Goal: Task Accomplishment & Management: Complete application form

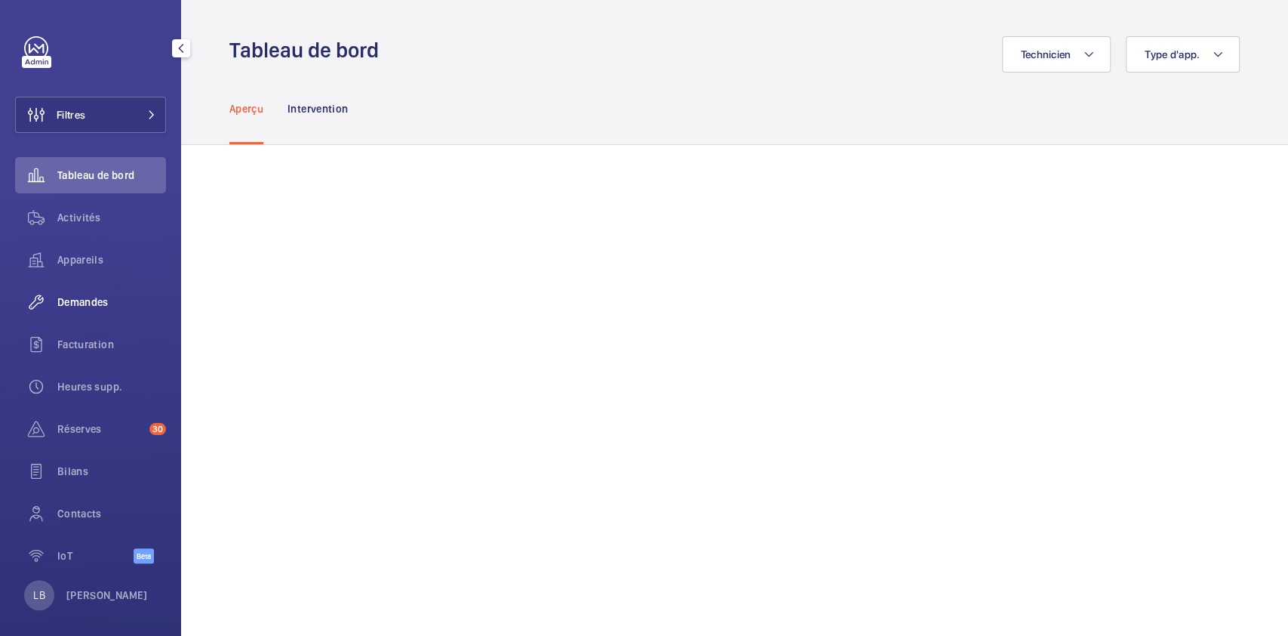
click at [77, 298] on span "Demandes" at bounding box center [111, 301] width 109 height 15
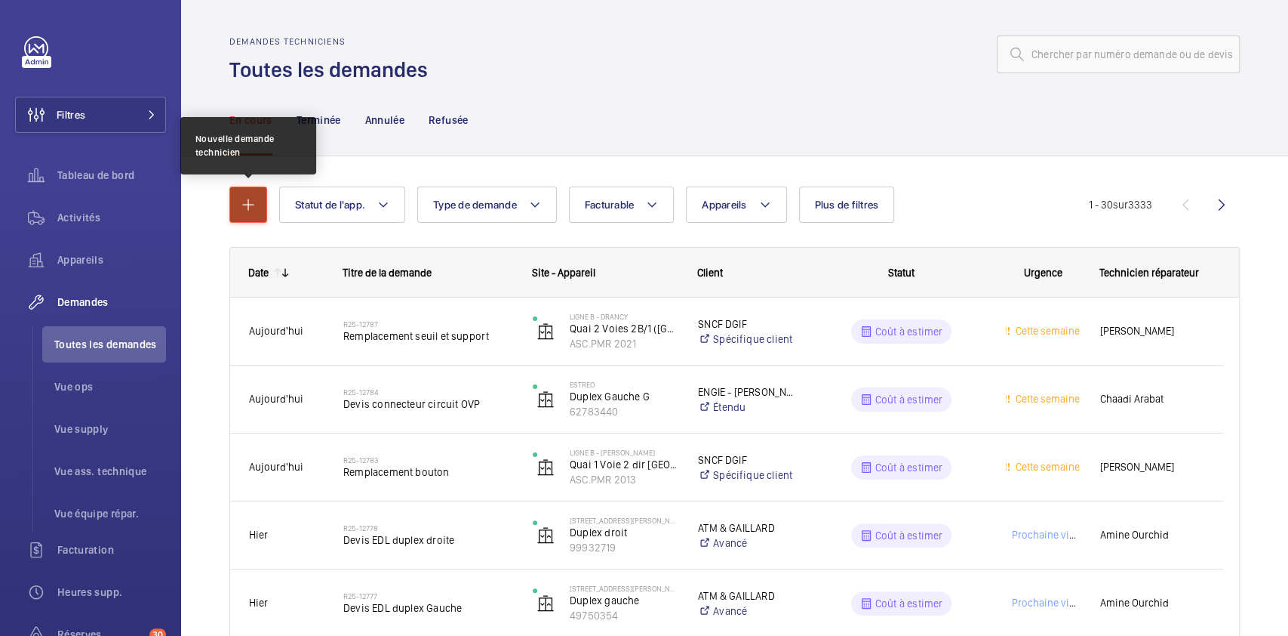
click at [254, 206] on mat-icon "button" at bounding box center [248, 204] width 18 height 18
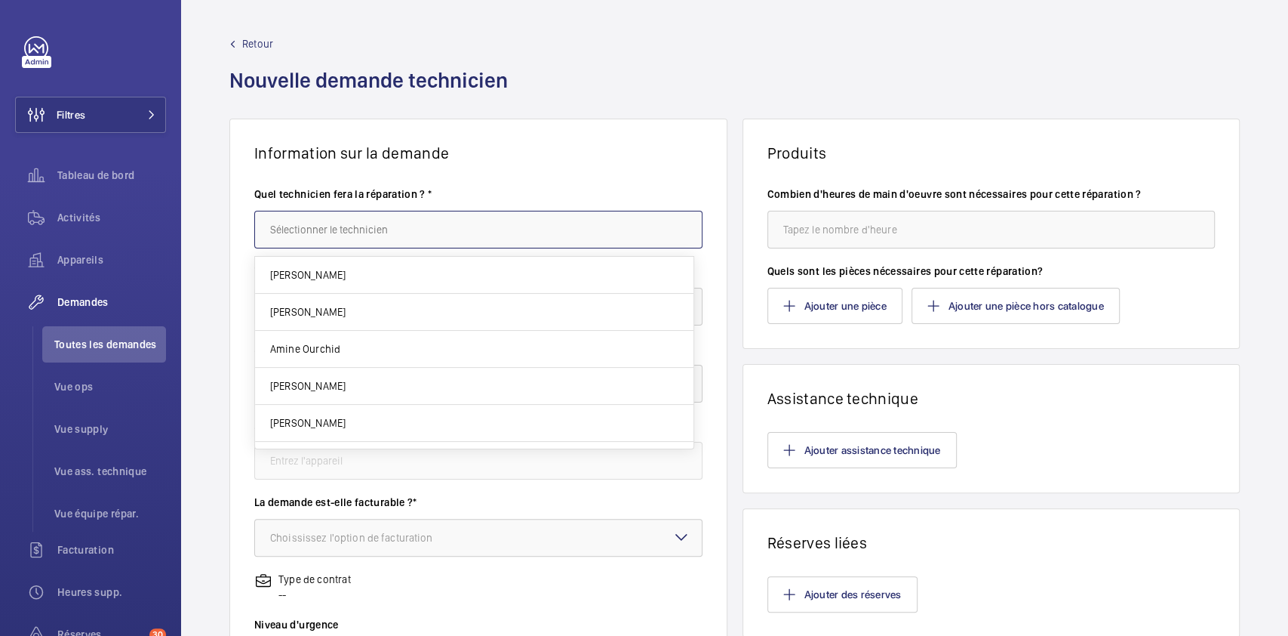
click at [368, 235] on input "text" at bounding box center [478, 230] width 448 height 38
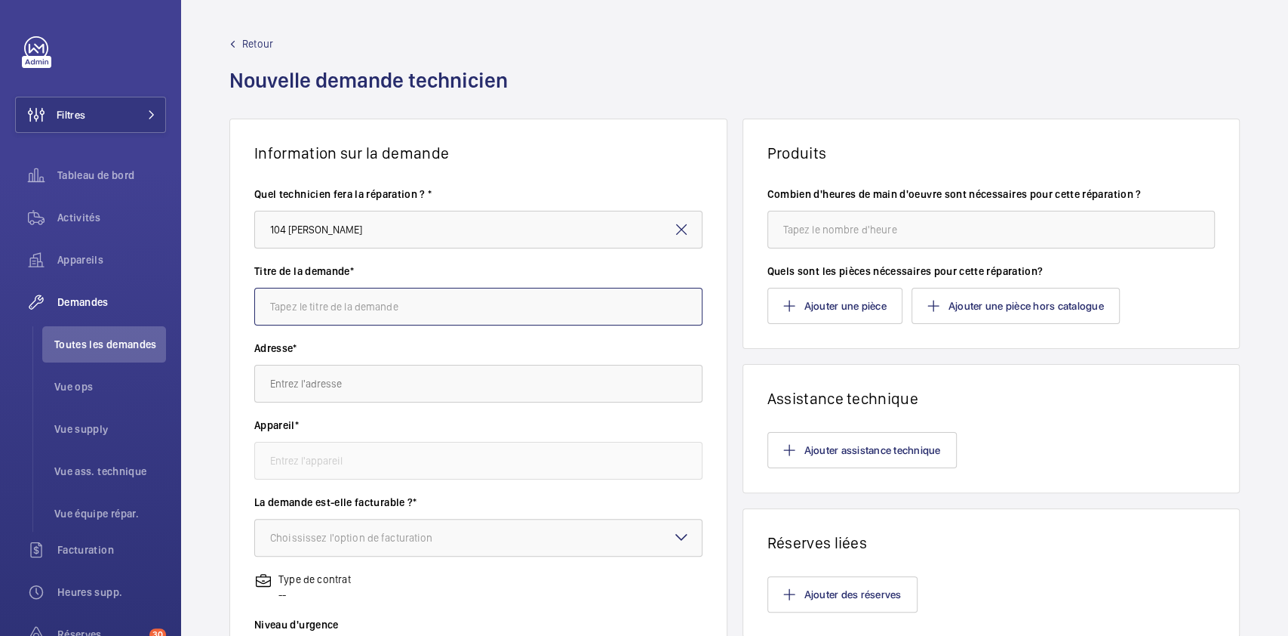
click at [367, 302] on input "text" at bounding box center [478, 307] width 448 height 38
click at [369, 232] on input "104 [PERSON_NAME]" at bounding box center [478, 230] width 448 height 38
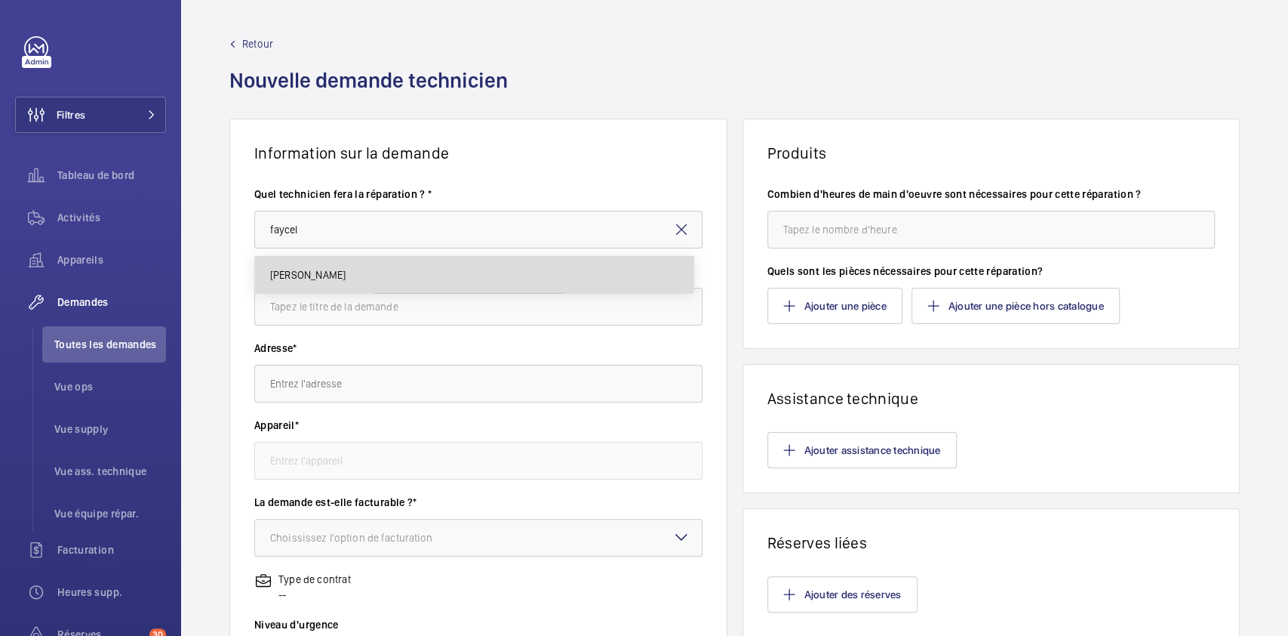
click at [342, 275] on mat-option "[PERSON_NAME]" at bounding box center [474, 275] width 439 height 36
type input "[PERSON_NAME]"
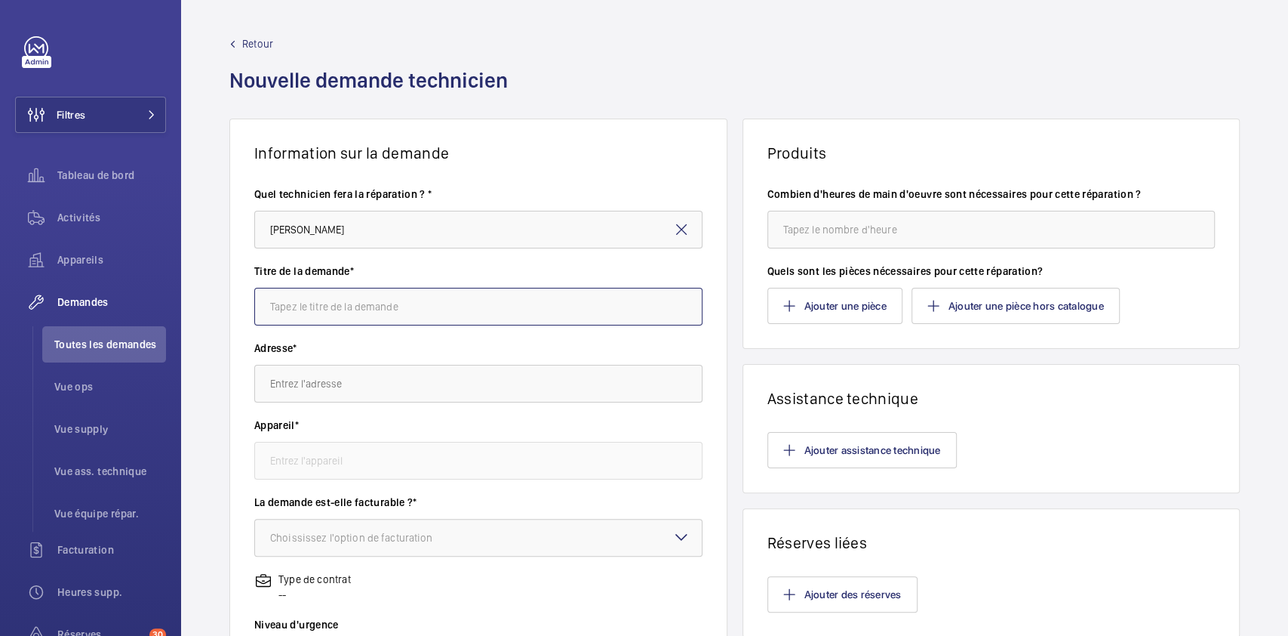
click at [369, 319] on input "text" at bounding box center [478, 307] width 448 height 38
type input "2"
type input "remplacement clapet coupe feu 2"
click at [392, 377] on input "text" at bounding box center [478, 384] width 448 height 38
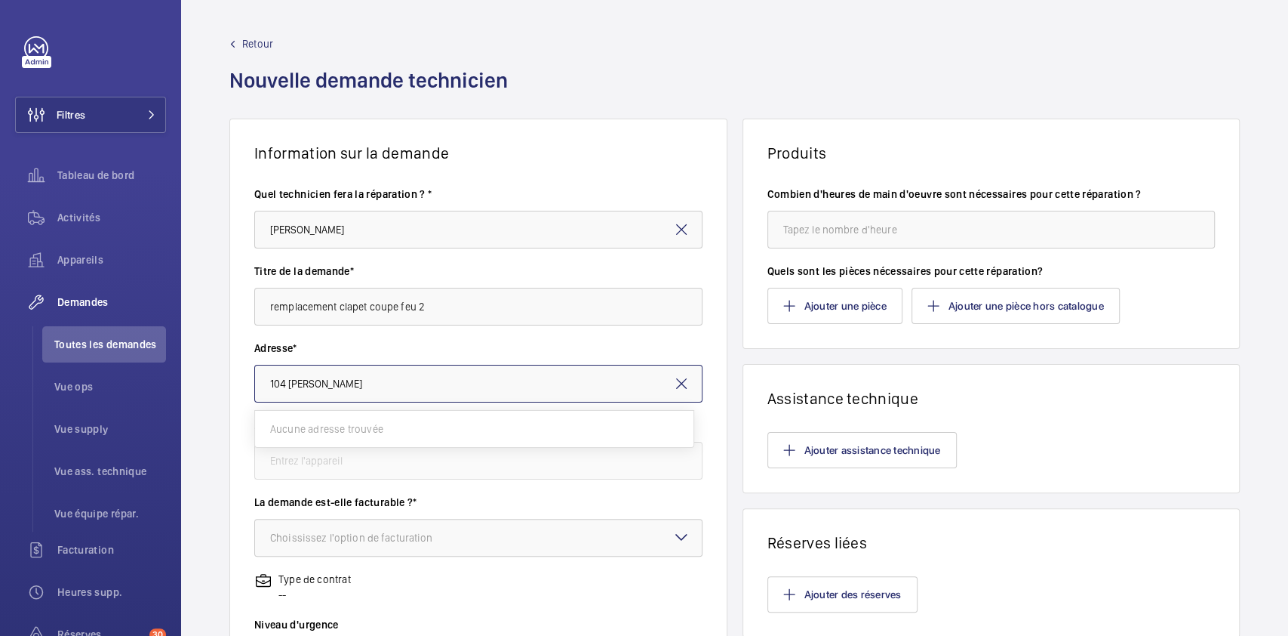
drag, startPoint x: 288, startPoint y: 380, endPoint x: 247, endPoint y: 389, distance: 42.5
click at [247, 389] on wm-front-card-body "Quel technicien fera la réparation ? * [PERSON_NAME] Titre de la demande* rempl…" at bounding box center [478, 541] width 497 height 758
click at [289, 384] on input "[PERSON_NAME]" at bounding box center [478, 384] width 448 height 38
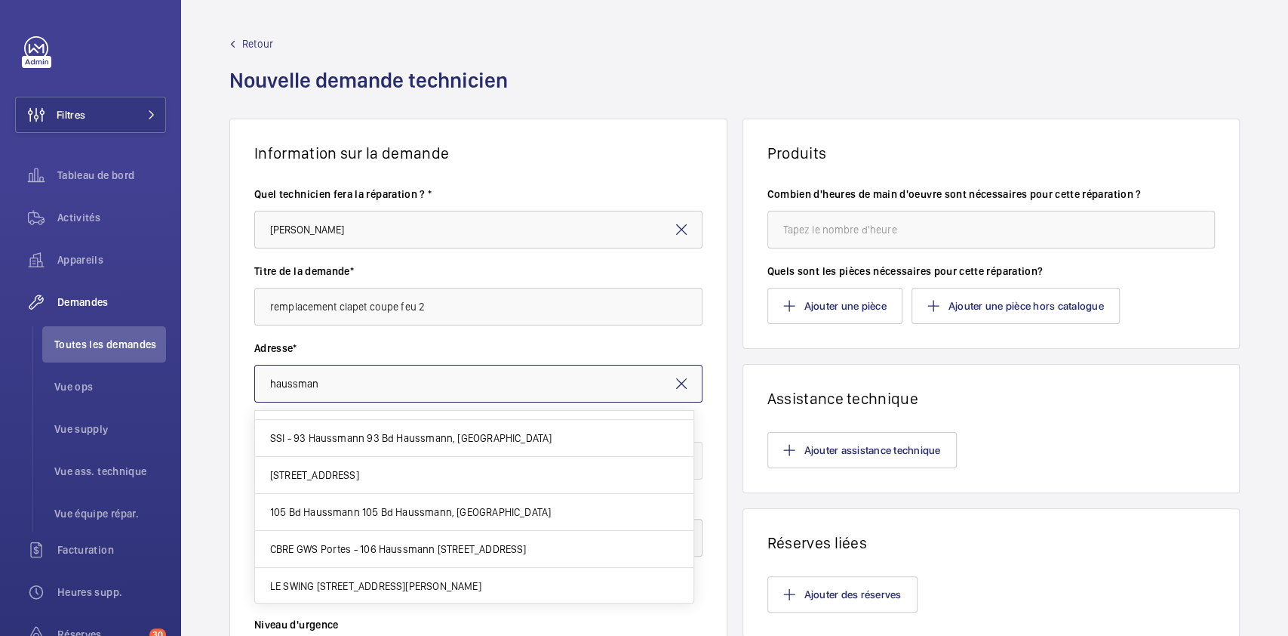
scroll to position [277, 0]
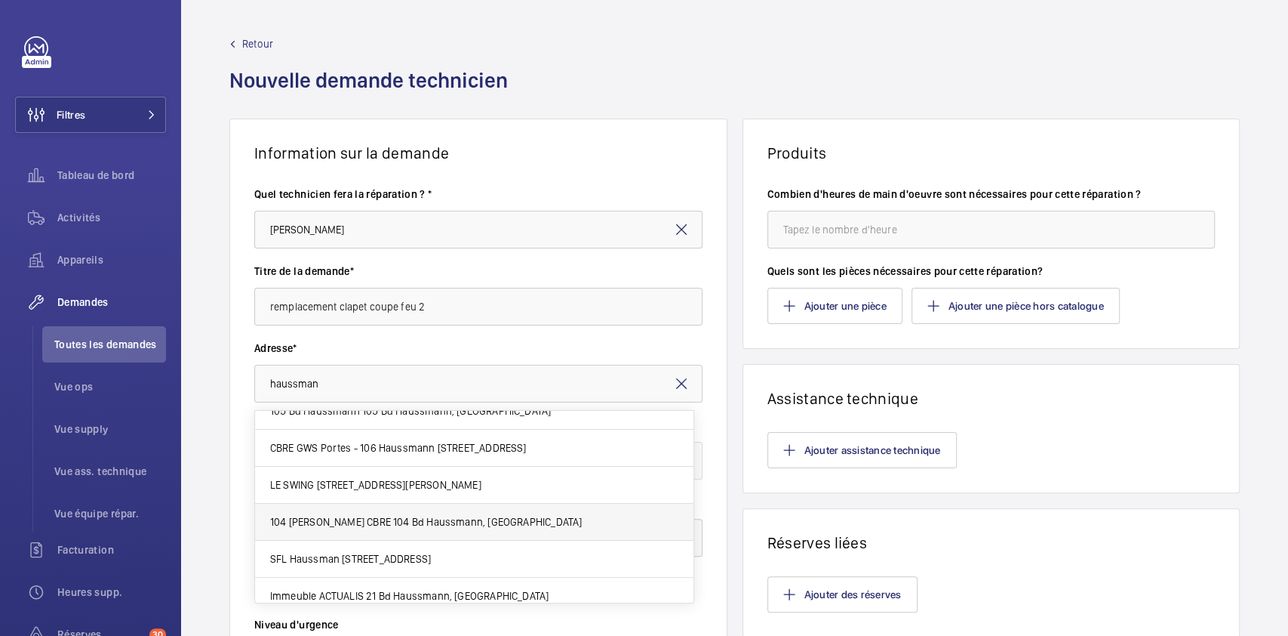
click at [411, 514] on span "104 [PERSON_NAME] CBRE 104 Bd Haussmann, [GEOGRAPHIC_DATA]" at bounding box center [426, 521] width 312 height 15
type input "104 [PERSON_NAME] CBRE 104 Bd Haussmann, [GEOGRAPHIC_DATA]"
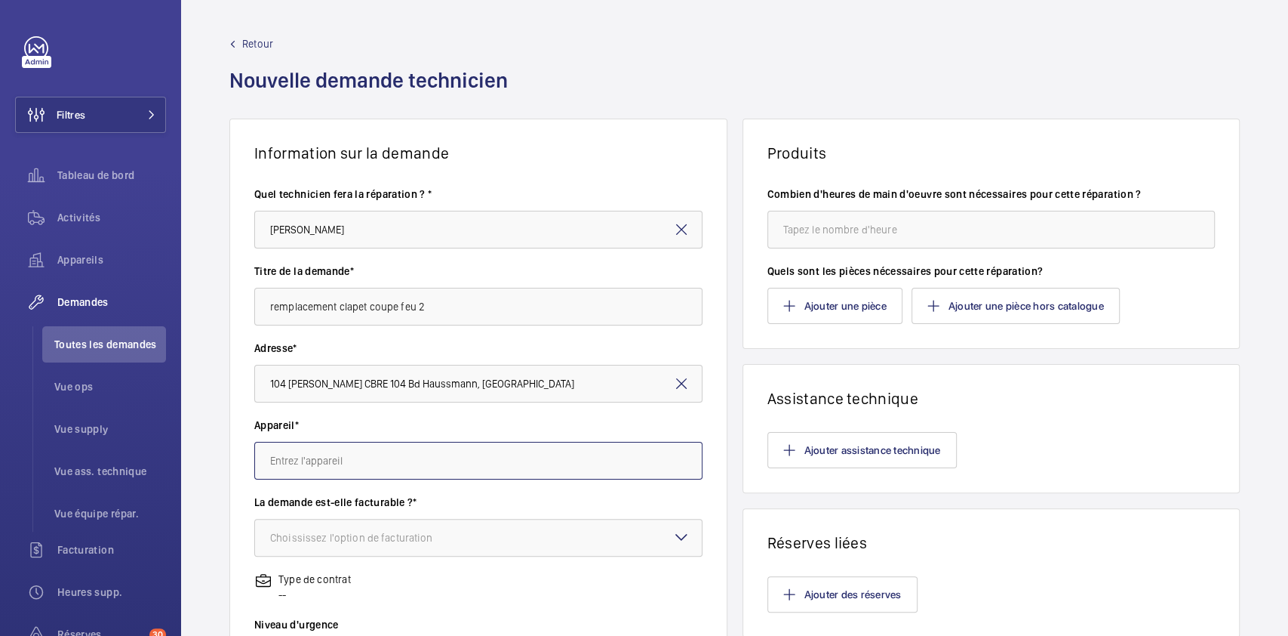
click at [289, 457] on input "text" at bounding box center [478, 461] width 448 height 38
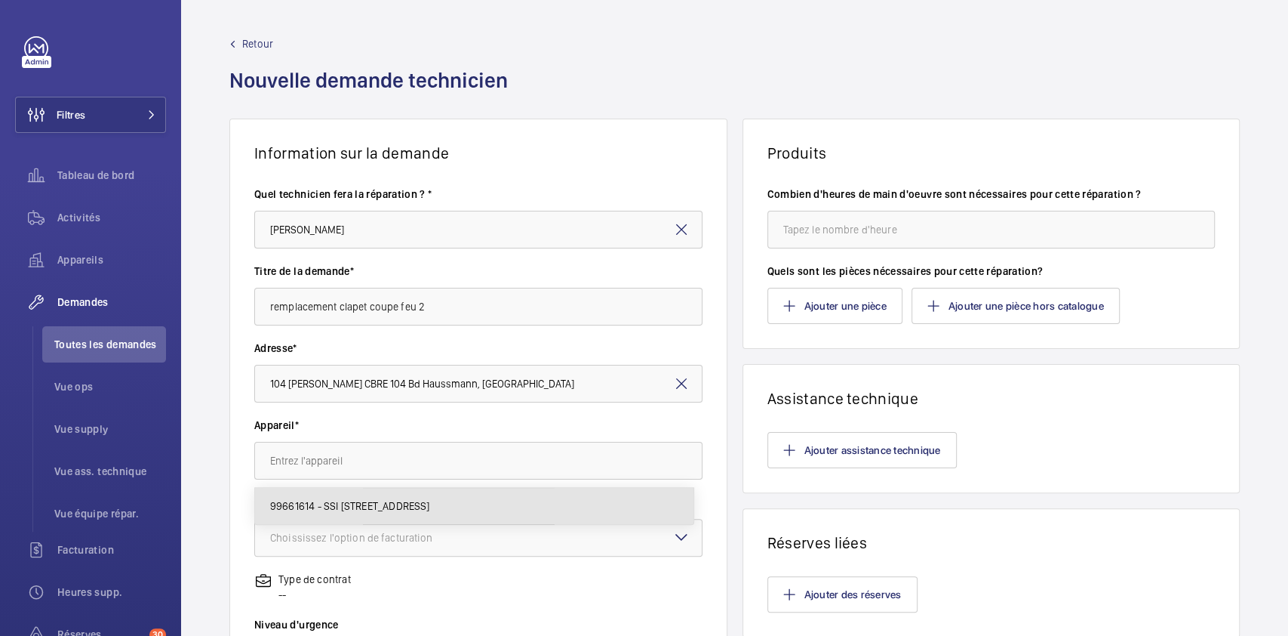
click at [338, 512] on span "99661614 - SSI [STREET_ADDRESS]" at bounding box center [350, 505] width 160 height 15
type input "99661614 - SSI [STREET_ADDRESS]"
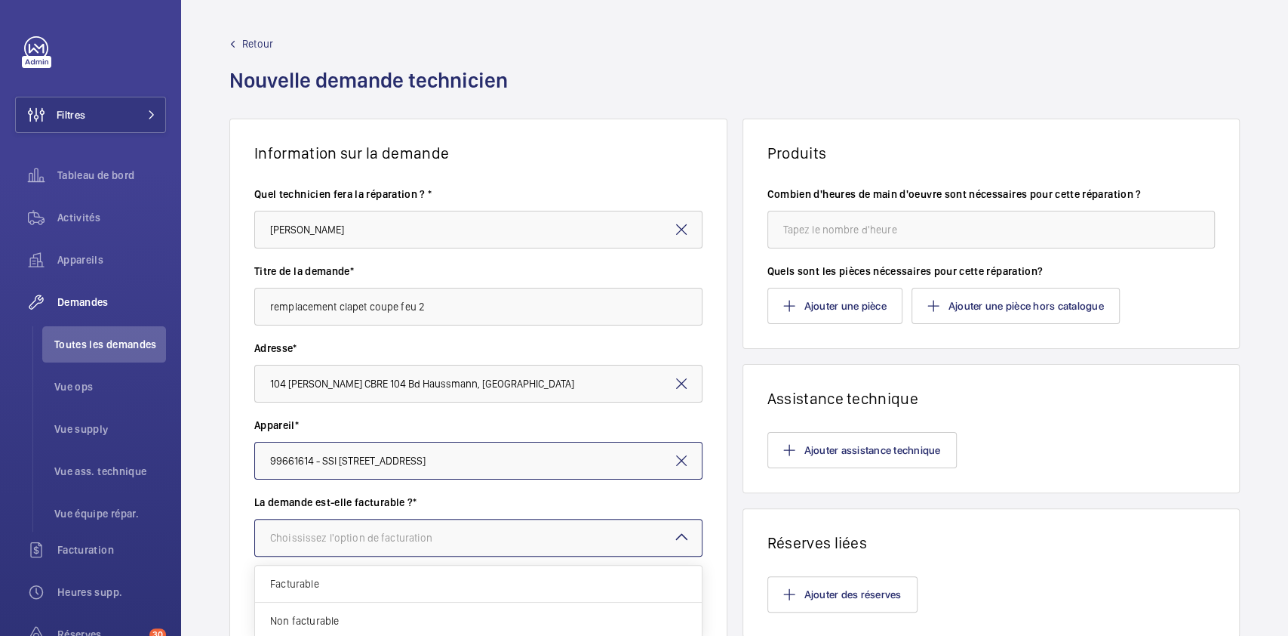
click at [411, 537] on div "Choississez l'option de facturation" at bounding box center [370, 537] width 201 height 15
click at [343, 580] on span "Facturable" at bounding box center [478, 583] width 417 height 15
click at [388, 525] on div at bounding box center [478, 537] width 447 height 36
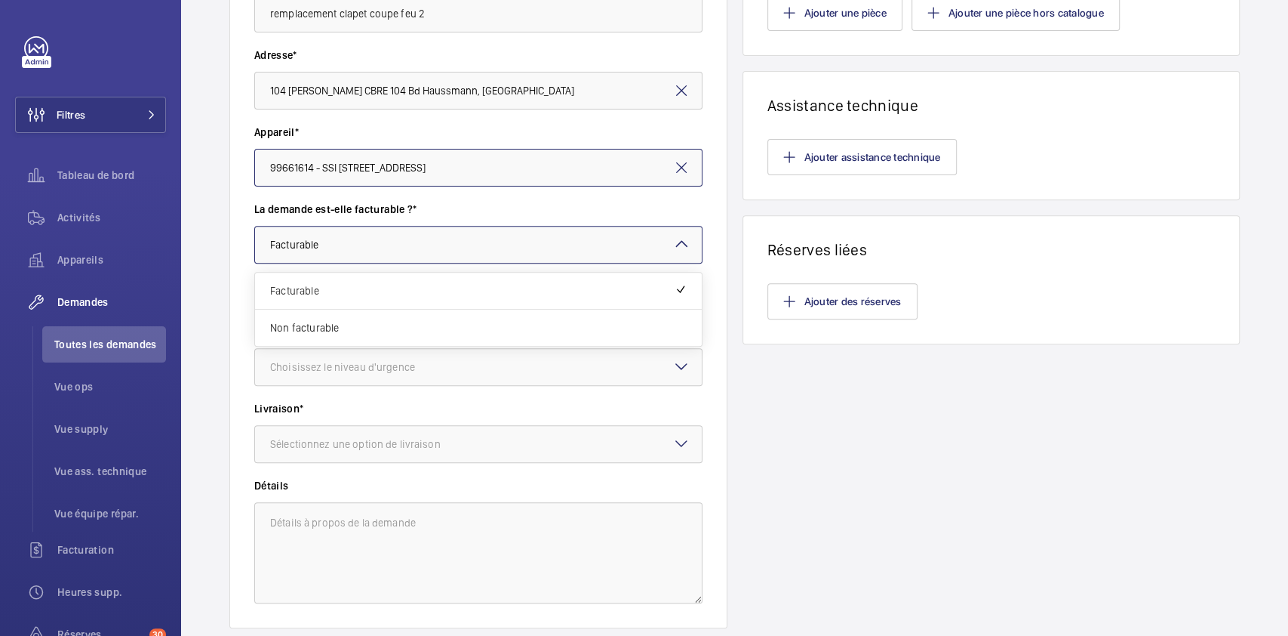
scroll to position [302, 0]
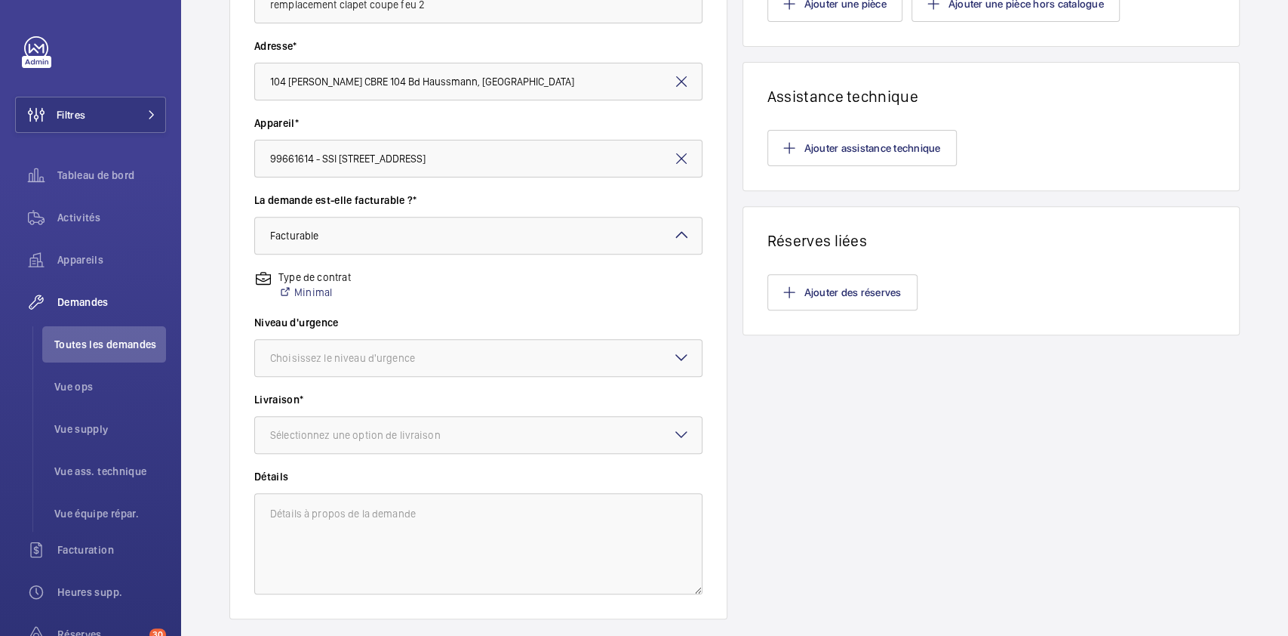
click at [426, 389] on div "Niveau d'urgence Choisissez le niveau d'urgence" at bounding box center [478, 353] width 448 height 77
click at [414, 355] on div "Choisissez le niveau d'urgence" at bounding box center [361, 357] width 183 height 15
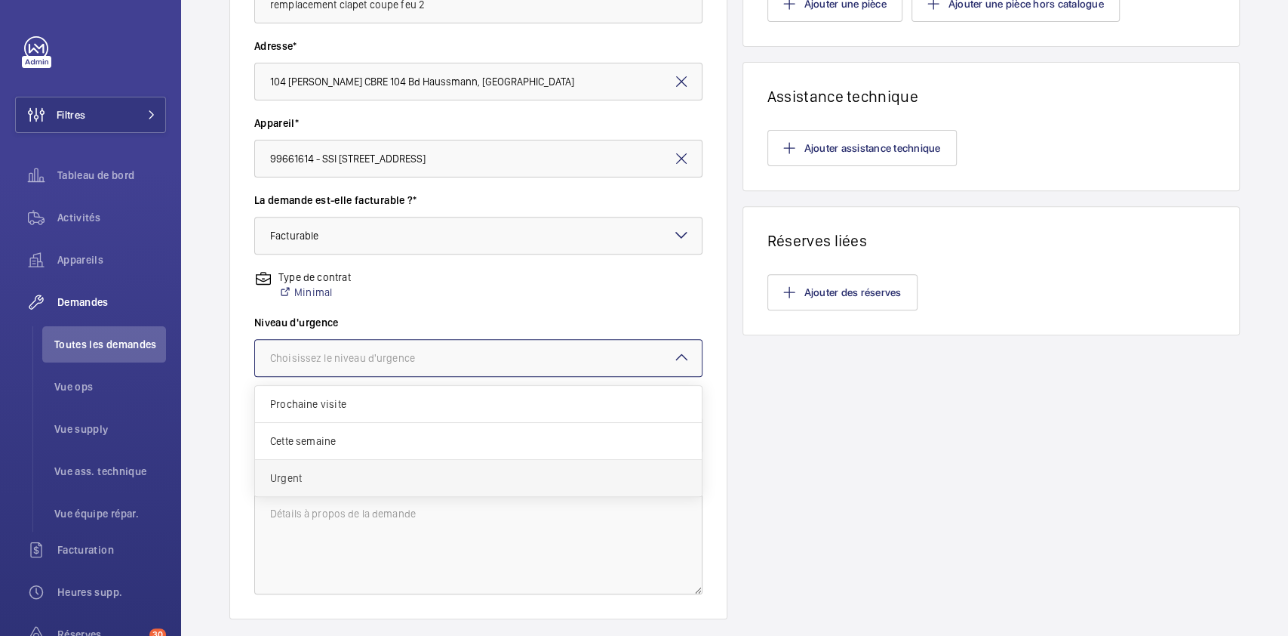
click at [328, 472] on span "Urgent" at bounding box center [478, 477] width 417 height 15
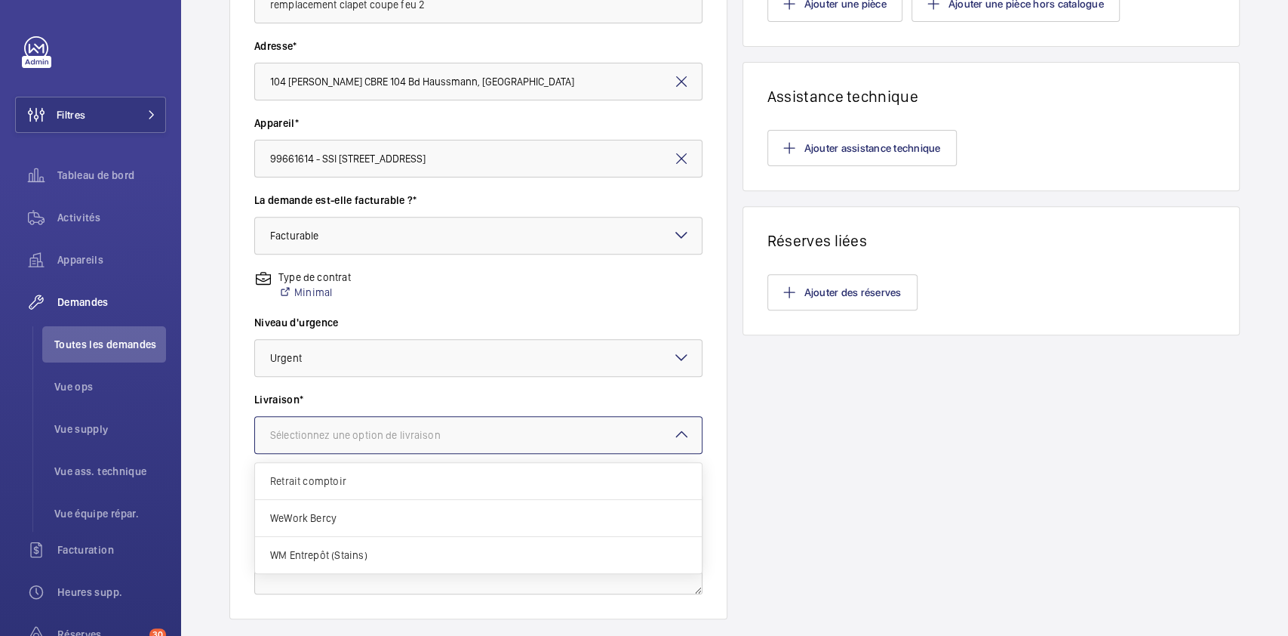
click at [399, 440] on div "Sélectionnez une option de livraison" at bounding box center [374, 434] width 208 height 15
click at [363, 550] on span "WM Entrepôt (Stains)" at bounding box center [478, 554] width 417 height 15
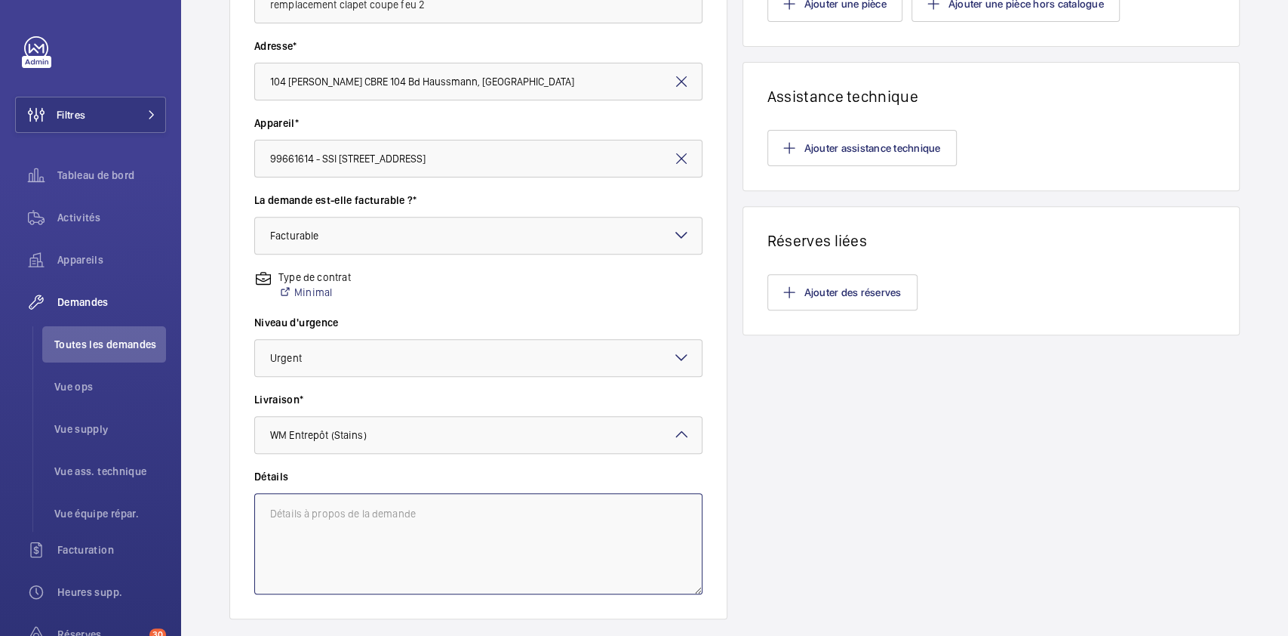
click at [362, 505] on textarea at bounding box center [478, 543] width 448 height 101
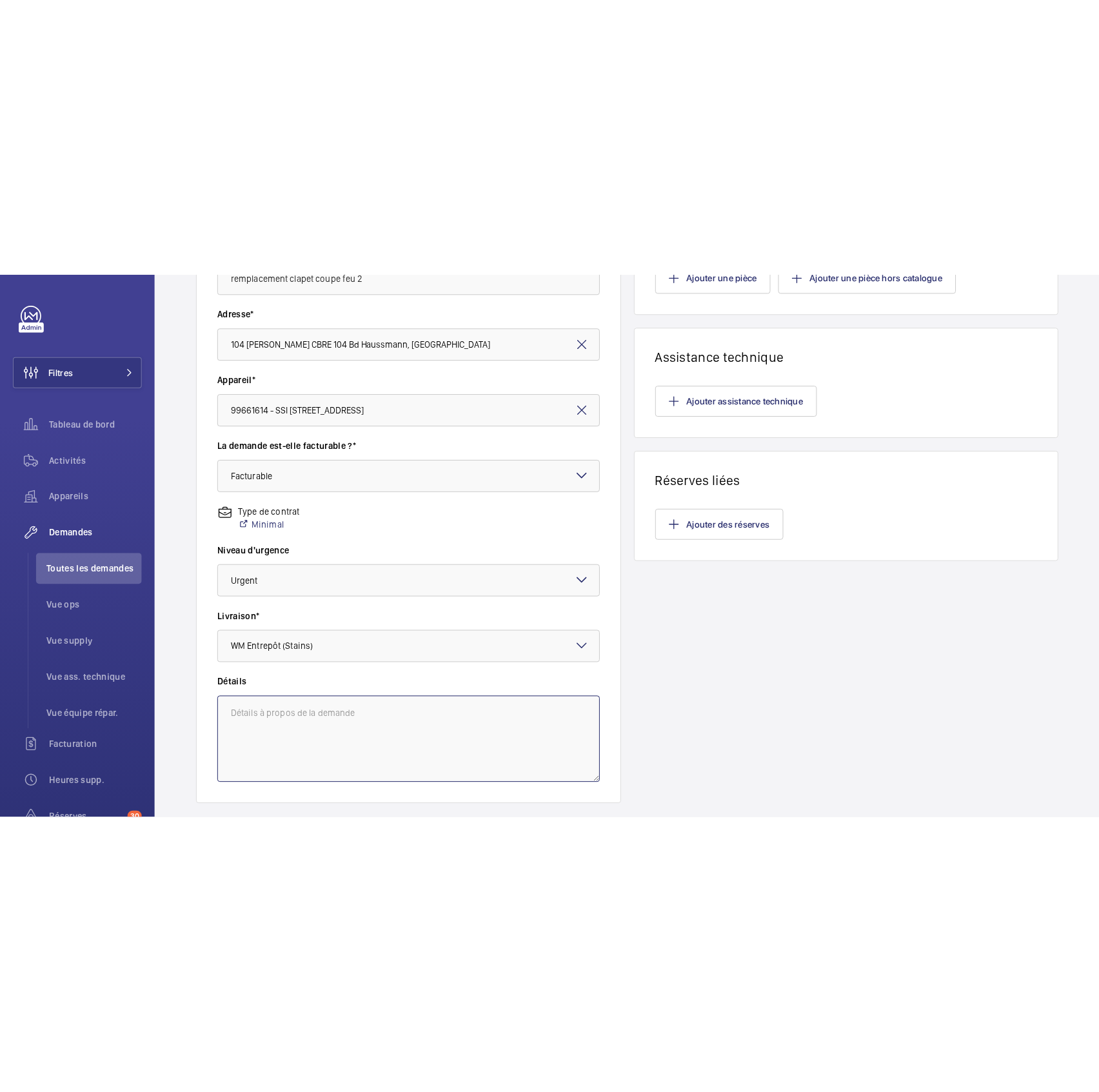
scroll to position [0, 0]
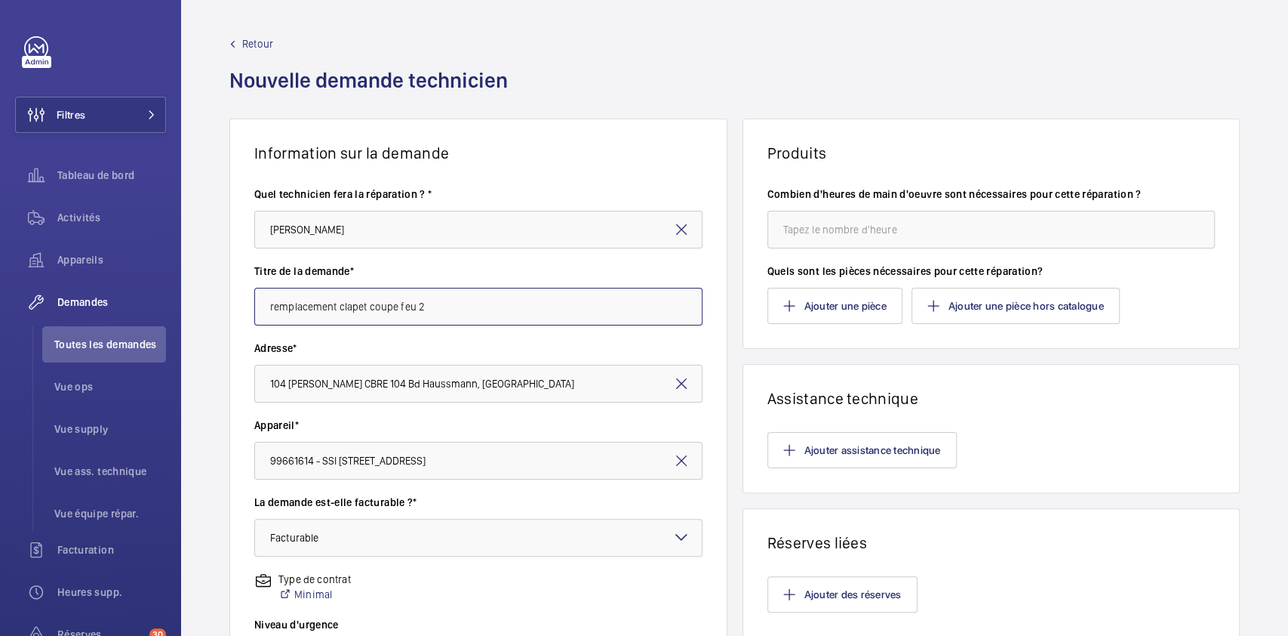
click at [457, 294] on input "remplacement clapet coupe feu 2" at bounding box center [478, 307] width 448 height 38
click at [457, 295] on input "remplacement clapet coupe feu 2" at bounding box center [478, 307] width 448 height 38
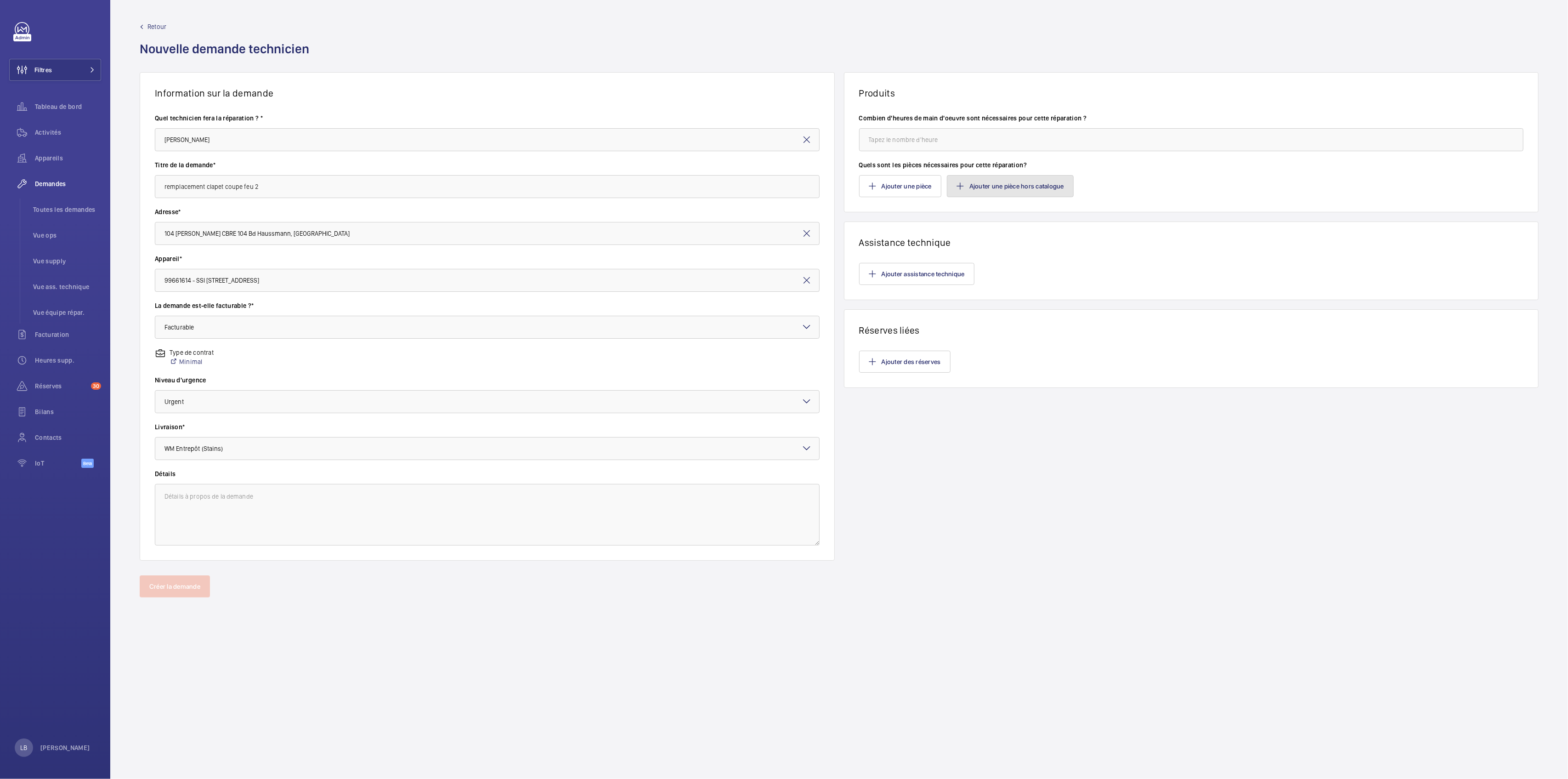
click at [784, 185] on button "Ajouter une pièce hors catalogue" at bounding box center [1010, 186] width 127 height 22
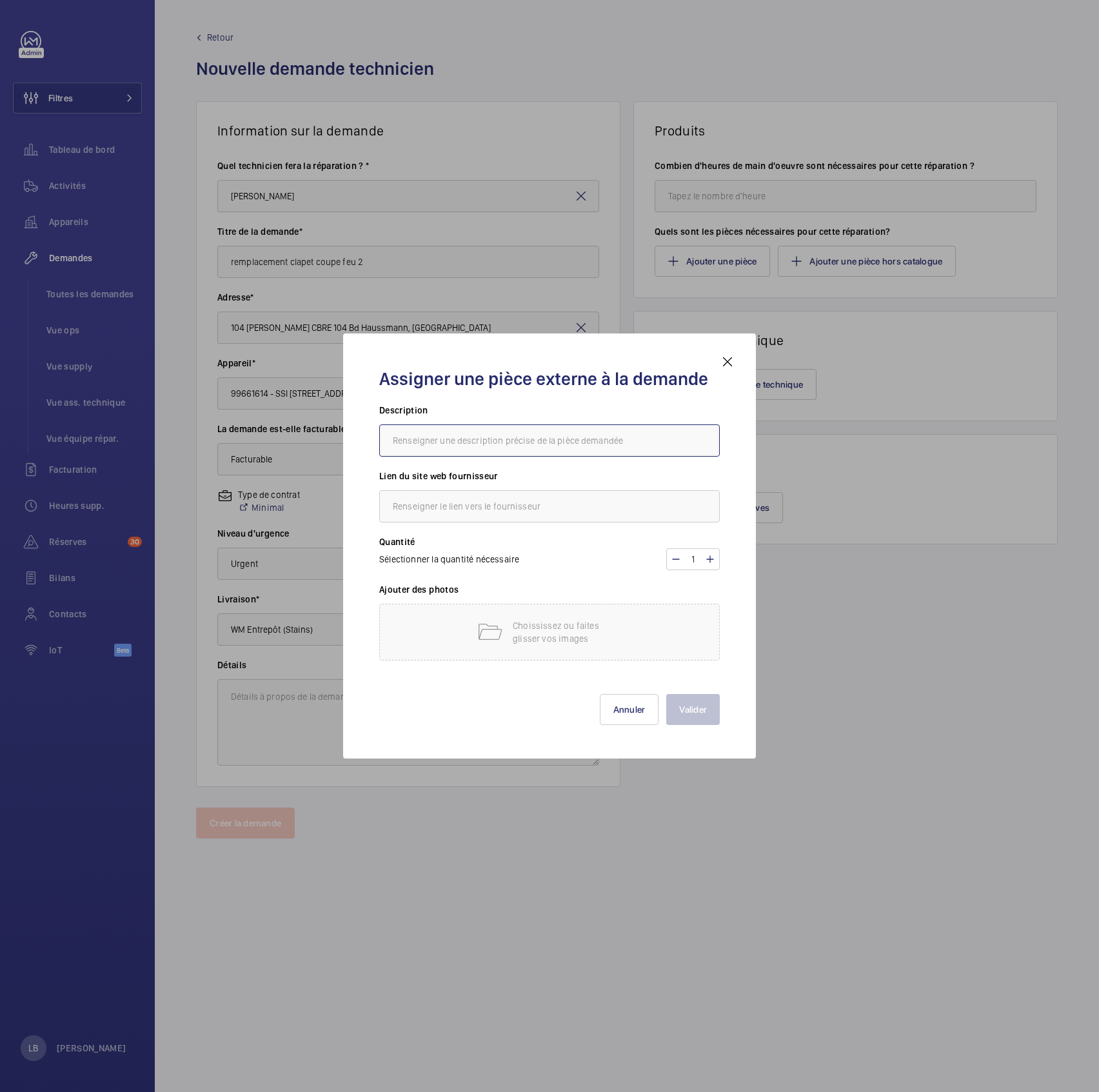
click at [520, 443] on input "text" at bounding box center [550, 441] width 341 height 32
click at [491, 449] on input "text" at bounding box center [550, 441] width 341 height 32
paste input "BOITIER BASE ISONE PRINCIPAL BLEU + COMMANDE MANUEL - 11043412"
type input "BOITIER BASE ISONE PRINCIPAL BLEU + COMMANDE MANUEL - 11043412"
click at [499, 508] on input "text" at bounding box center [550, 507] width 341 height 32
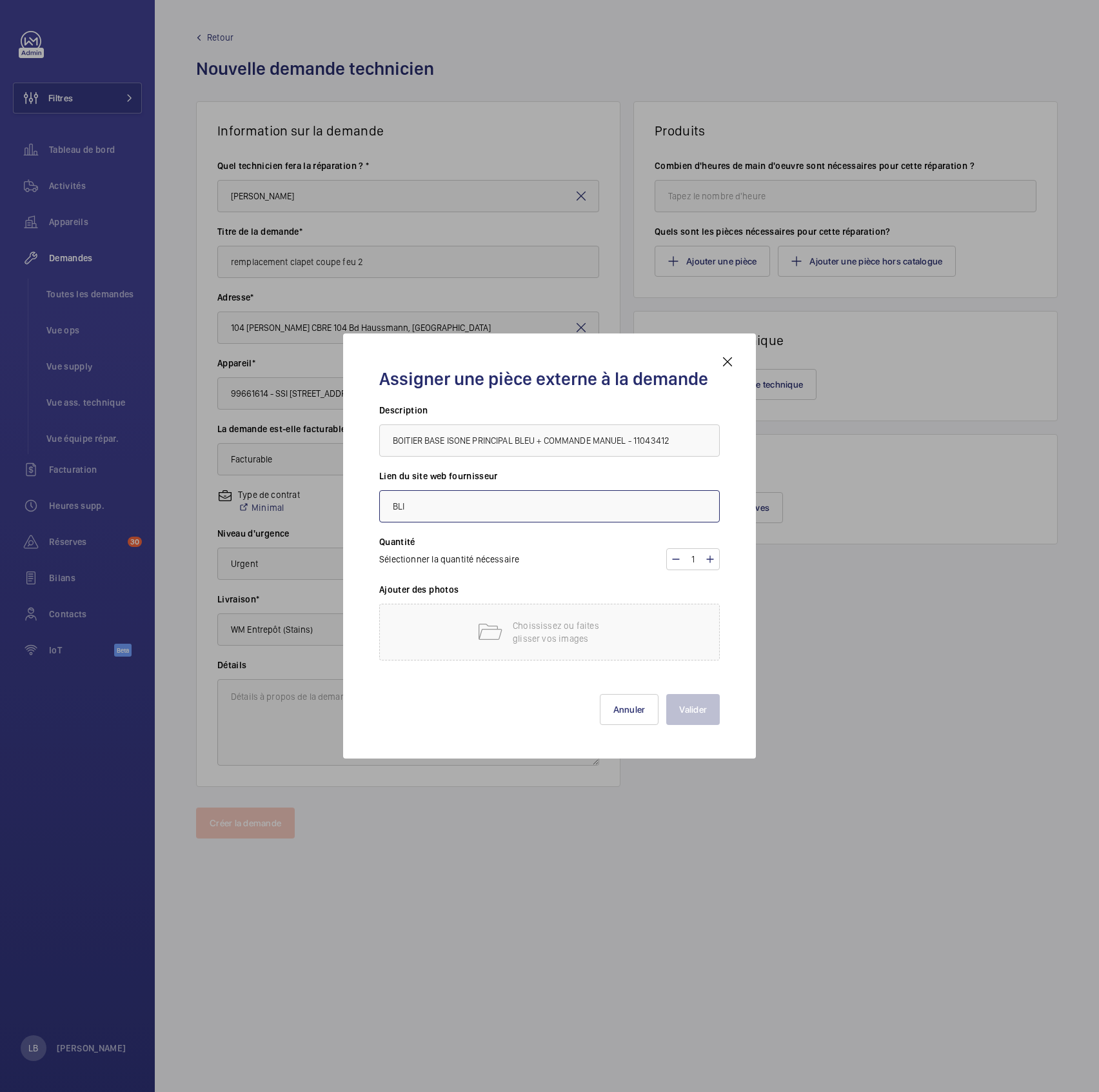
type input "BLI"
click at [578, 543] on div "Quantité Sélectionner la quantité nécessaire 1" at bounding box center [550, 559] width 341 height 48
drag, startPoint x: 384, startPoint y: 443, endPoint x: 680, endPoint y: 442, distance: 296.0
click at [680, 442] on input "BOITIER BASE ISONE PRINCIPAL BLEU + COMMANDE MANUEL - 11043412" at bounding box center [550, 441] width 341 height 32
click at [714, 543] on mat-icon at bounding box center [710, 559] width 10 height 15
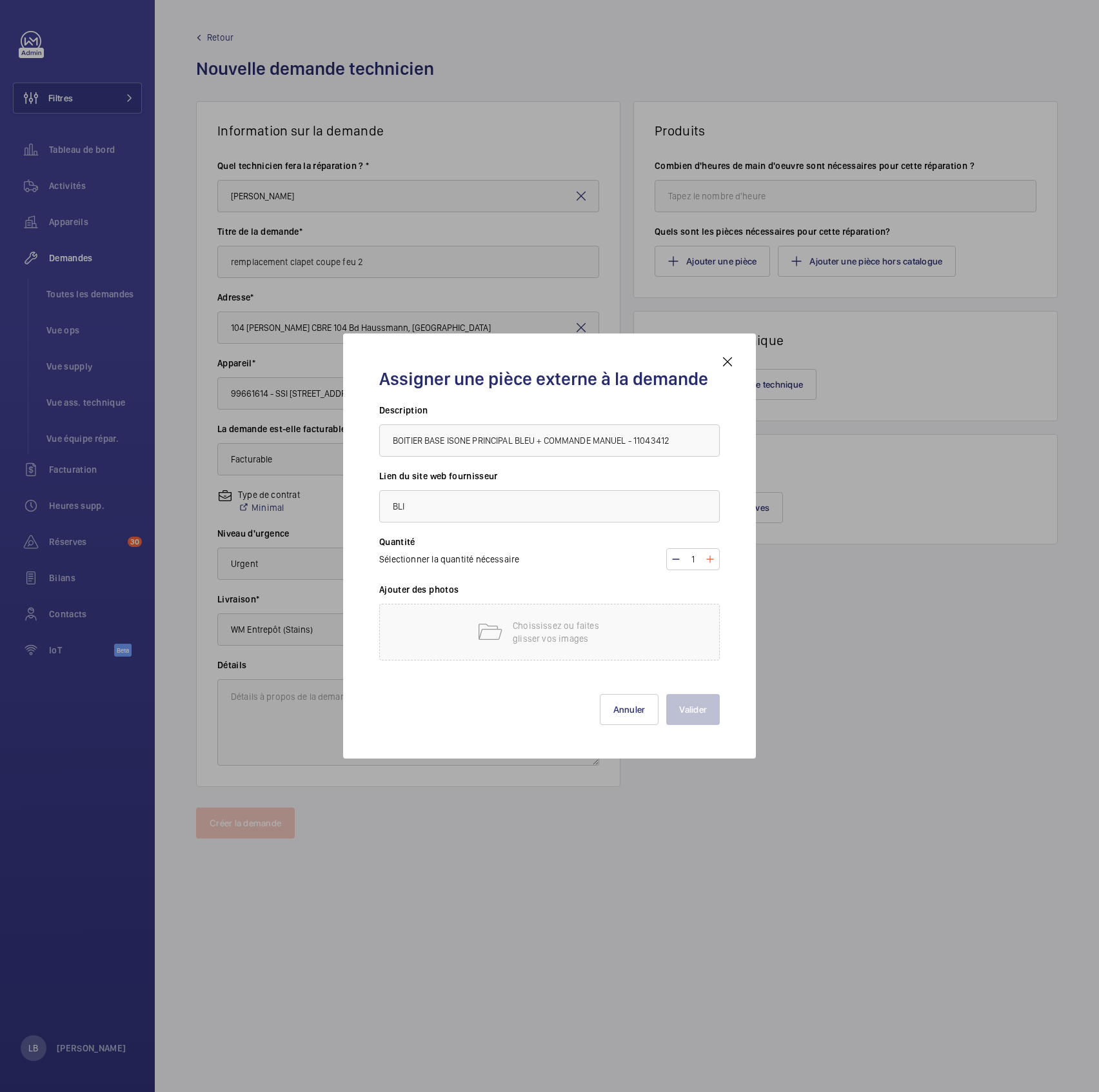
type input "2"
click at [526, 543] on p "Choississez ou faites glisser vos images" at bounding box center [567, 632] width 109 height 26
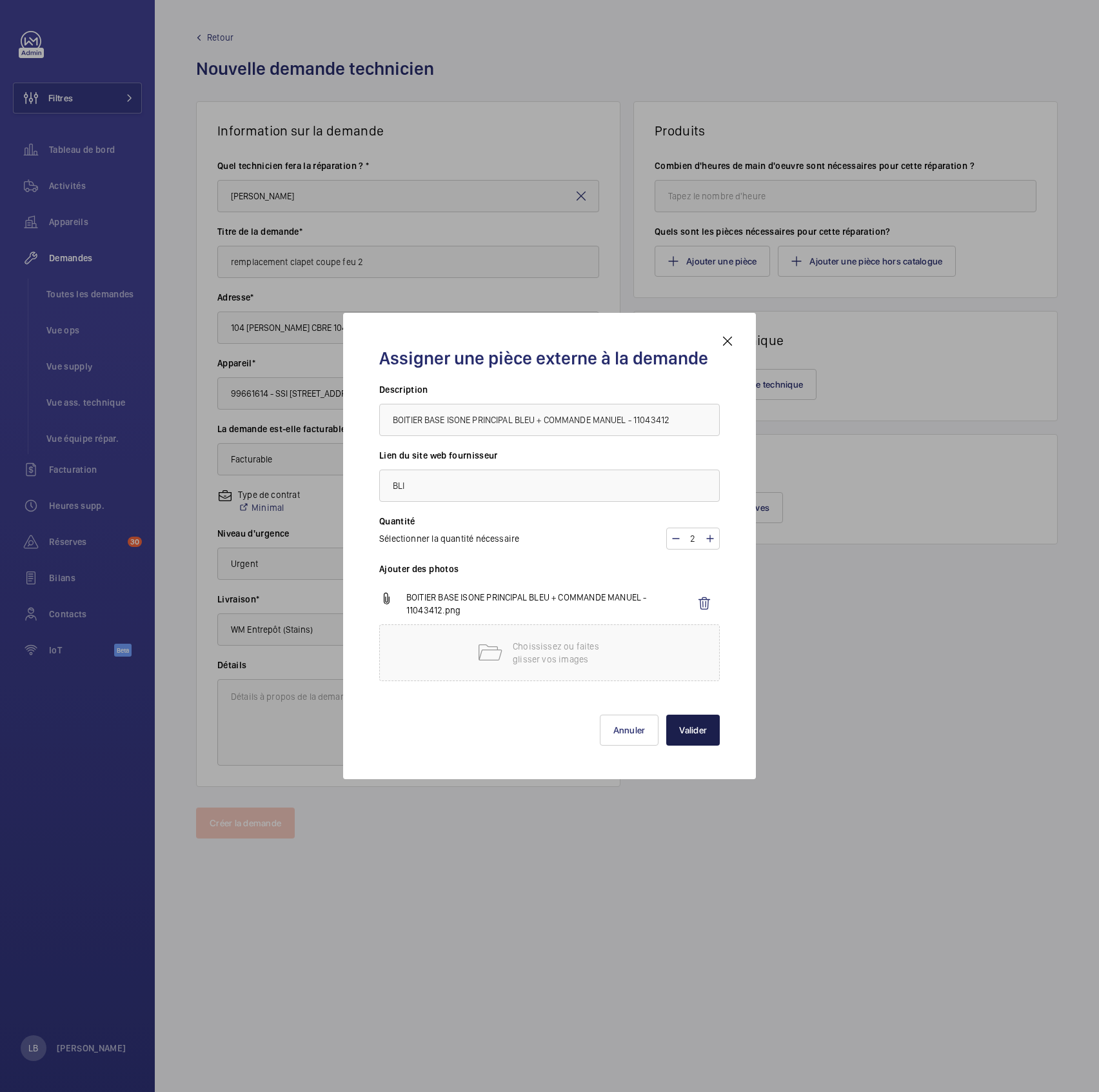
click at [695, 543] on button "Valider" at bounding box center [693, 730] width 54 height 31
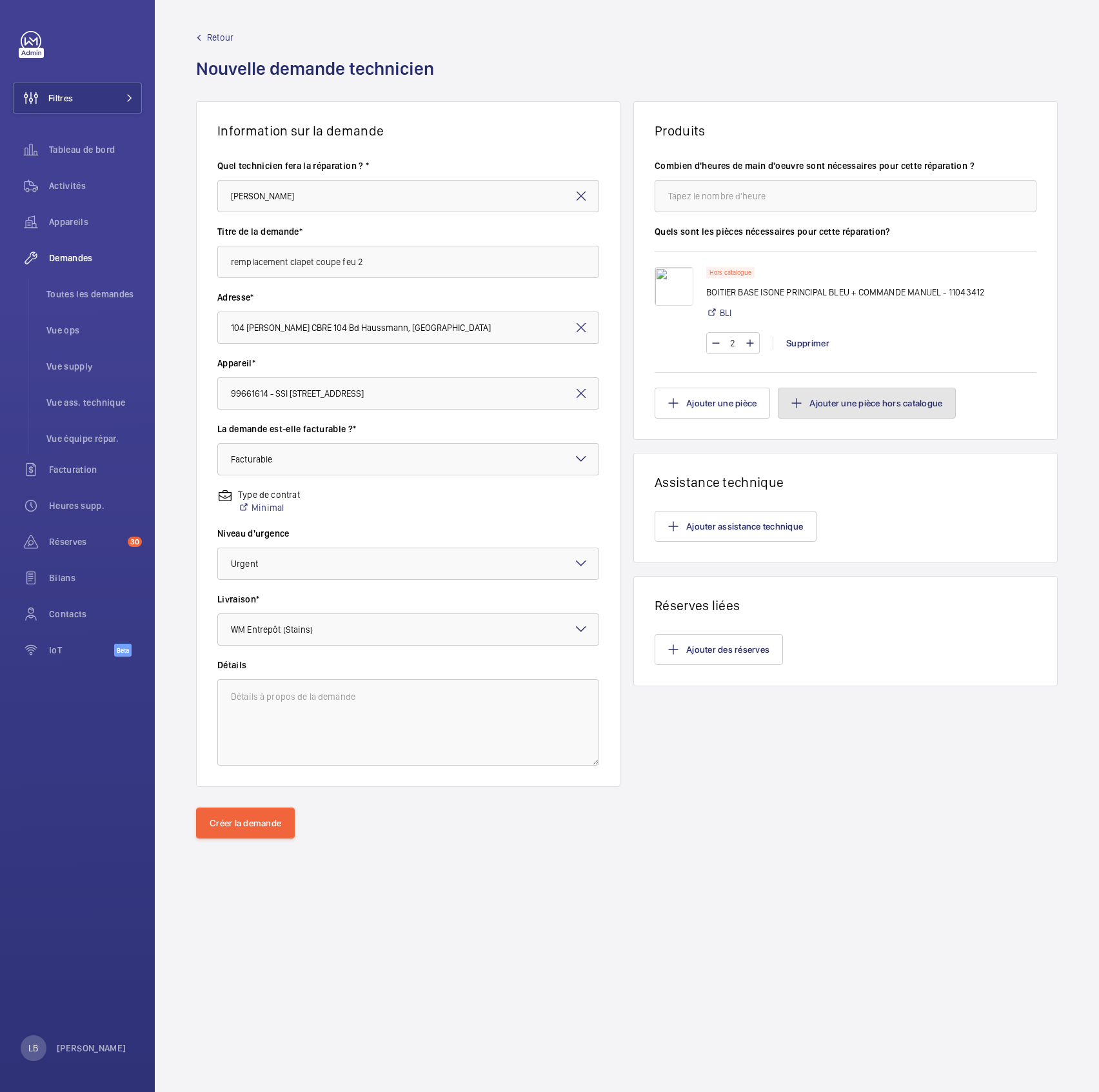
click at [854, 393] on button "Ajouter une pièce hors catalogue" at bounding box center [867, 403] width 178 height 31
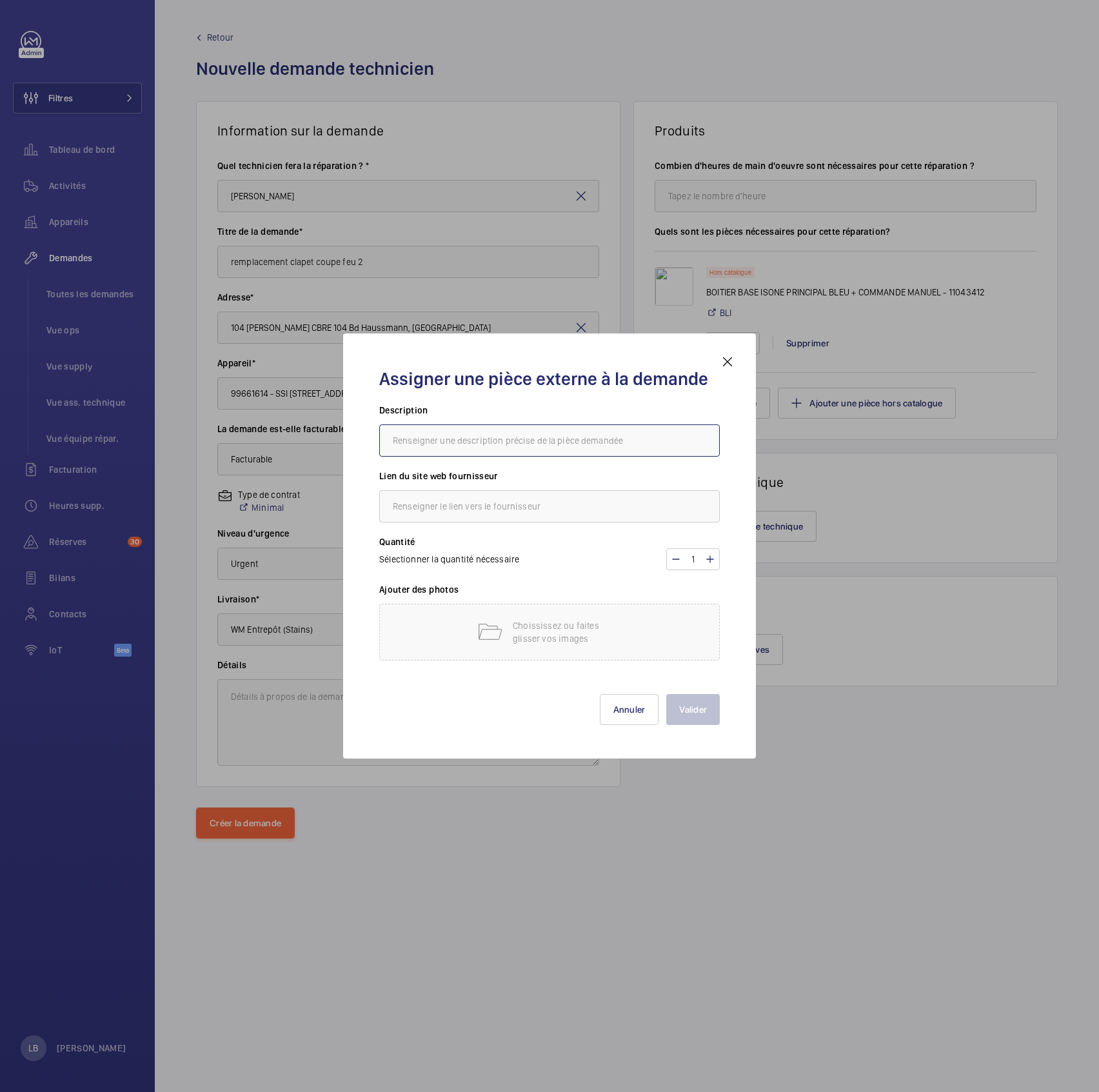
click at [489, 449] on input "text" at bounding box center [550, 441] width 341 height 32
paste input "CAPOT TRANSPARENT ISONE - 11043413"
type input "CAPOT TRANSPARENT ISONE - 11043413"
click at [488, 505] on input "text" at bounding box center [550, 507] width 341 height 32
click at [708, 543] on mat-icon at bounding box center [710, 559] width 10 height 15
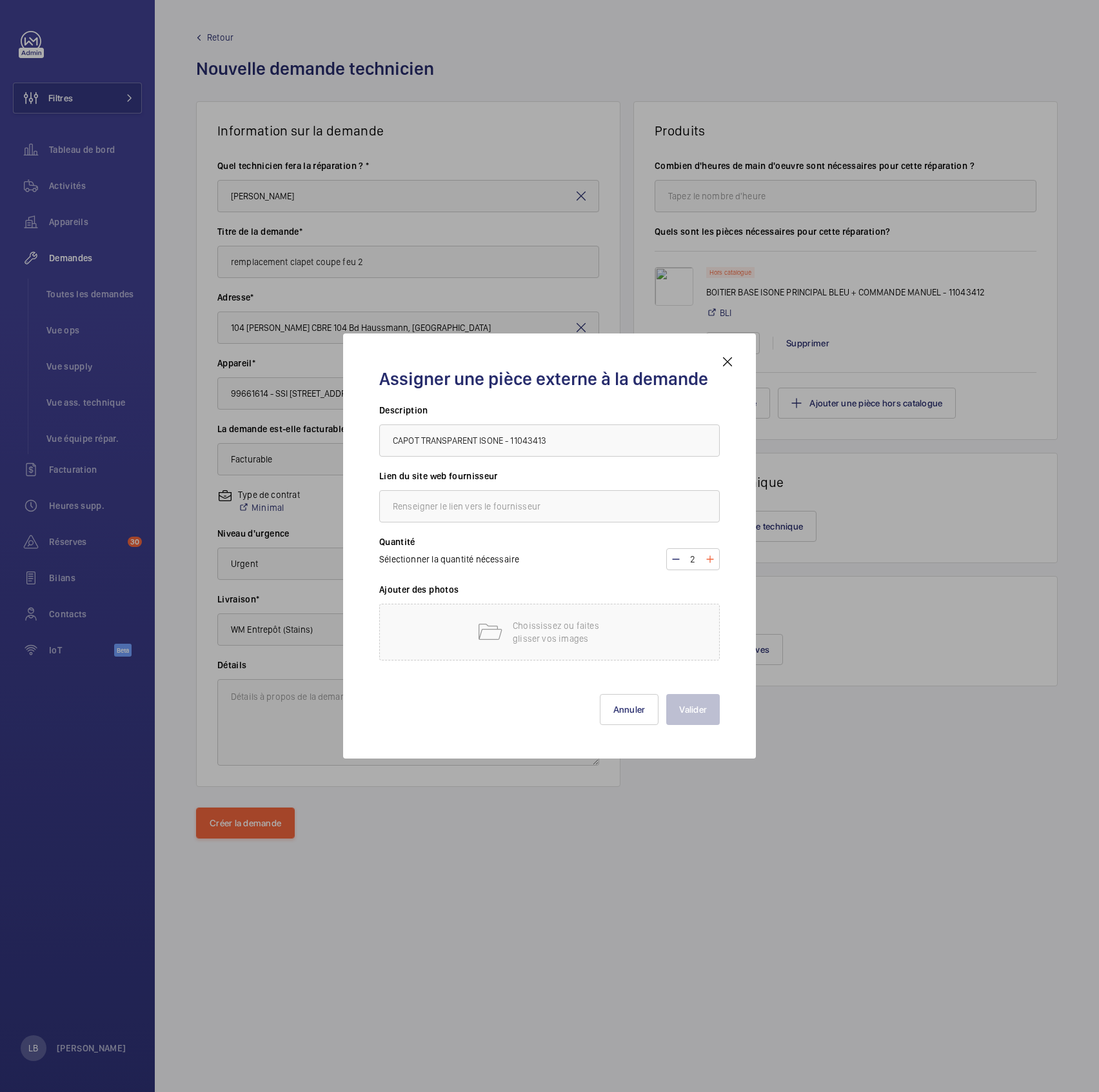
click at [707, 543] on mat-icon at bounding box center [710, 559] width 10 height 15
type input "3"
click at [522, 509] on input "text" at bounding box center [550, 507] width 341 height 32
type input "BLI"
click at [572, 543] on div "Sélectionner la quantité nécessaire 3" at bounding box center [550, 560] width 341 height 22
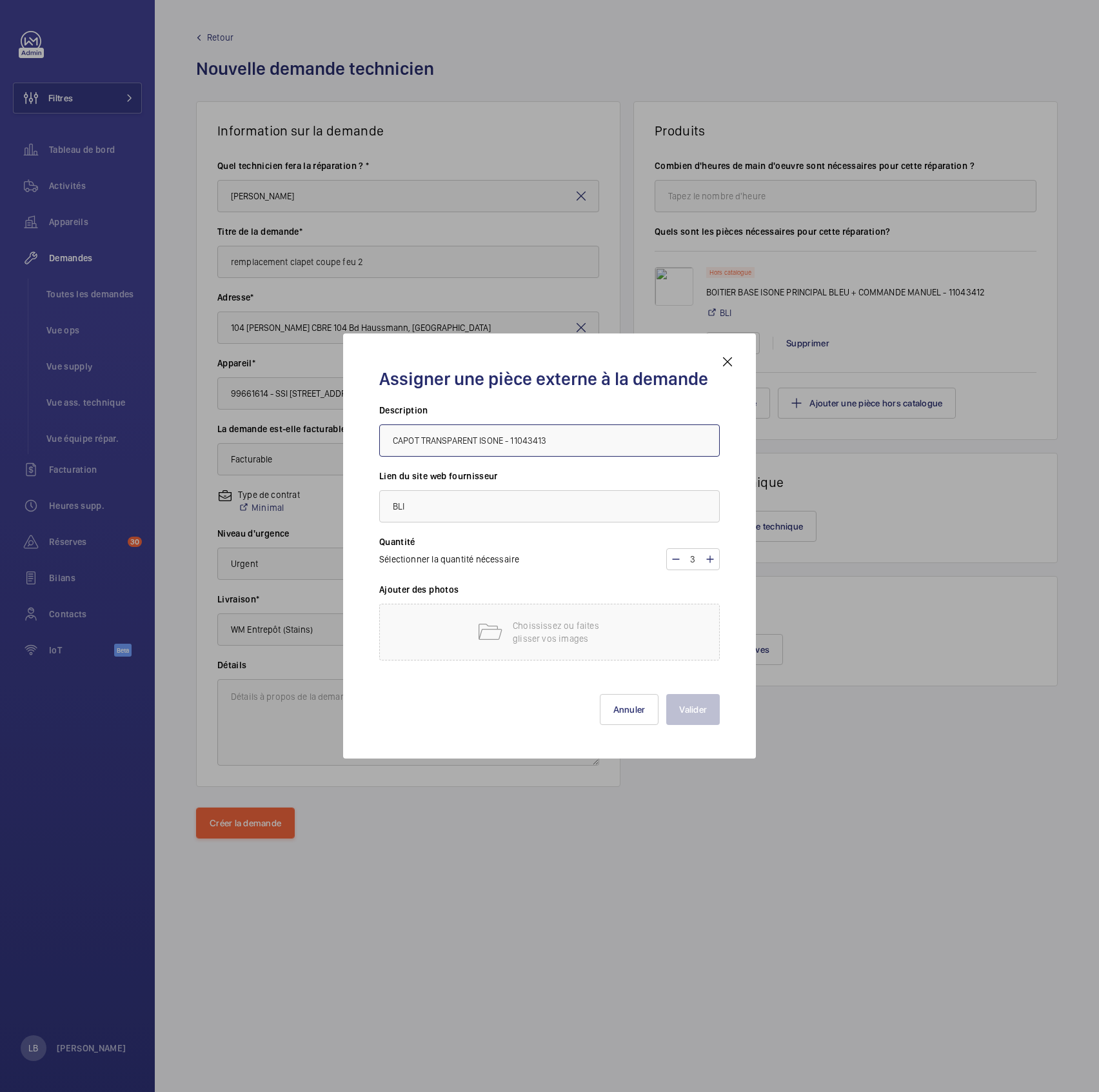
drag, startPoint x: 561, startPoint y: 439, endPoint x: 367, endPoint y: 443, distance: 194.0
click at [367, 443] on div "Assigner une pièce externe à la demande Description CAPOT TRANSPARENT ISONE - 1…" at bounding box center [550, 545] width 372 height 384
click at [588, 543] on div "Choississez ou faites glisser vos images" at bounding box center [550, 631] width 341 height 56
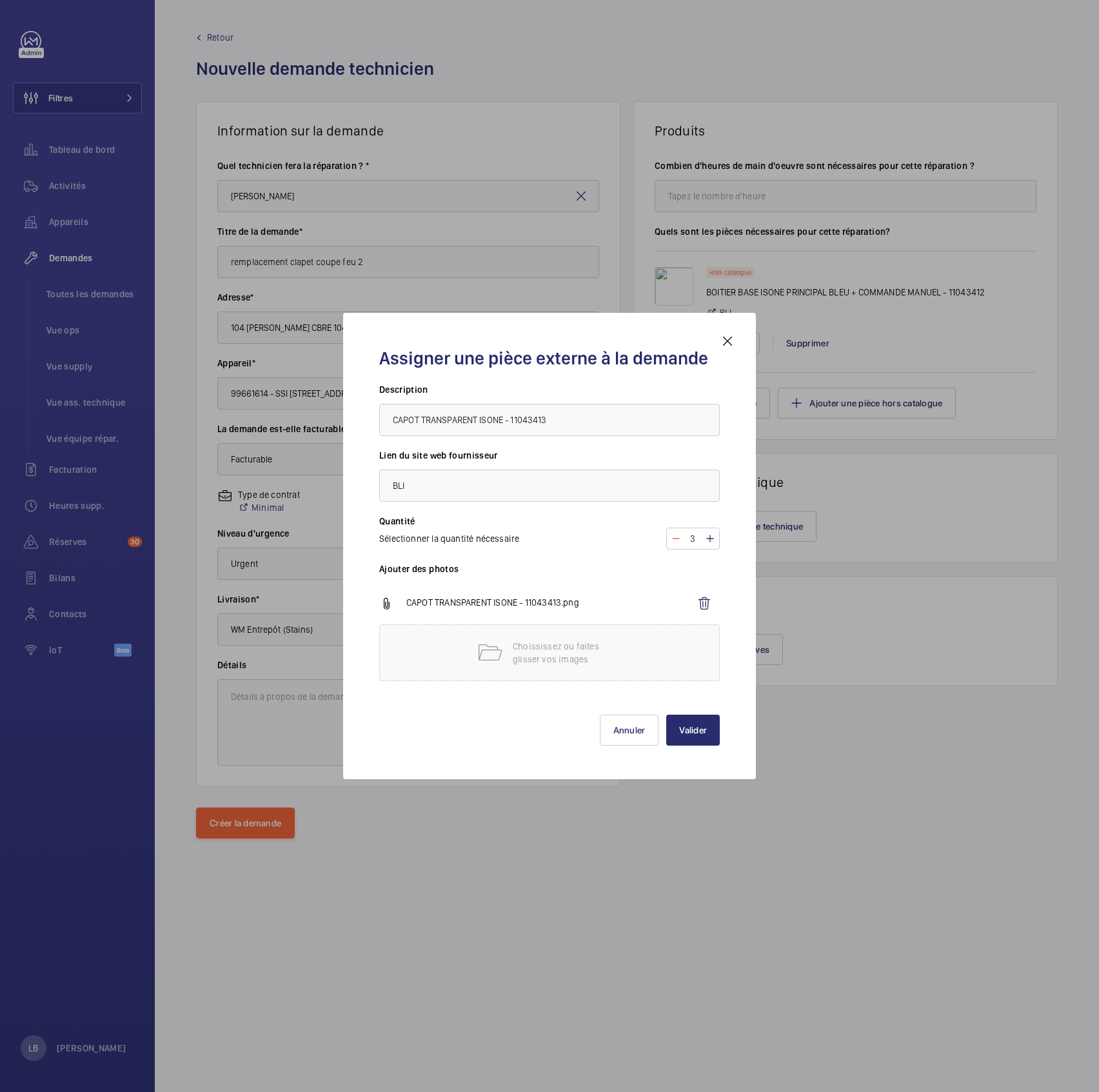
click at [677, 534] on mat-icon at bounding box center [676, 538] width 10 height 15
type input "2"
drag, startPoint x: 470, startPoint y: 685, endPoint x: 460, endPoint y: 690, distance: 11.2
click at [463, 543] on div "Ajouter des photos [PERSON_NAME] TRANSPARENT ISONE - 11043413.png Choississez o…" at bounding box center [550, 628] width 341 height 132
click at [694, 543] on button "Valider" at bounding box center [693, 730] width 54 height 31
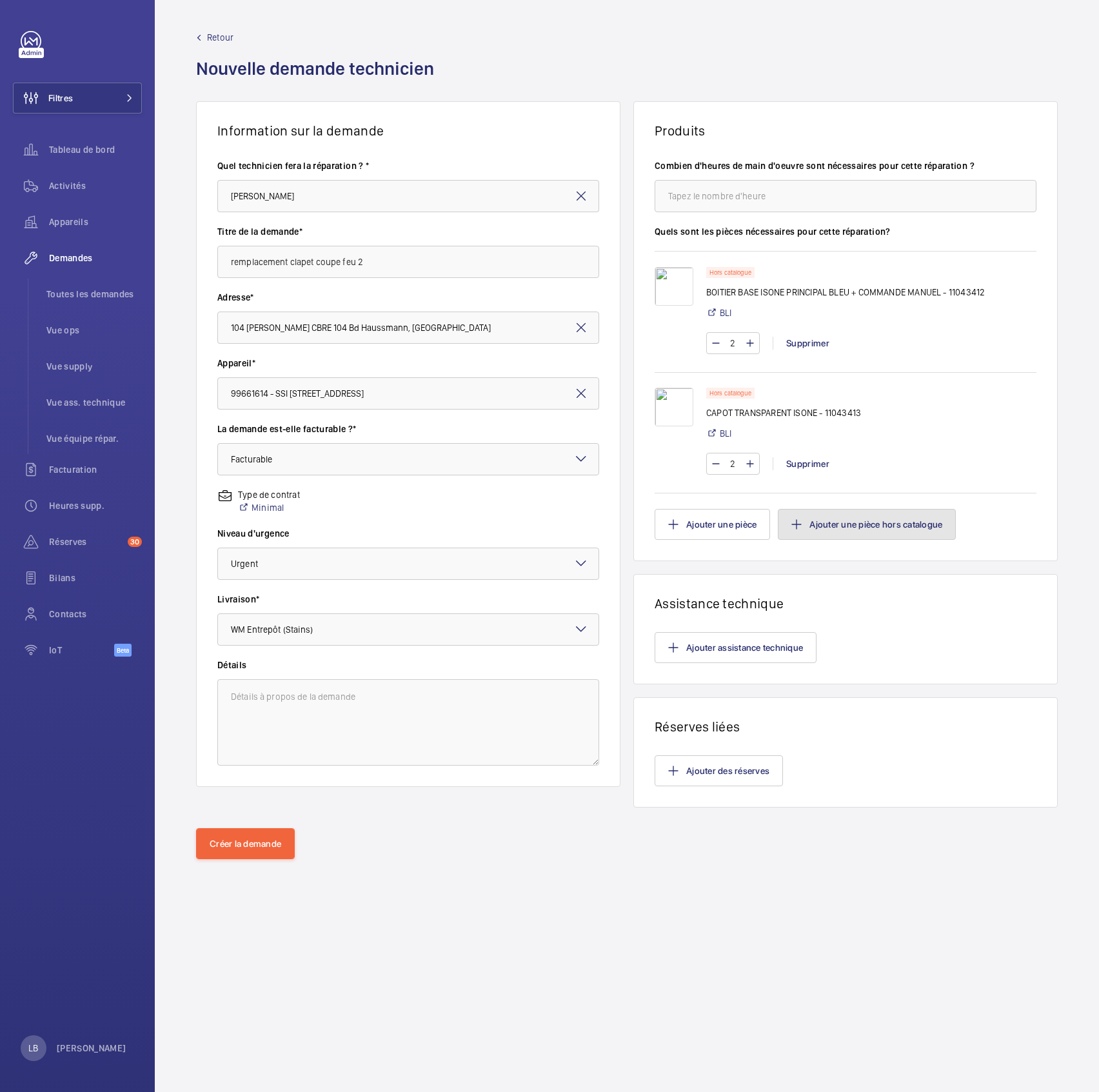
click at [861, 533] on button "Ajouter une pièce hors catalogue" at bounding box center [867, 525] width 178 height 31
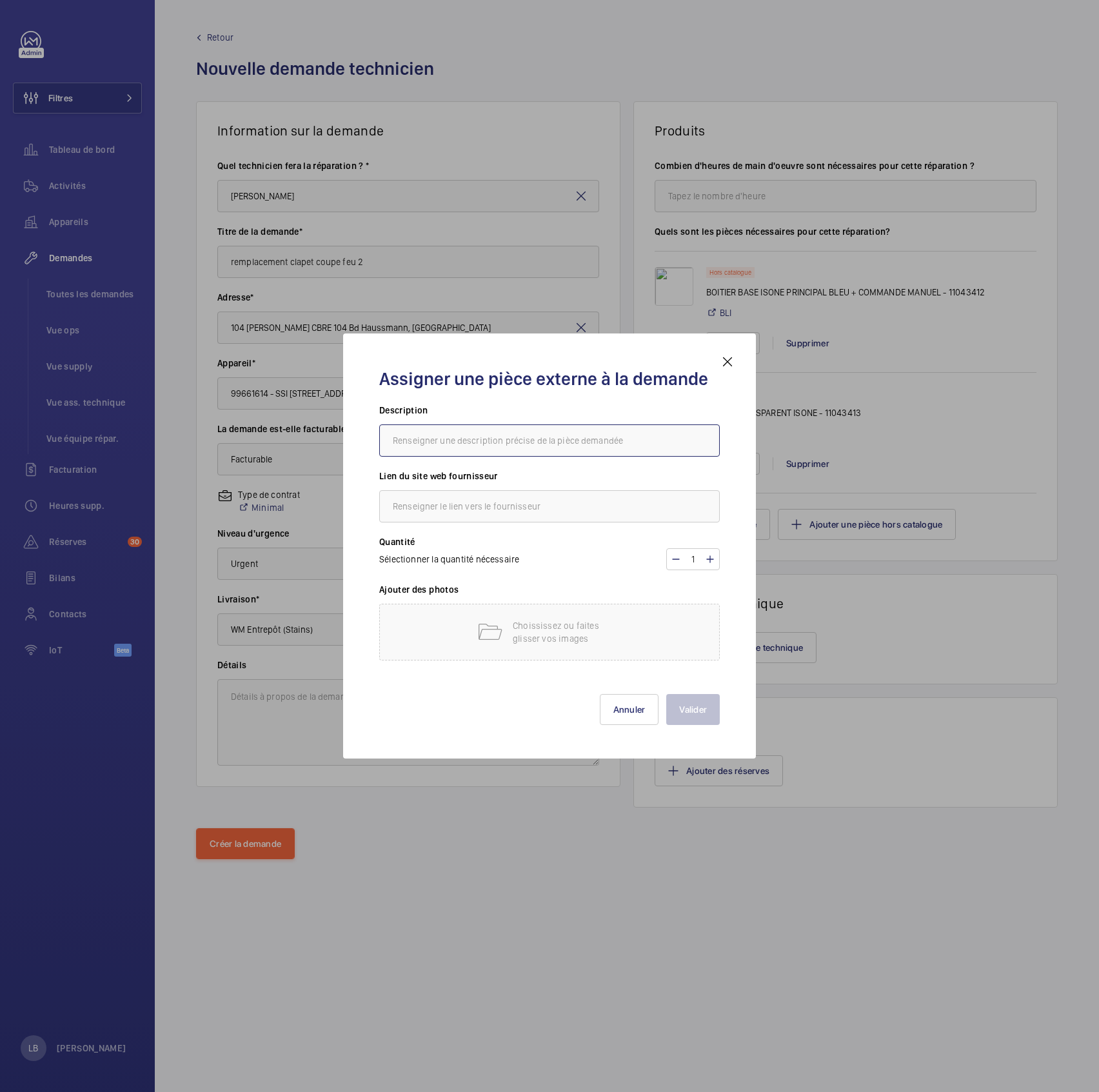
click at [476, 435] on input "text" at bounding box center [550, 441] width 341 height 32
paste input "ContactFCU1 + DCU1 pour ventouse CCF ALDES ISONE GM - 11043406"
type input "ContactFCU1 + DCU1 pour ventouse CCF ALDES ISONE GM - 11043406"
click at [490, 514] on input "text" at bounding box center [550, 507] width 341 height 32
type input "BLI"
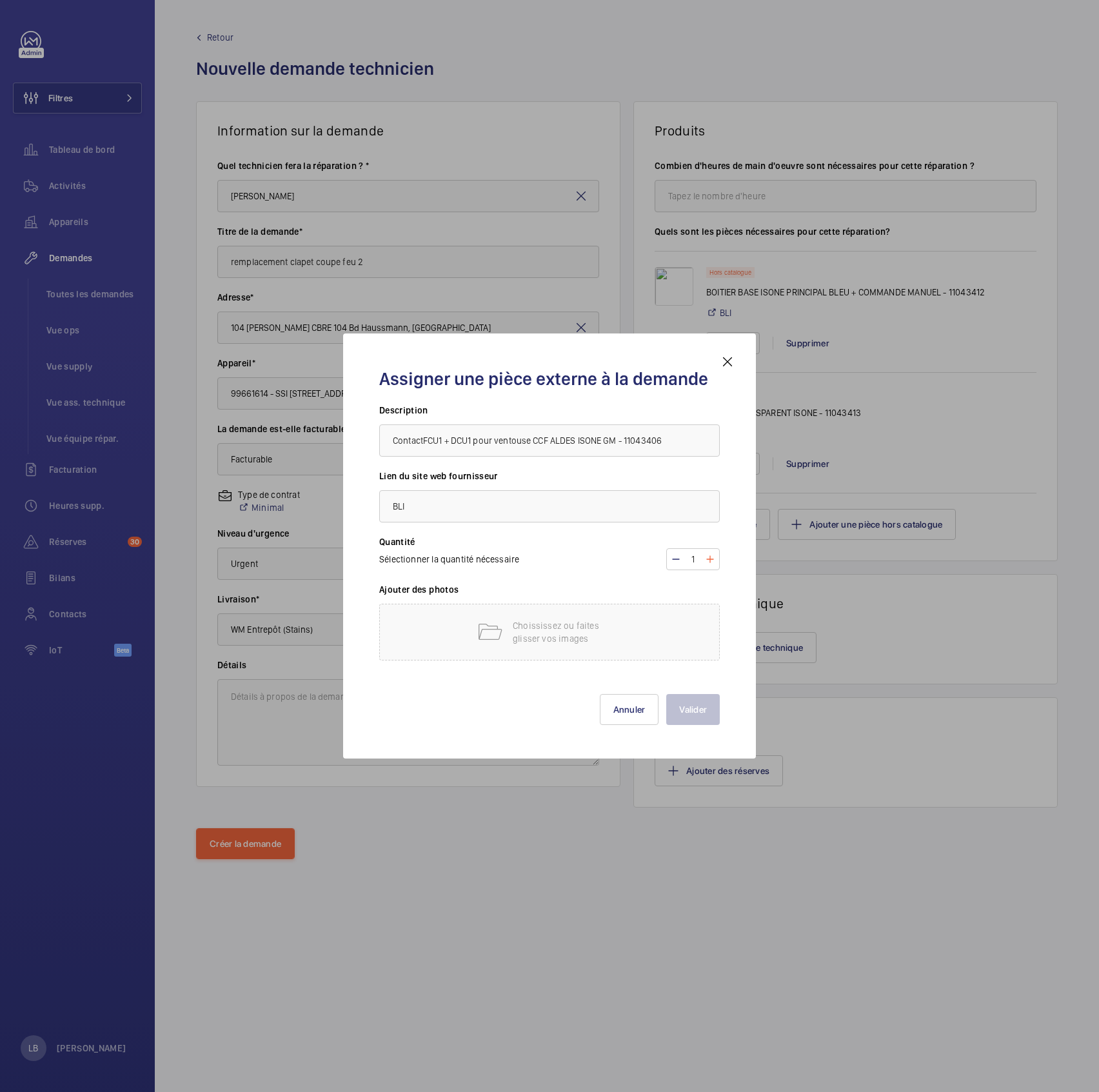
click at [713, 543] on mat-icon at bounding box center [710, 559] width 10 height 15
type input "2"
drag, startPoint x: 690, startPoint y: 537, endPoint x: 684, endPoint y: 545, distance: 10.0
drag, startPoint x: 670, startPoint y: 441, endPoint x: 384, endPoint y: 451, distance: 286.2
click at [384, 451] on input "ContactFCU1 + DCU1 pour ventouse CCF ALDES ISONE GM - 11043406" at bounding box center [550, 441] width 341 height 32
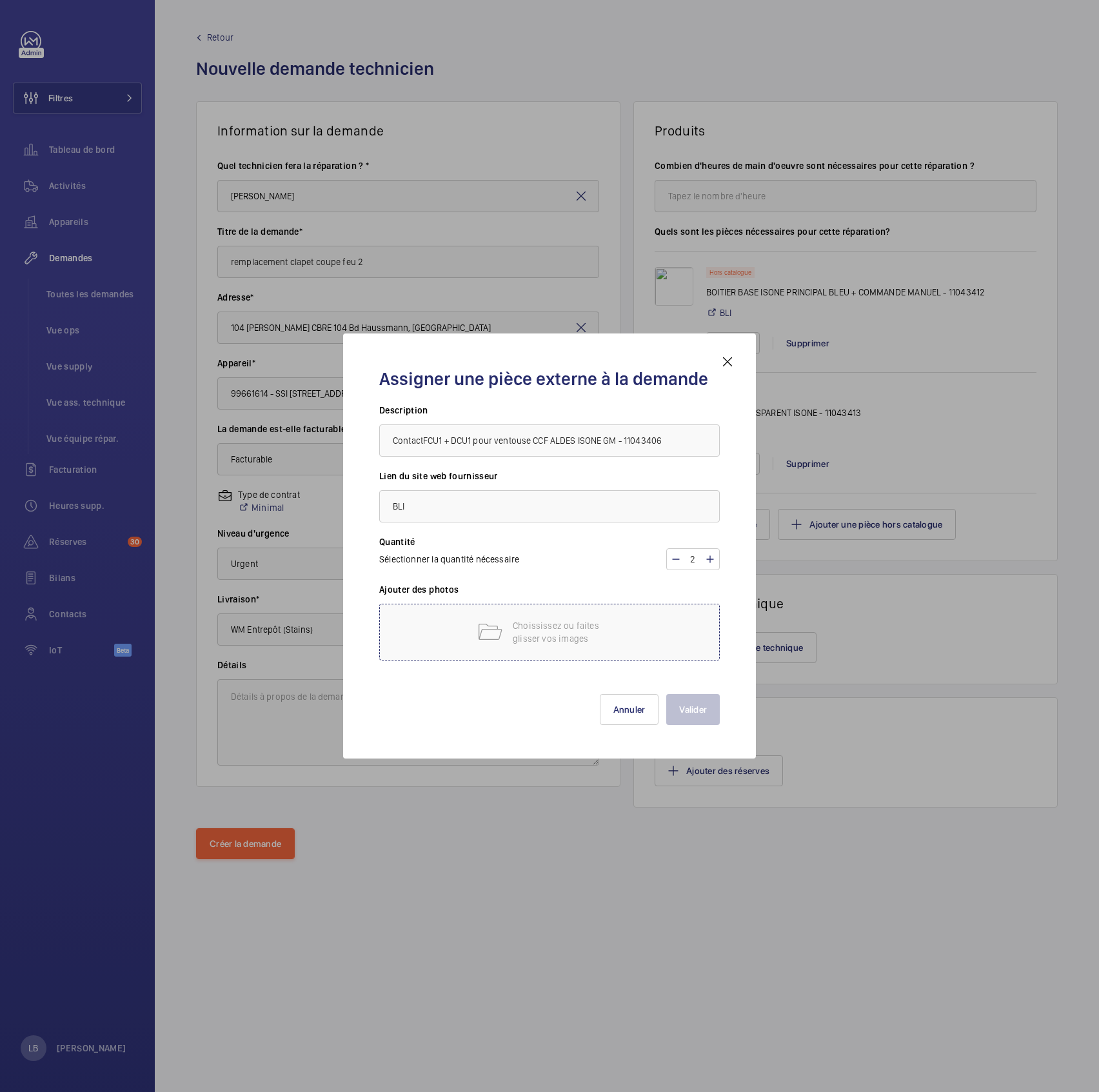
click at [574, 543] on p "Choississez ou faites glisser vos images" at bounding box center [567, 632] width 109 height 26
click at [589, 543] on div "Ajouter des photos Choississez ou faites glisser vos images" at bounding box center [550, 628] width 341 height 91
click at [585, 543] on div "Choississez ou faites glisser vos images" at bounding box center [550, 631] width 341 height 56
click at [578, 543] on p "Choississez ou faites glisser vos images" at bounding box center [567, 632] width 109 height 26
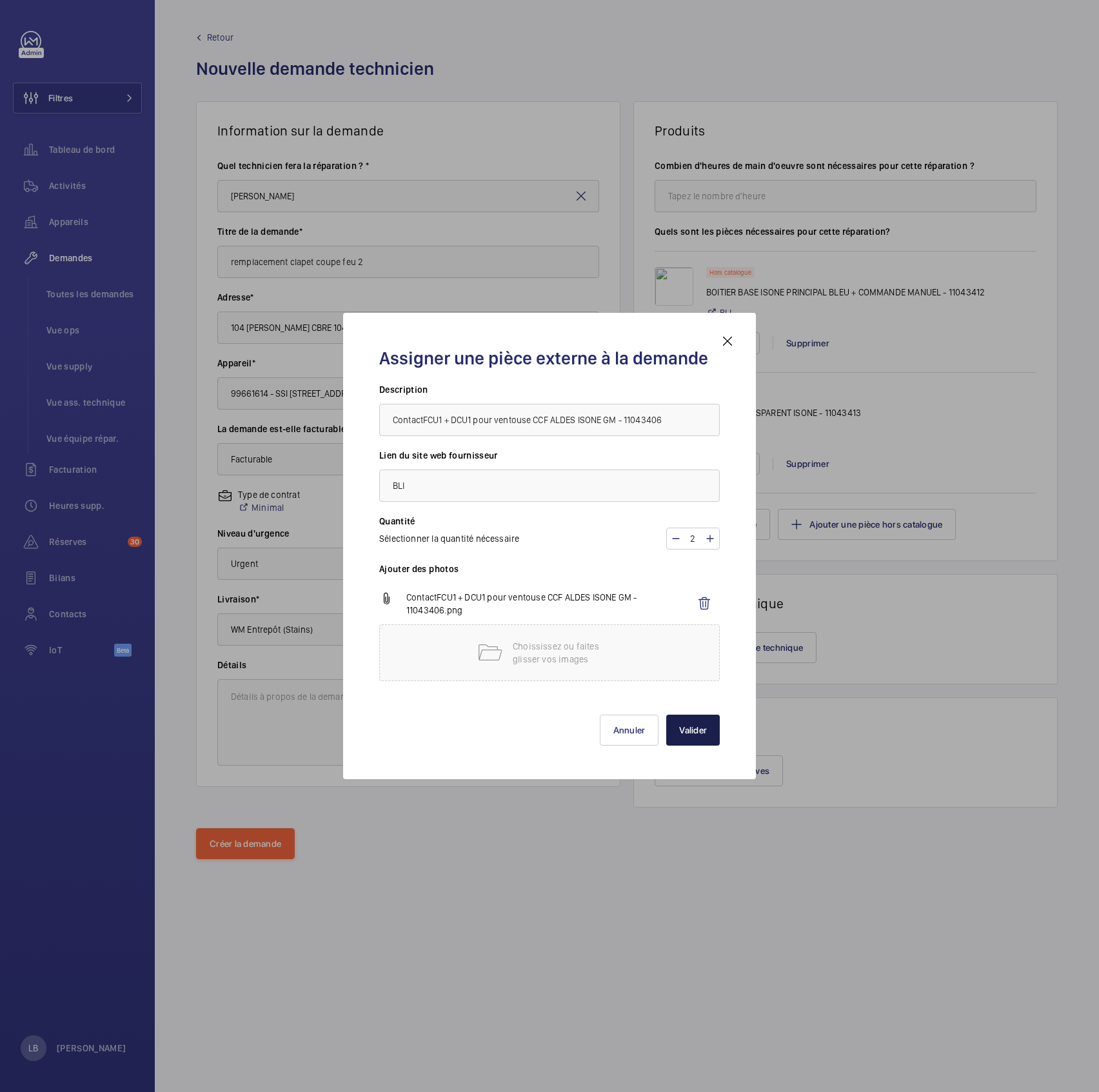
click at [687, 543] on button "Valider" at bounding box center [693, 730] width 54 height 31
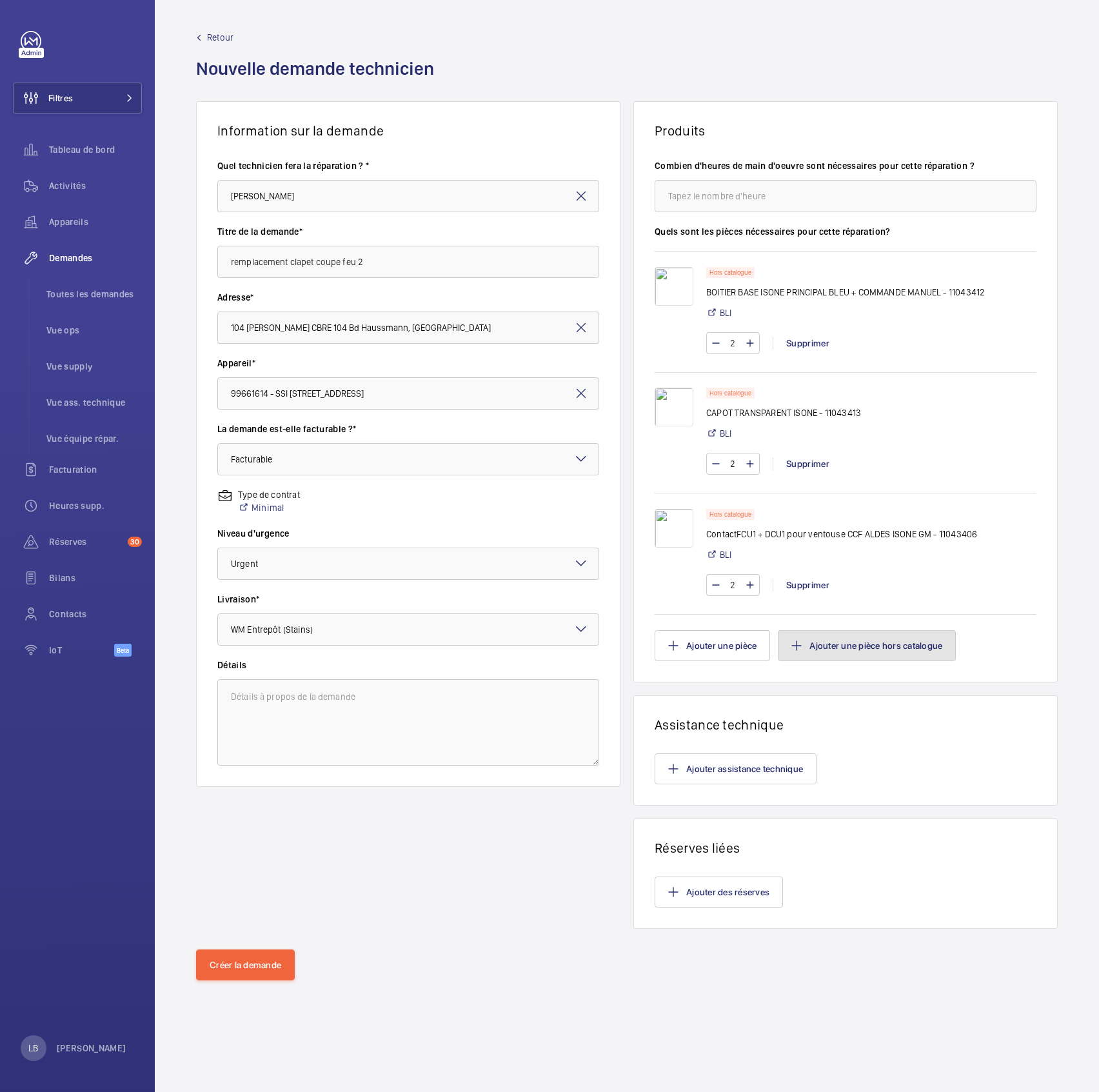
click at [862, 543] on button "Ajouter une pièce hors catalogue" at bounding box center [867, 645] width 178 height 31
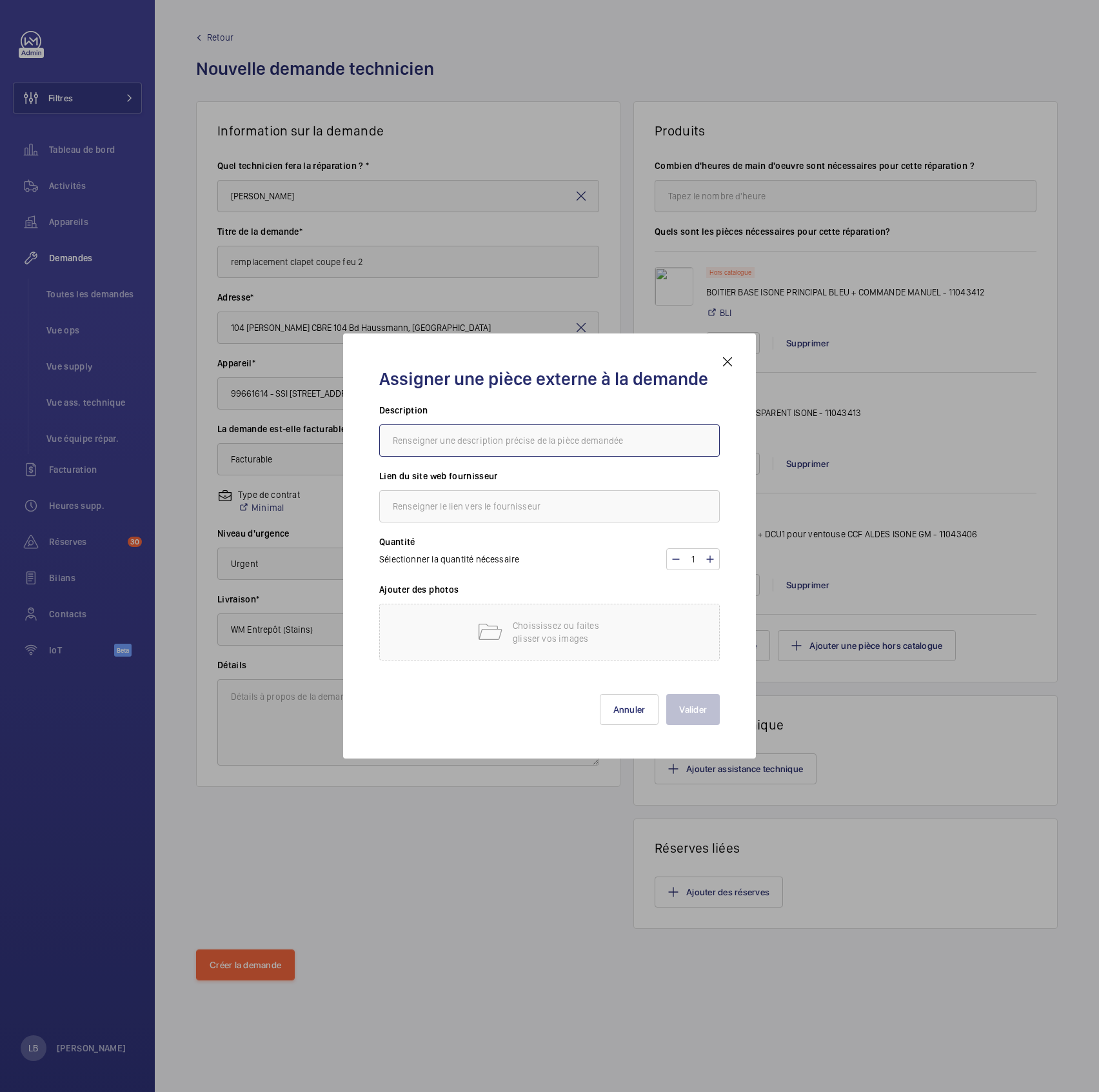
click at [508, 448] on input "text" at bounding box center [550, 441] width 341 height 32
paste input "Kitventouse ALDES VDS 24/48V émission CCF ISONE GM - 11043407"
type input "Kitventouse ALDES VDS 24/48V émission CCF ISONE GM - 11043407"
click at [557, 512] on input "text" at bounding box center [550, 507] width 341 height 32
type input "BLI"
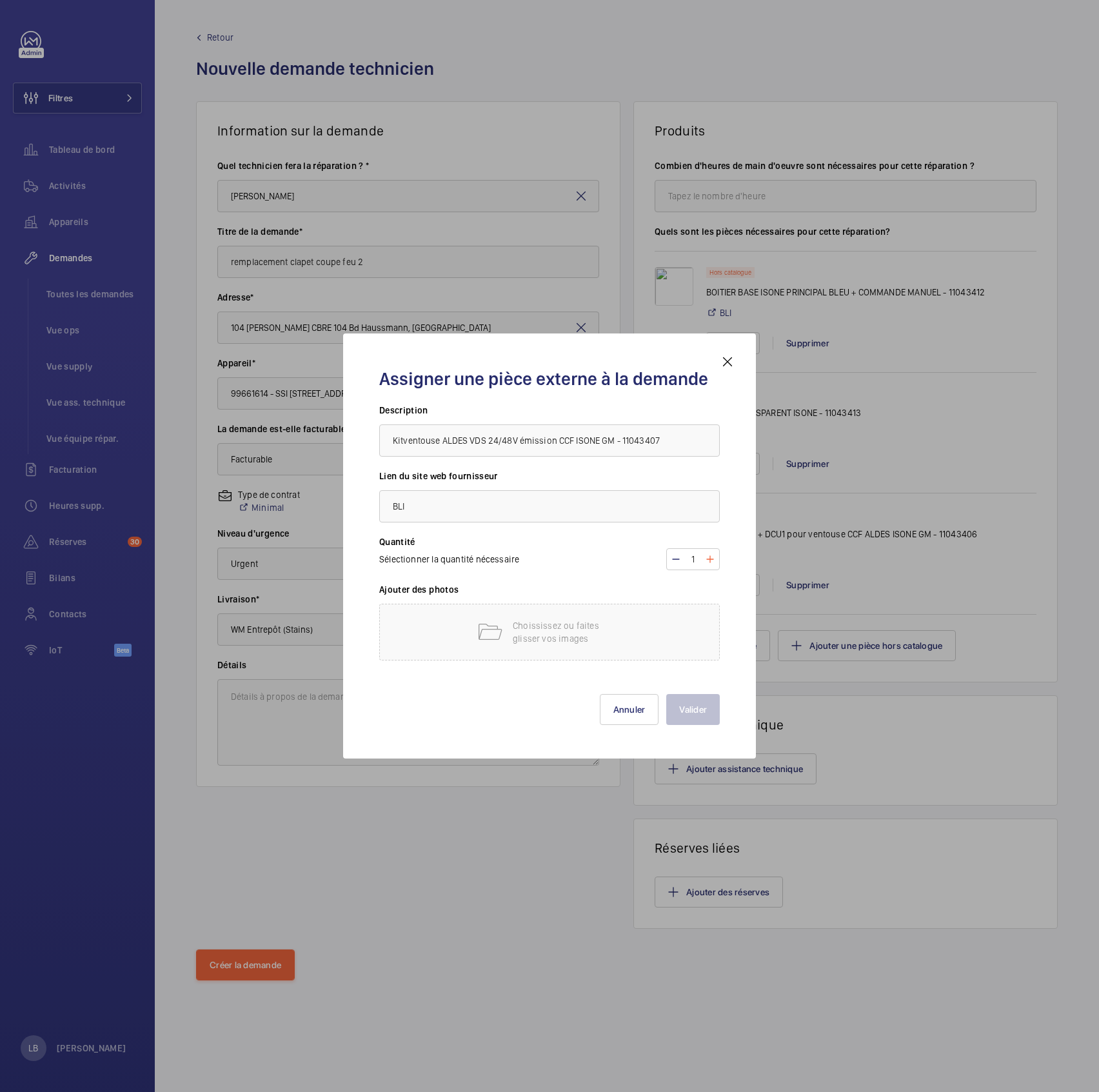
click at [708, 543] on mat-icon at bounding box center [710, 559] width 10 height 15
type input "2"
drag, startPoint x: 667, startPoint y: 441, endPoint x: 367, endPoint y: 437, distance: 300.0
click at [335, 439] on div "Assigner une pièce externe à la demande Description Kitventouse ALDES VDS 24/48…" at bounding box center [550, 546] width 1099 height 1092
click at [521, 543] on p "Choississez ou faites glisser vos images" at bounding box center [567, 632] width 109 height 26
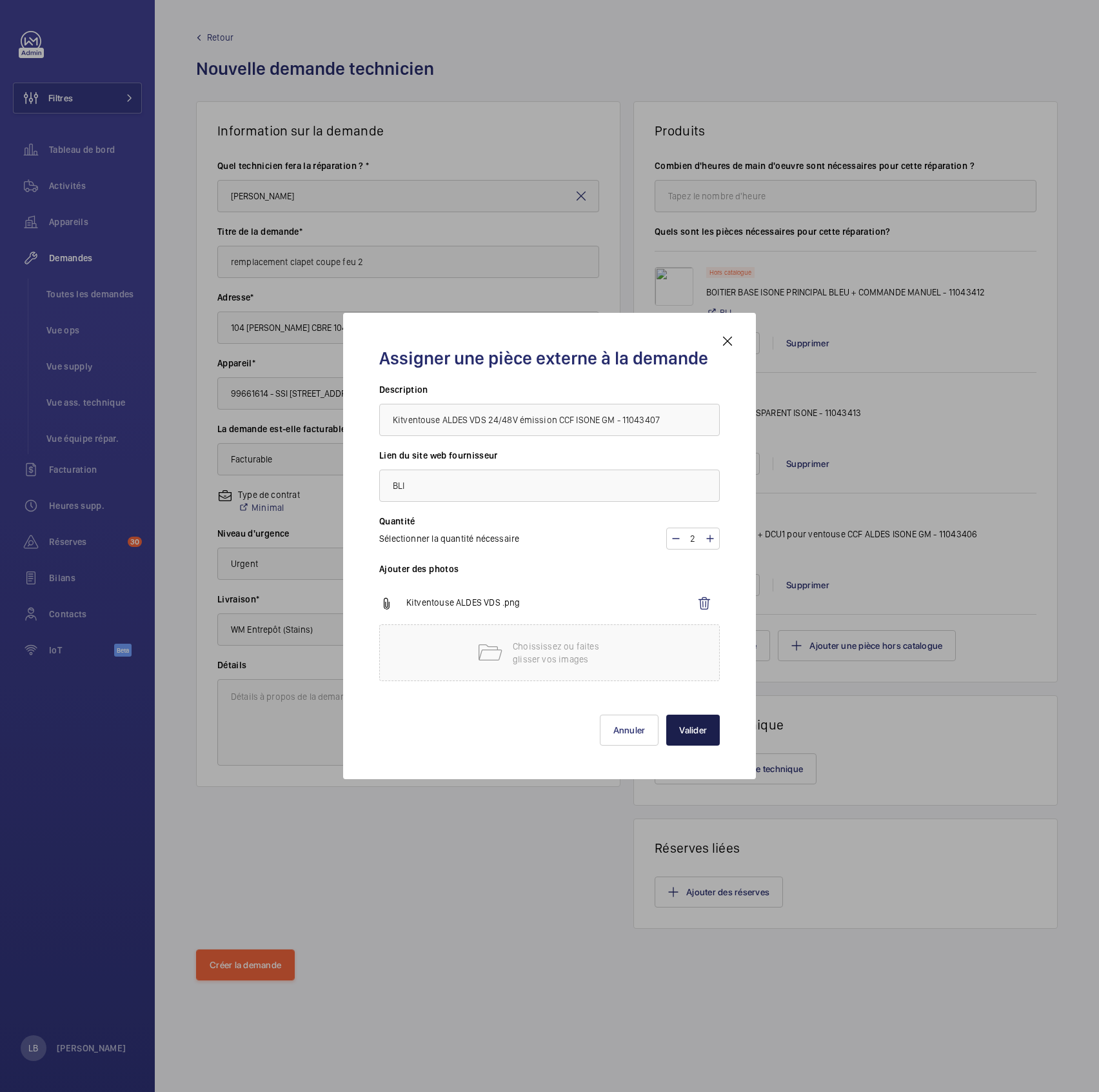
click at [693, 543] on button "Valider" at bounding box center [693, 730] width 54 height 31
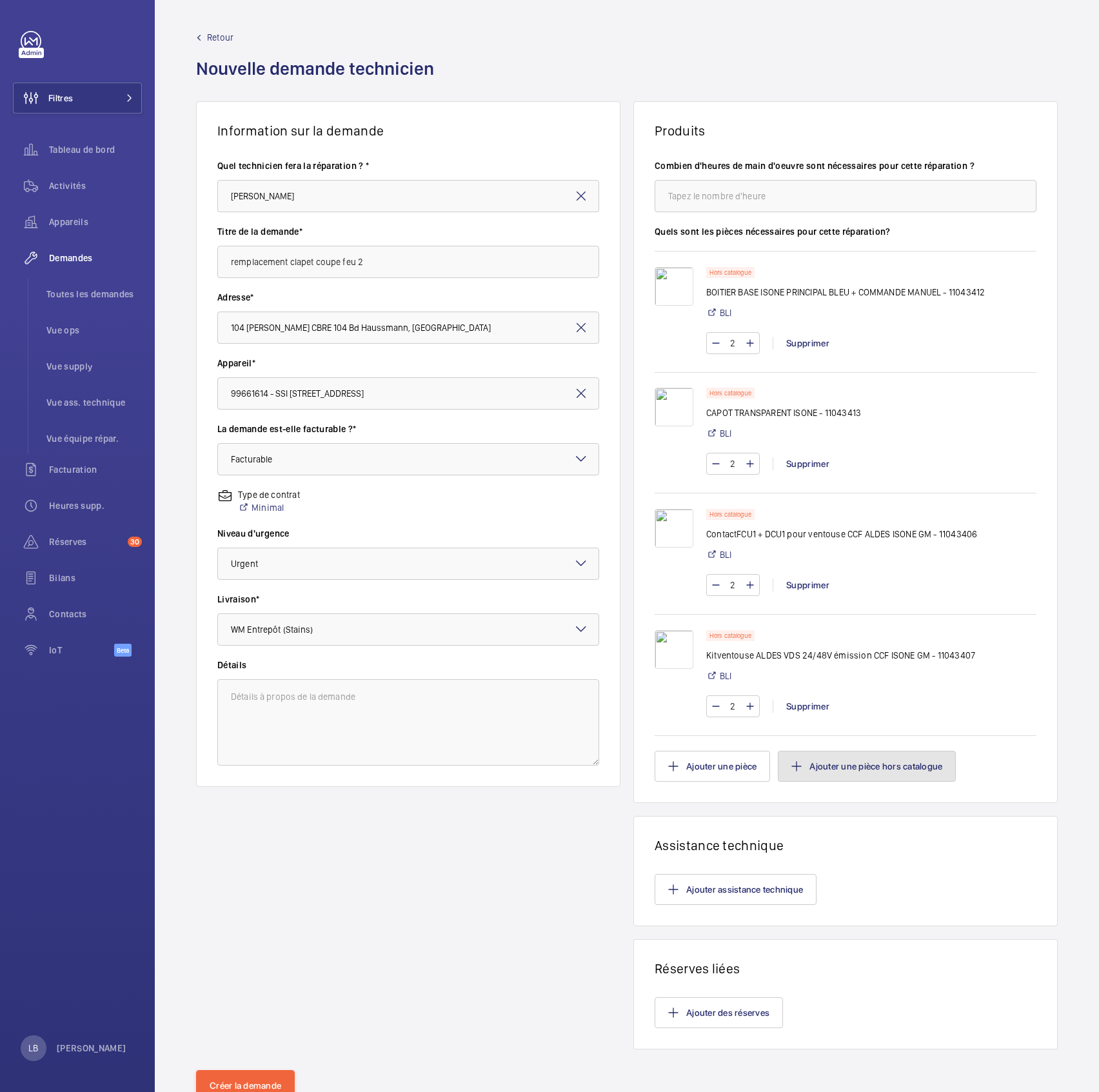
click at [896, 543] on button "Ajouter une pièce hors catalogue" at bounding box center [867, 766] width 178 height 31
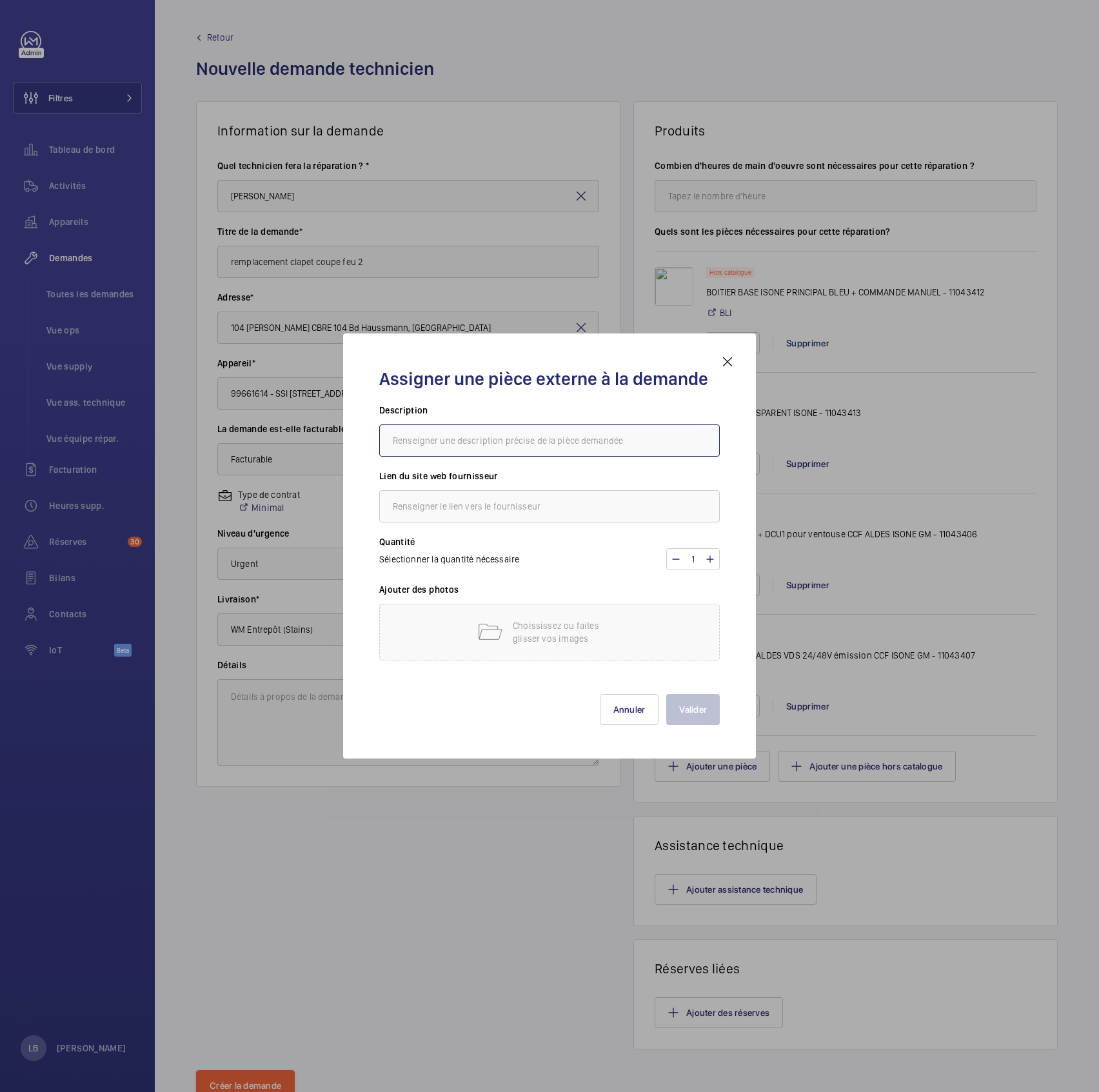
click at [520, 437] on input "text" at bounding box center [550, 441] width 341 height 32
paste input "Moteur ALDES EHOP 30S 24/48 pour ISONE - 11043410"
type input "Moteur ALDES EHOP 30S 24/48 pour ISONE - 11043410"
click at [513, 513] on input "text" at bounding box center [550, 507] width 341 height 32
type input "BLI"
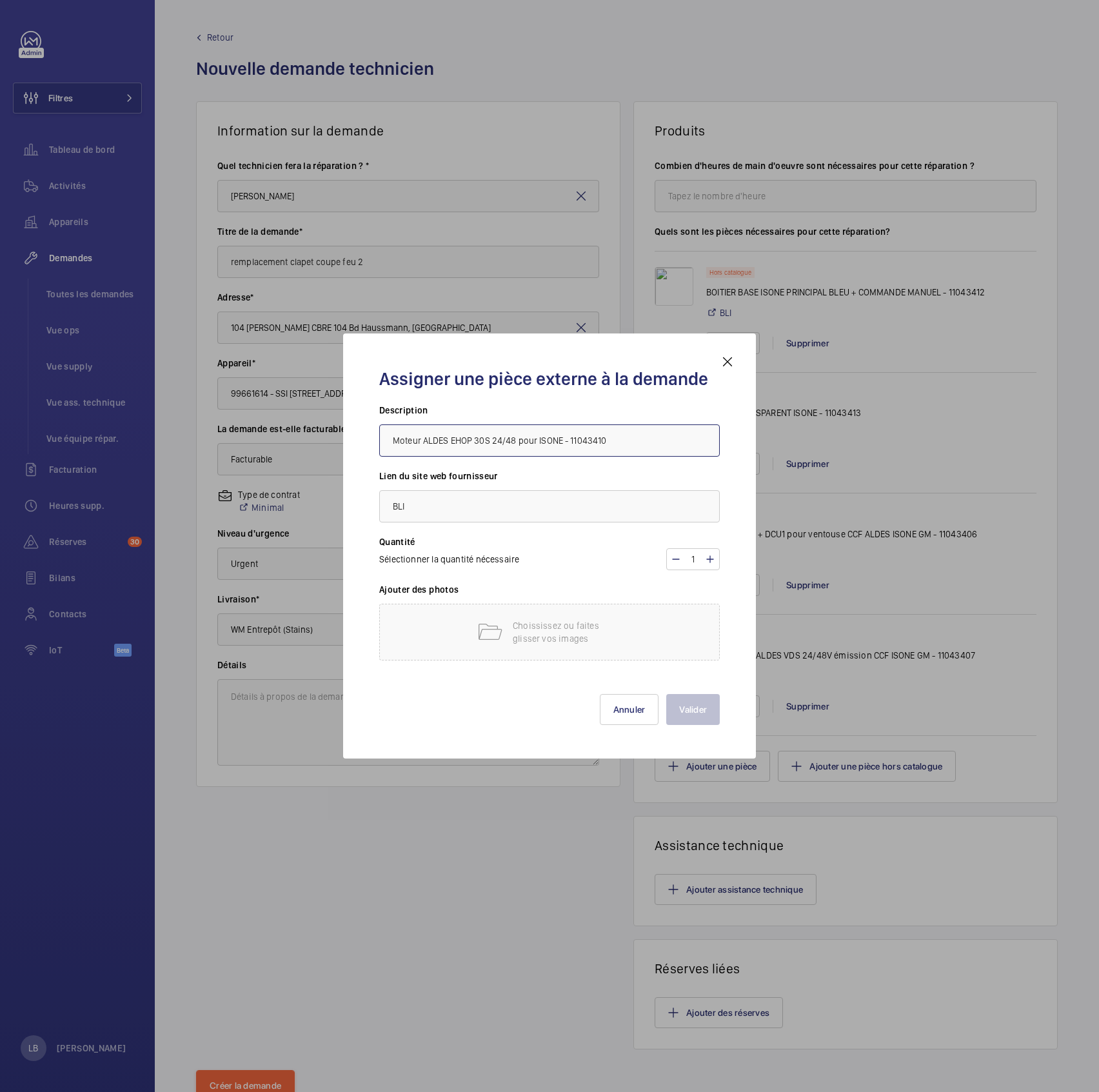
drag, startPoint x: 617, startPoint y: 434, endPoint x: 361, endPoint y: 455, distance: 256.9
click at [361, 455] on div "Assigner une pièce externe à la demande Description Moteur ALDES EHOP 30S 24/48…" at bounding box center [550, 545] width 413 height 425
click at [444, 437] on input "Moteur ALDES EHOP 30S 24/48 pour ISONE - 11043410" at bounding box center [550, 441] width 341 height 32
click at [526, 543] on p "Choississez ou faites glisser vos images" at bounding box center [567, 632] width 109 height 26
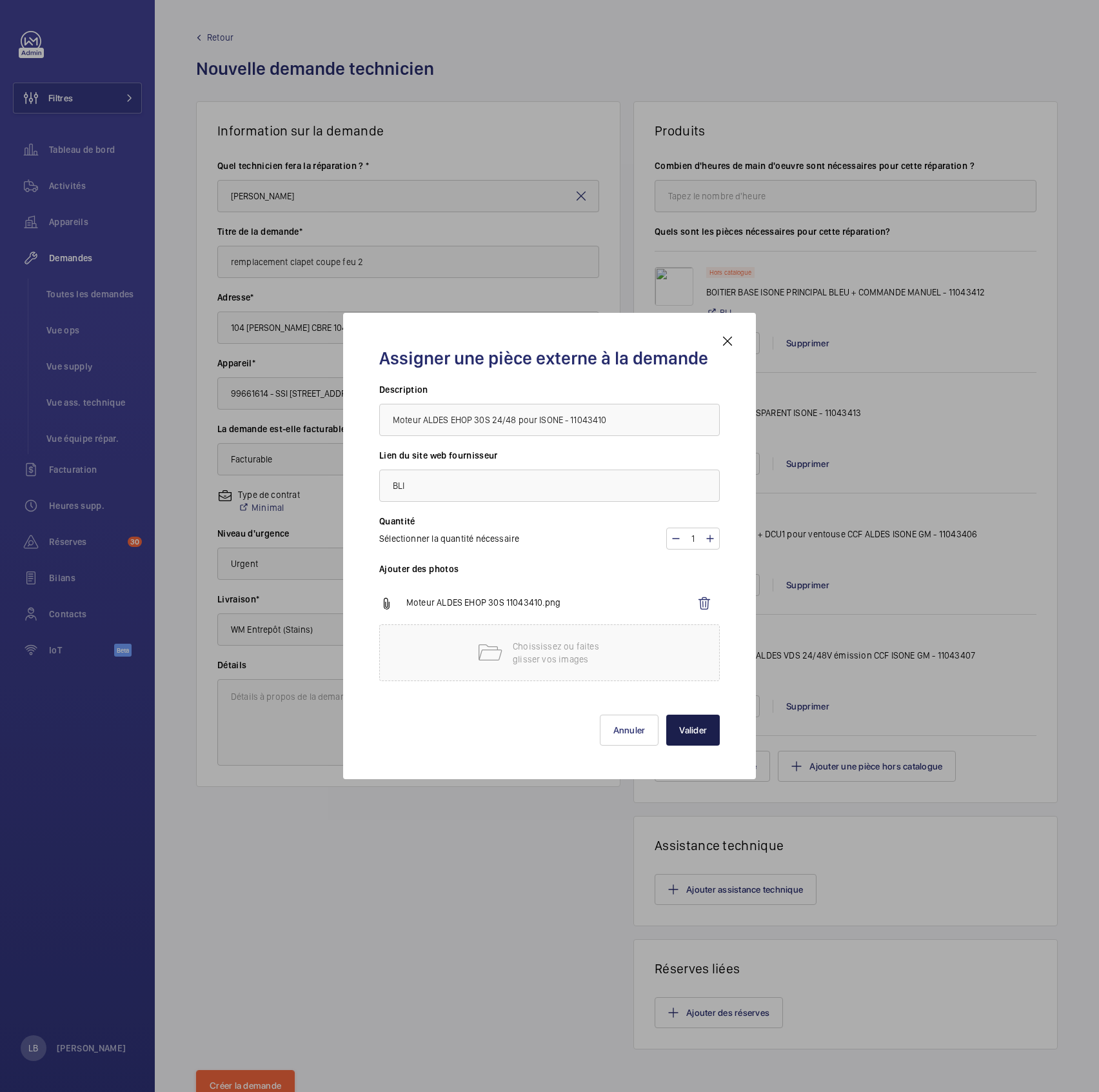
click at [680, 543] on button "Valider" at bounding box center [693, 730] width 54 height 31
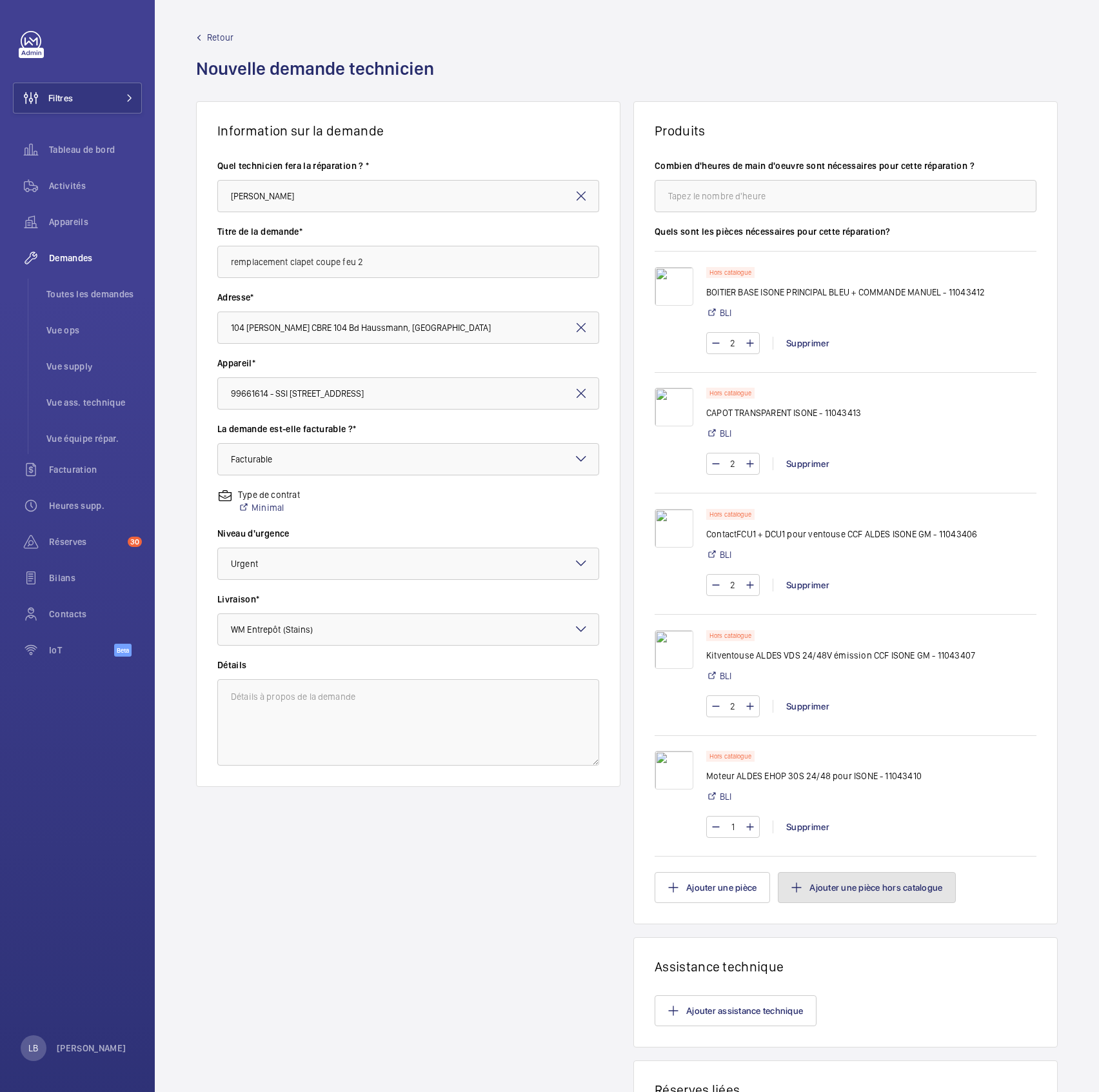
click at [836, 543] on button "Ajouter une pièce hors catalogue" at bounding box center [867, 887] width 178 height 31
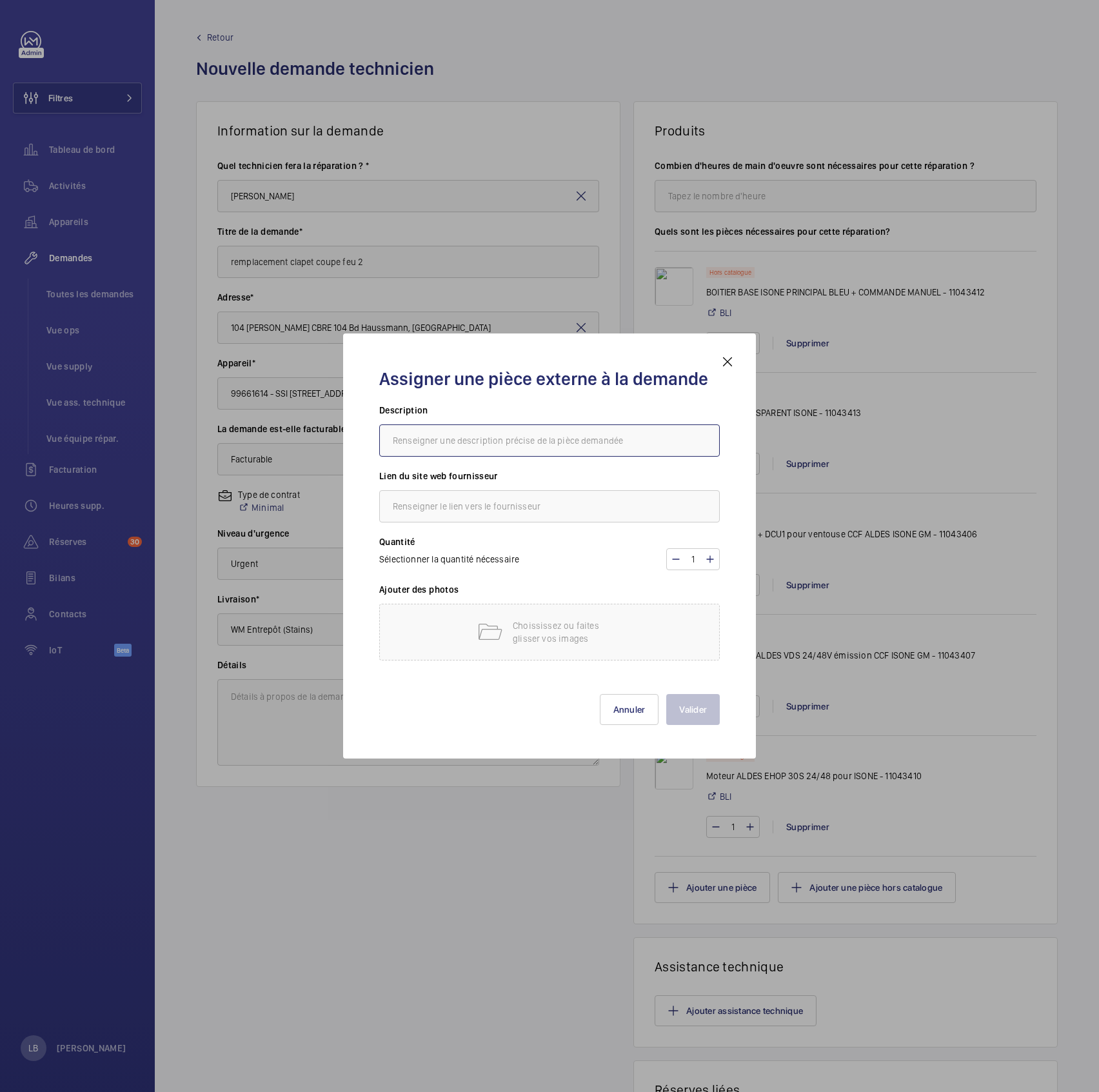
click at [591, 441] on input "text" at bounding box center [550, 441] width 341 height 32
paste input "CANNE A FUSIBLE ISONE - 11043400"
type input "CANNE A FUSIBLE ISONE - 11043400"
click at [573, 502] on input "text" at bounding box center [550, 507] width 341 height 32
type input "BLI"
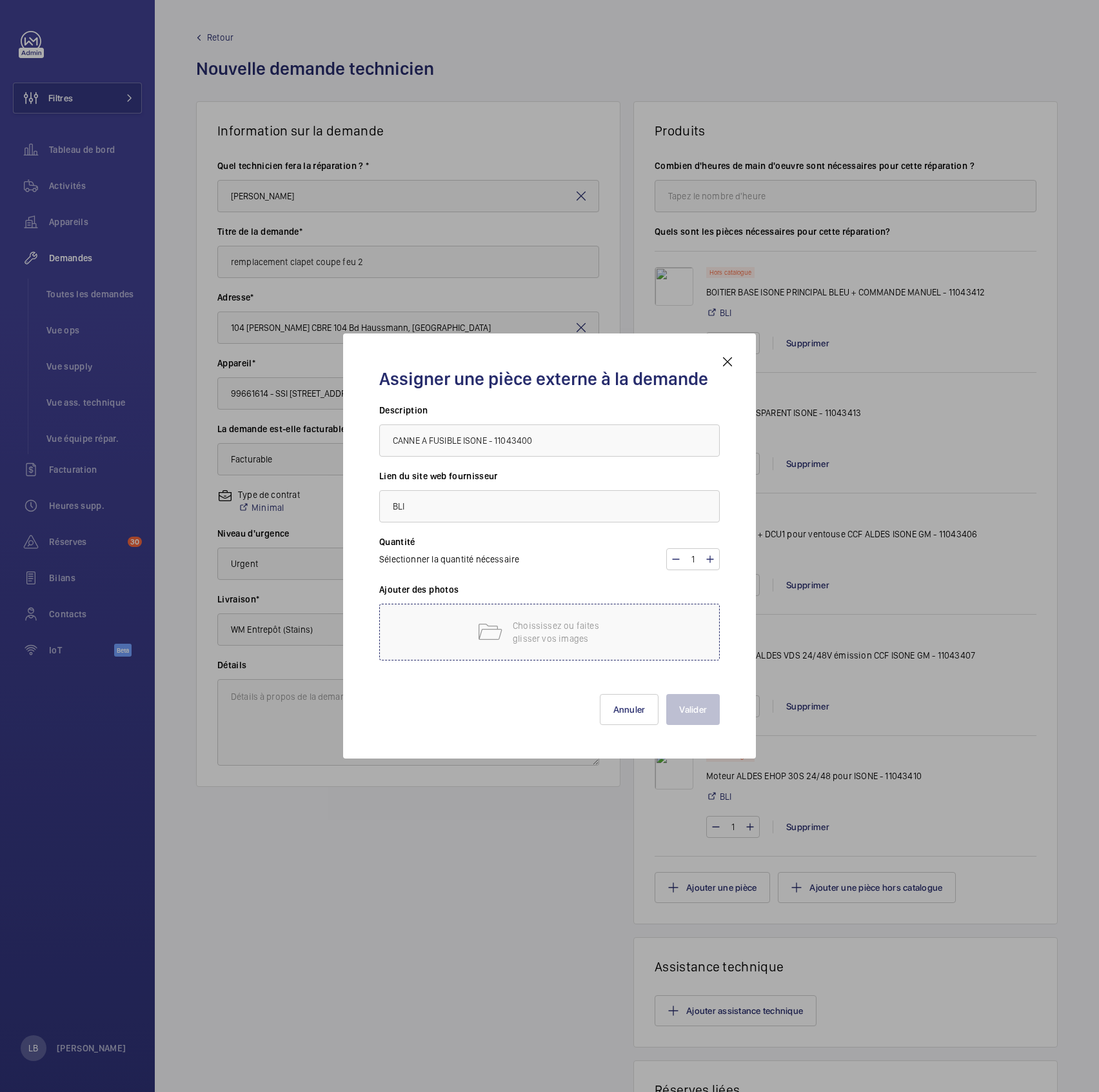
click at [483, 543] on mat-icon at bounding box center [490, 632] width 26 height 26
click at [555, 438] on input "CANNE A FUSIBLE ISONE - 11043400" at bounding box center [550, 441] width 341 height 32
click at [555, 438] on input "CANNE A FUSIBLE ISONE - 11043400" at bounding box center [550, 441] width 341 height 32
click at [567, 543] on p "Choississez ou faites glisser vos images" at bounding box center [567, 632] width 109 height 26
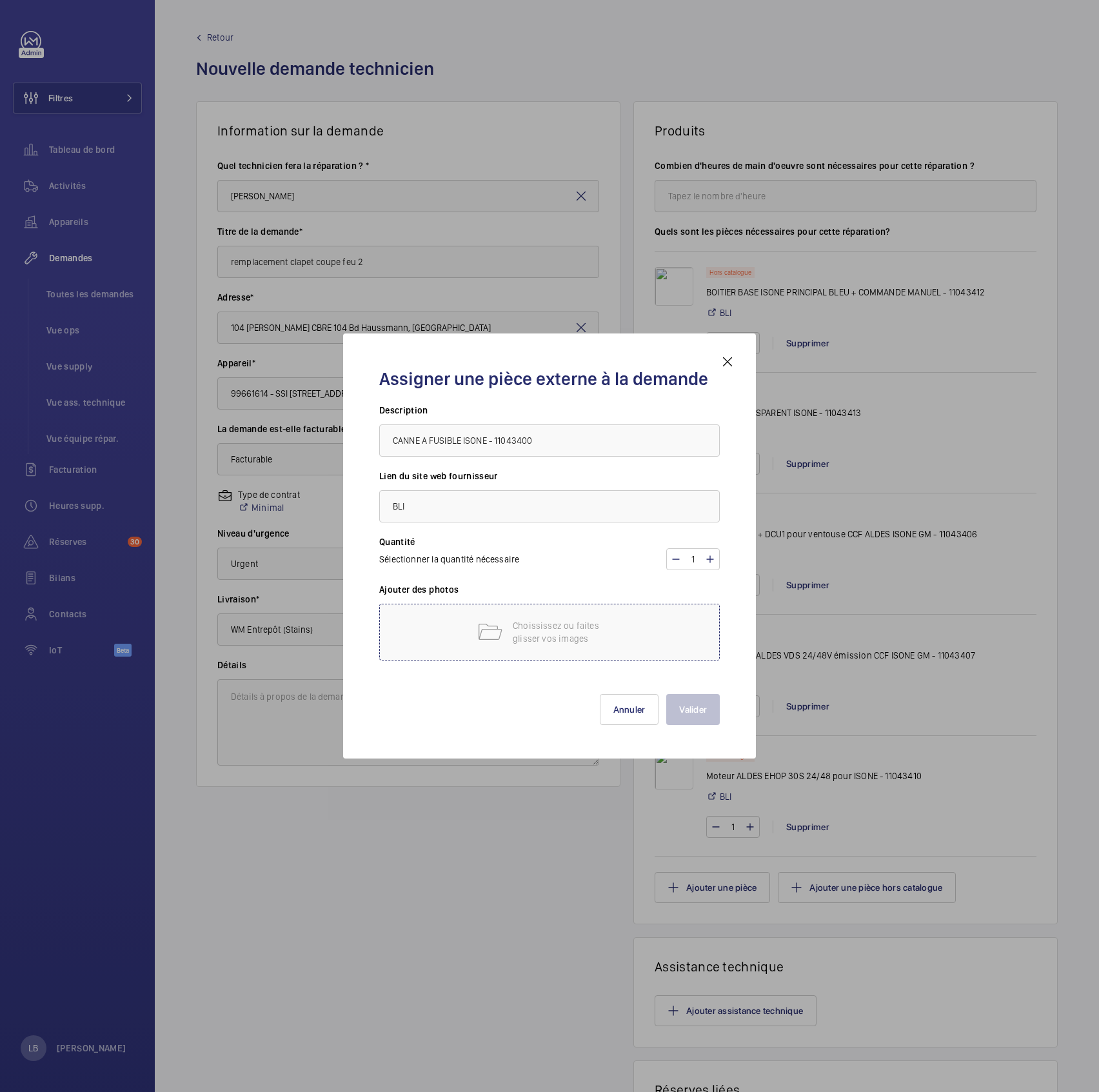
click at [549, 543] on p "Choississez ou faites glisser vos images" at bounding box center [567, 632] width 109 height 26
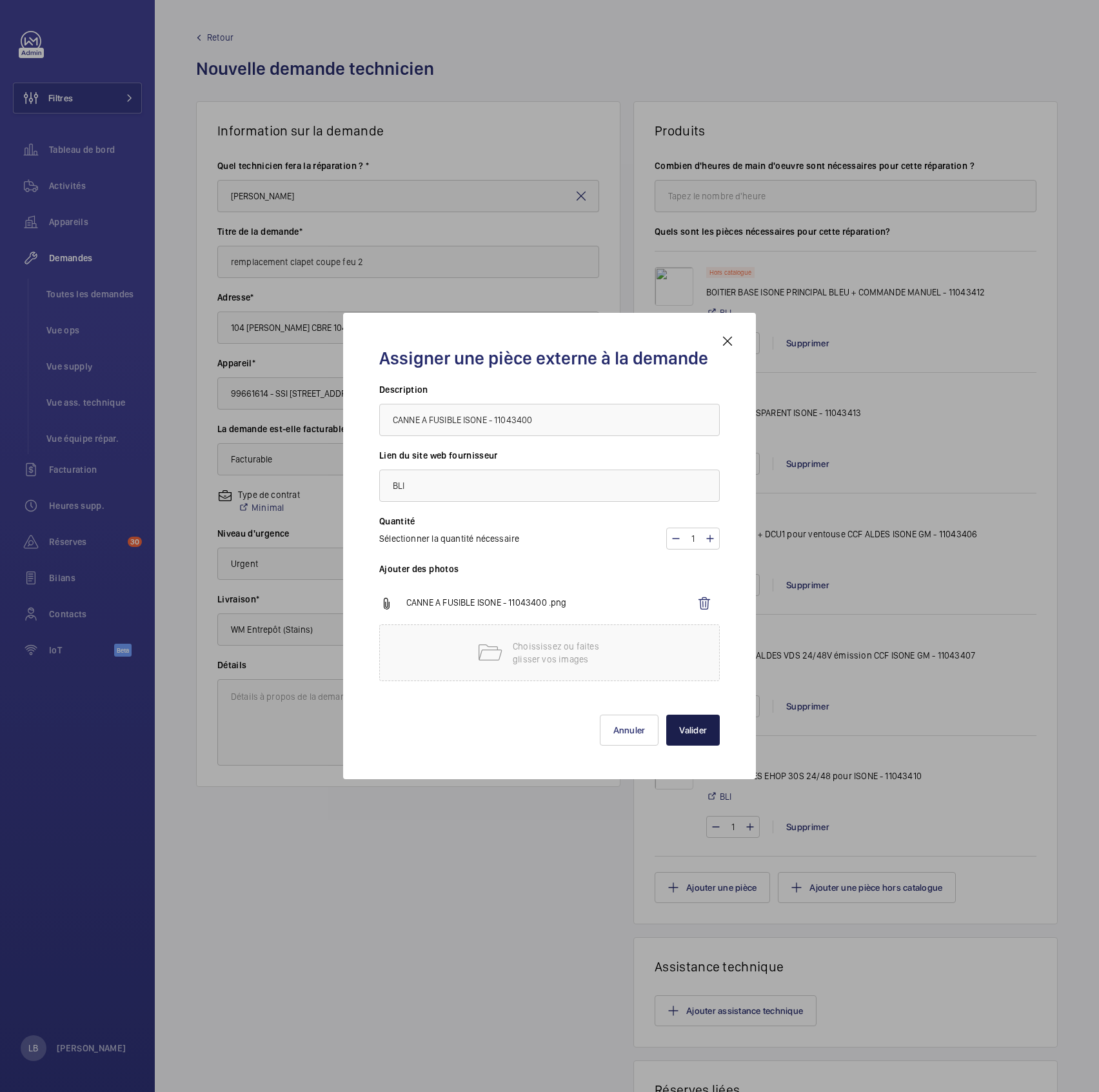
click at [695, 543] on button "Valider" at bounding box center [693, 730] width 54 height 31
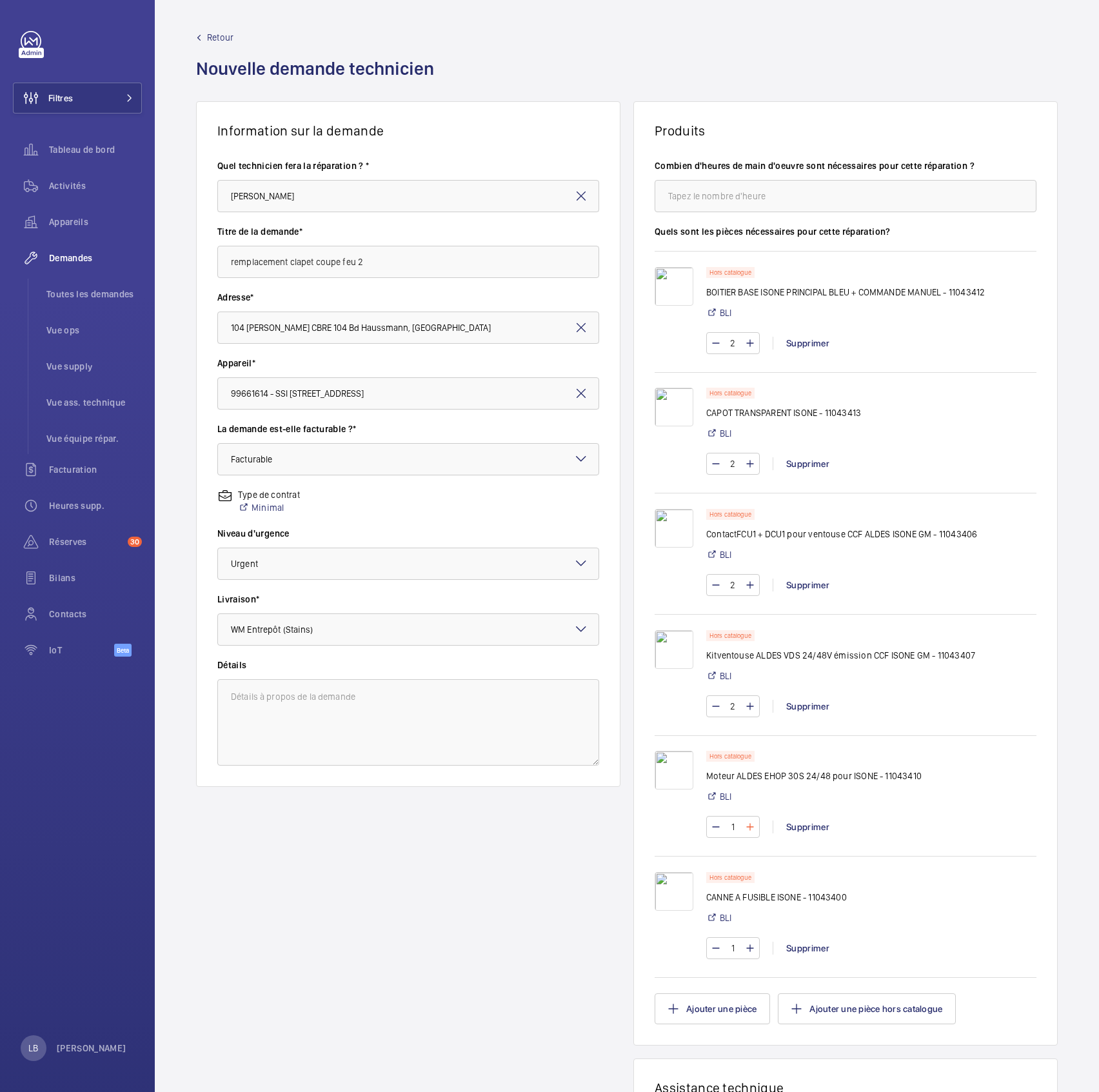
click at [745, 543] on mat-icon at bounding box center [750, 827] width 10 height 15
type input "2"
click at [745, 543] on mat-icon at bounding box center [750, 948] width 10 height 15
type input "2"
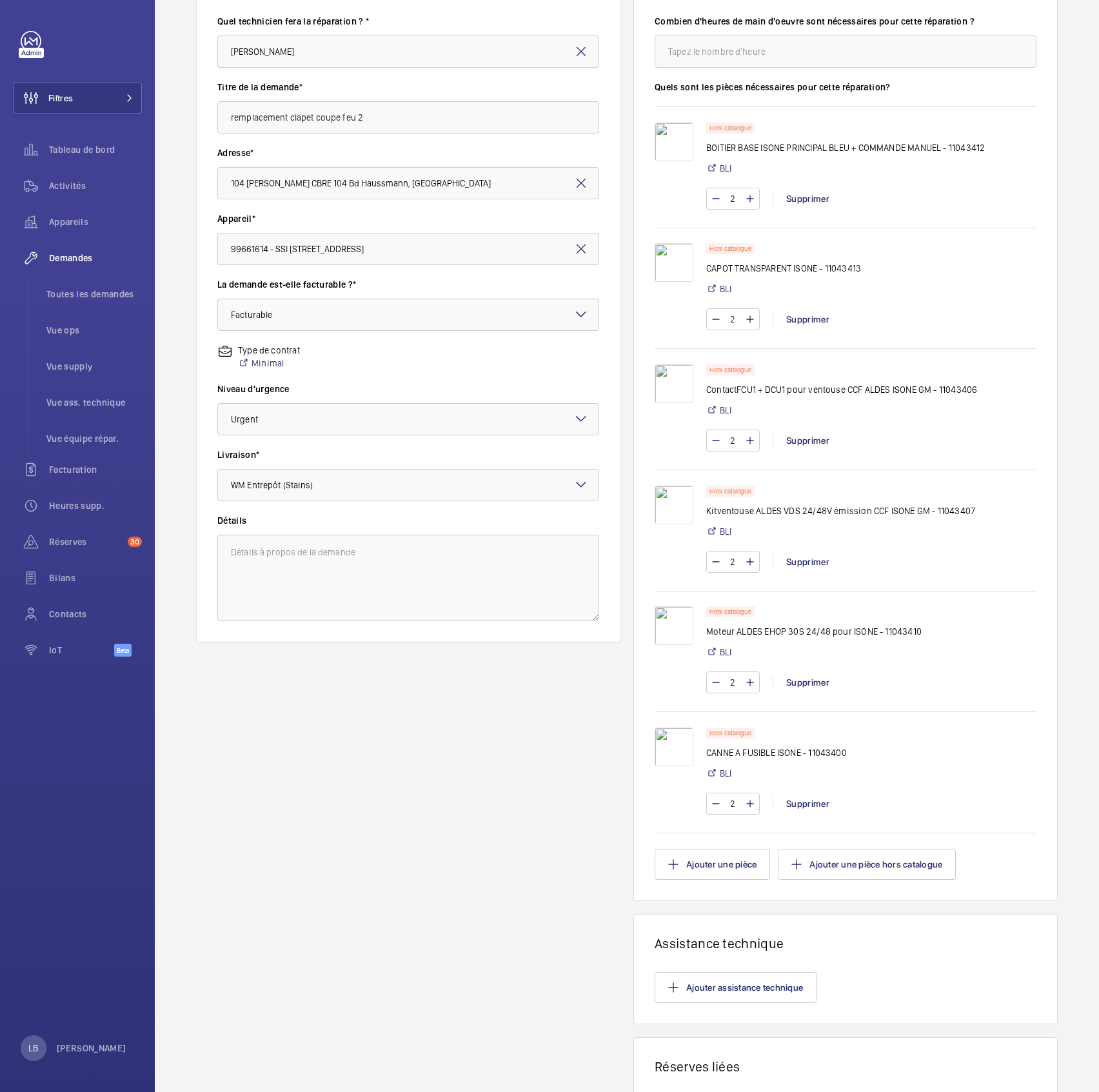
scroll to position [291, 0]
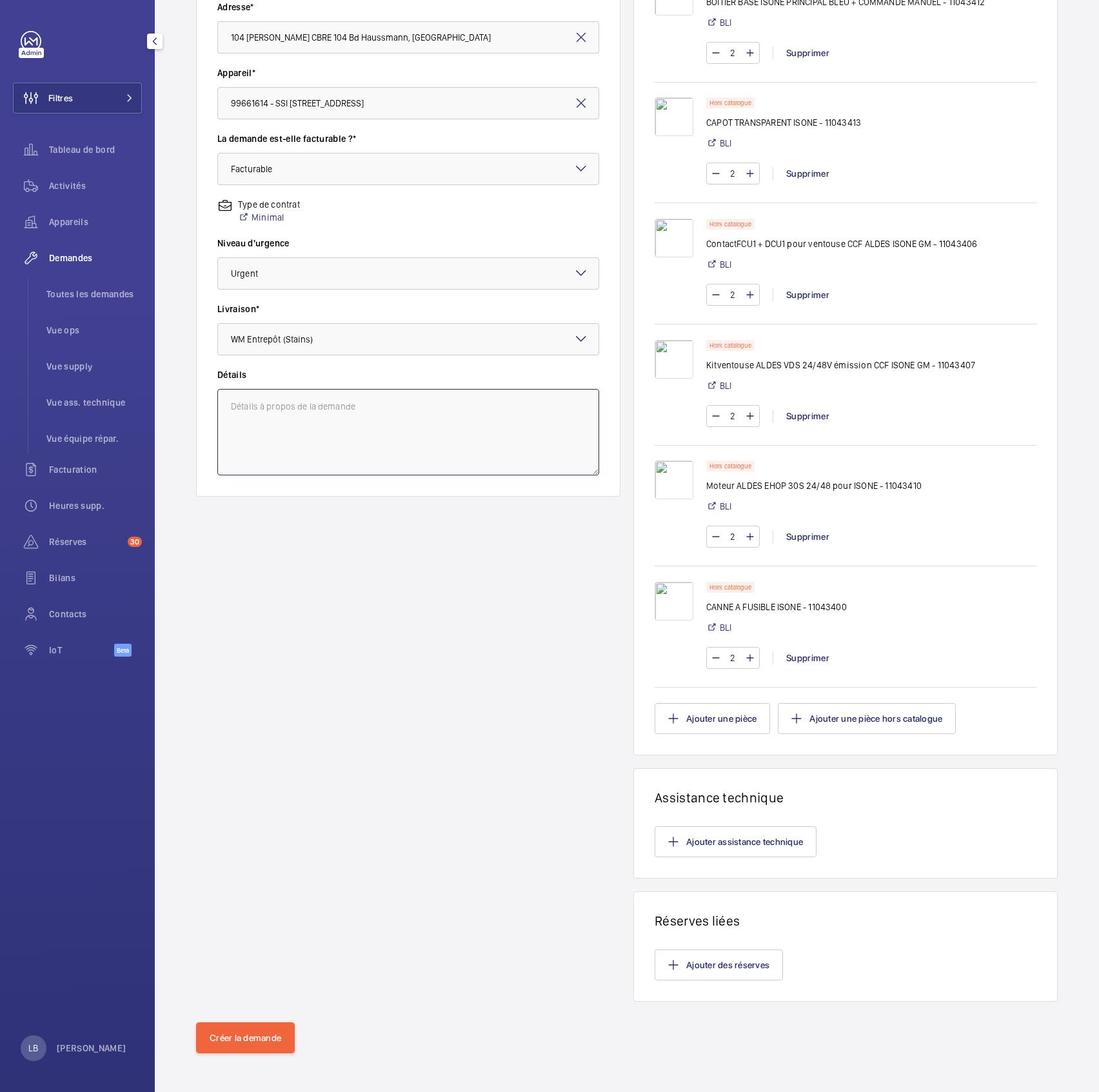
click at [350, 415] on textarea at bounding box center [408, 432] width 382 height 86
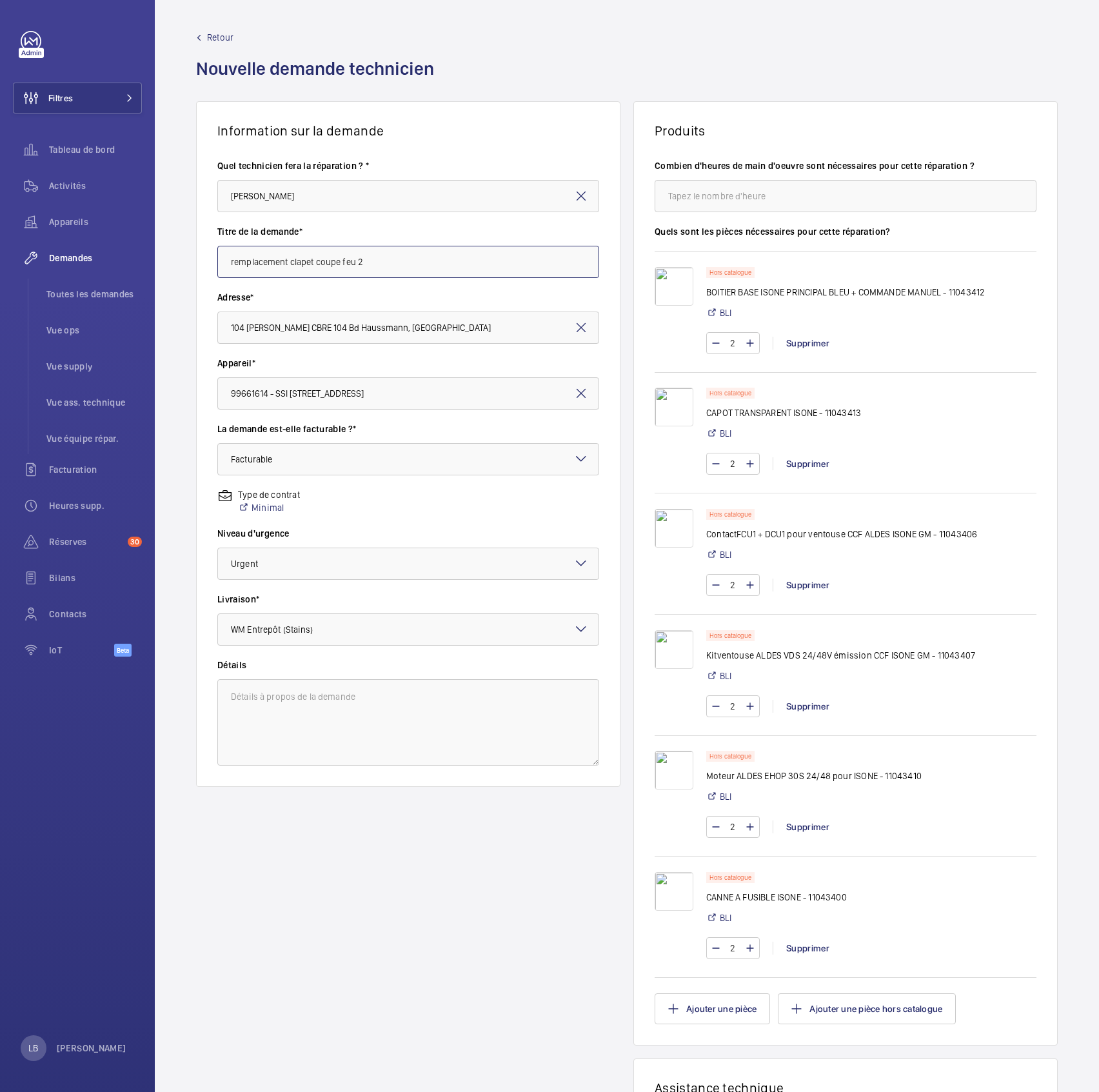
click at [393, 267] on input "remplacement clapet coupe feu 2" at bounding box center [408, 262] width 382 height 32
click at [393, 266] on input "remplacement clapet coupe feu 2" at bounding box center [408, 262] width 382 height 32
click at [393, 265] on input "remplacement clapet coupe feu 2" at bounding box center [408, 262] width 382 height 32
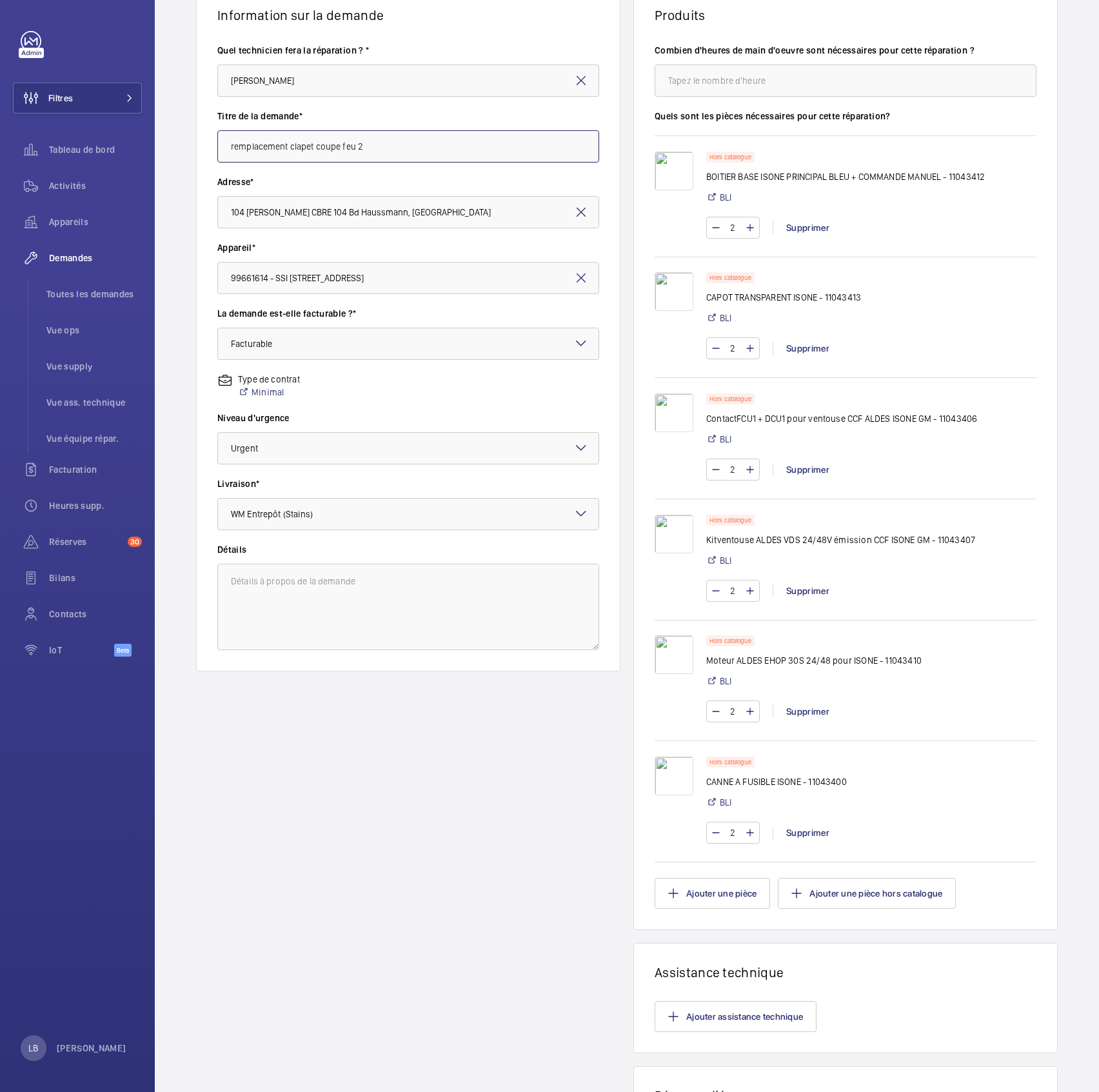
scroll to position [291, 0]
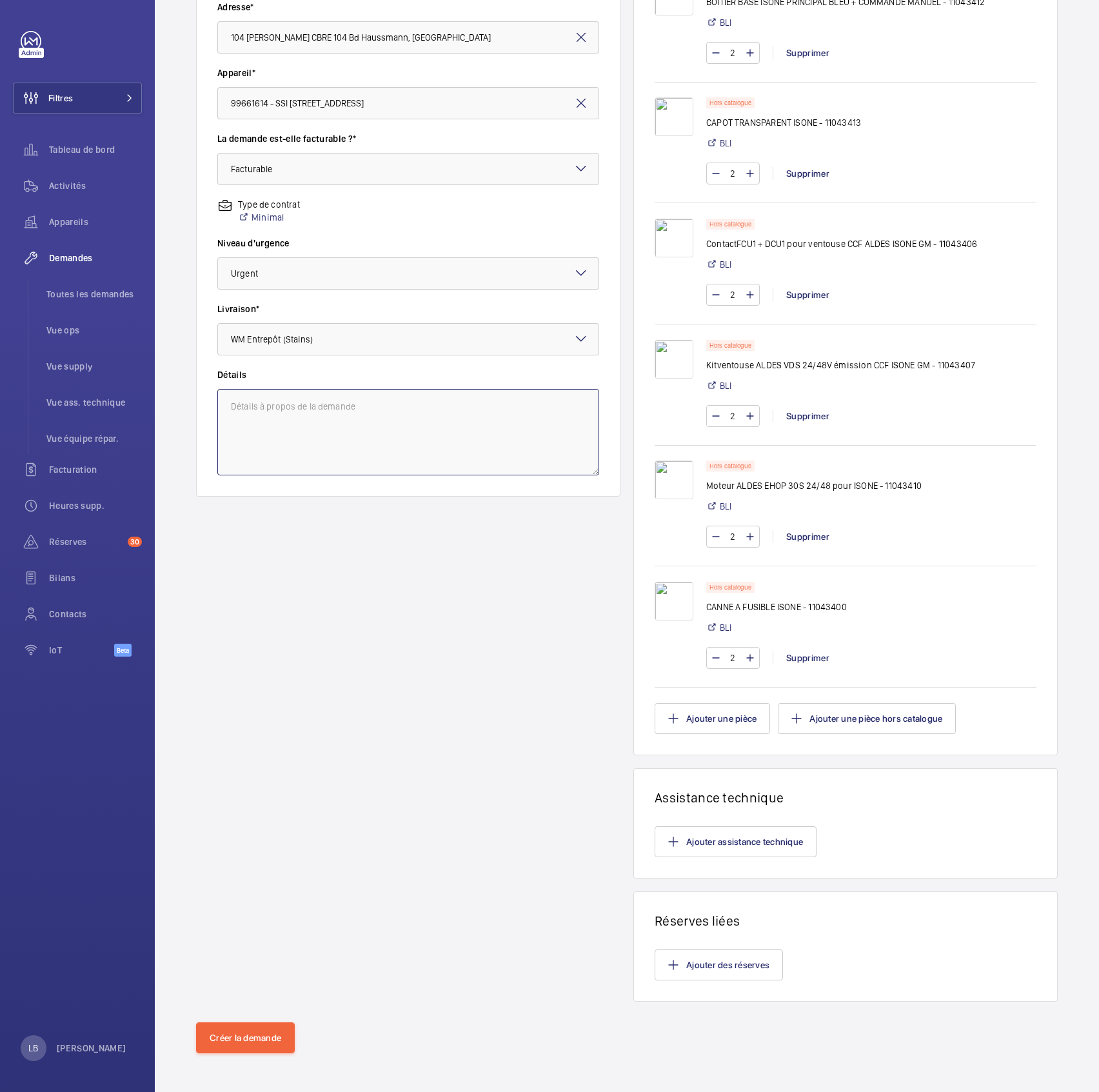
click at [338, 415] on textarea at bounding box center [408, 432] width 382 height 86
paste textarea "remplacement clapet coupe feu 2"
type textarea "remplacement clapet coupe feu 2"
click at [427, 543] on div "Information sur la demande Quel technicien fera la réparation ? * [PERSON_NAME]…" at bounding box center [408, 406] width 425 height 1190
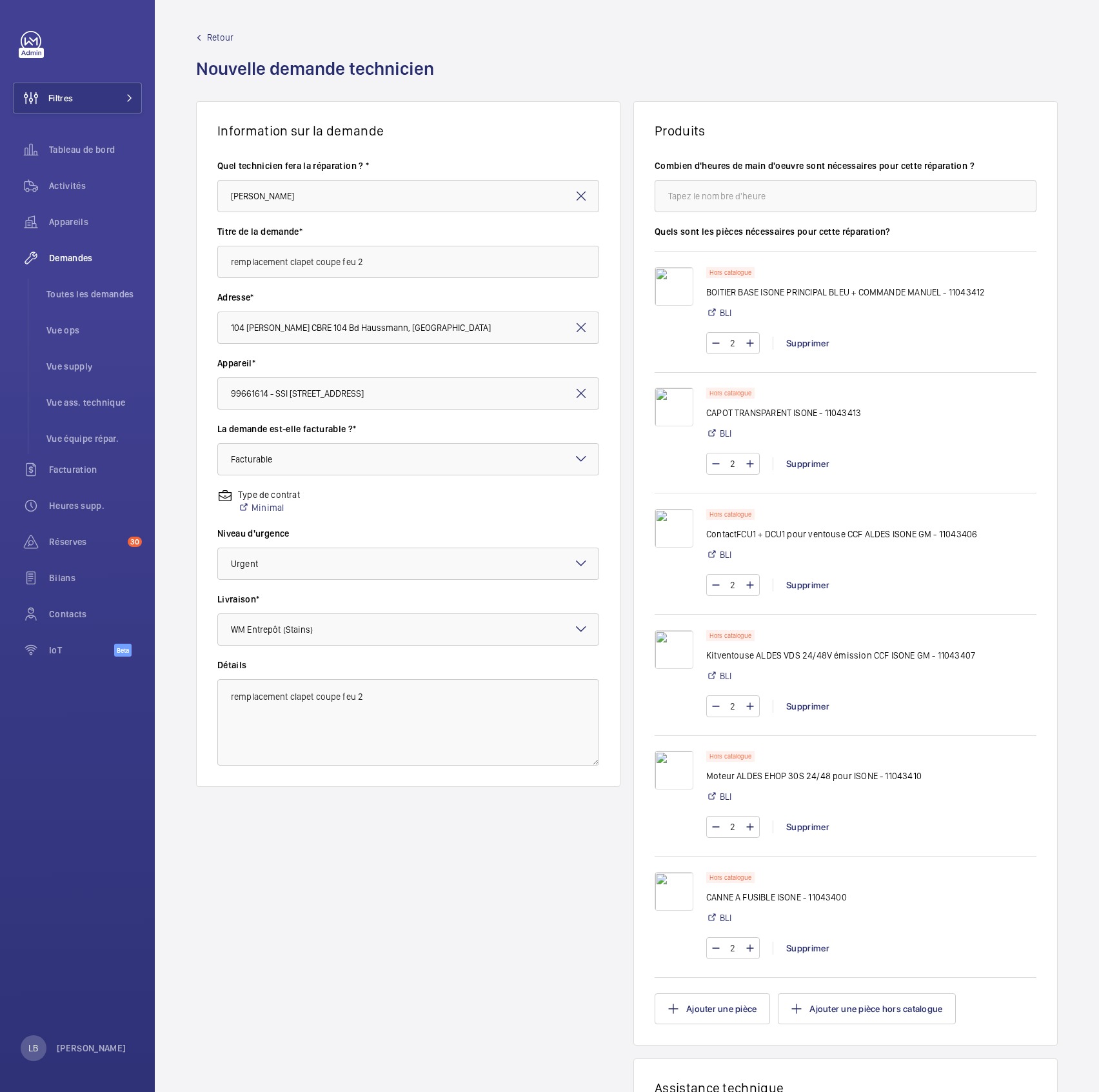
scroll to position [258, 0]
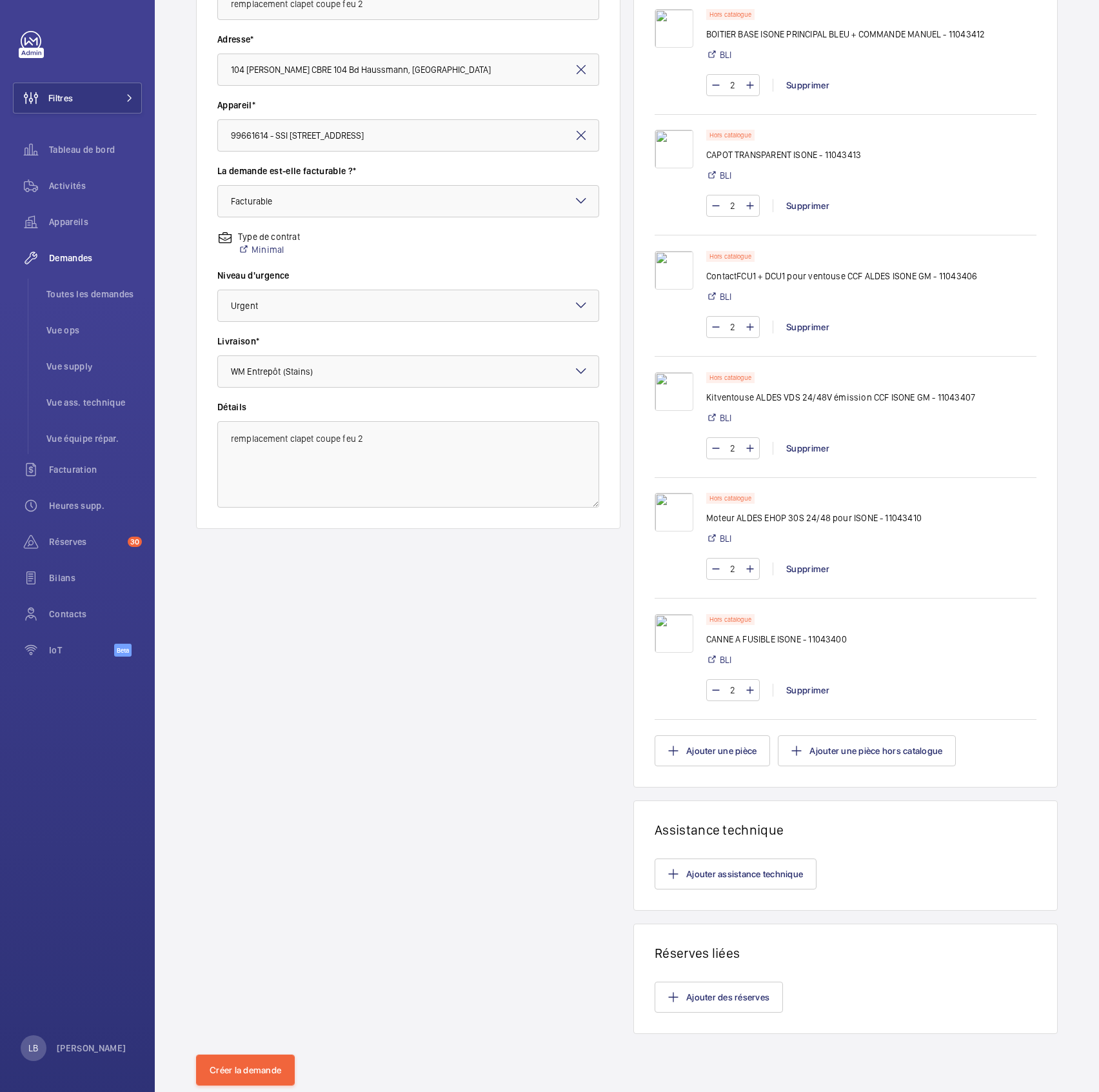
click at [529, 543] on div "Information sur la demande Quel technicien fera la réparation ? * [PERSON_NAME]…" at bounding box center [408, 438] width 425 height 1190
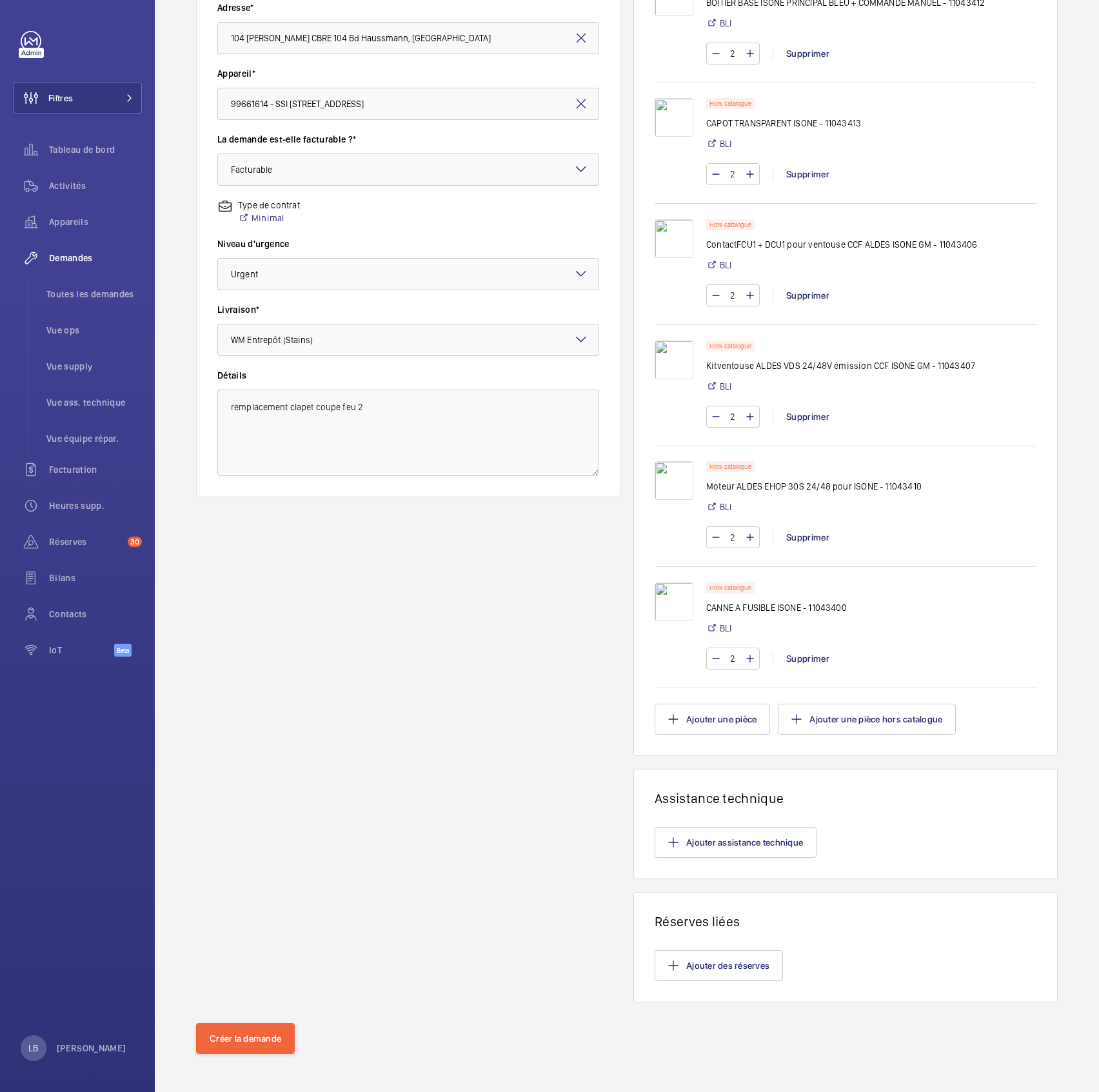
scroll to position [291, 0]
click at [226, 543] on button "Créer la demande" at bounding box center [244, 1037] width 98 height 31
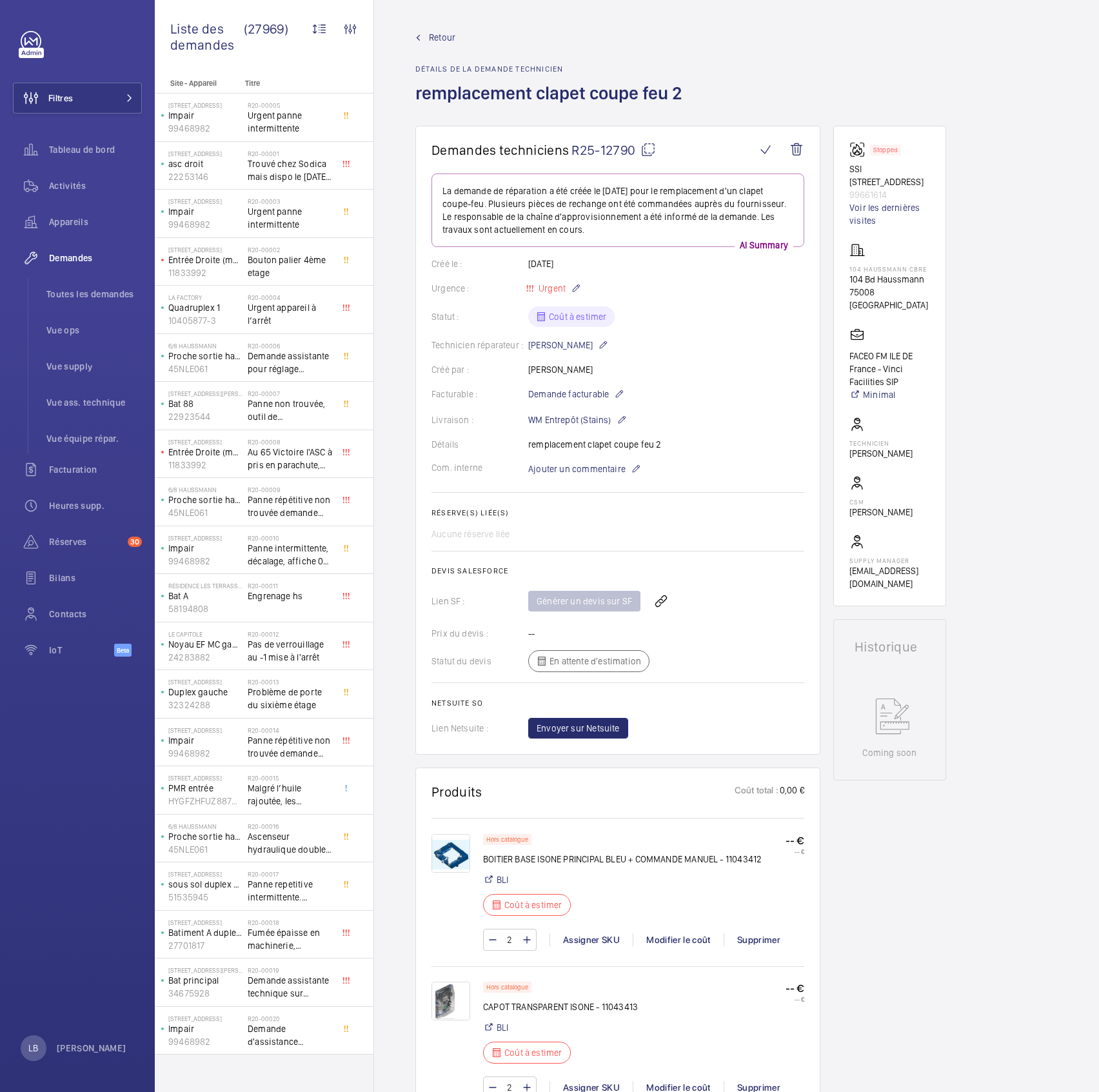
drag, startPoint x: 263, startPoint y: 1042, endPoint x: 1022, endPoint y: 485, distance: 941.5
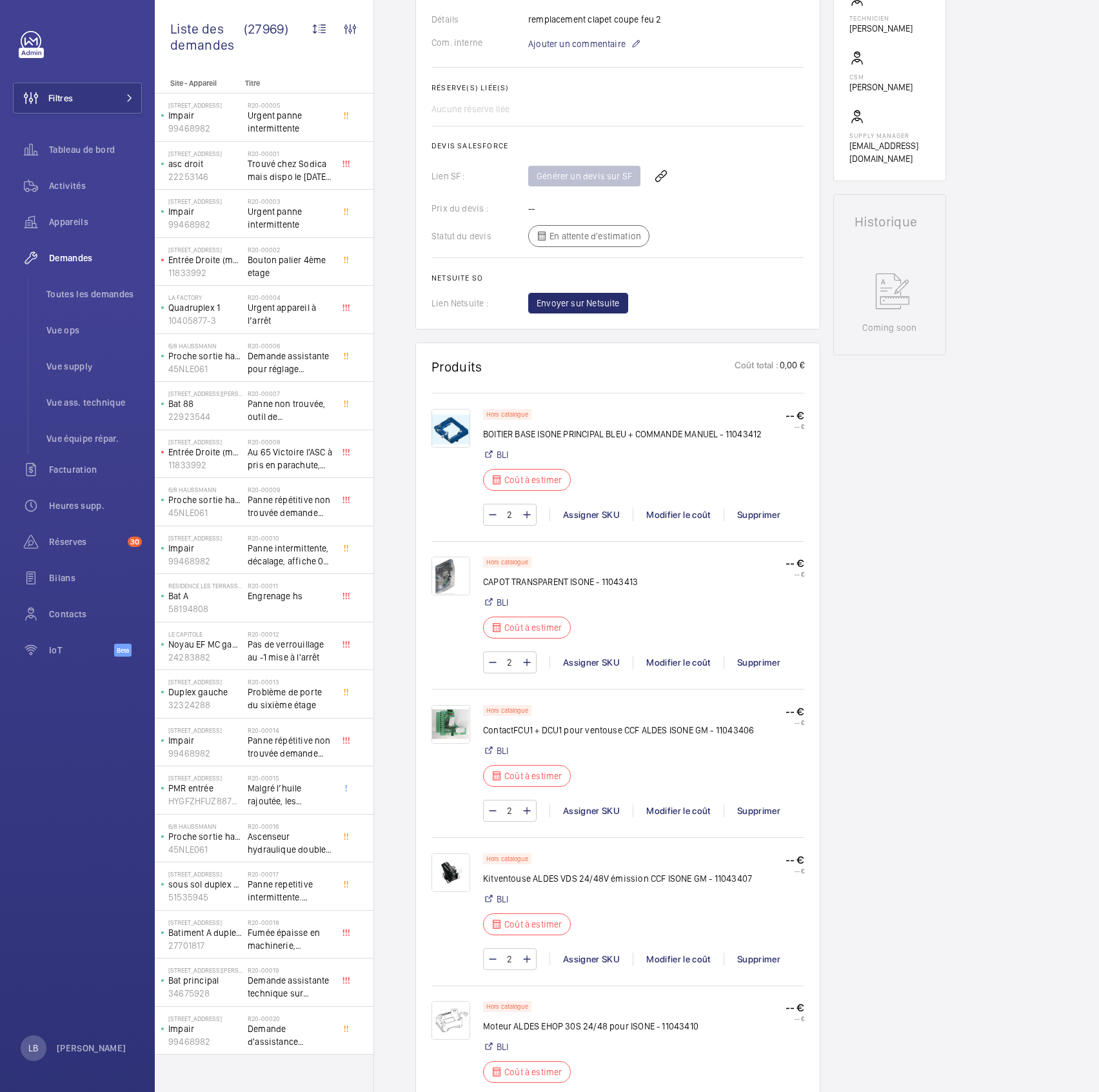
scroll to position [678, 0]
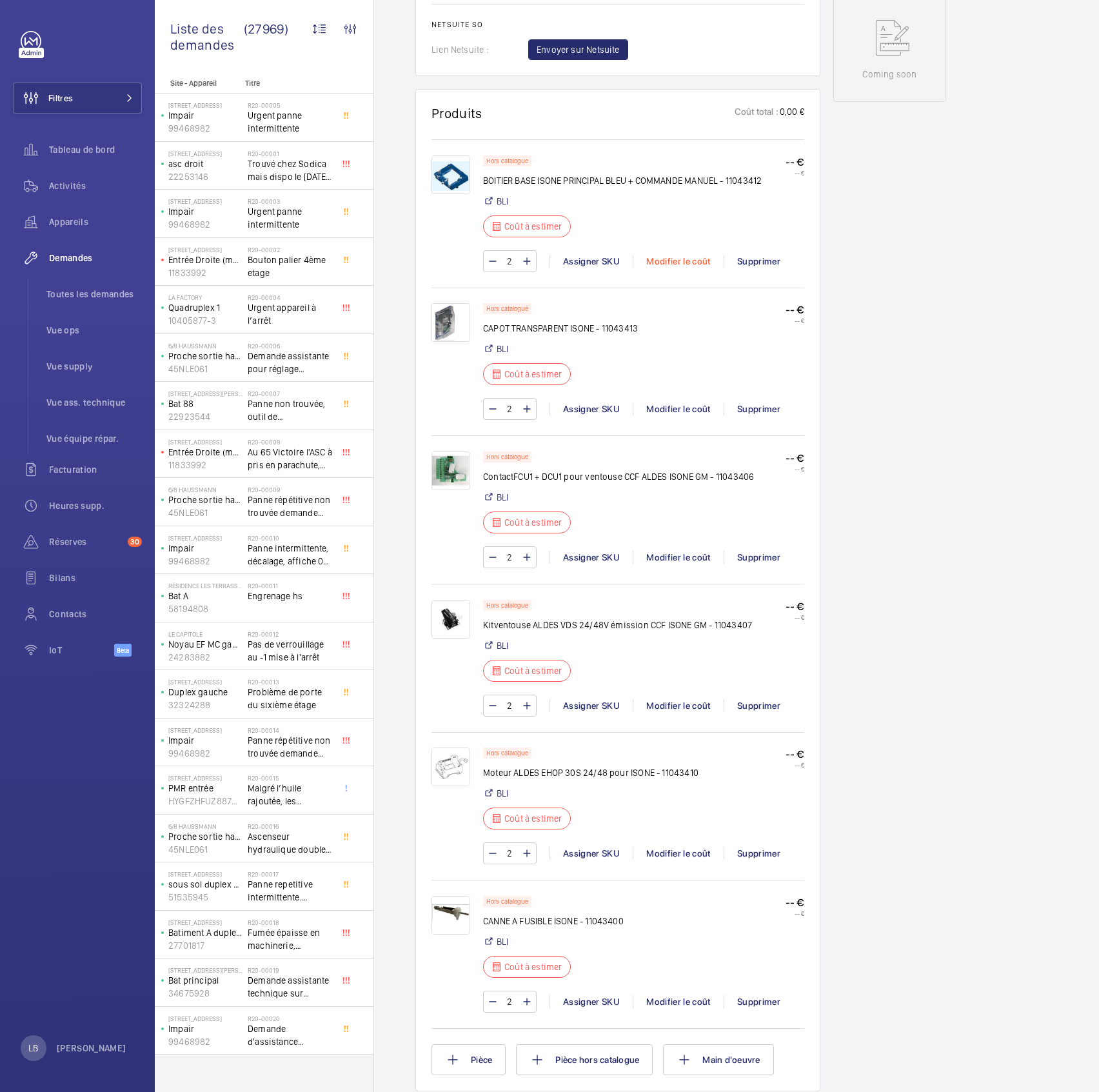
click at [693, 256] on div "Modifier le coût" at bounding box center [678, 261] width 91 height 13
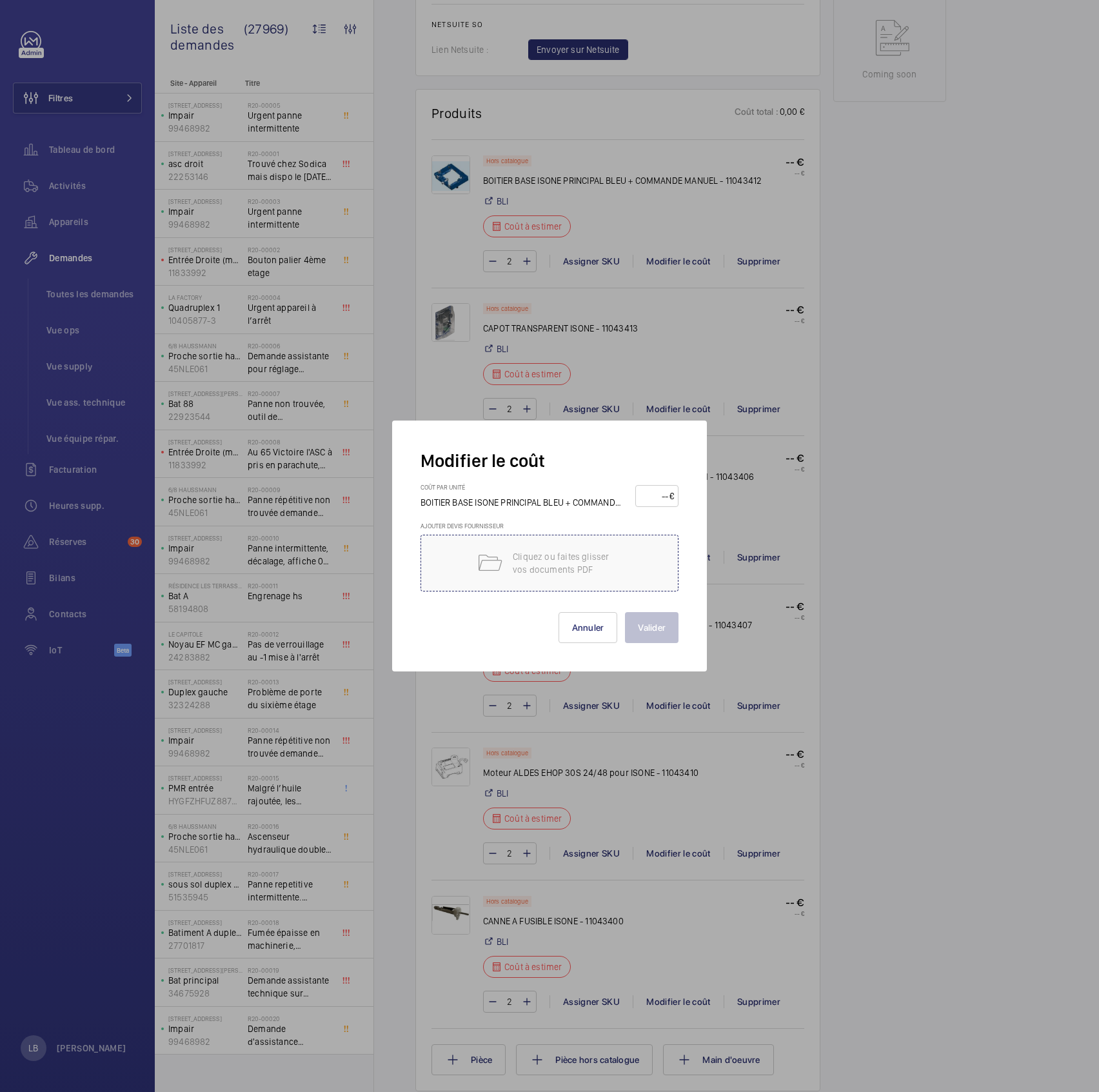
click at [598, 543] on p "Cliquez ou faites glisser vos documents PDF" at bounding box center [567, 563] width 109 height 26
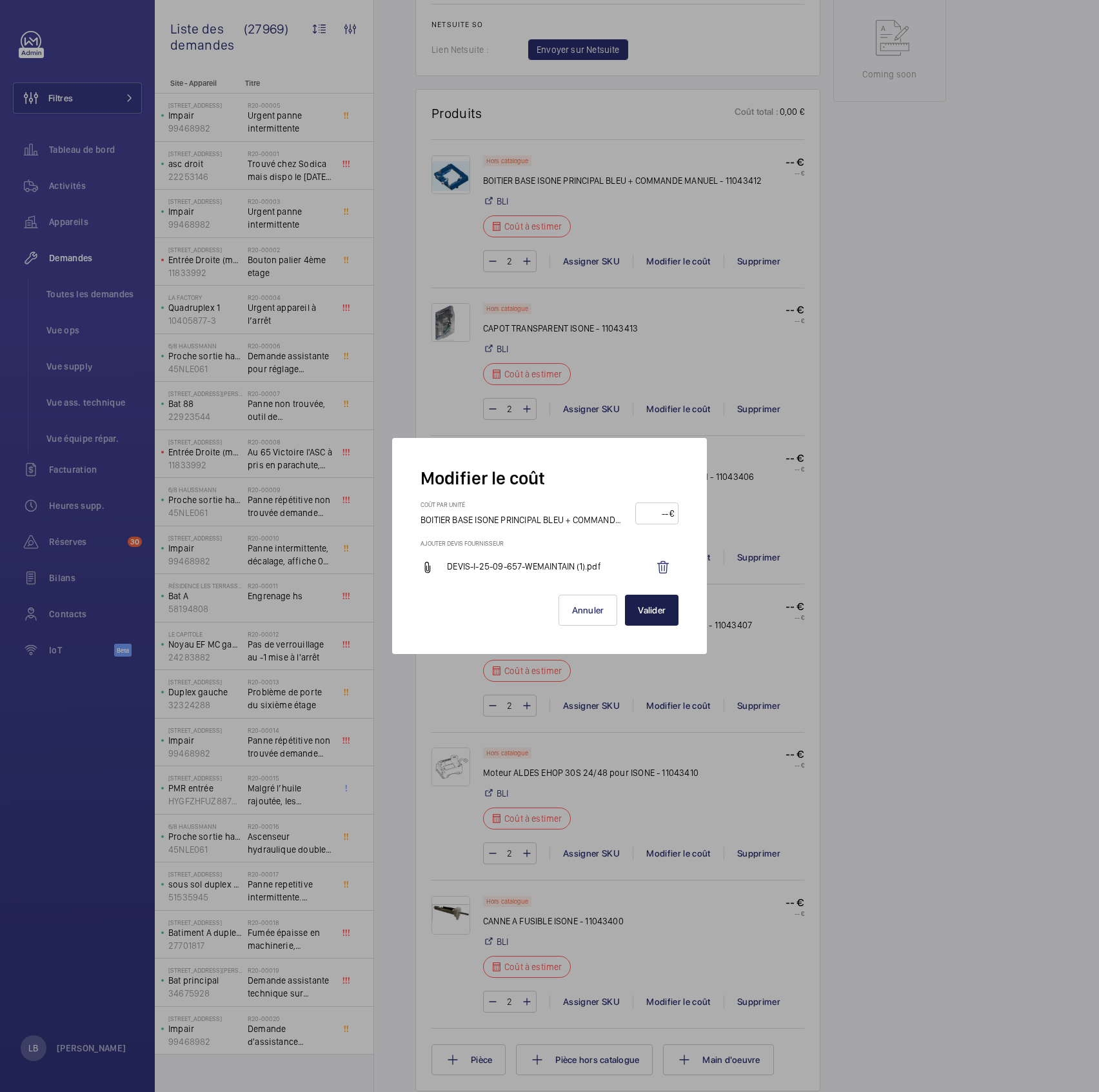
click at [643, 543] on button "Valider" at bounding box center [651, 610] width 54 height 31
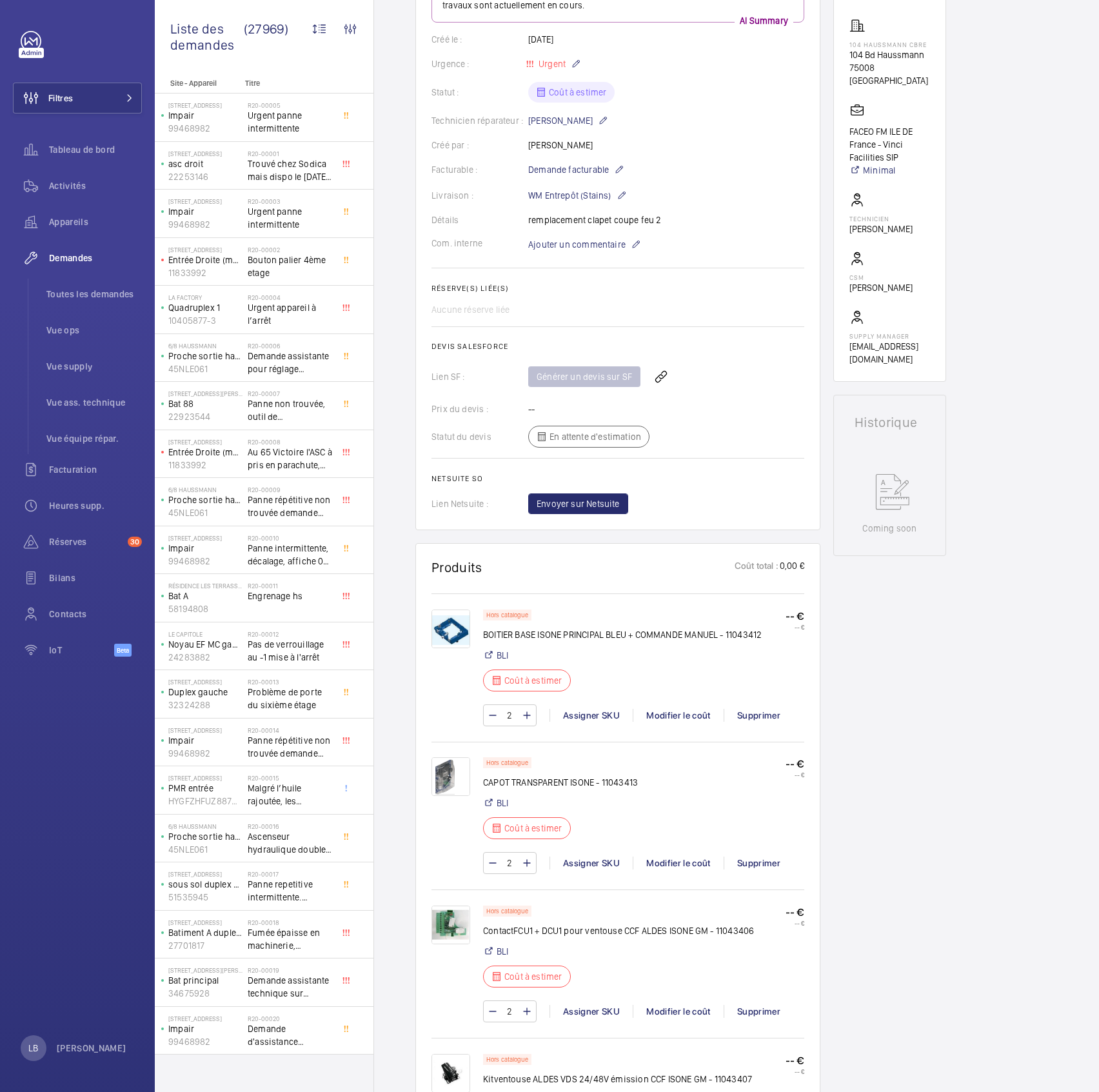
scroll to position [602, 0]
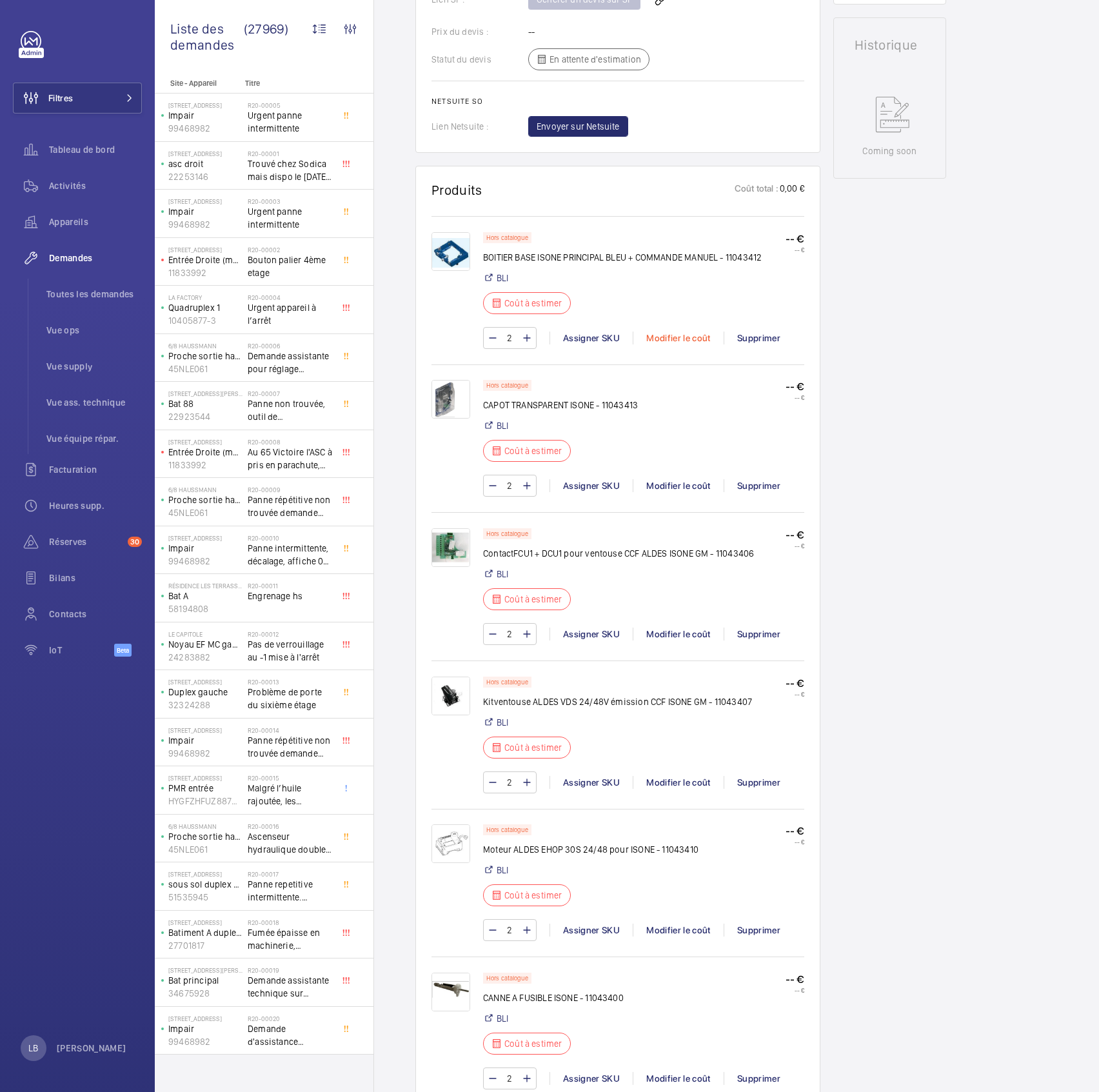
click at [669, 338] on div "Modifier le coût" at bounding box center [678, 338] width 91 height 13
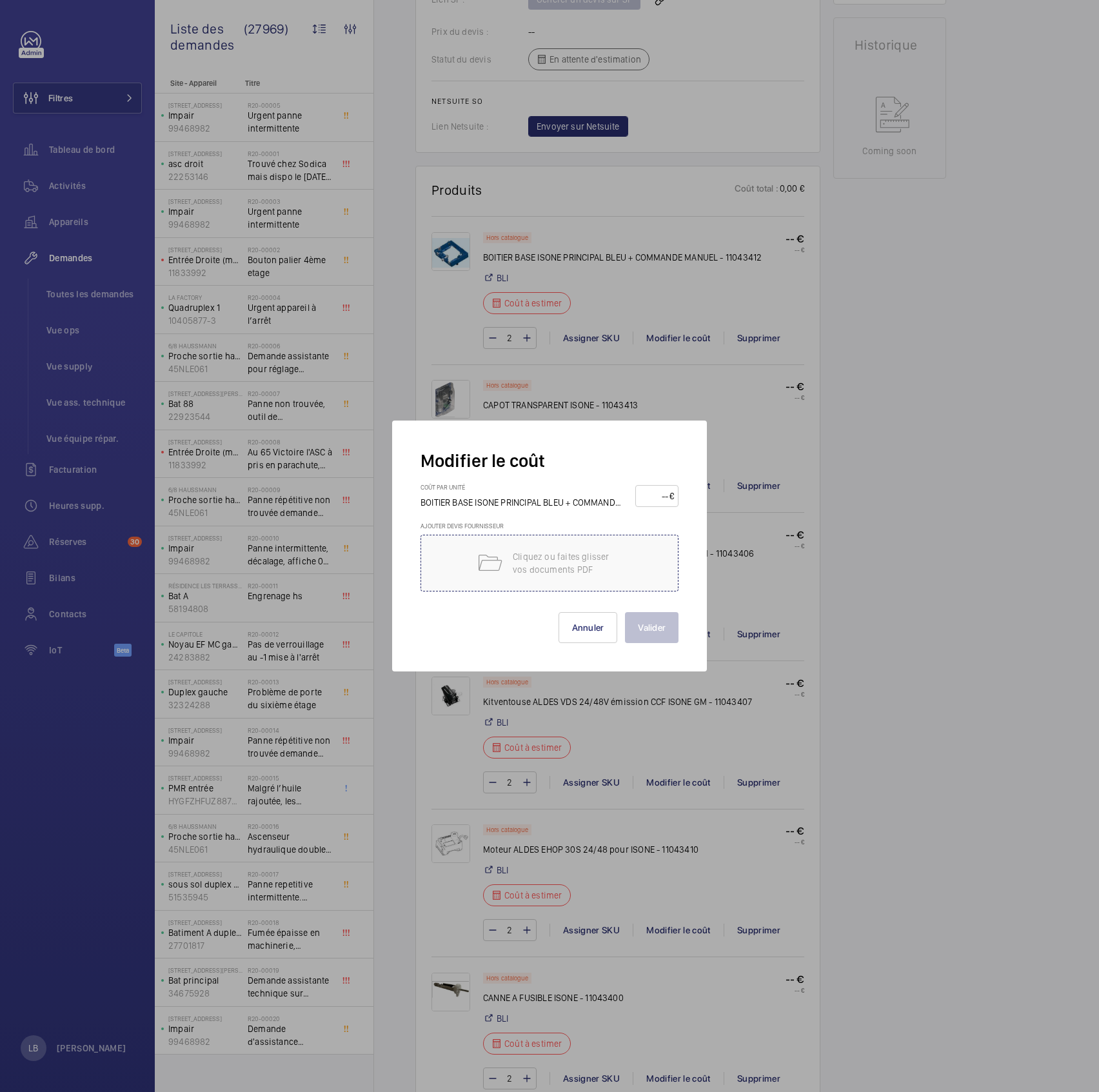
click at [526, 543] on p "Cliquez ou faites glisser vos documents PDF" at bounding box center [567, 563] width 109 height 26
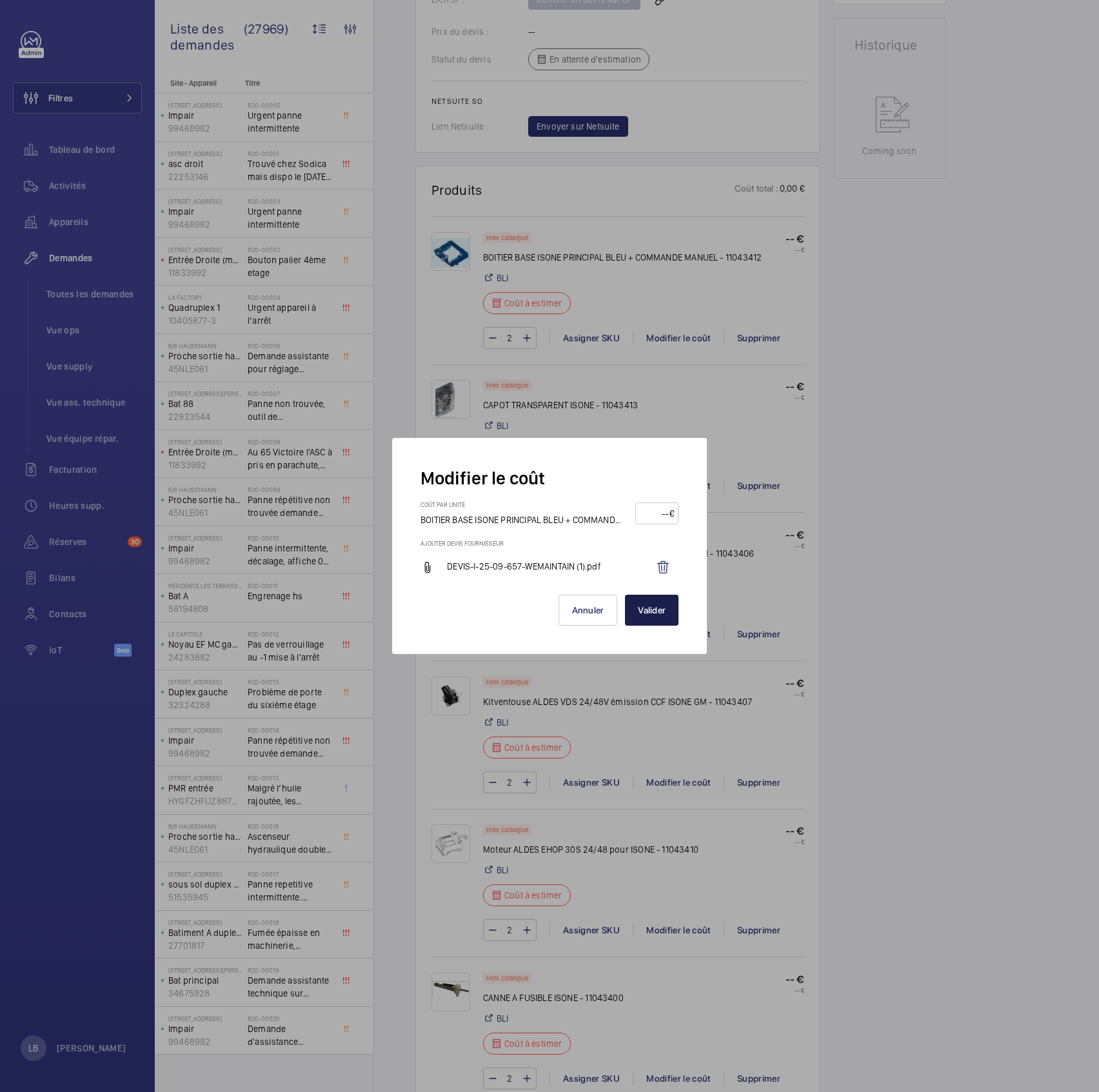
click at [664, 543] on button "Valider" at bounding box center [651, 610] width 54 height 31
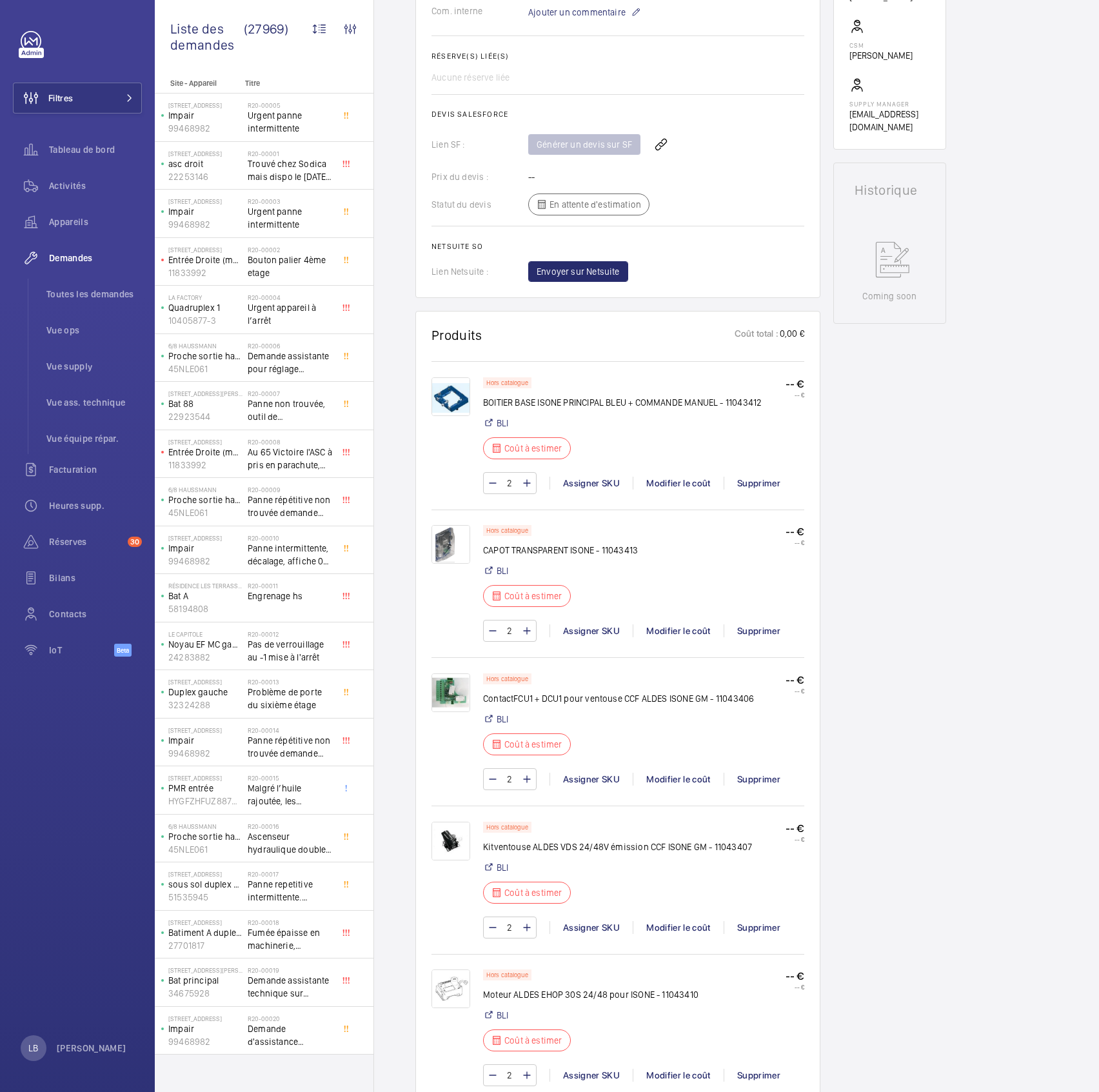
scroll to position [506, 0]
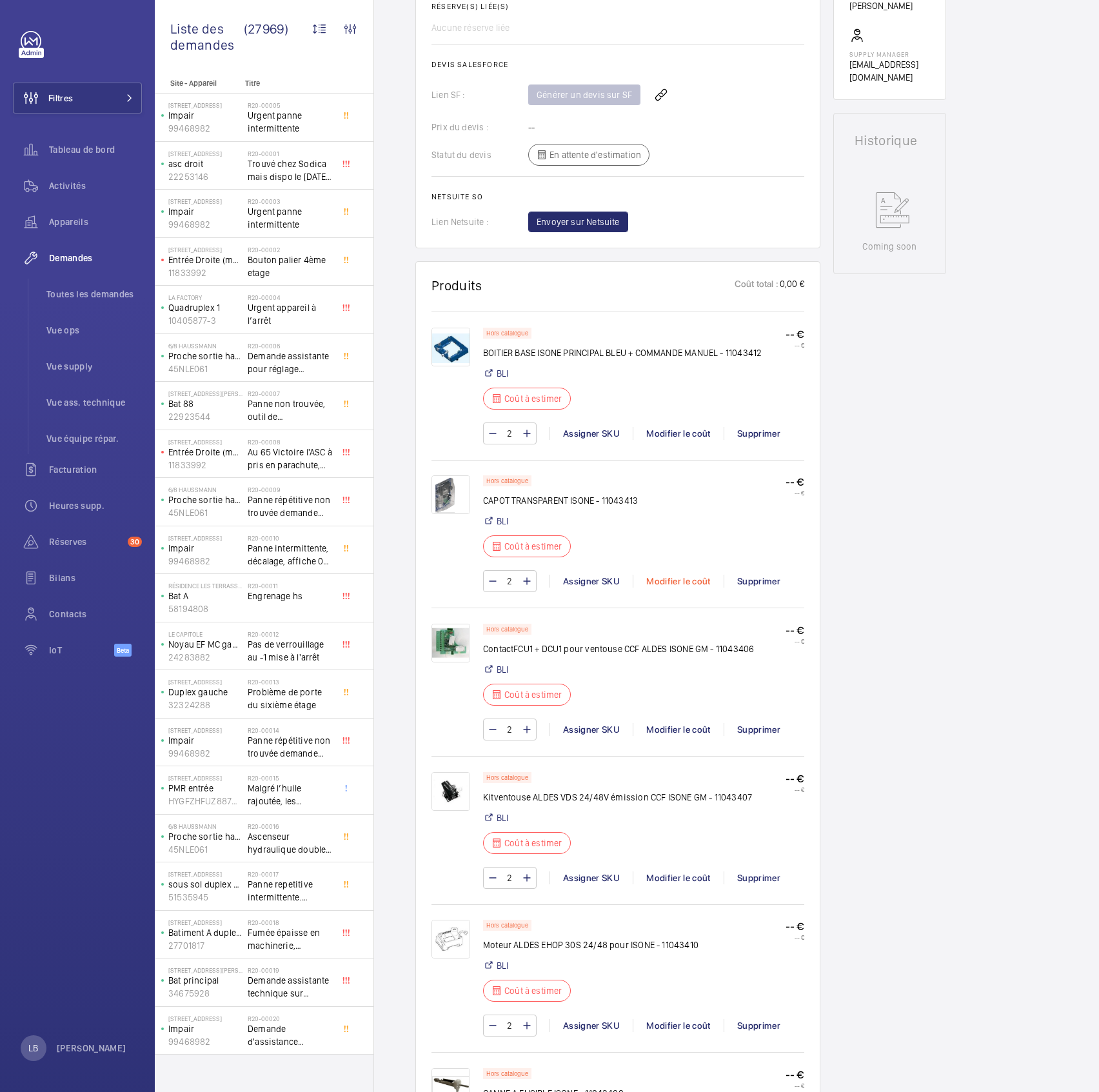
click at [679, 543] on div "Modifier le coût" at bounding box center [678, 580] width 91 height 13
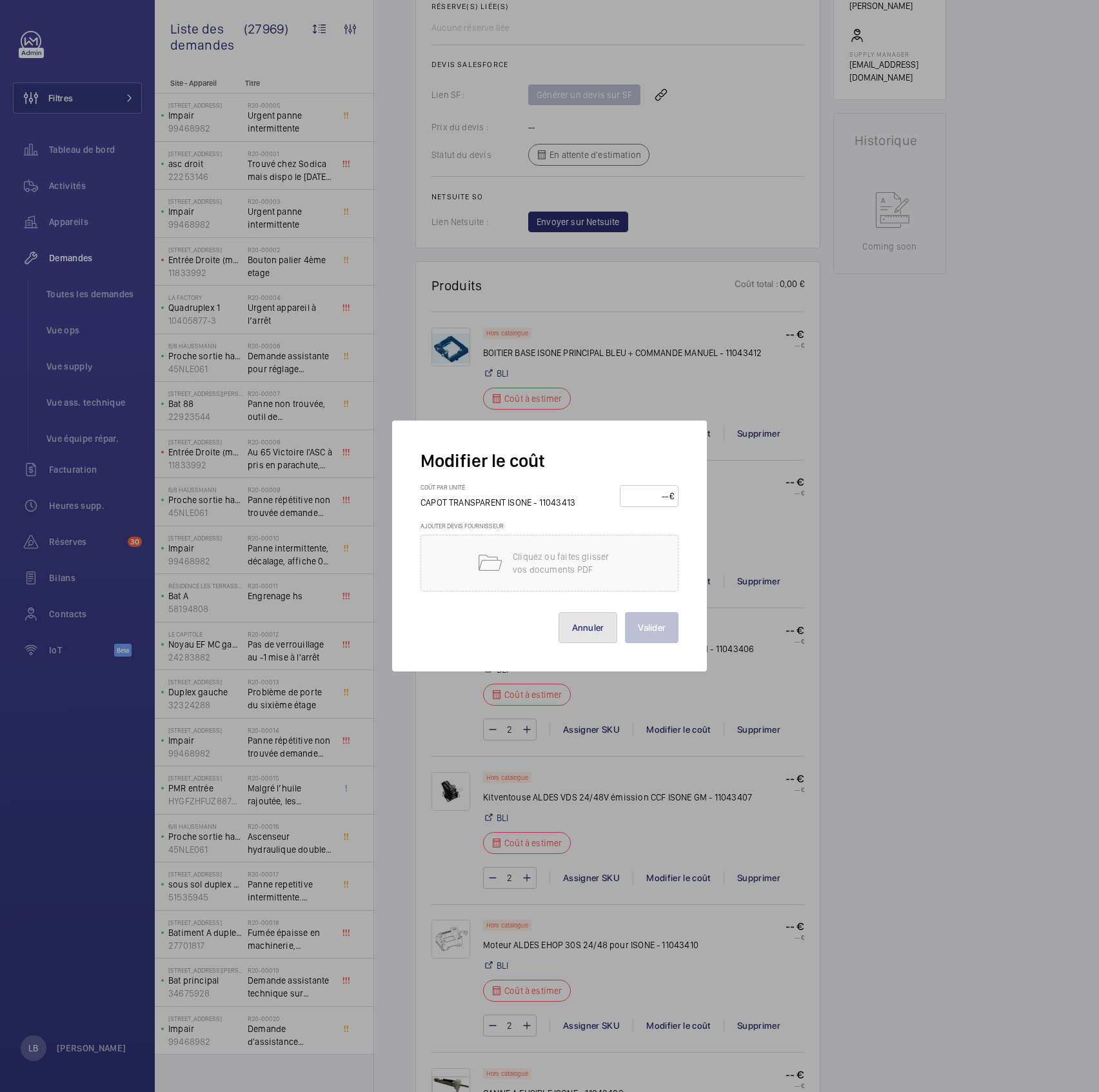
click at [594, 543] on button "Annuler" at bounding box center [588, 627] width 59 height 31
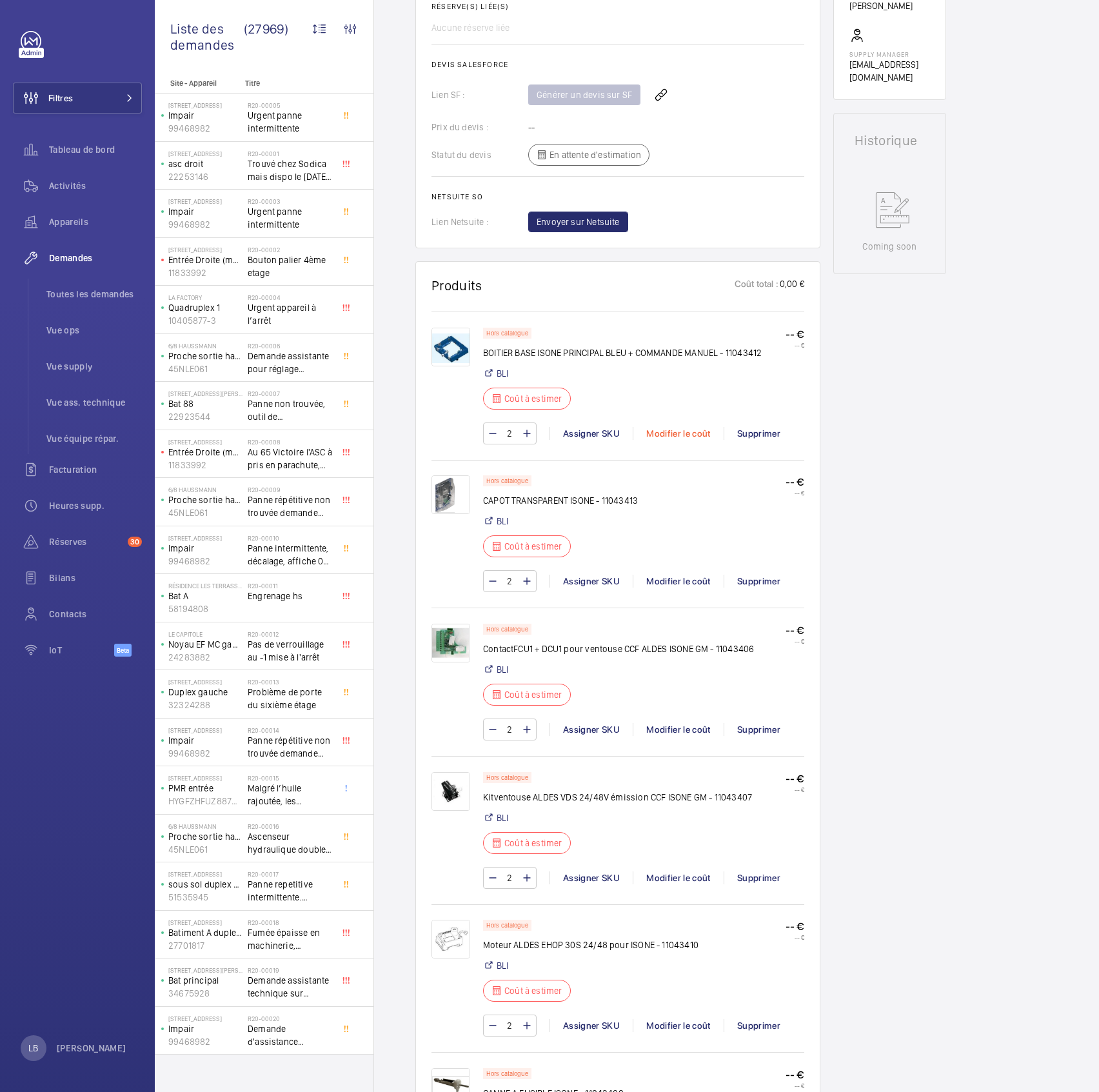
click at [680, 429] on div "Modifier le coût" at bounding box center [678, 433] width 91 height 13
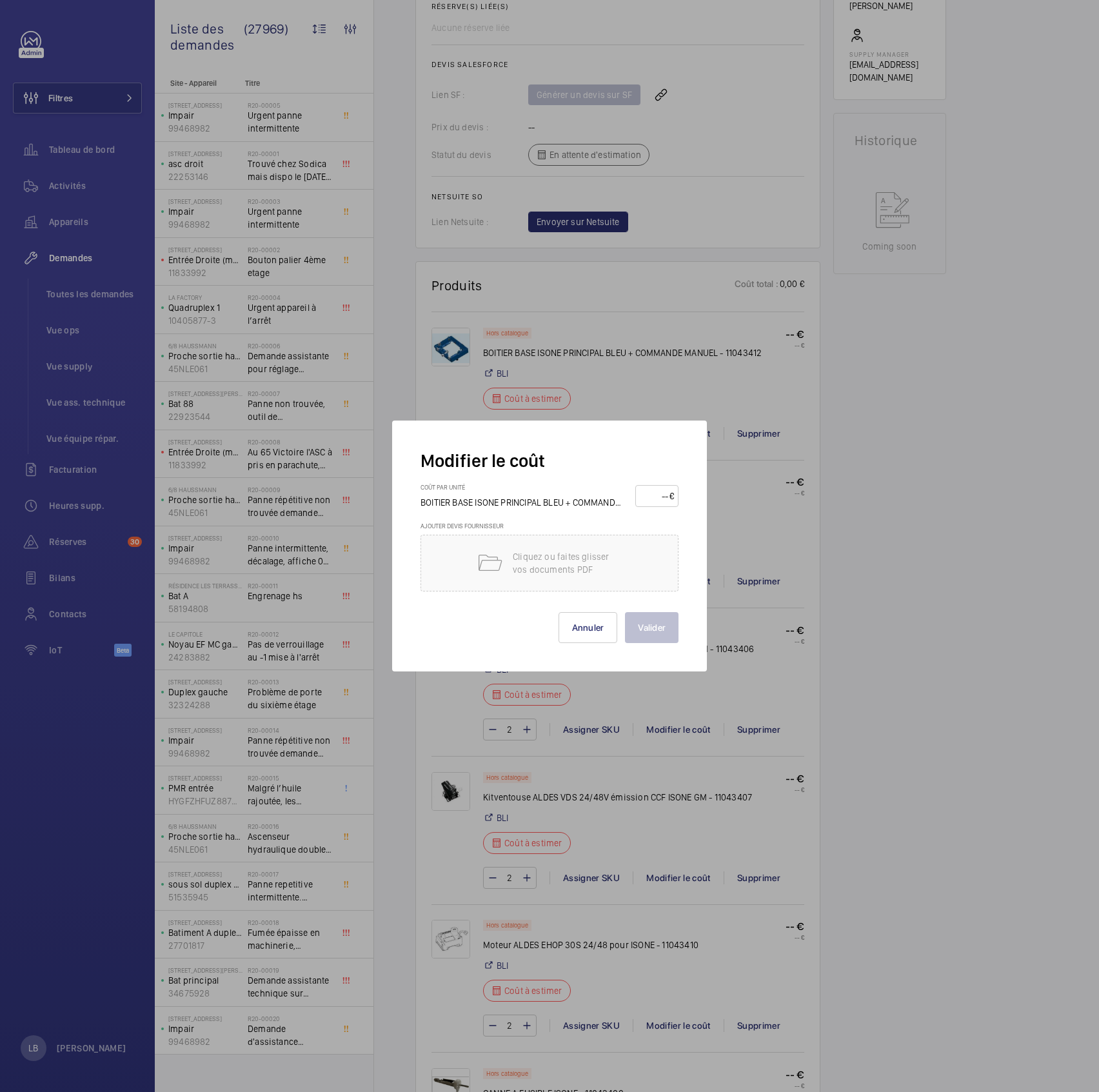
click at [661, 498] on input "number" at bounding box center [655, 496] width 30 height 21
type input "54"
click at [598, 543] on p "Cliquez ou faites glisser vos documents PDF" at bounding box center [567, 563] width 109 height 26
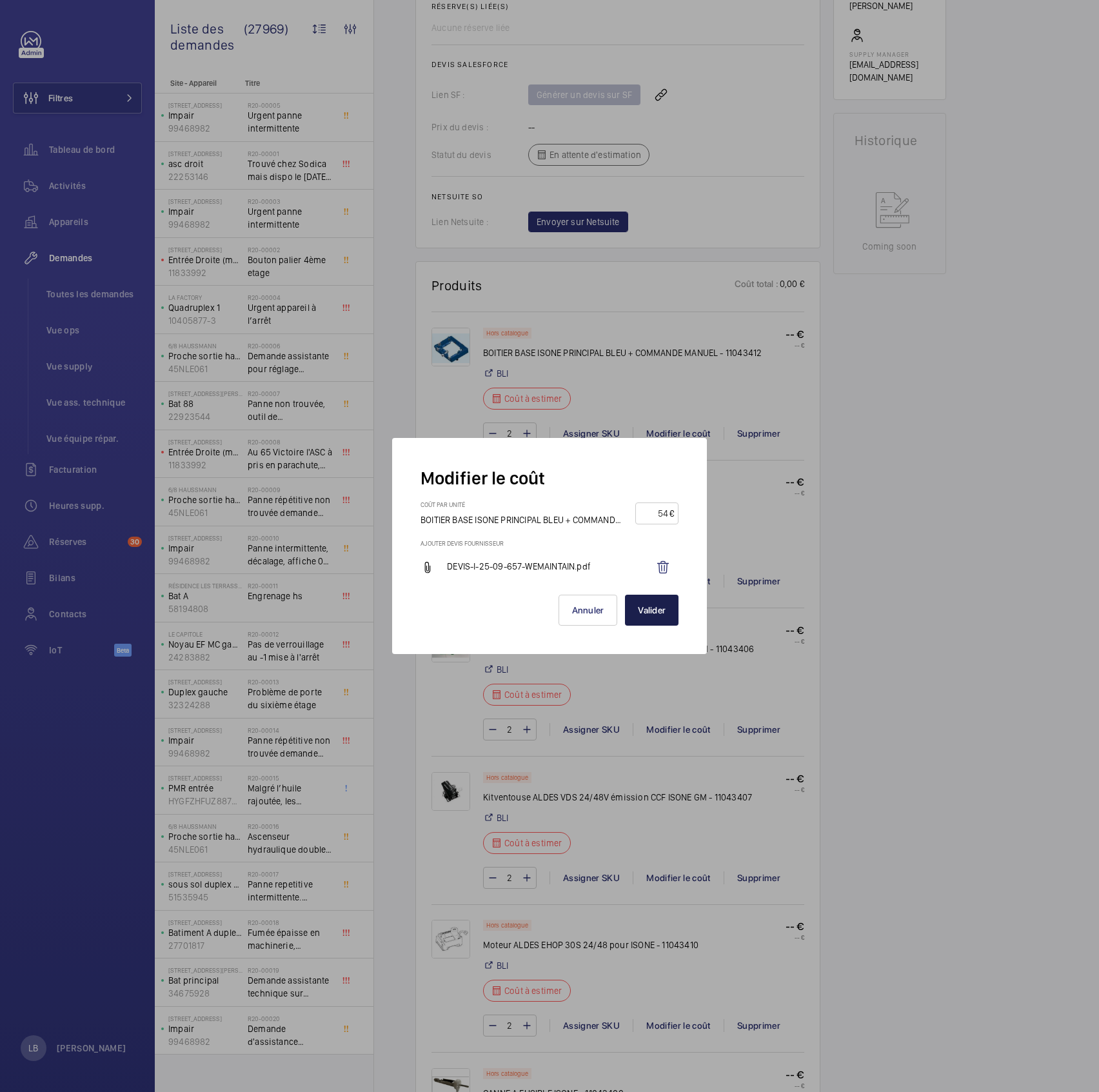
click at [655, 543] on button "Valider" at bounding box center [651, 610] width 54 height 31
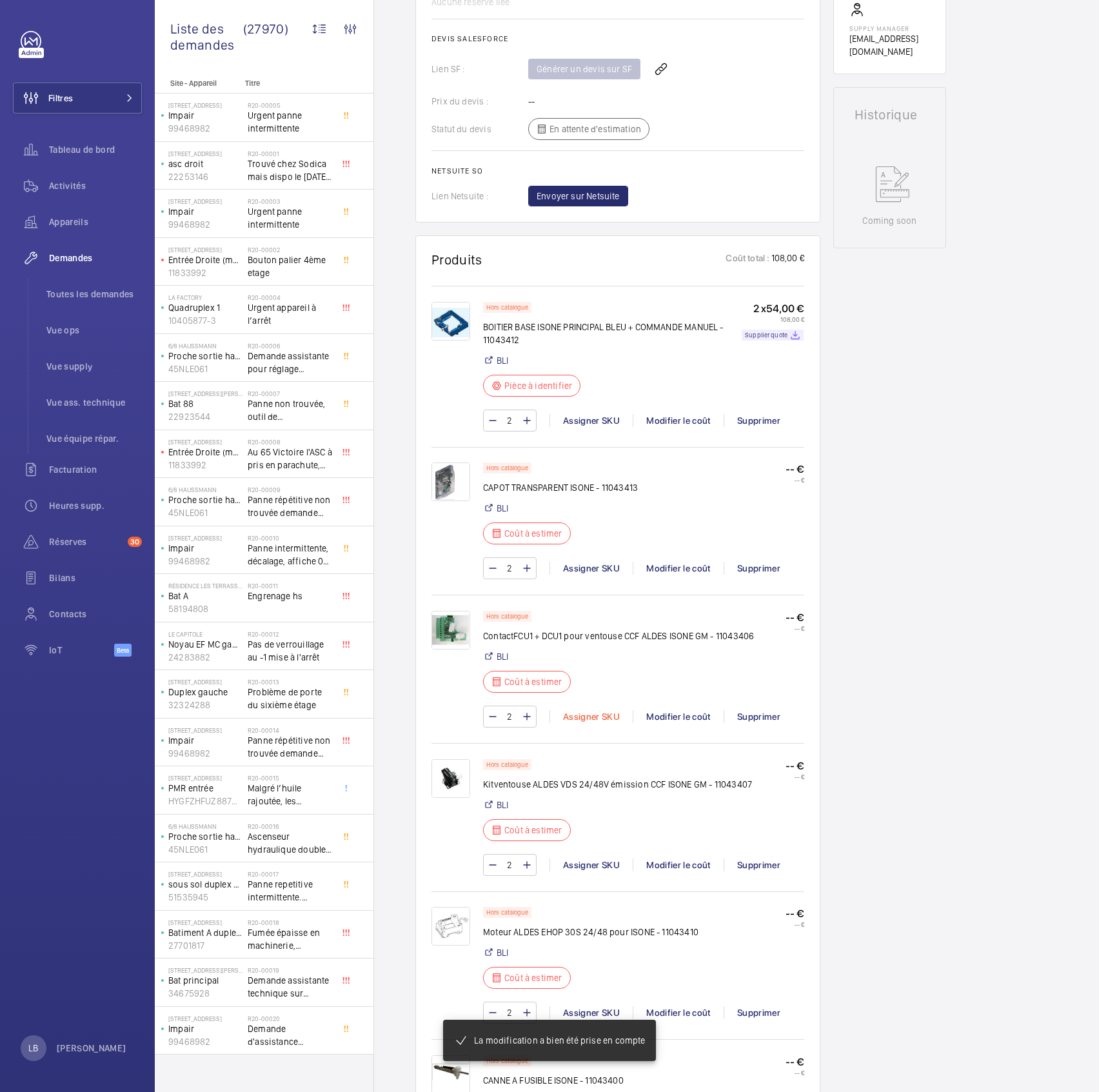
scroll to position [545, 0]
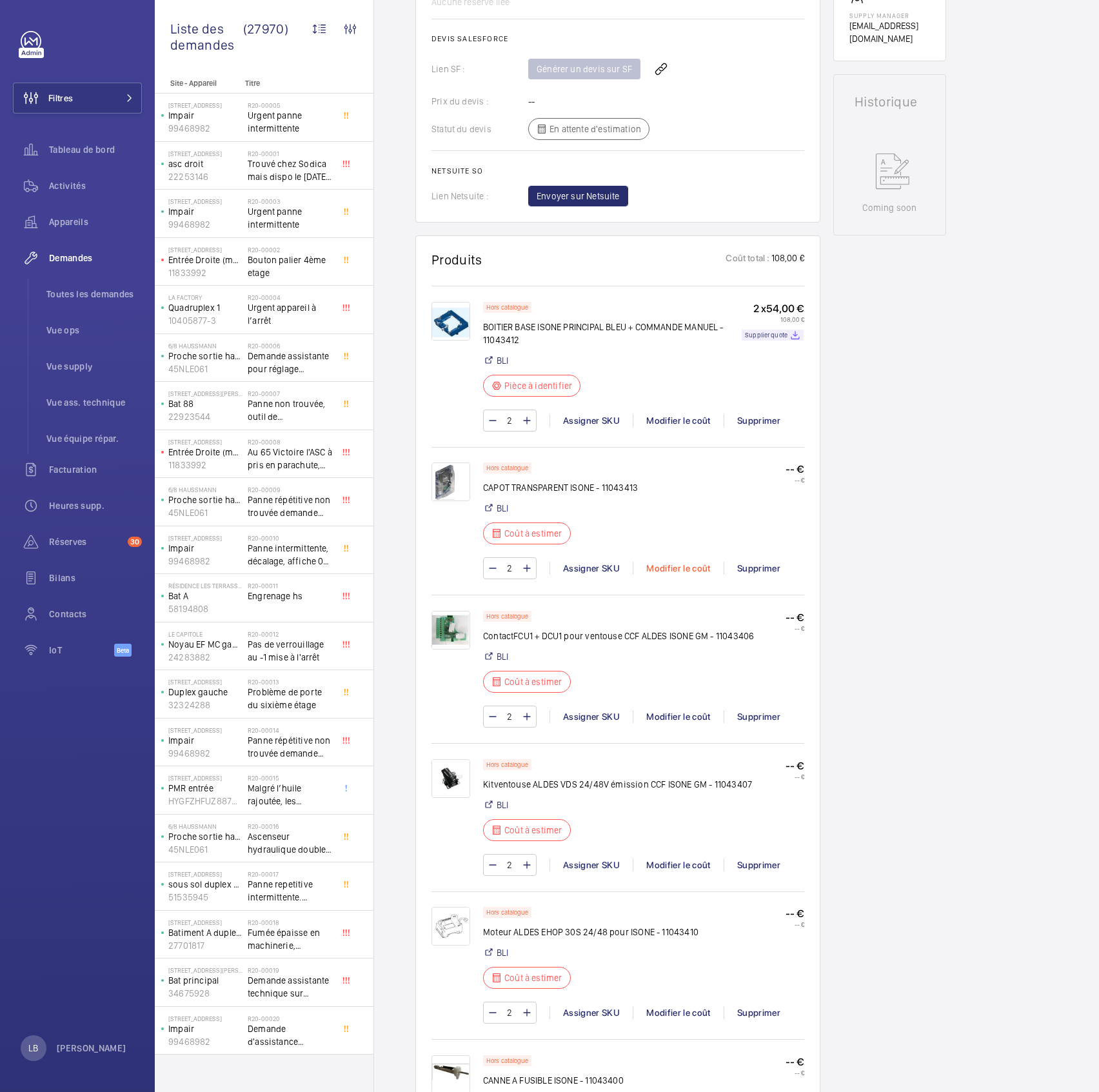
click at [679, 543] on div "Modifier le coût" at bounding box center [678, 567] width 91 height 13
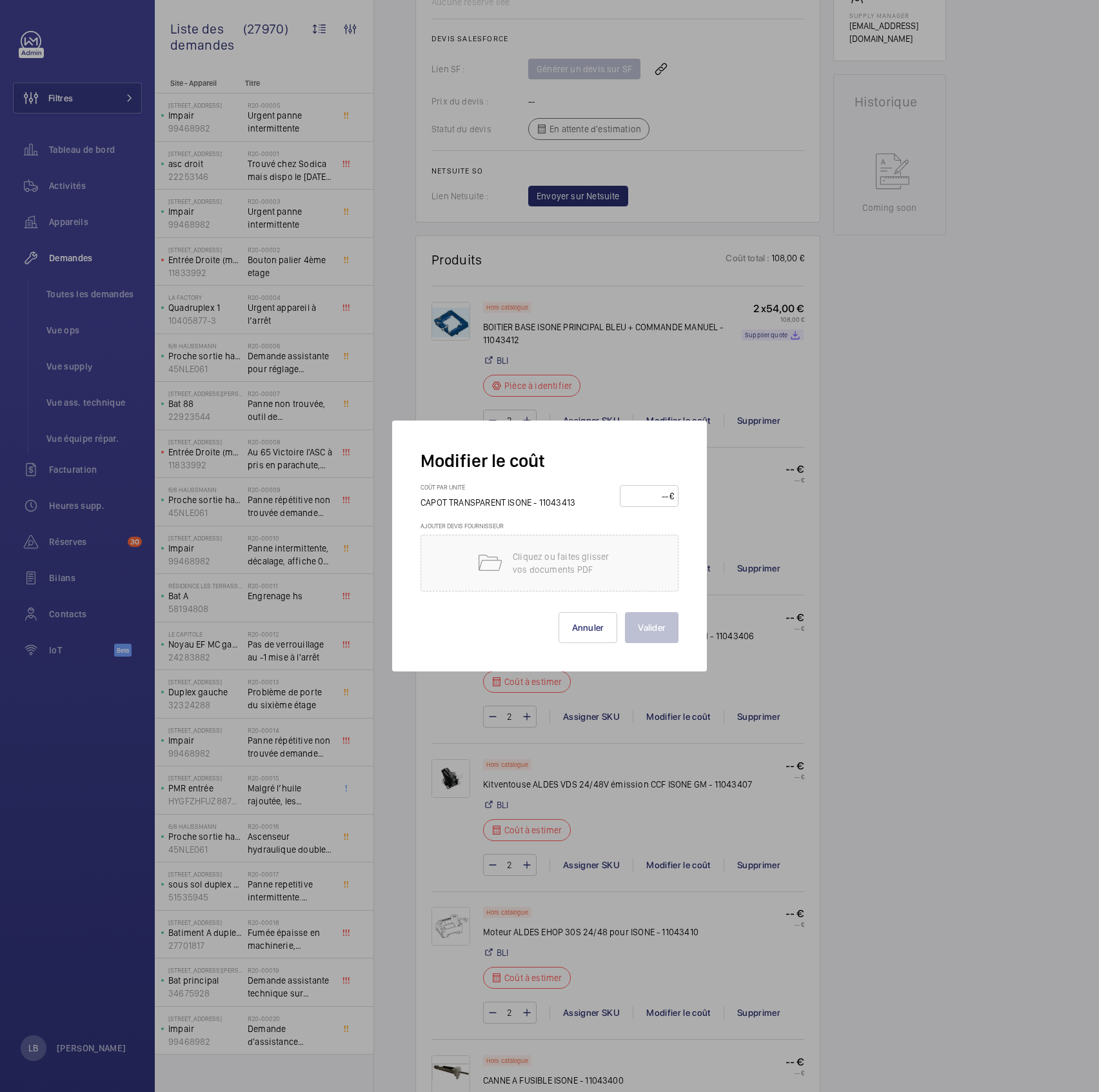
click at [664, 500] on input "number" at bounding box center [647, 496] width 45 height 21
type input "44"
click at [656, 543] on button "Valider" at bounding box center [651, 627] width 54 height 31
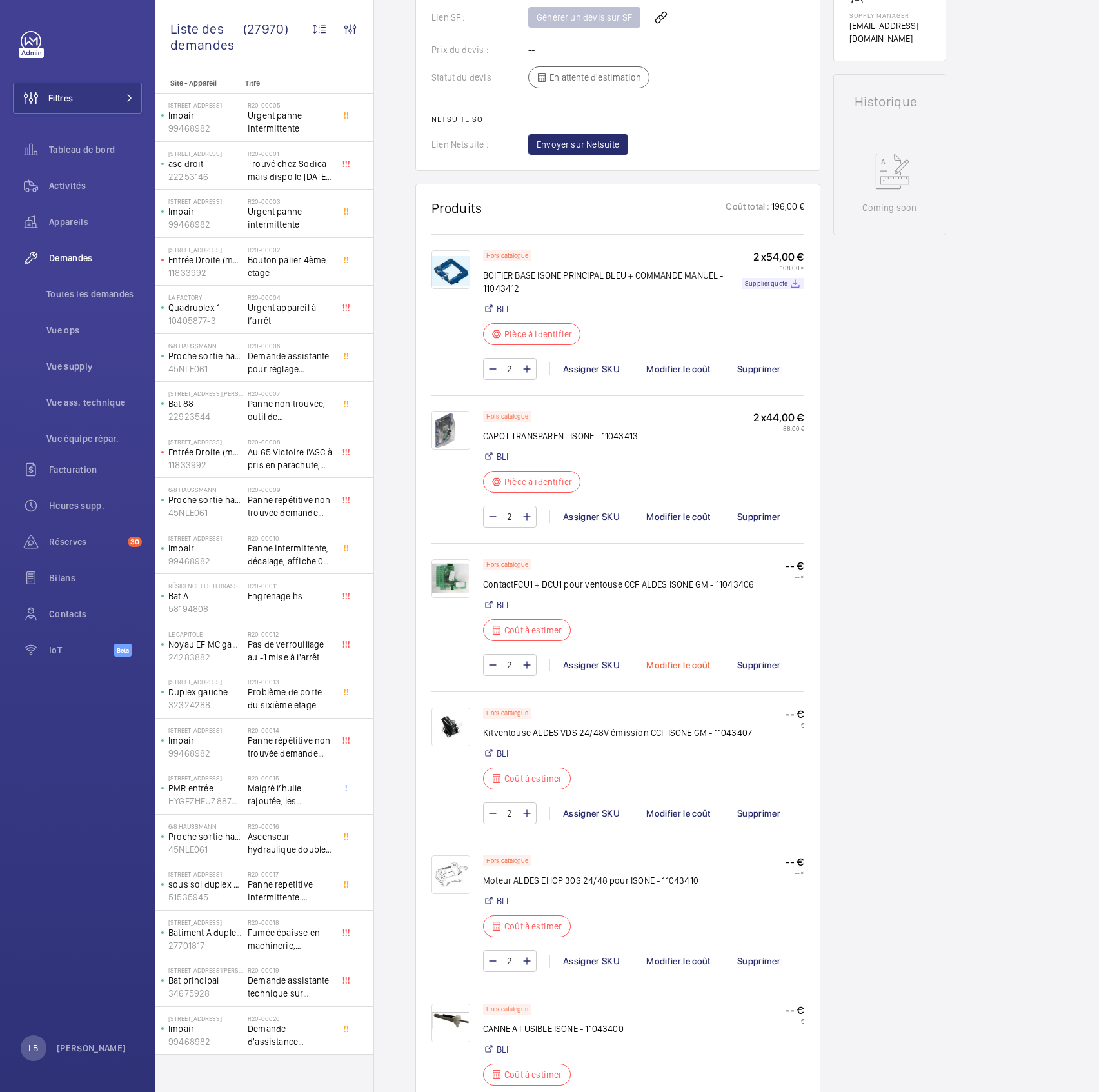
click at [674, 543] on div "Modifier le coût" at bounding box center [678, 665] width 91 height 13
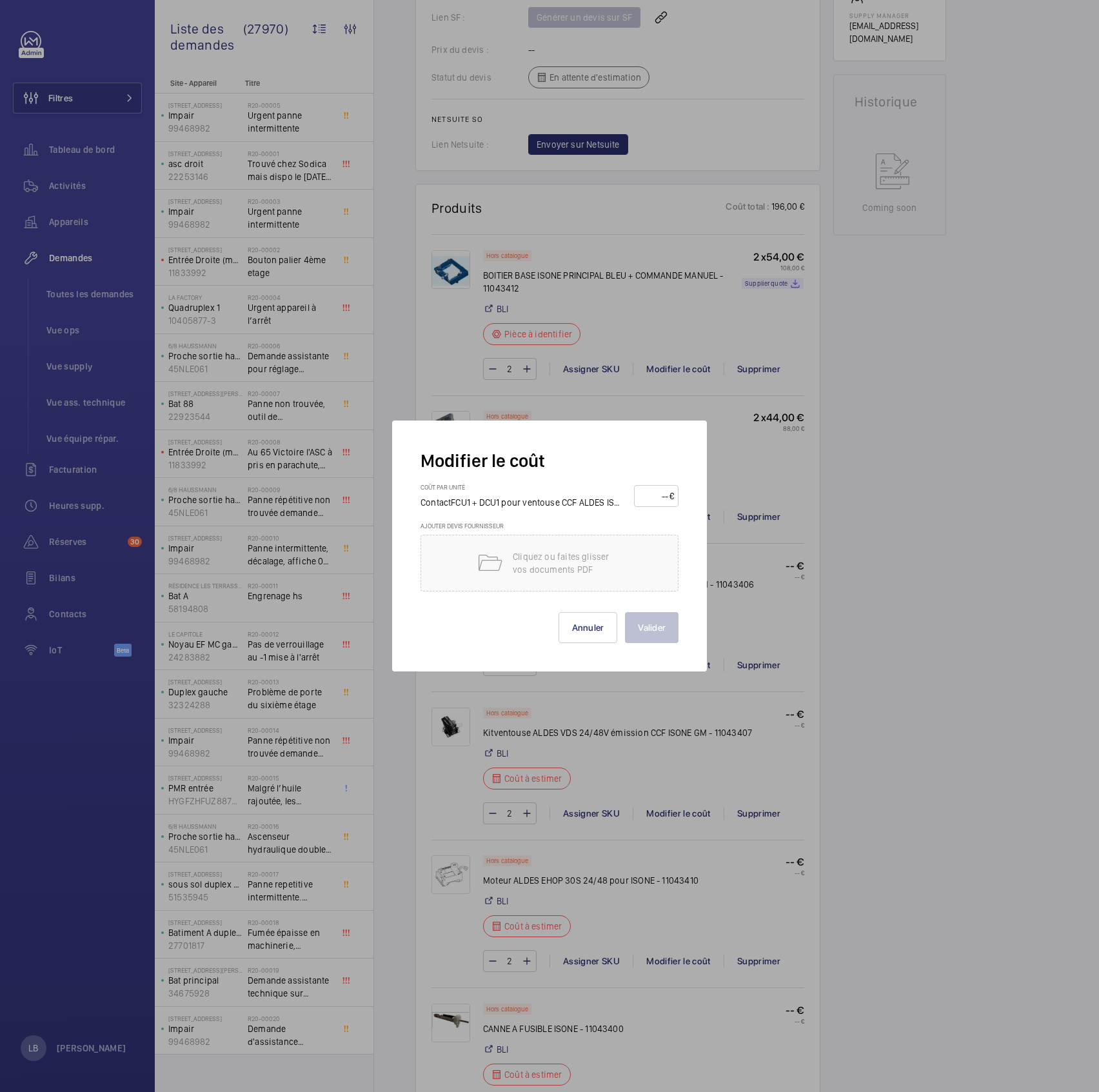
click at [668, 493] on input "number" at bounding box center [653, 496] width 30 height 21
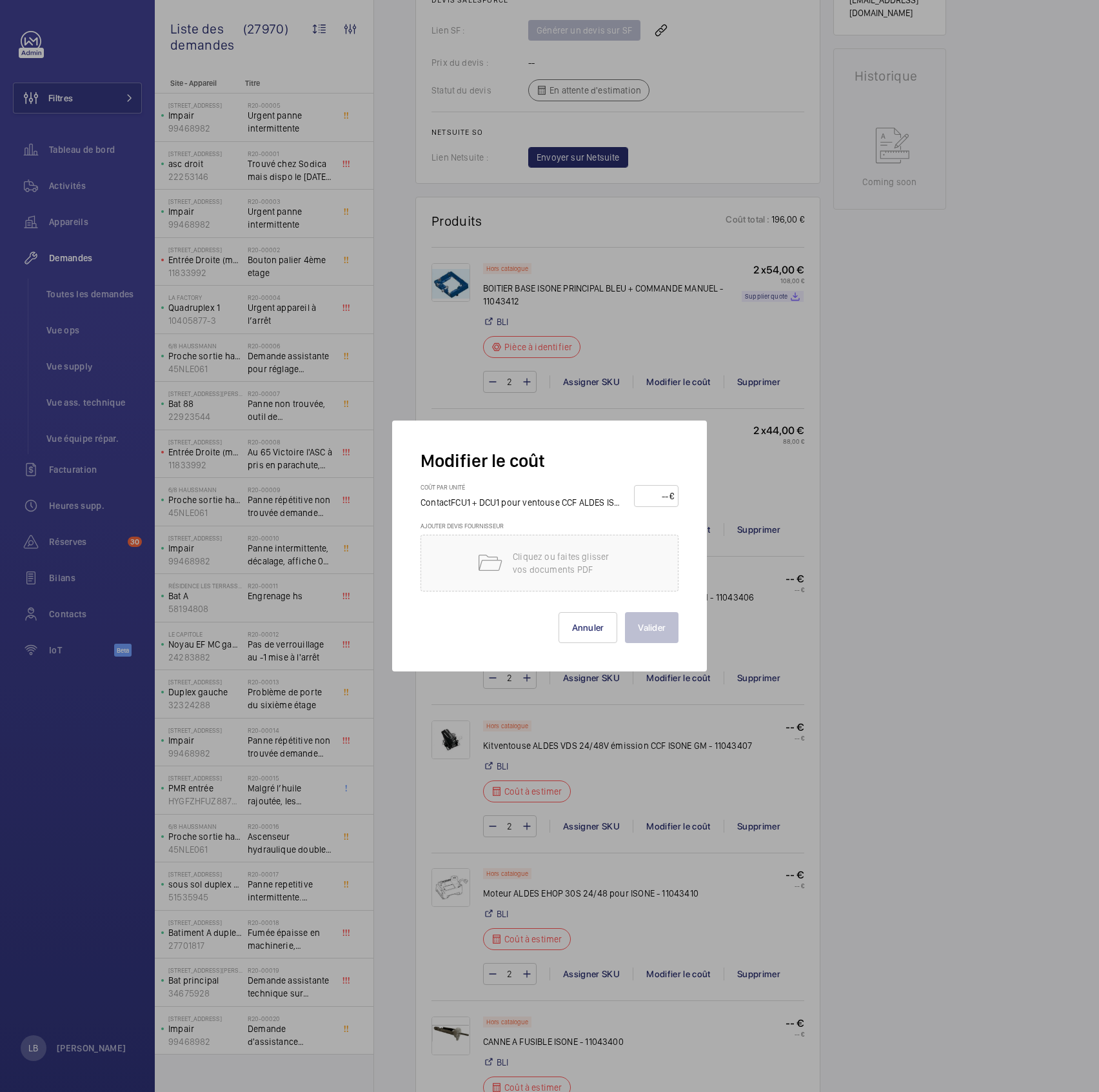
scroll to position [583, 0]
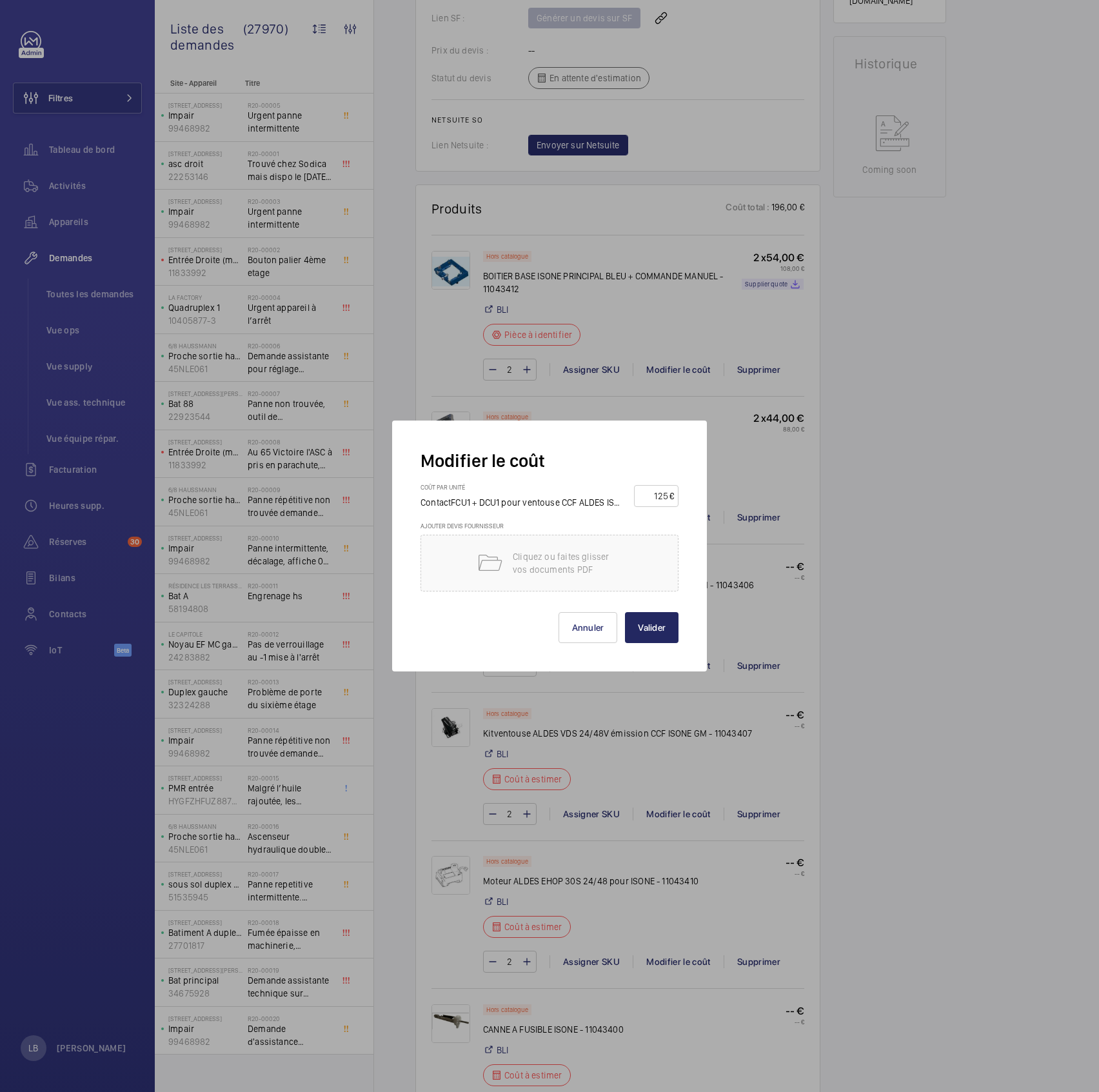
type input "125"
drag, startPoint x: 663, startPoint y: 625, endPoint x: 667, endPoint y: 619, distance: 7.2
click at [663, 543] on button "Valider" at bounding box center [651, 627] width 54 height 31
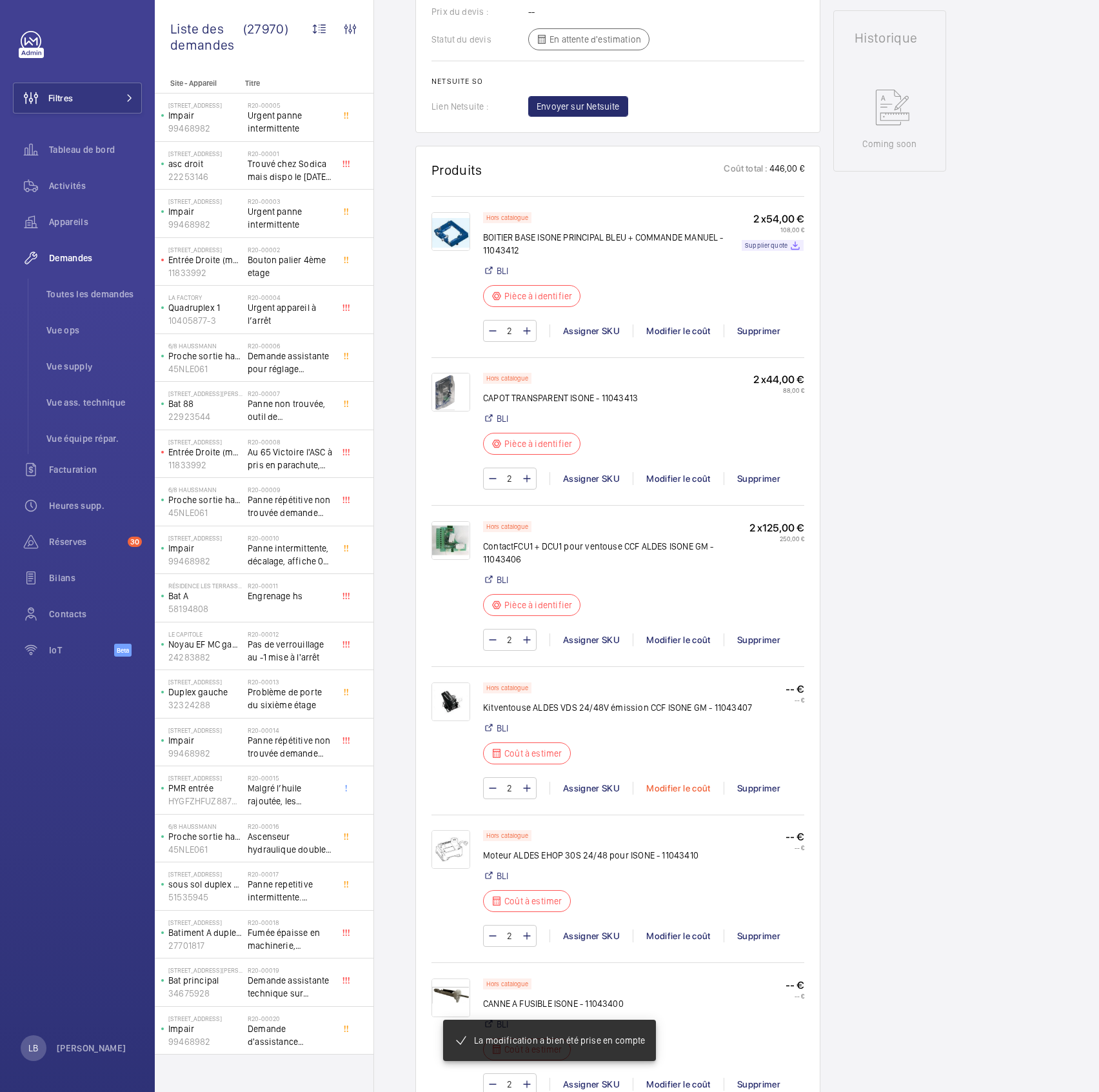
scroll to position [622, 0]
click at [680, 543] on div "Modifier le coût" at bounding box center [678, 788] width 91 height 13
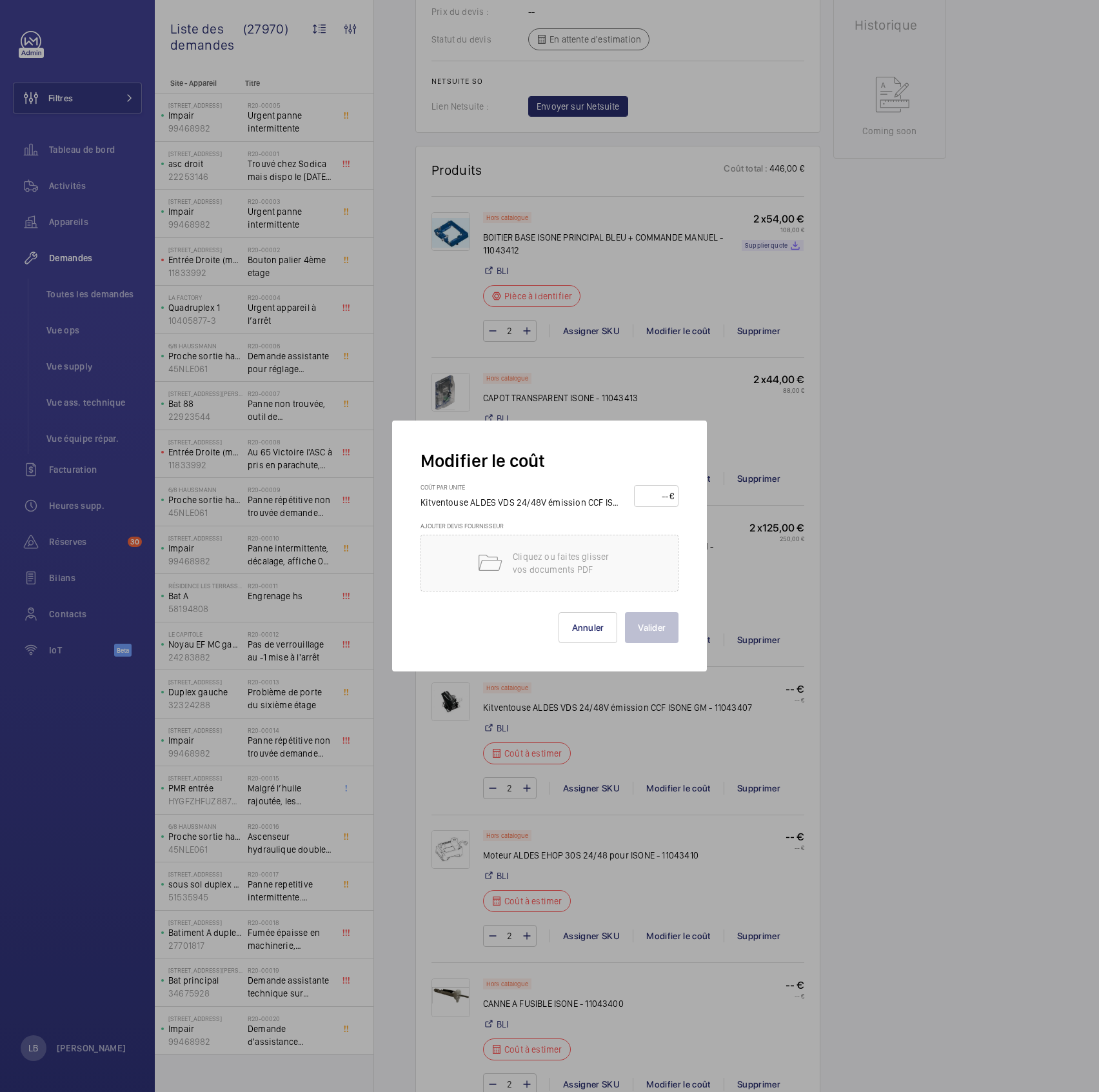
click at [664, 493] on input "number" at bounding box center [654, 496] width 31 height 21
type input "158"
click at [663, 543] on button "Valider" at bounding box center [651, 627] width 54 height 31
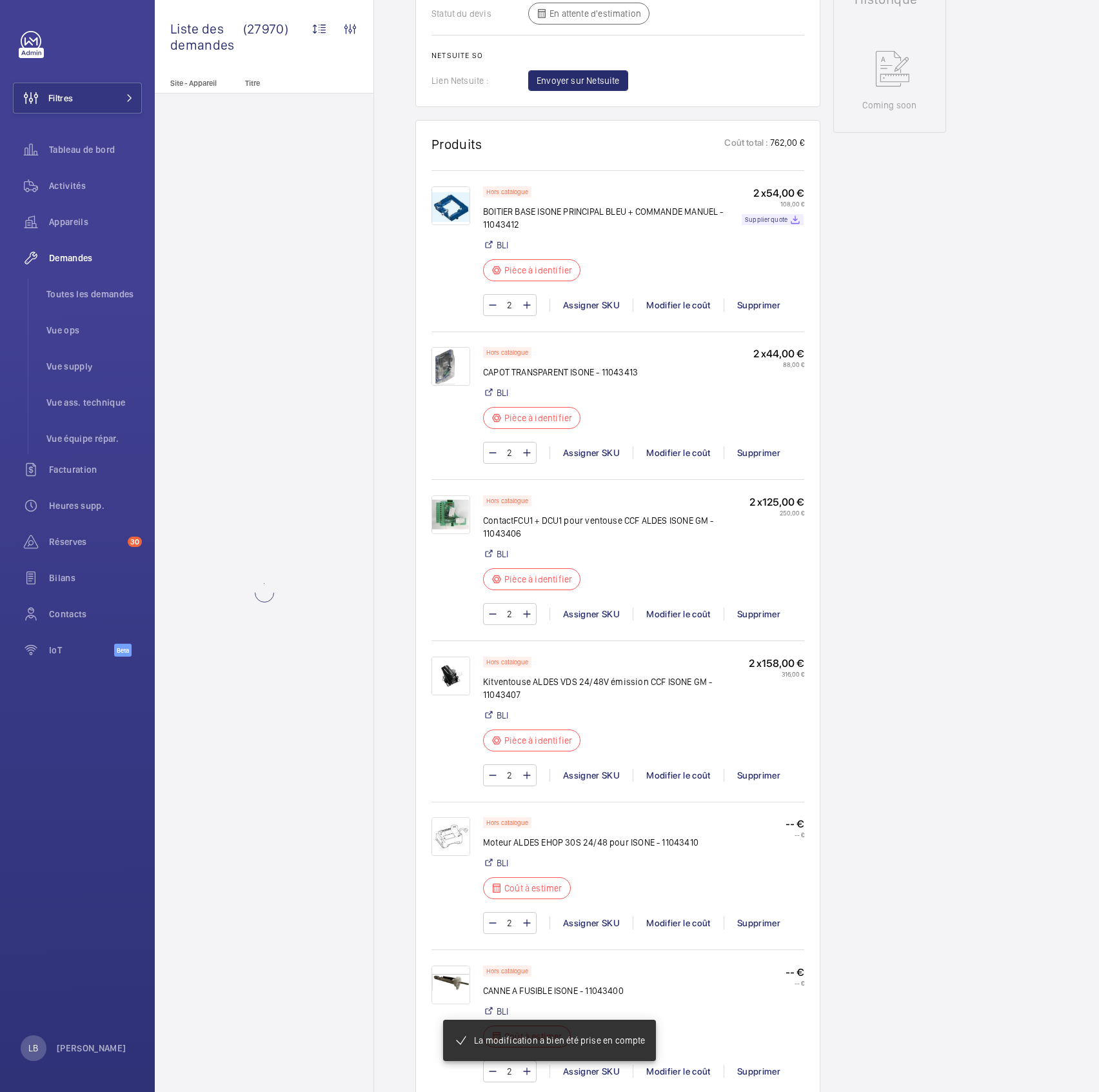
scroll to position [660, 0]
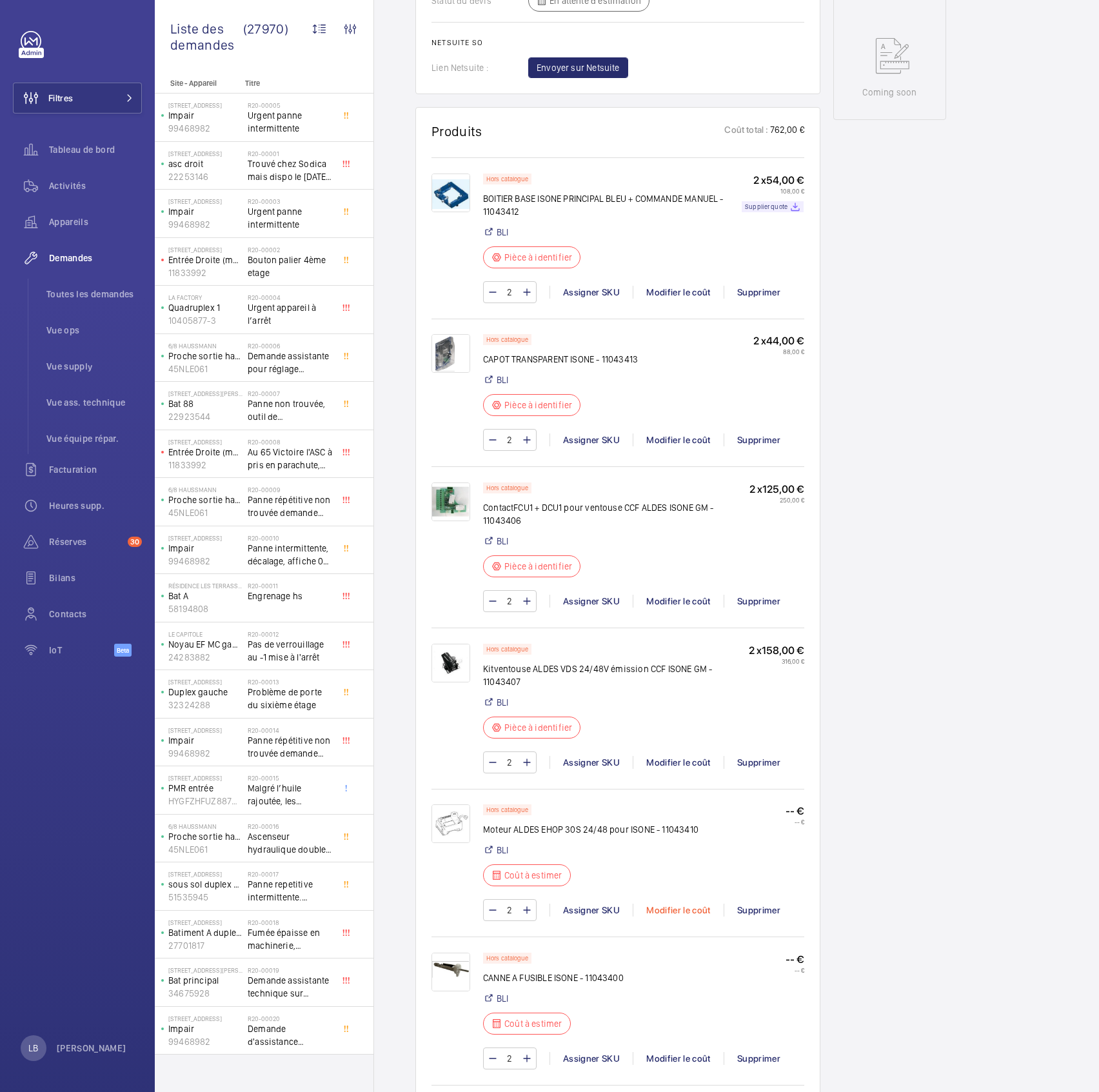
click at [670, 543] on div "Modifier le coût" at bounding box center [678, 909] width 91 height 13
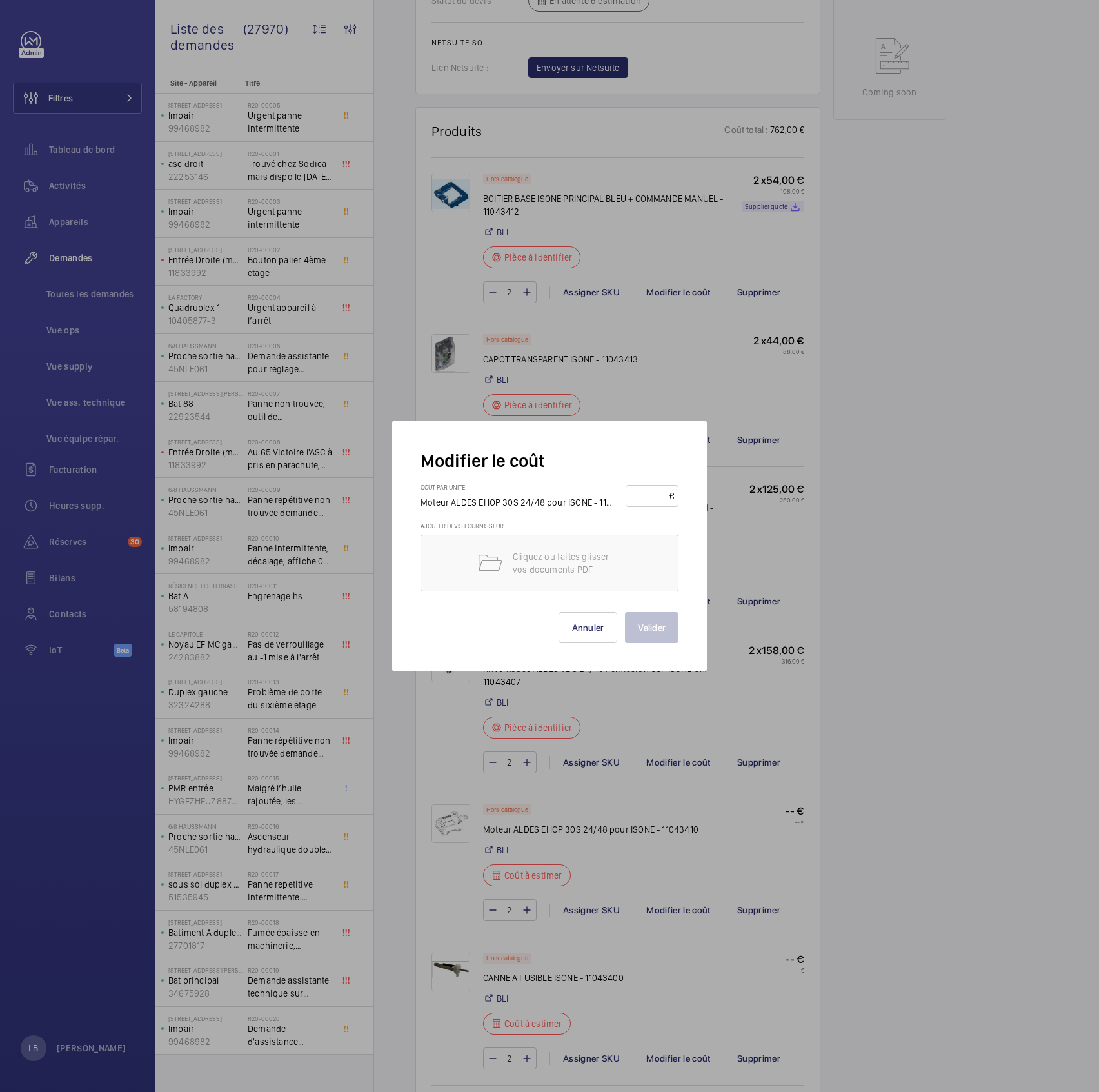
click at [657, 485] on wm-front-input-price "€" at bounding box center [652, 496] width 53 height 22
click at [661, 497] on input "number" at bounding box center [649, 496] width 39 height 21
type input "410"
click at [670, 543] on button "Valider" at bounding box center [651, 627] width 54 height 31
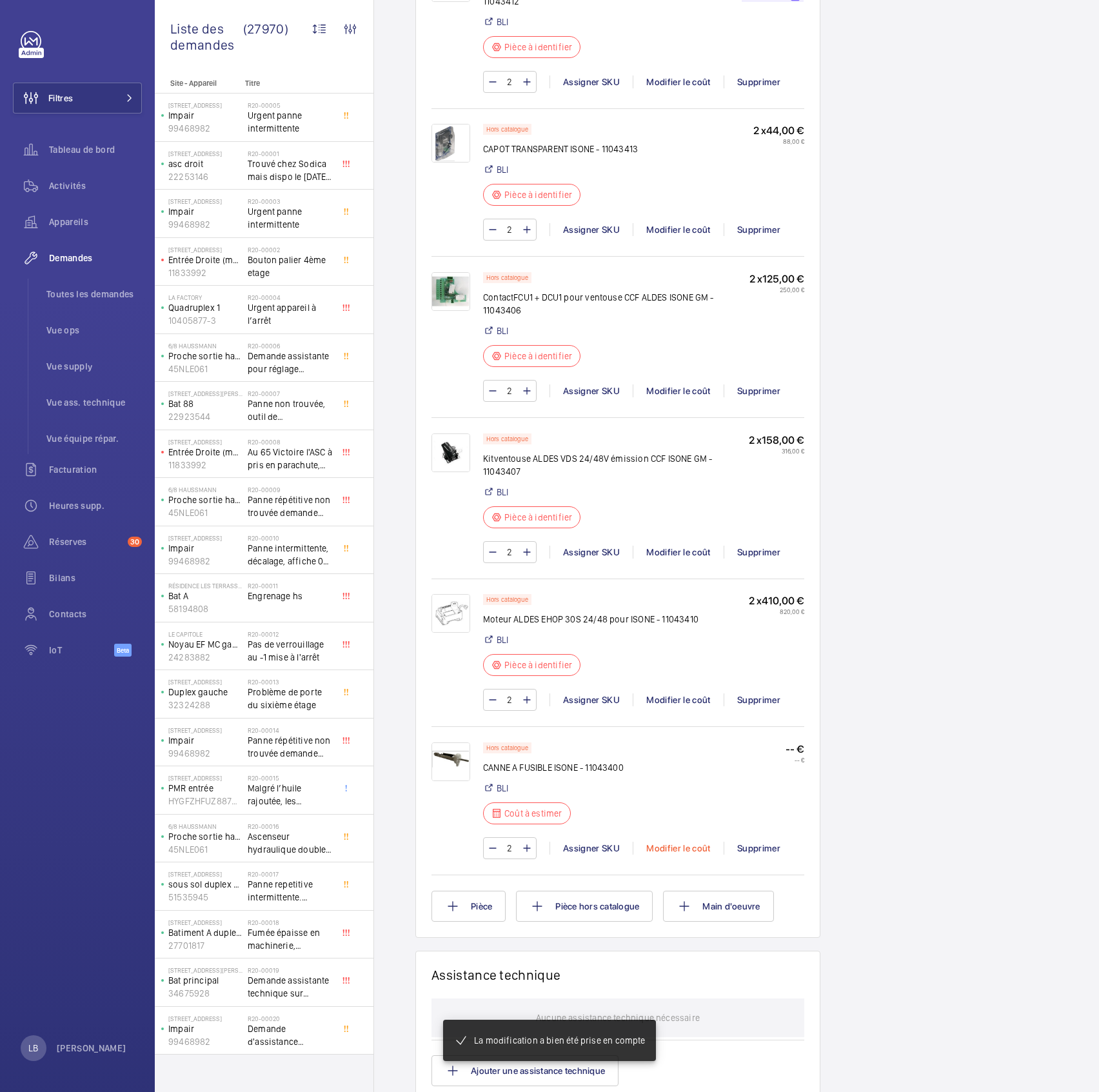
scroll to position [884, 0]
click at [661, 543] on div "Modifier le coût" at bounding box center [678, 848] width 91 height 13
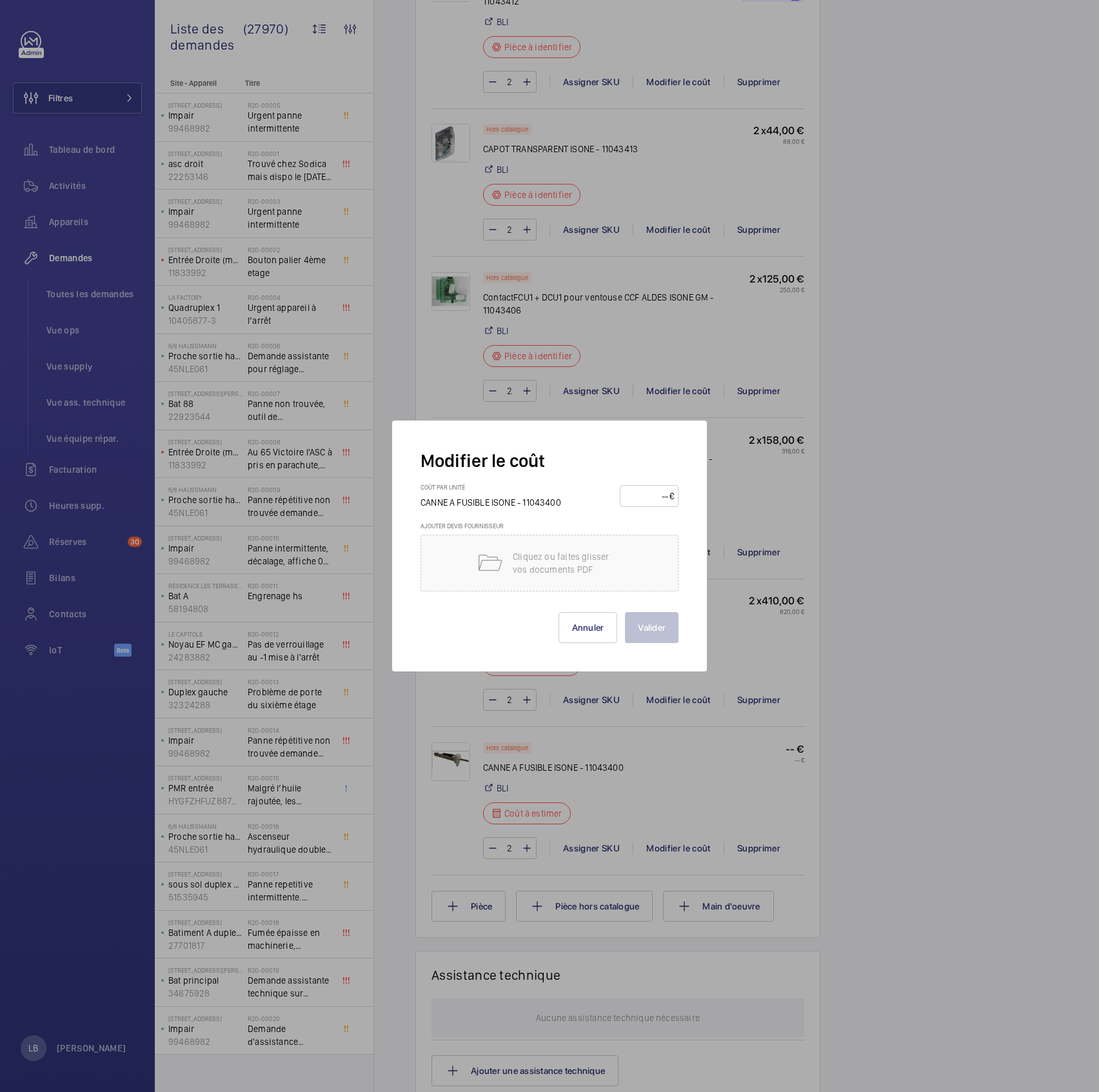
click at [661, 490] on input "number" at bounding box center [647, 496] width 45 height 21
type input "80"
click at [662, 543] on button "Valider" at bounding box center [651, 627] width 54 height 31
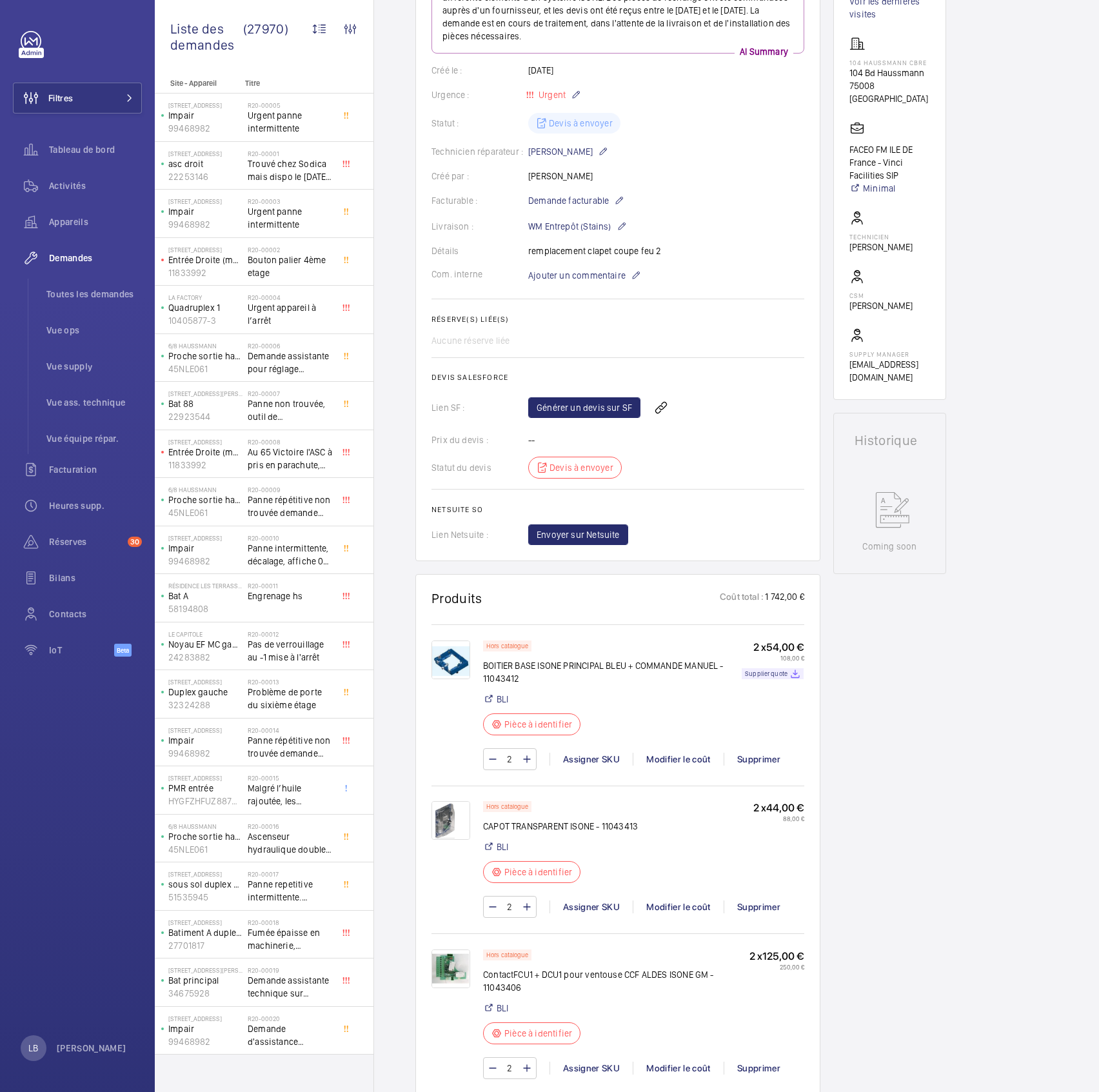
scroll to position [161, 0]
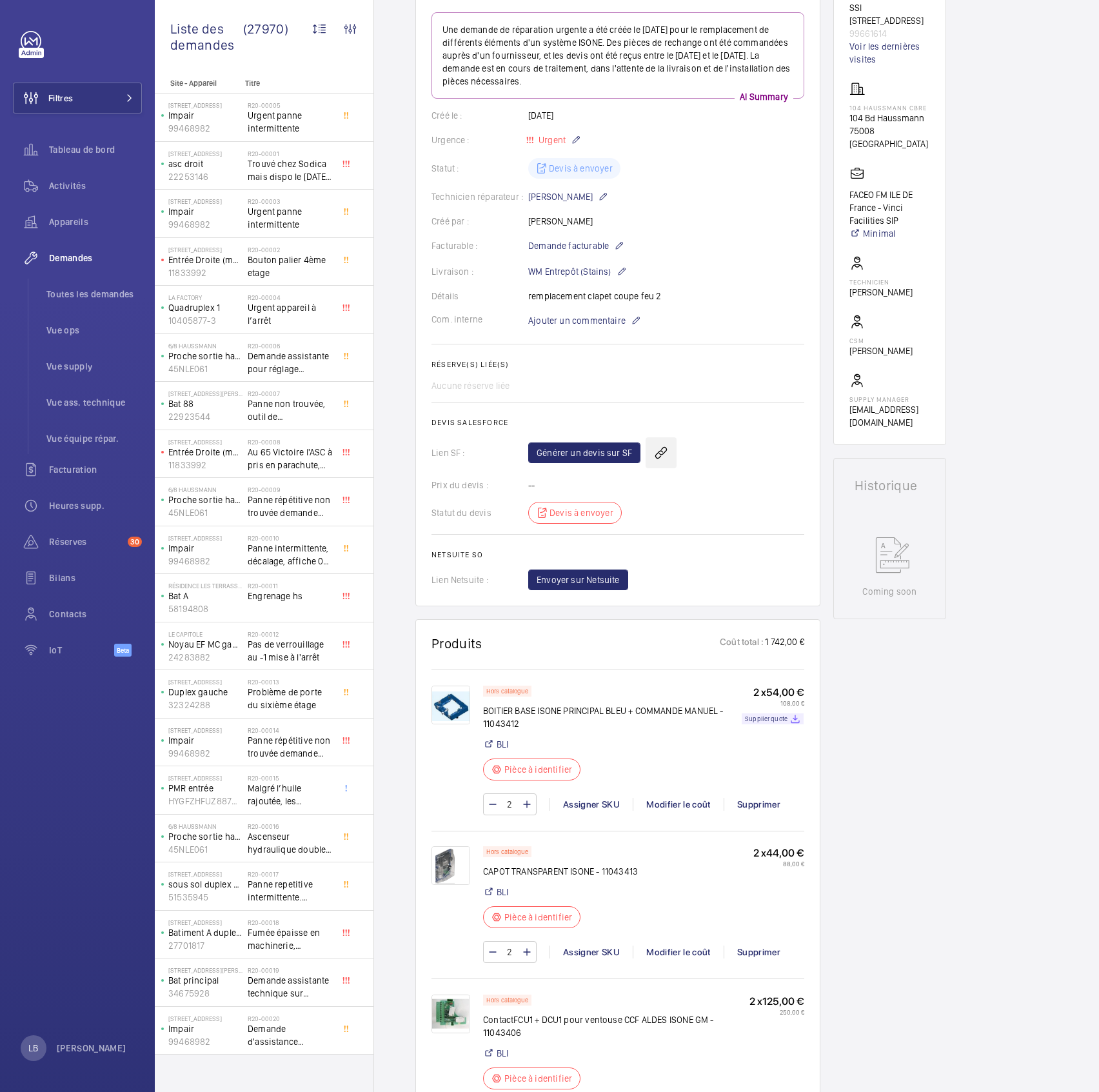
click at [661, 455] on wm-front-icon-button at bounding box center [661, 453] width 31 height 31
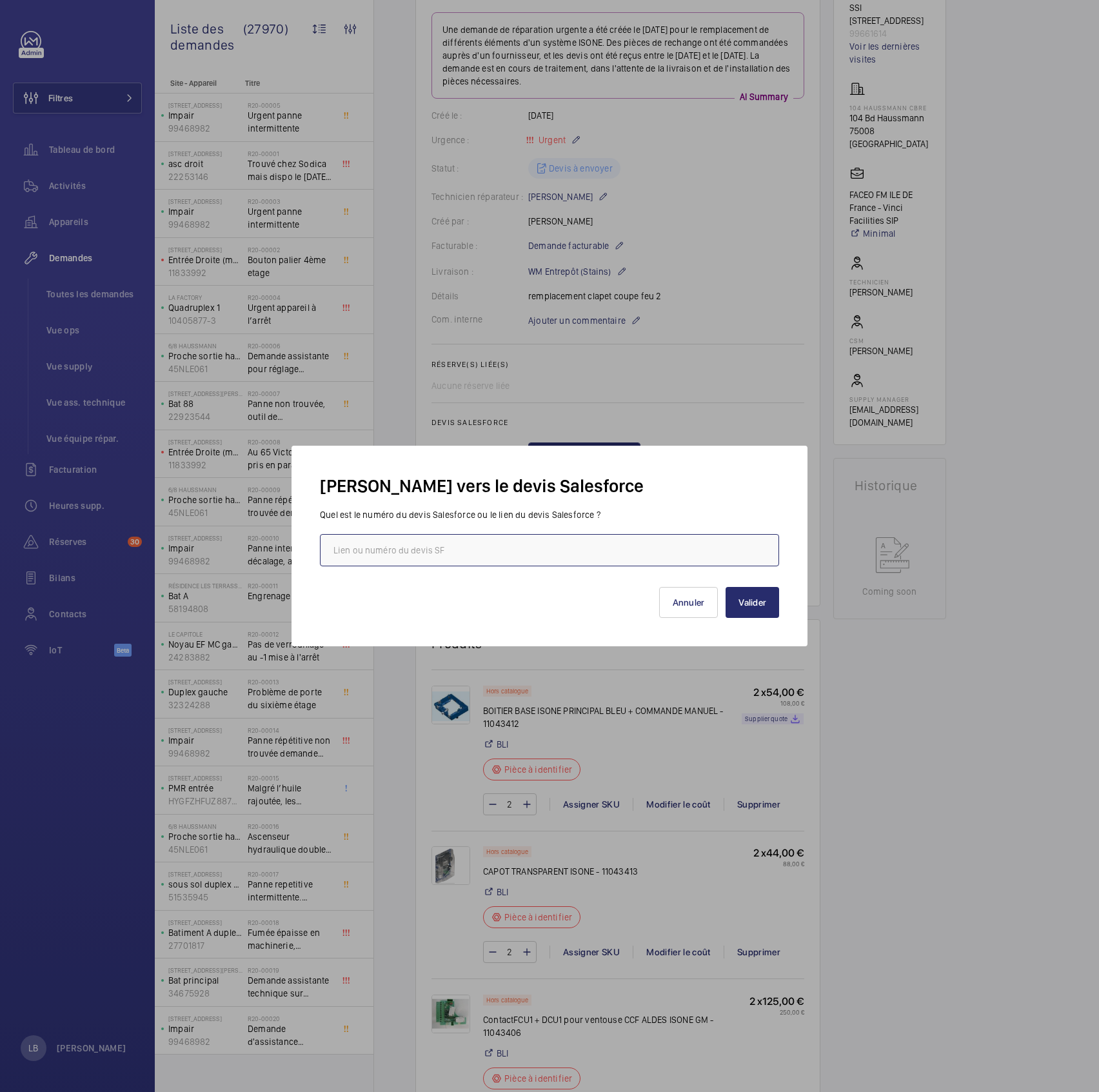
click at [595, 543] on input "text" at bounding box center [549, 550] width 459 height 32
paste input "[URL][DOMAIN_NAME]"
type input "[URL][DOMAIN_NAME]"
click at [767, 543] on button "Valider" at bounding box center [752, 602] width 54 height 31
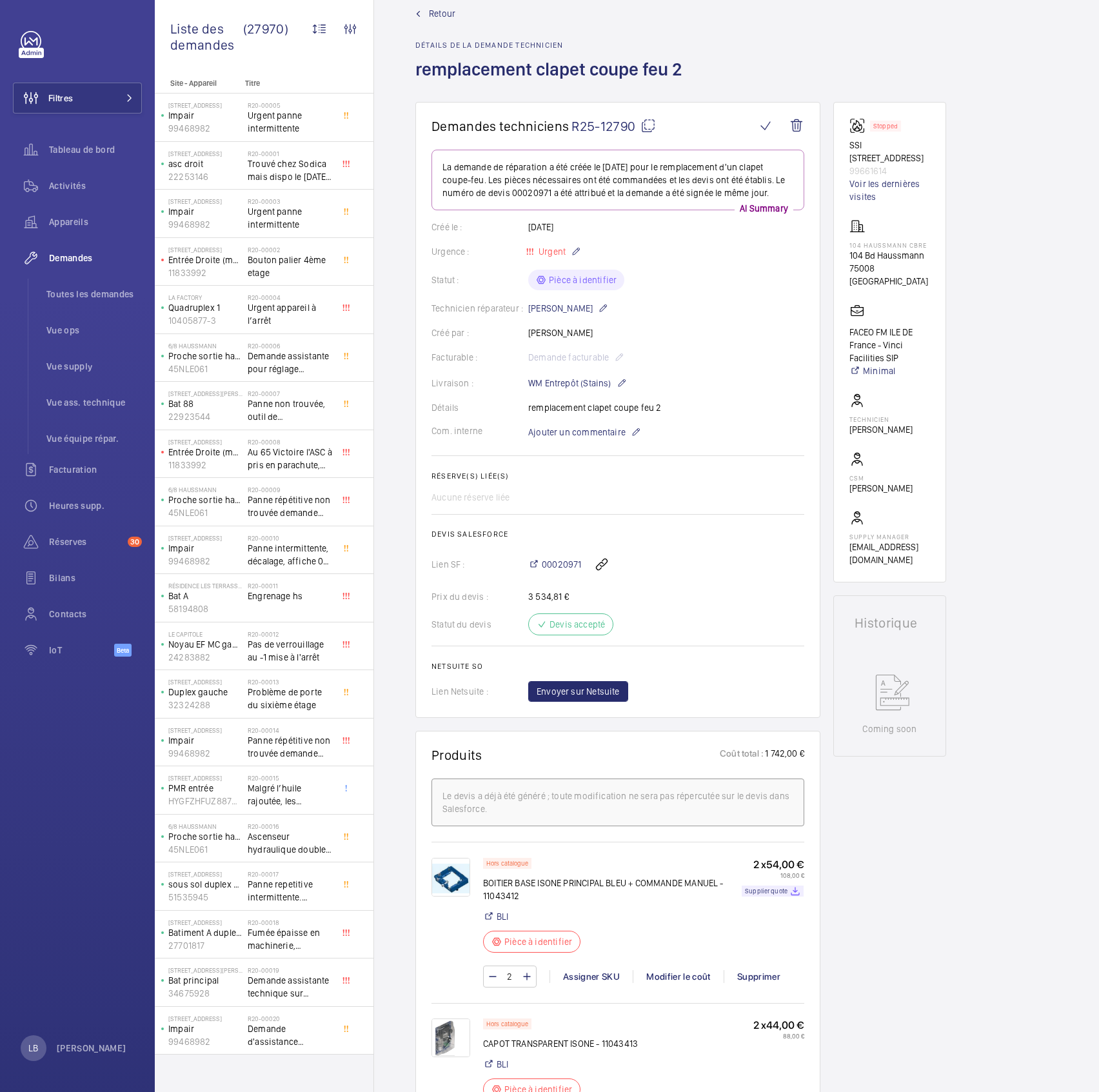
scroll to position [0, 0]
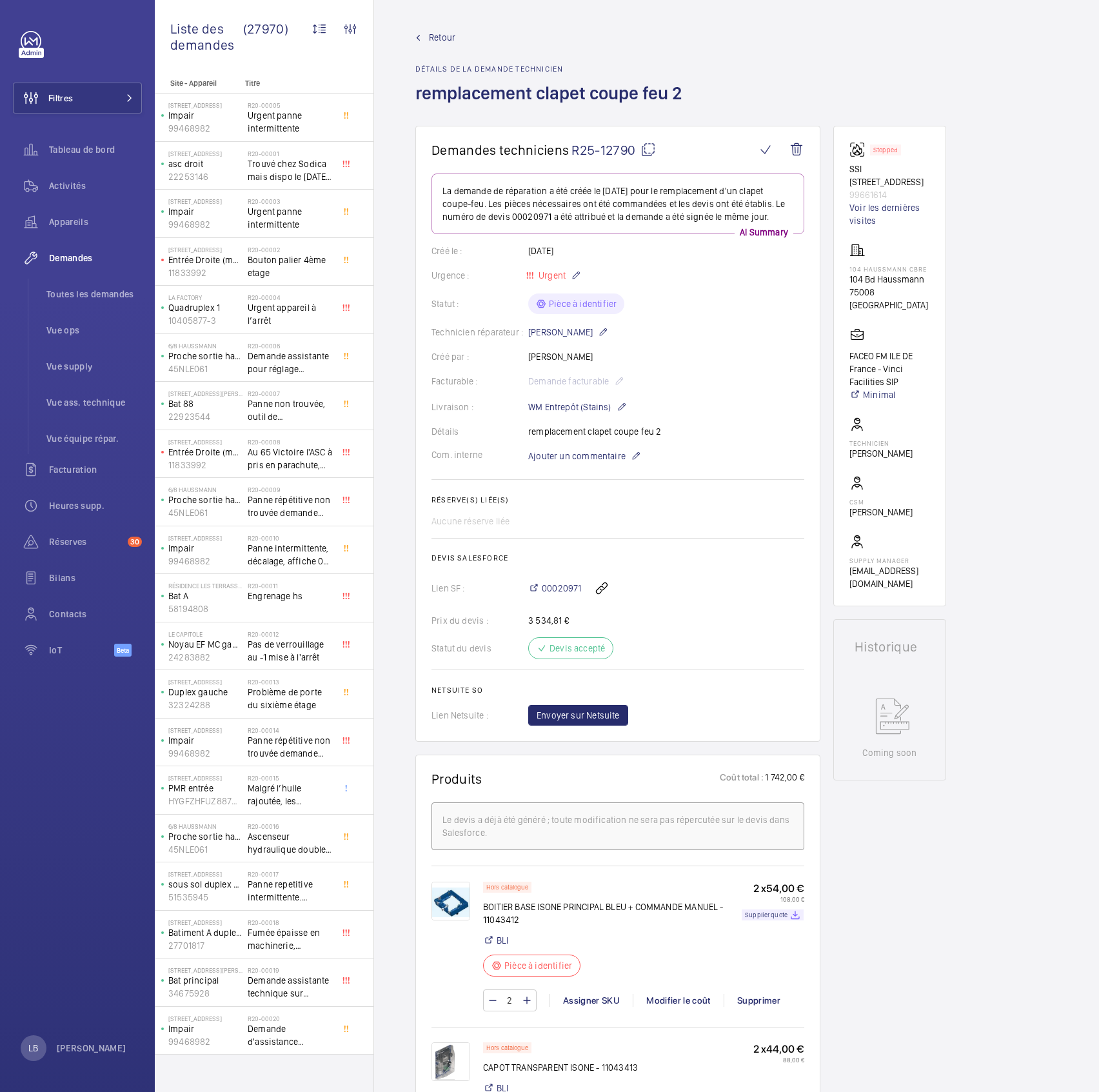
click at [646, 150] on mat-icon at bounding box center [648, 150] width 15 height 15
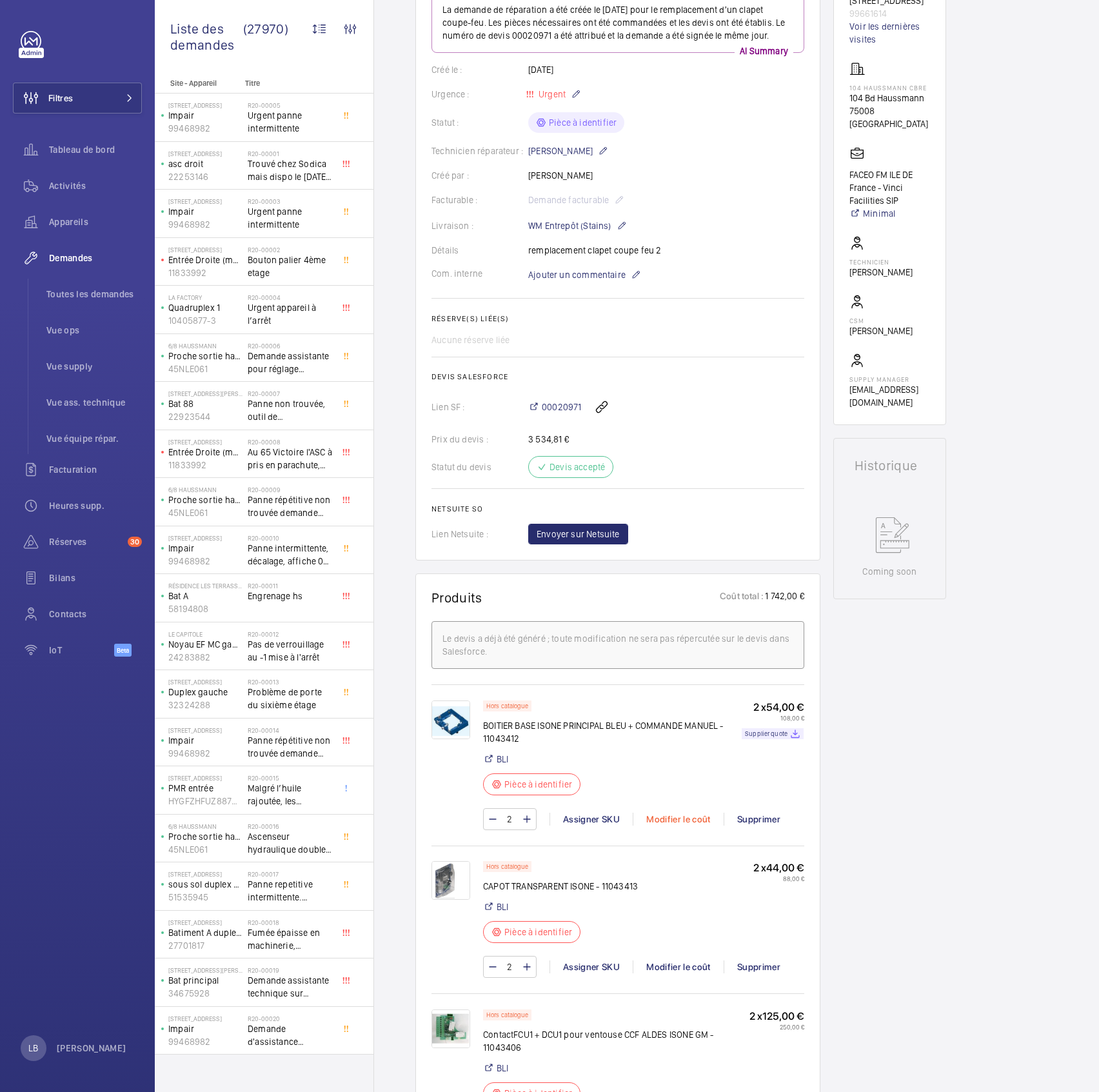
scroll to position [343, 0]
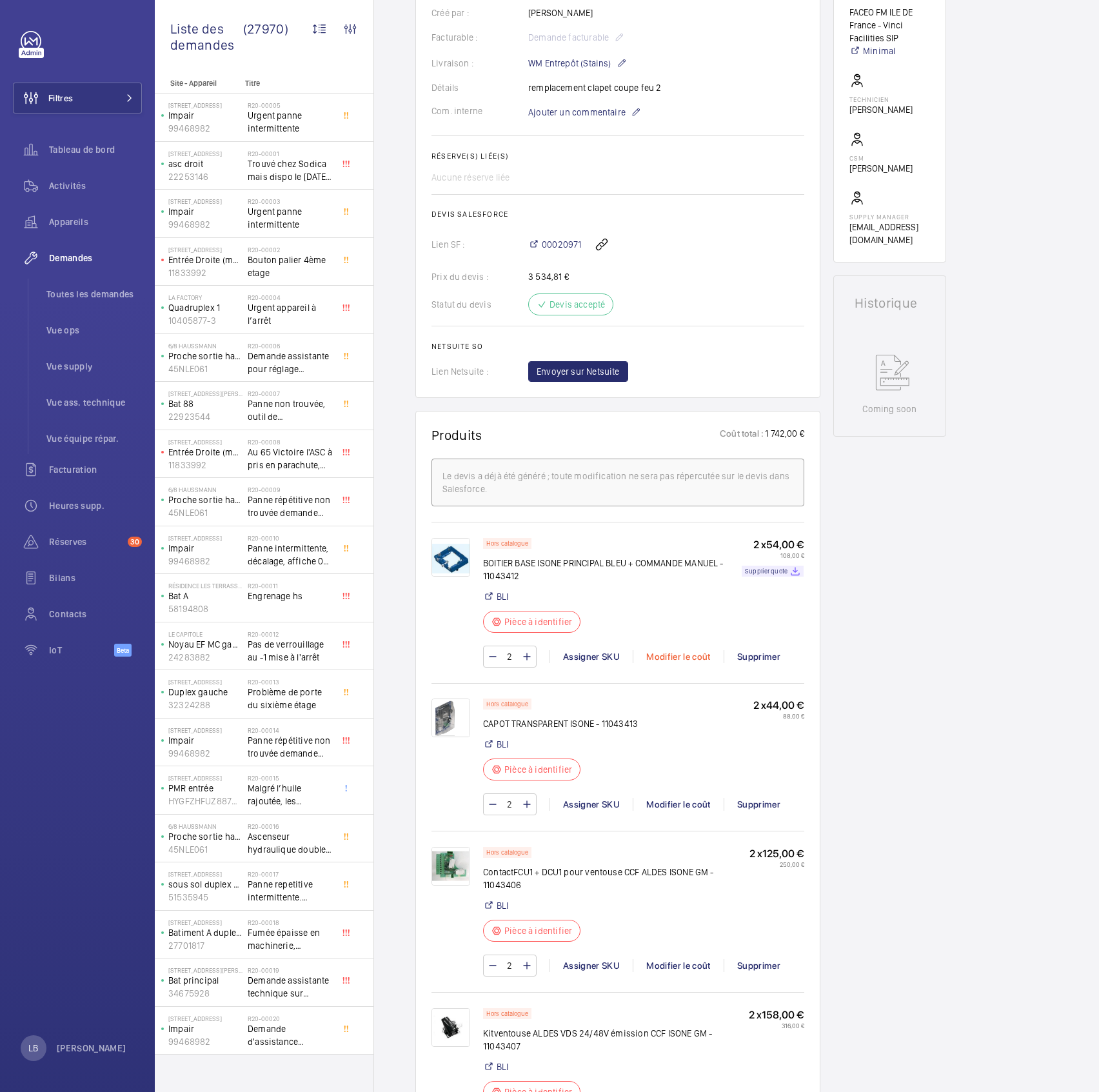
click at [688, 543] on div "Modifier le coût" at bounding box center [678, 656] width 91 height 13
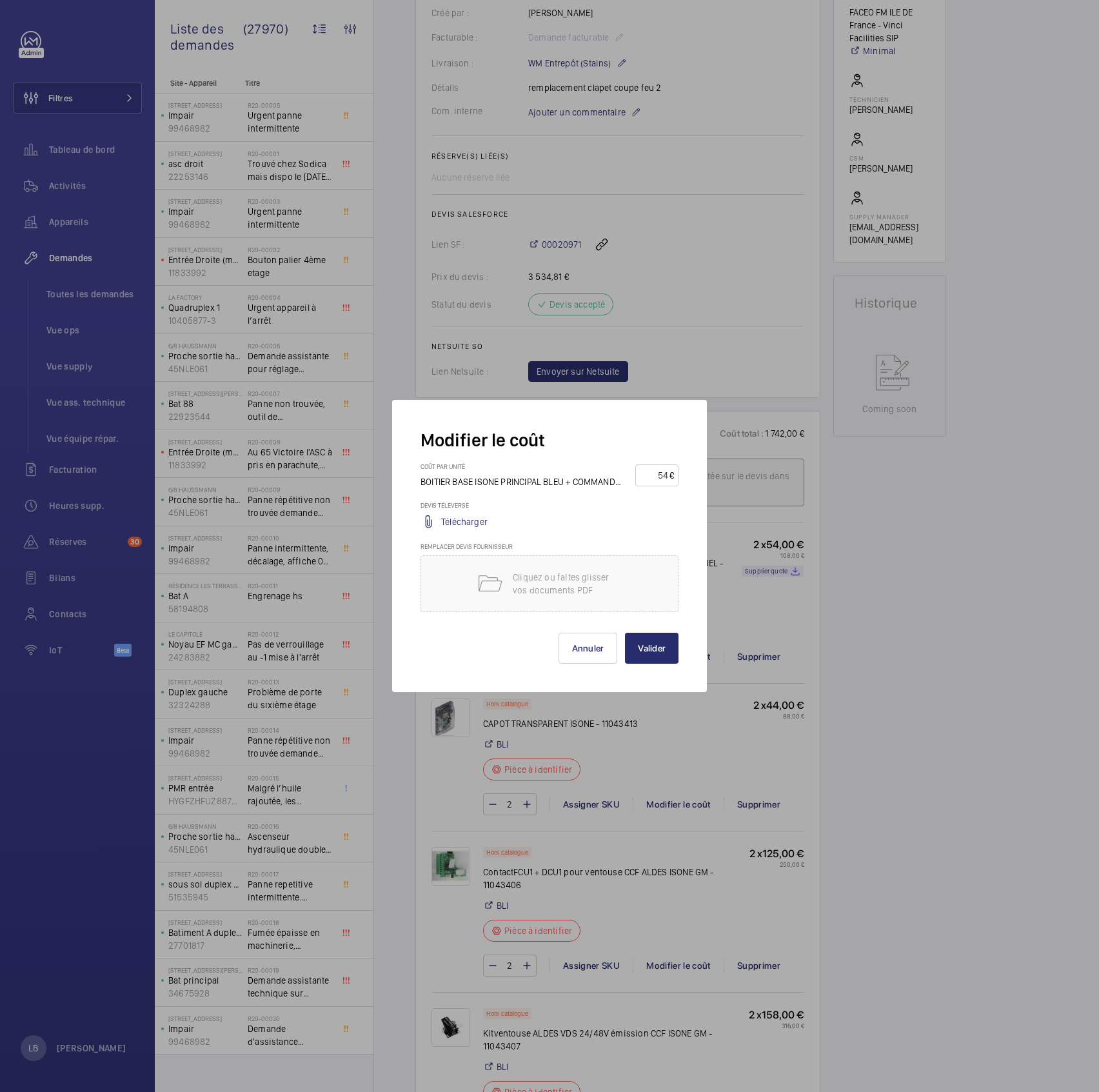
click at [449, 525] on link "Télécharger" at bounding box center [464, 521] width 46 height 13
click at [581, 543] on button "Annuler" at bounding box center [588, 648] width 59 height 31
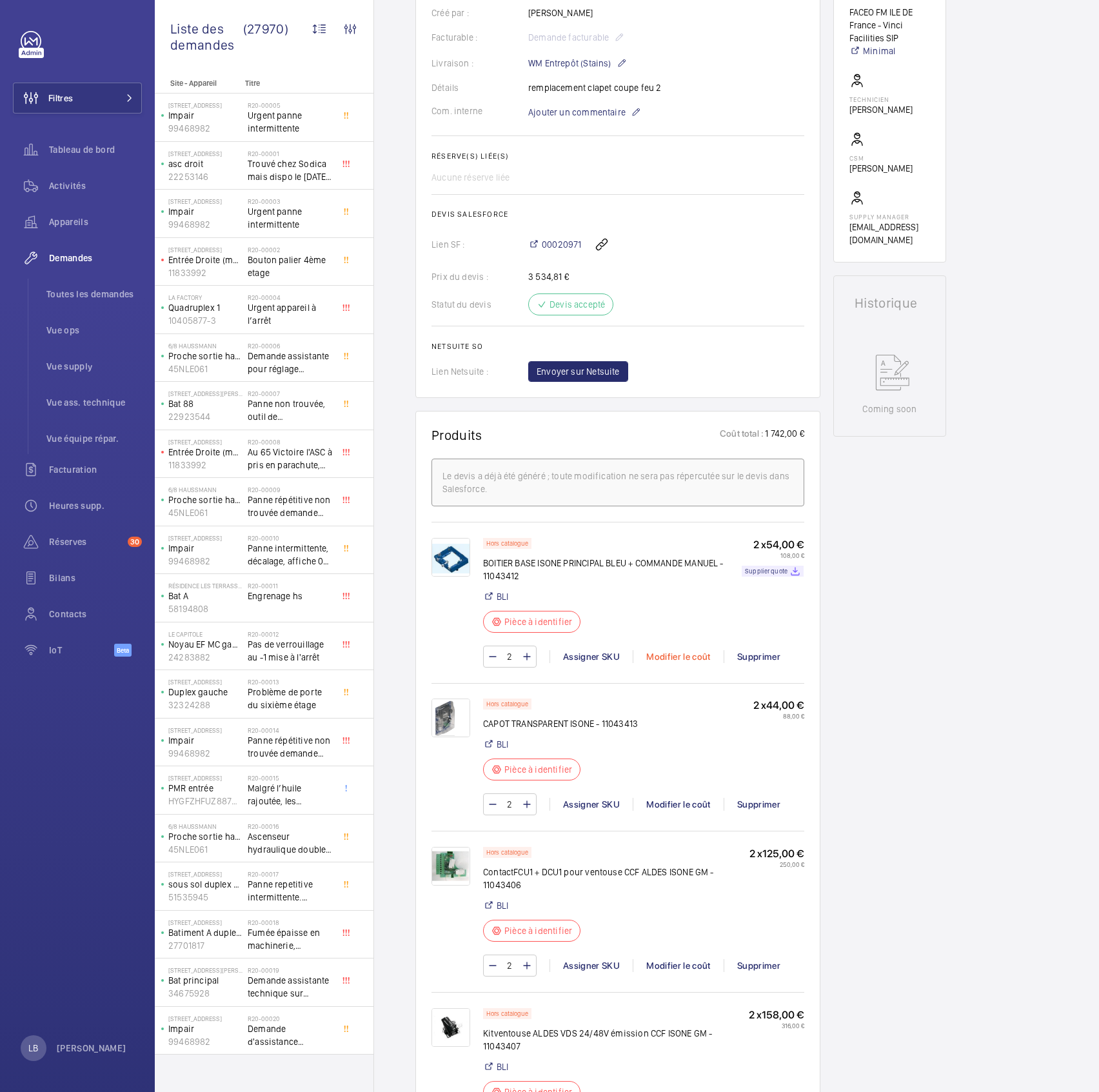
click at [678, 543] on div "Modifier le coût" at bounding box center [678, 656] width 91 height 13
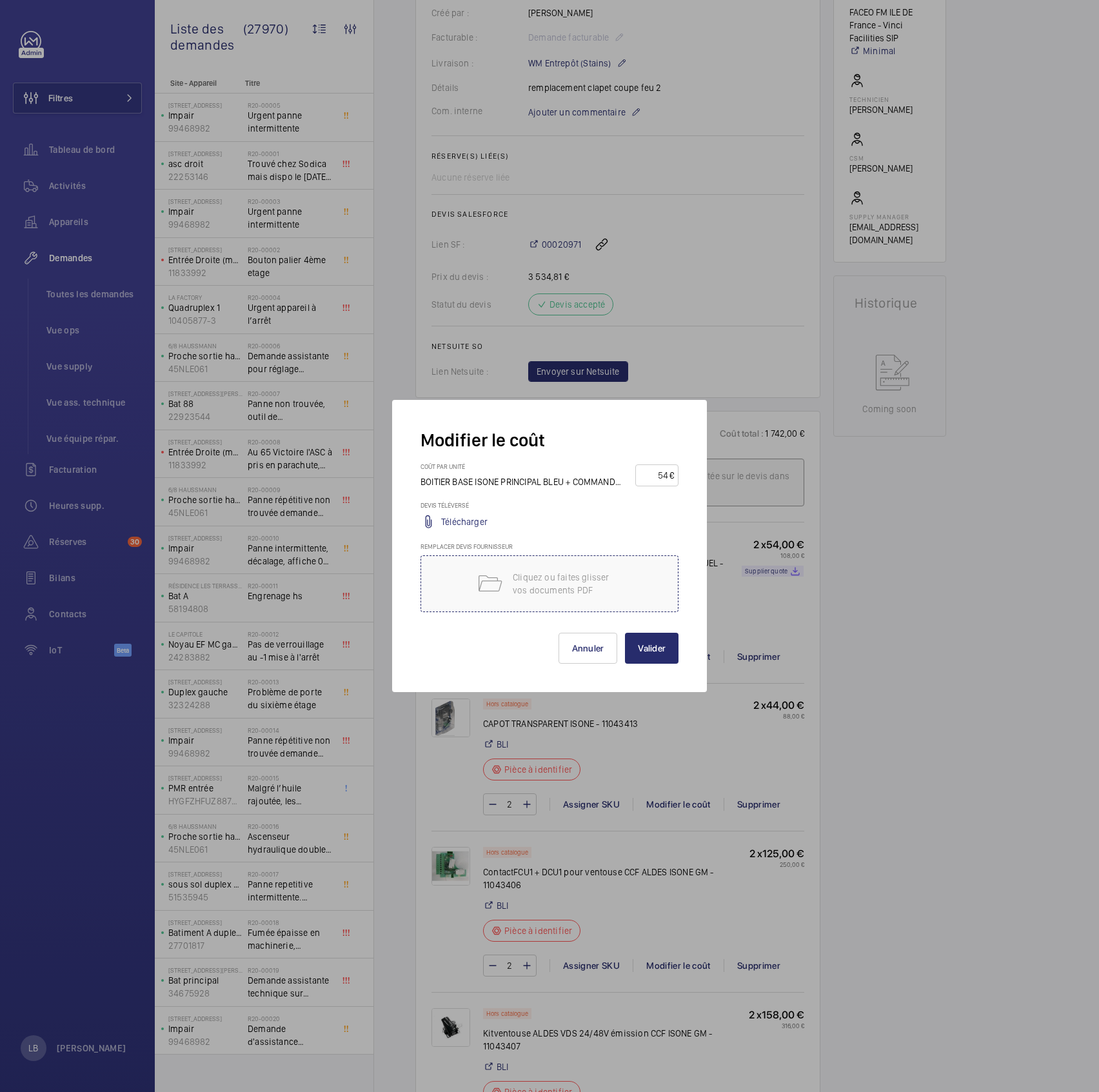
click at [529, 543] on p "Cliquez ou faites glisser vos documents PDF" at bounding box center [567, 584] width 109 height 26
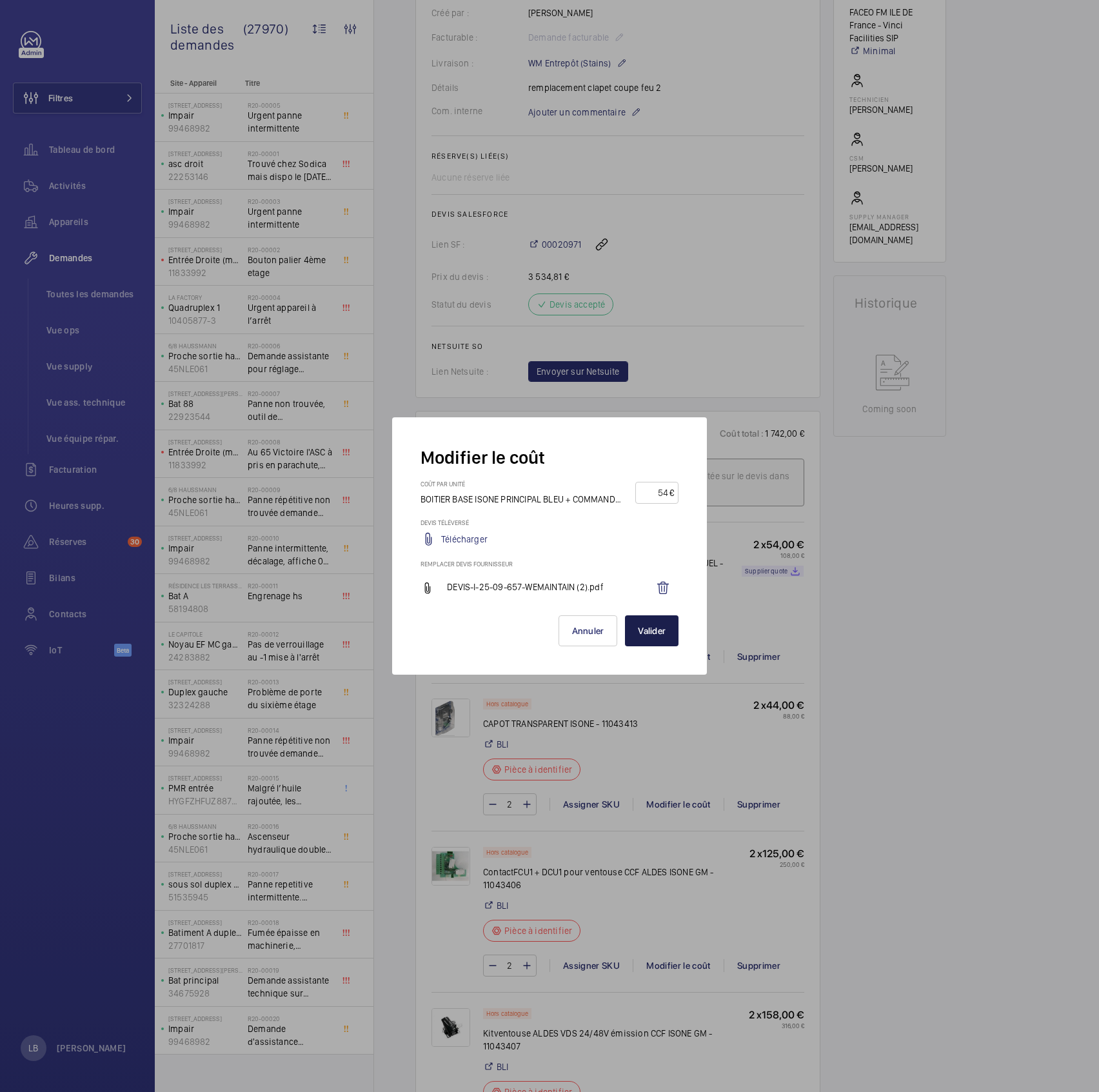
click at [652, 543] on button "Valider" at bounding box center [651, 631] width 54 height 31
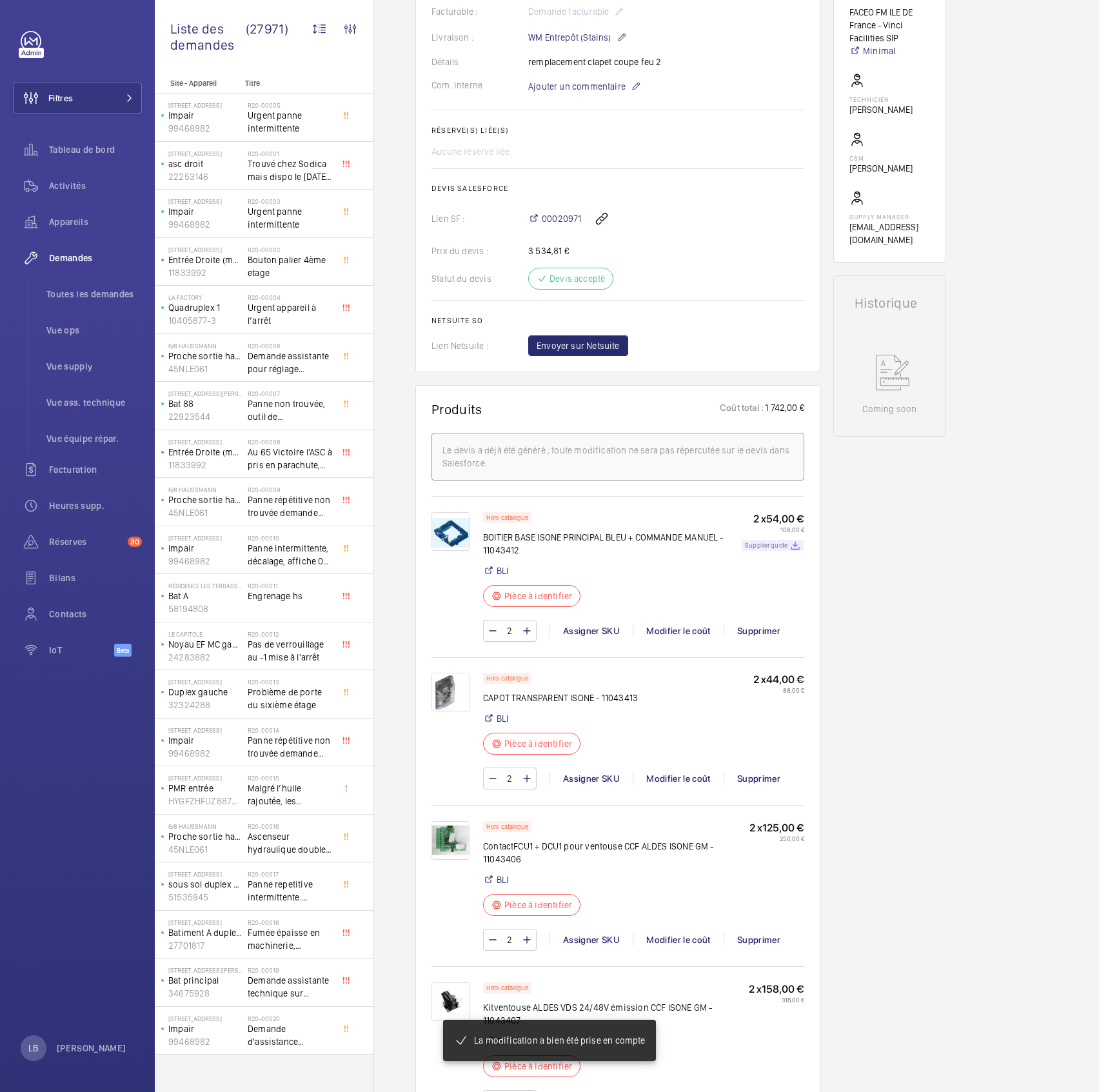
click at [774, 543] on p "Supplier quote" at bounding box center [767, 545] width 43 height 4
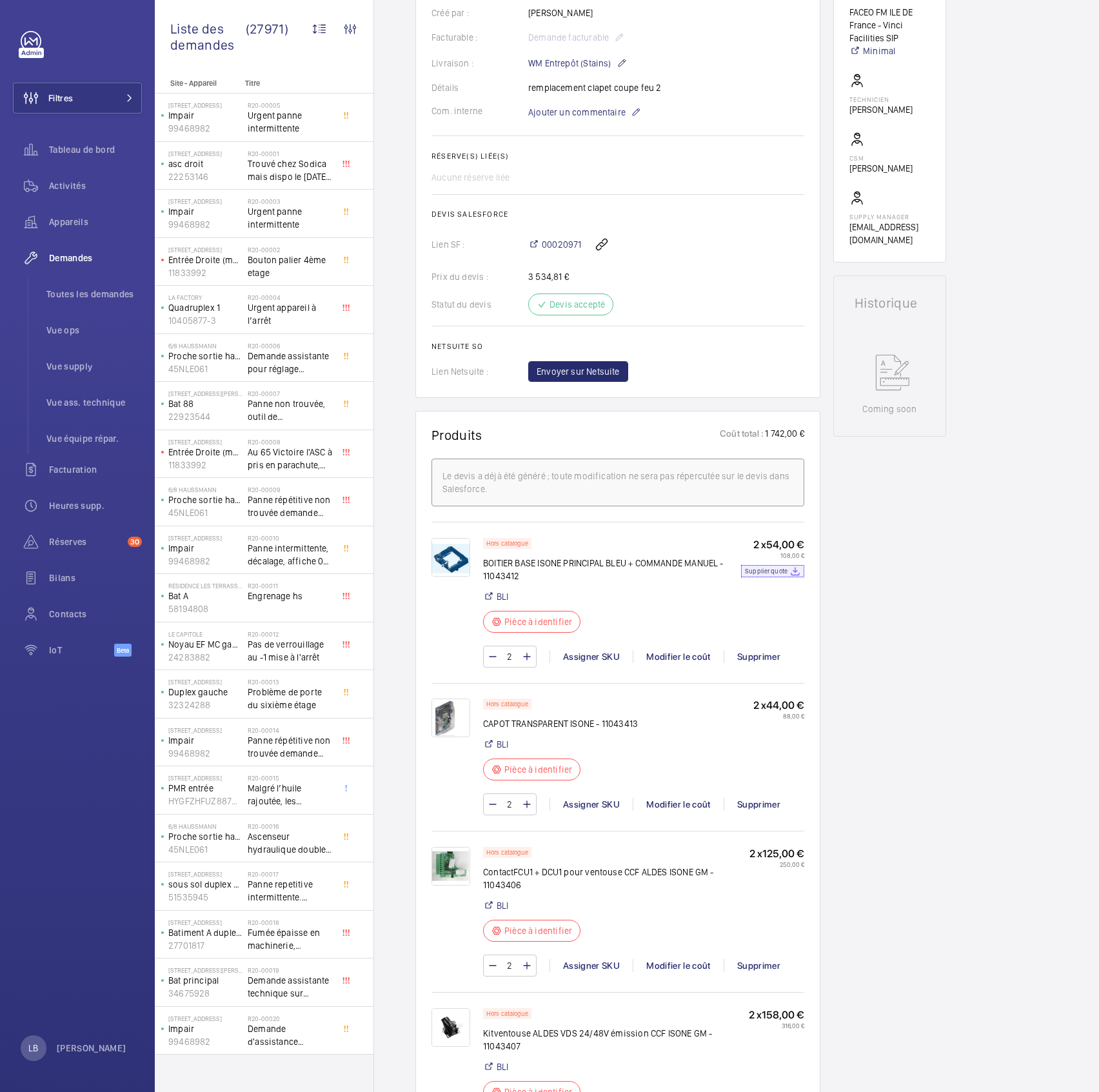
scroll to position [383, 0]
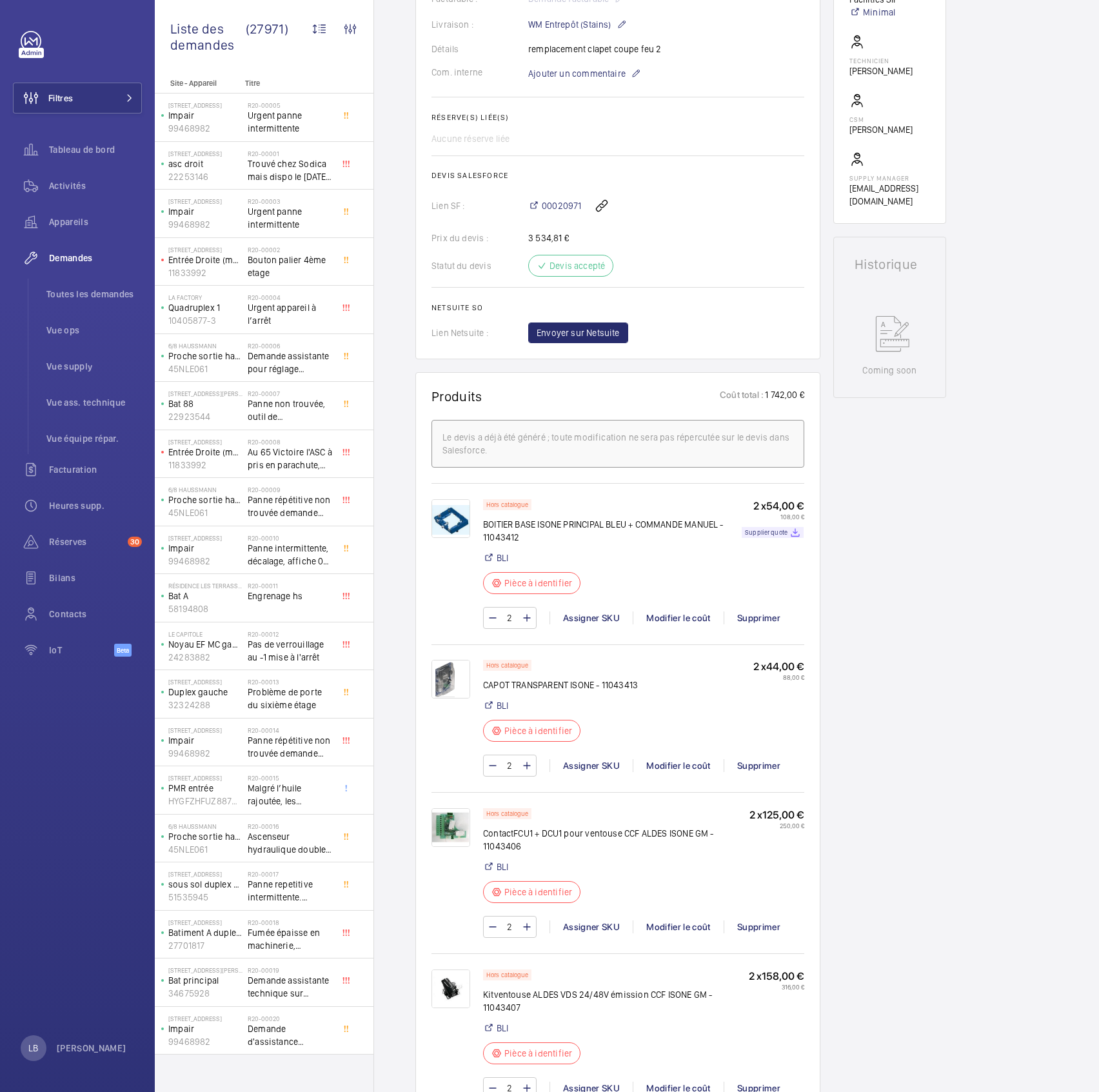
click at [887, 543] on div "Stopped SSI [STREET_ADDRESS] 99661614 Voir les dernières visites 104 Haussmann …" at bounding box center [890, 848] width 113 height 2209
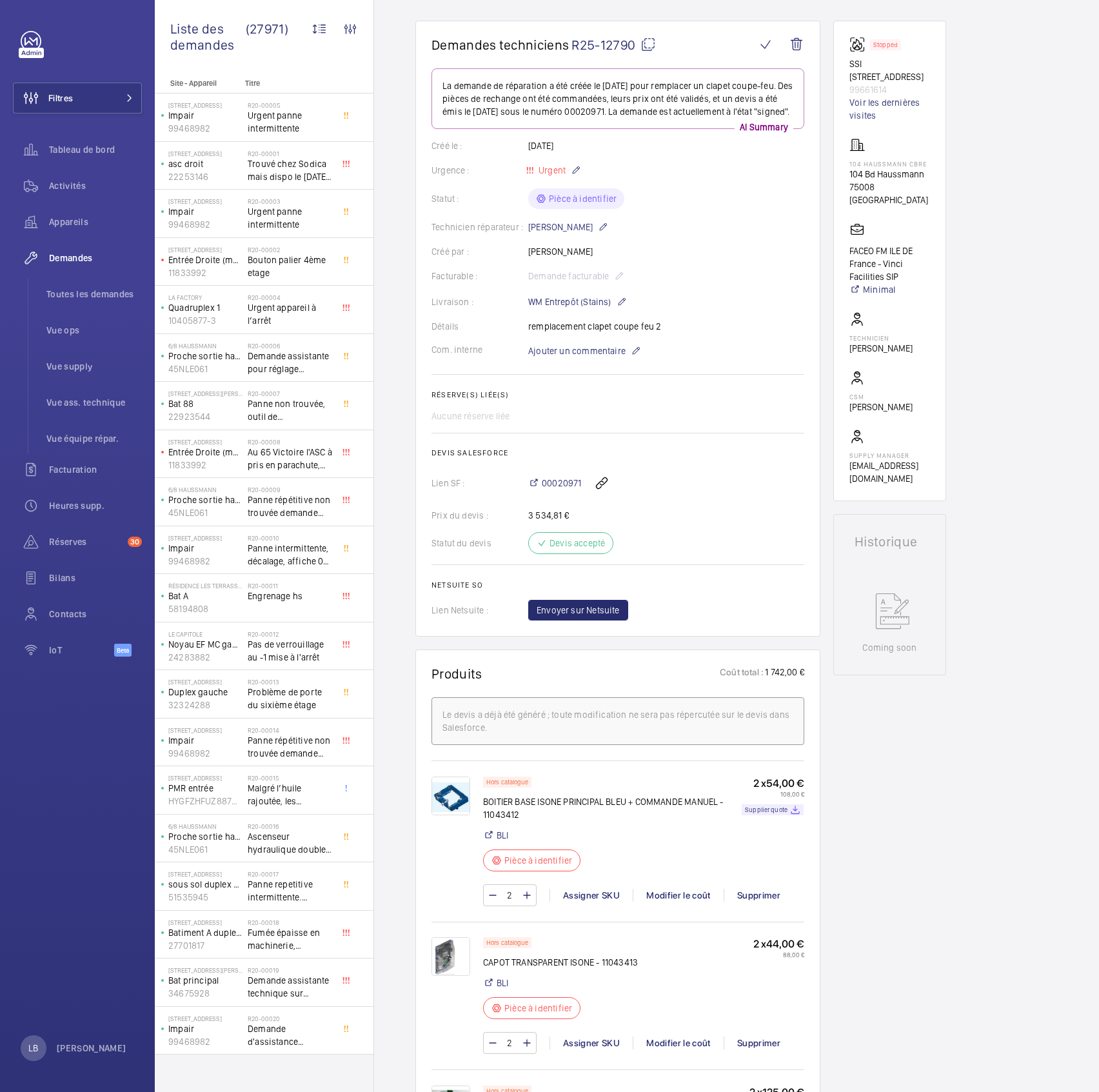
scroll to position [0, 0]
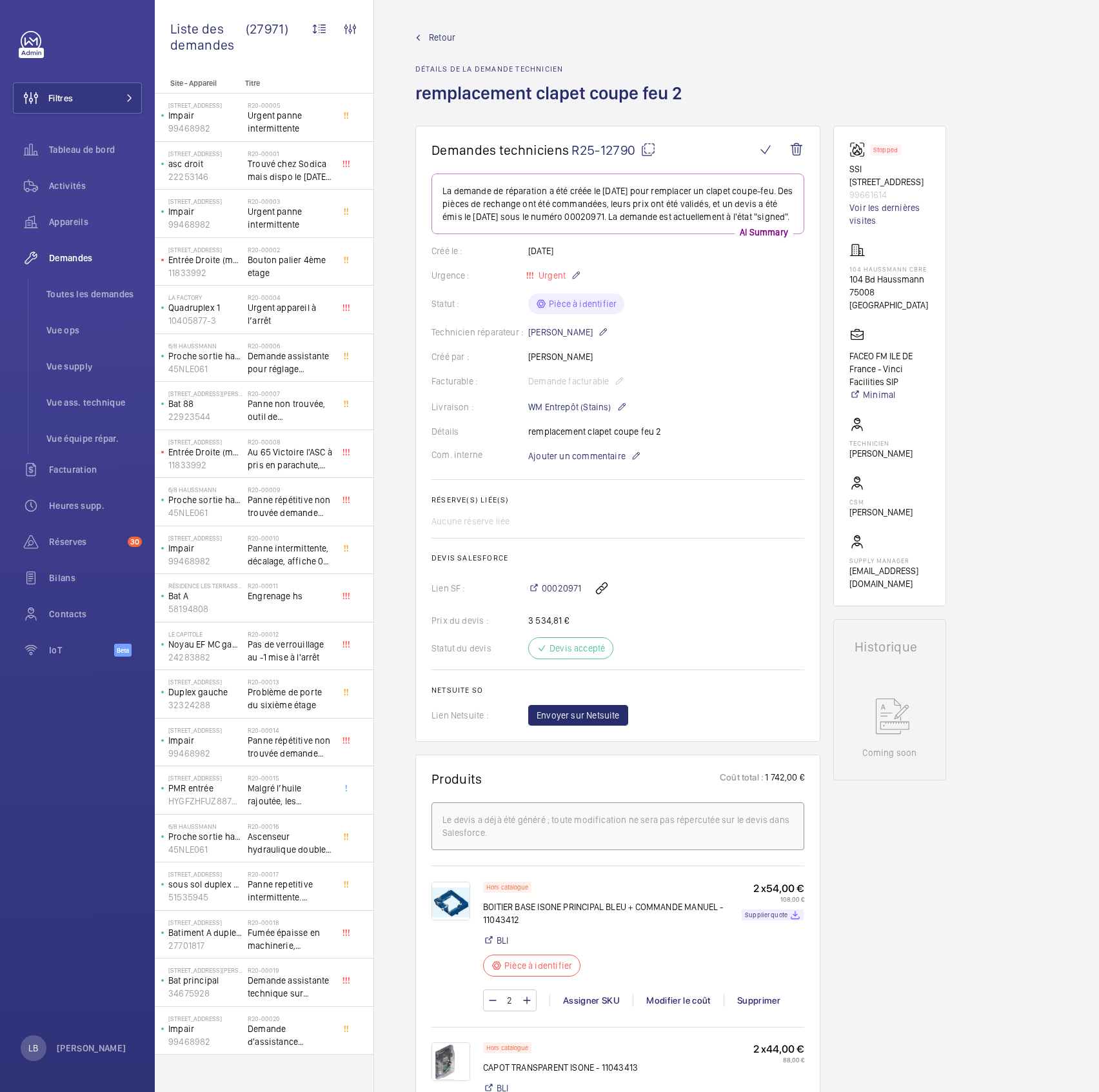
click at [721, 543] on h2 "Devis Salesforce" at bounding box center [618, 558] width 373 height 9
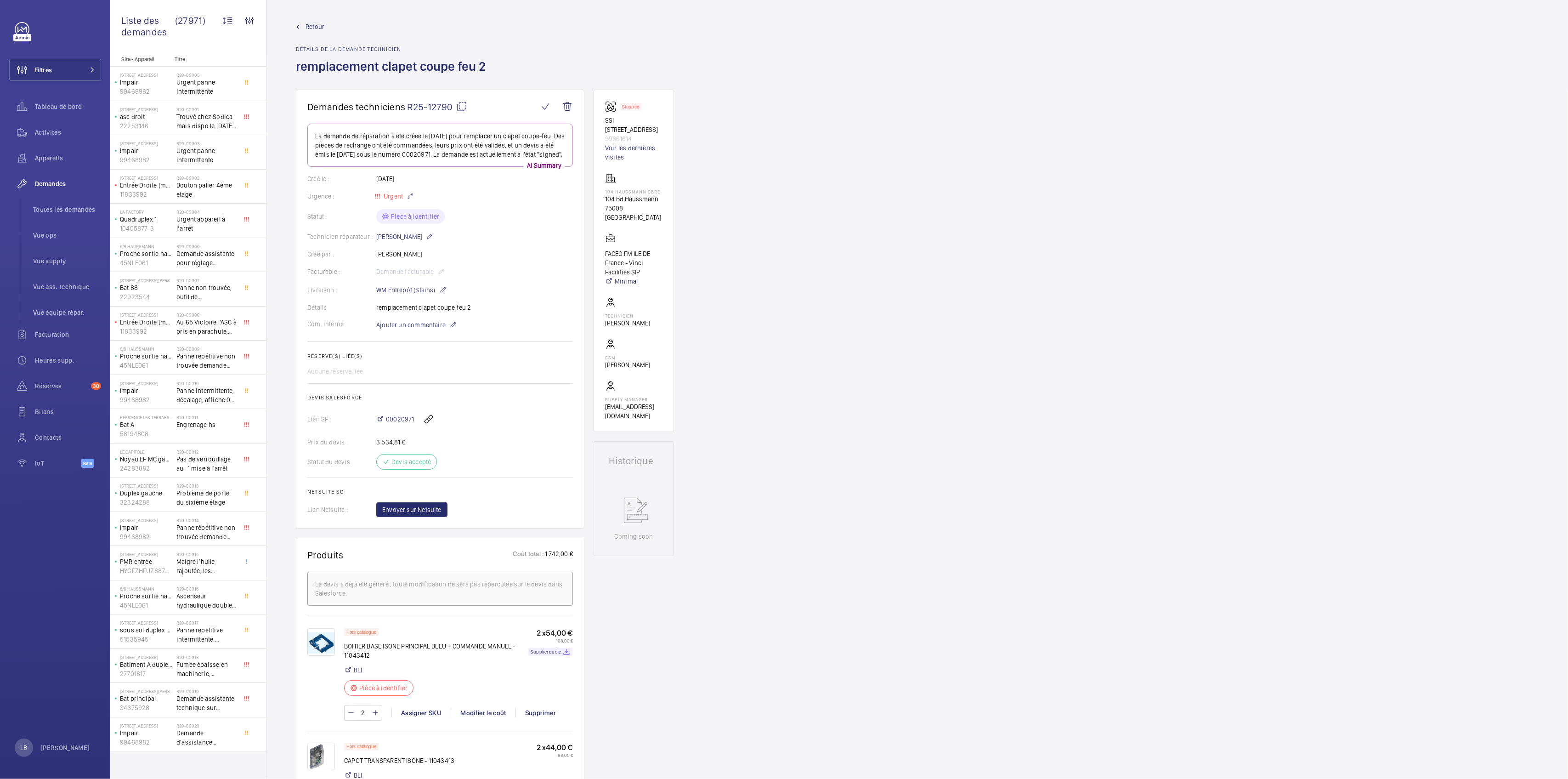
click at [55, 132] on span "Activités" at bounding box center [68, 132] width 66 height 9
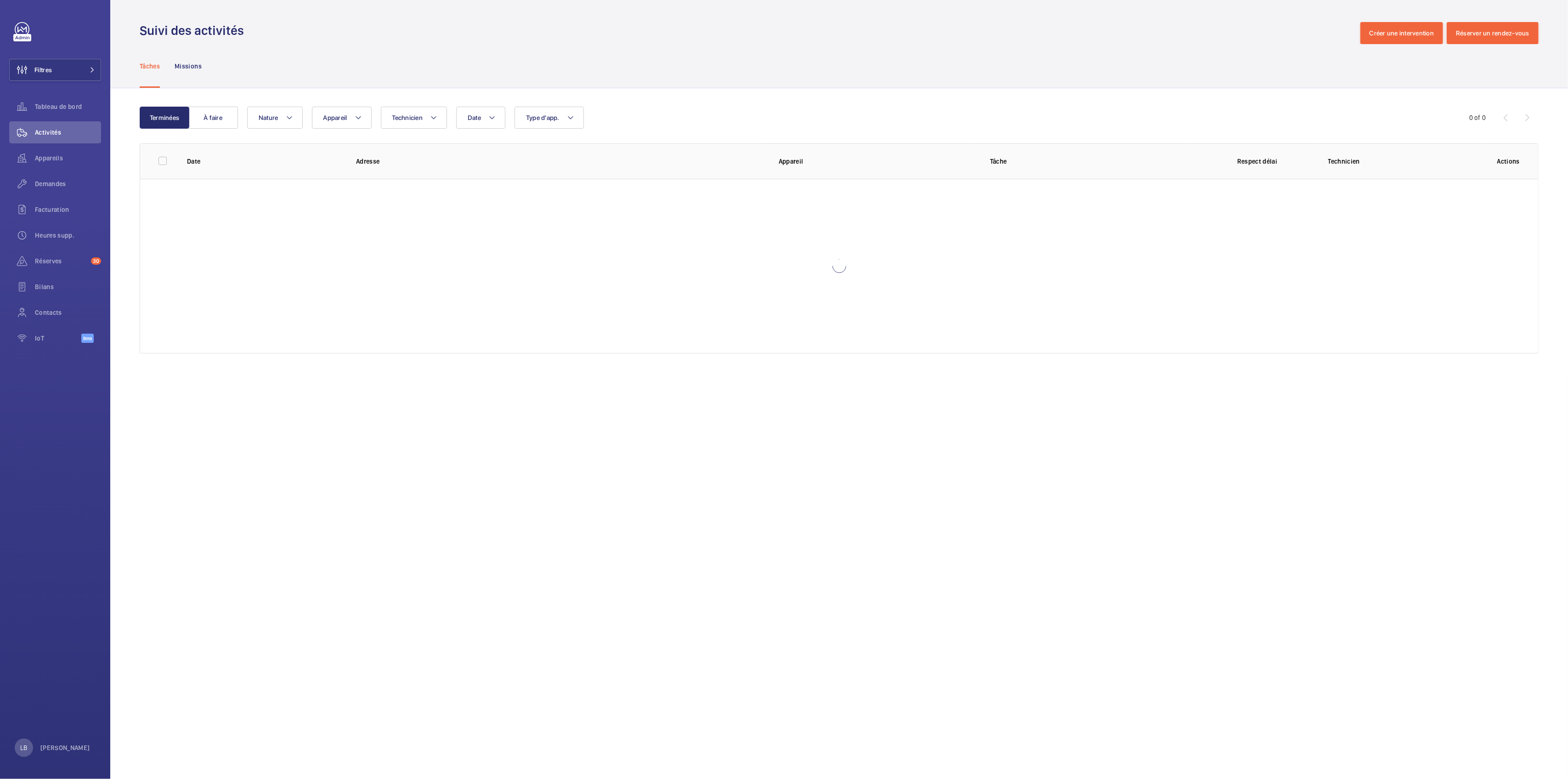
drag, startPoint x: 680, startPoint y: 258, endPoint x: 662, endPoint y: 256, distance: 18.1
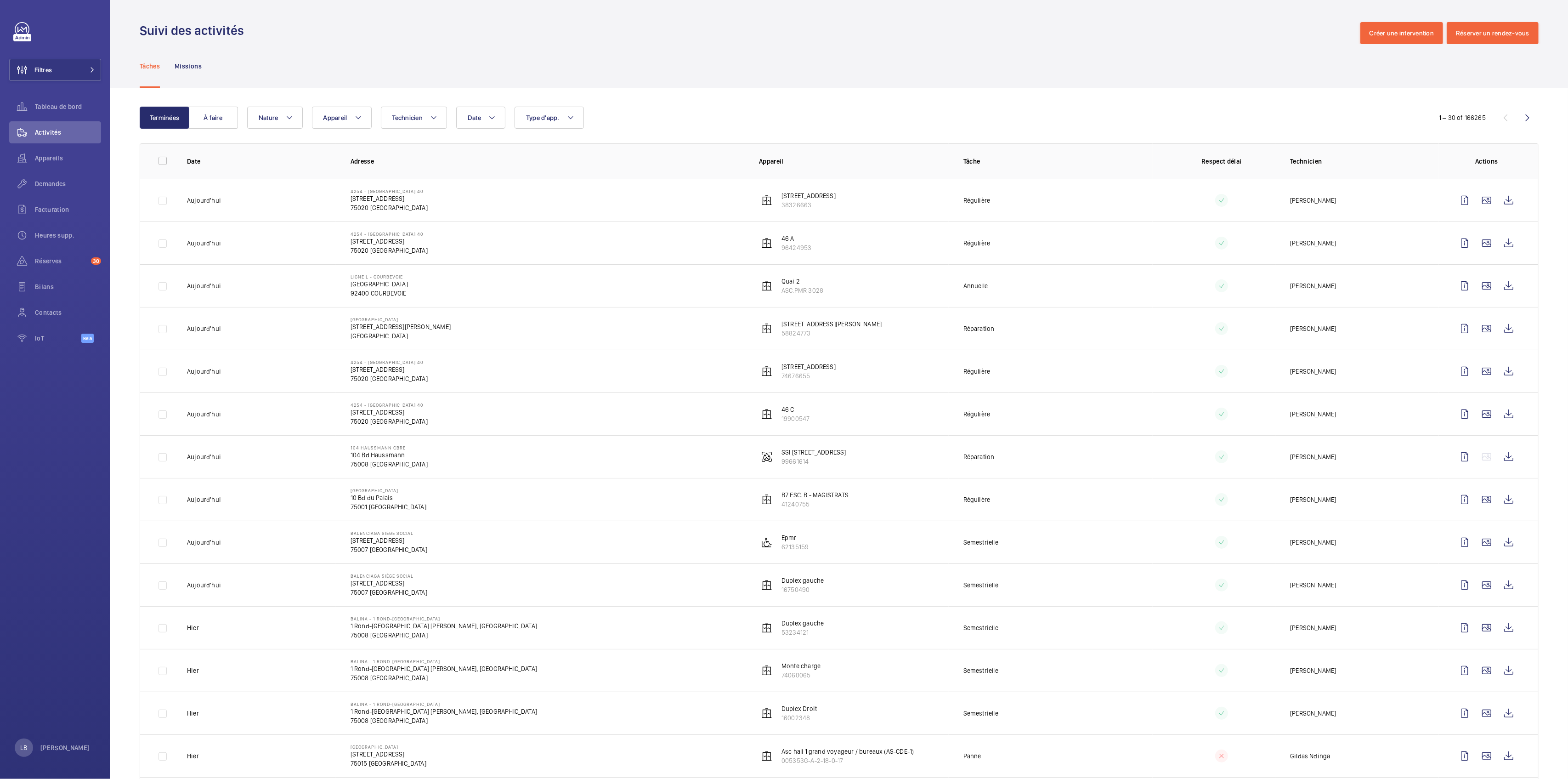
click at [710, 31] on div "Suivi des activités Créer une intervention Réserver un rendez-vous" at bounding box center [839, 33] width 1399 height 22
click at [76, 136] on span "Activités" at bounding box center [68, 132] width 66 height 9
click at [546, 119] on span "Type d'app." at bounding box center [542, 118] width 33 height 7
click at [537, 249] on label "Sécurité incendie" at bounding box center [595, 246] width 160 height 22
click at [537, 249] on input "Sécurité incendie" at bounding box center [528, 246] width 18 height 18
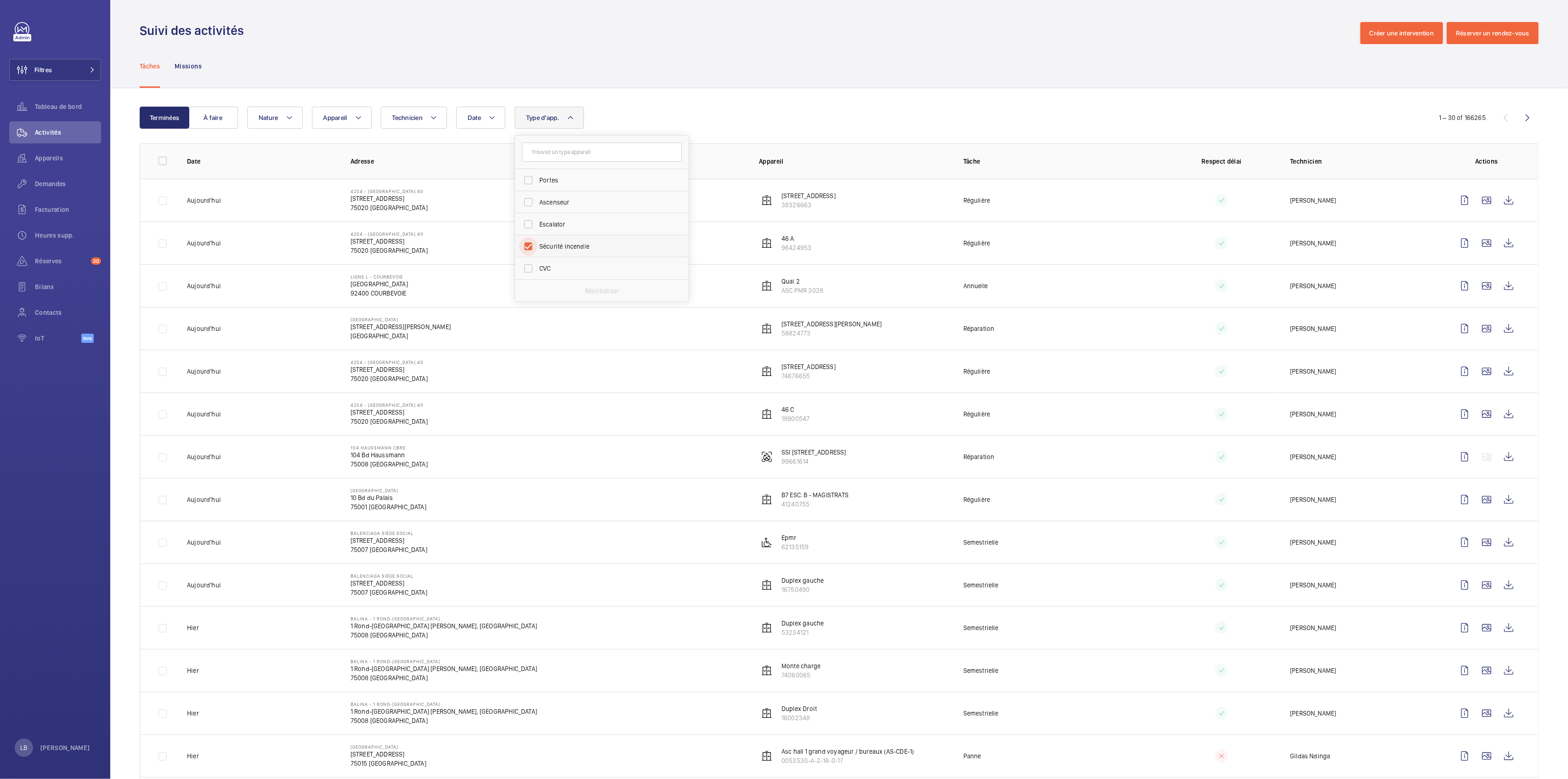
checkbox input "true"
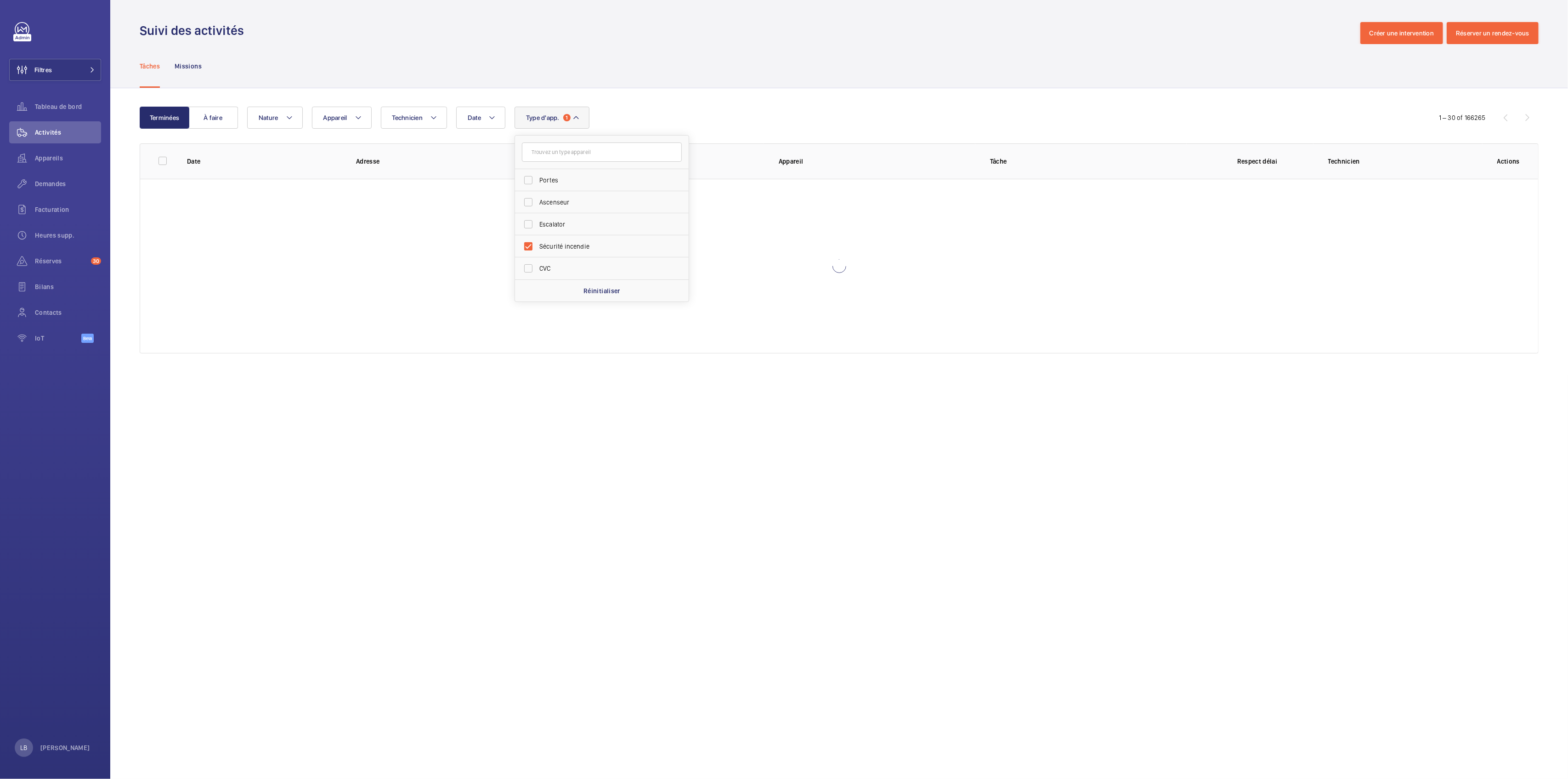
click at [739, 21] on wm-front-admin-header "Suivi des activités Créer une intervention Réserver un rendez-vous" at bounding box center [839, 22] width 1458 height 44
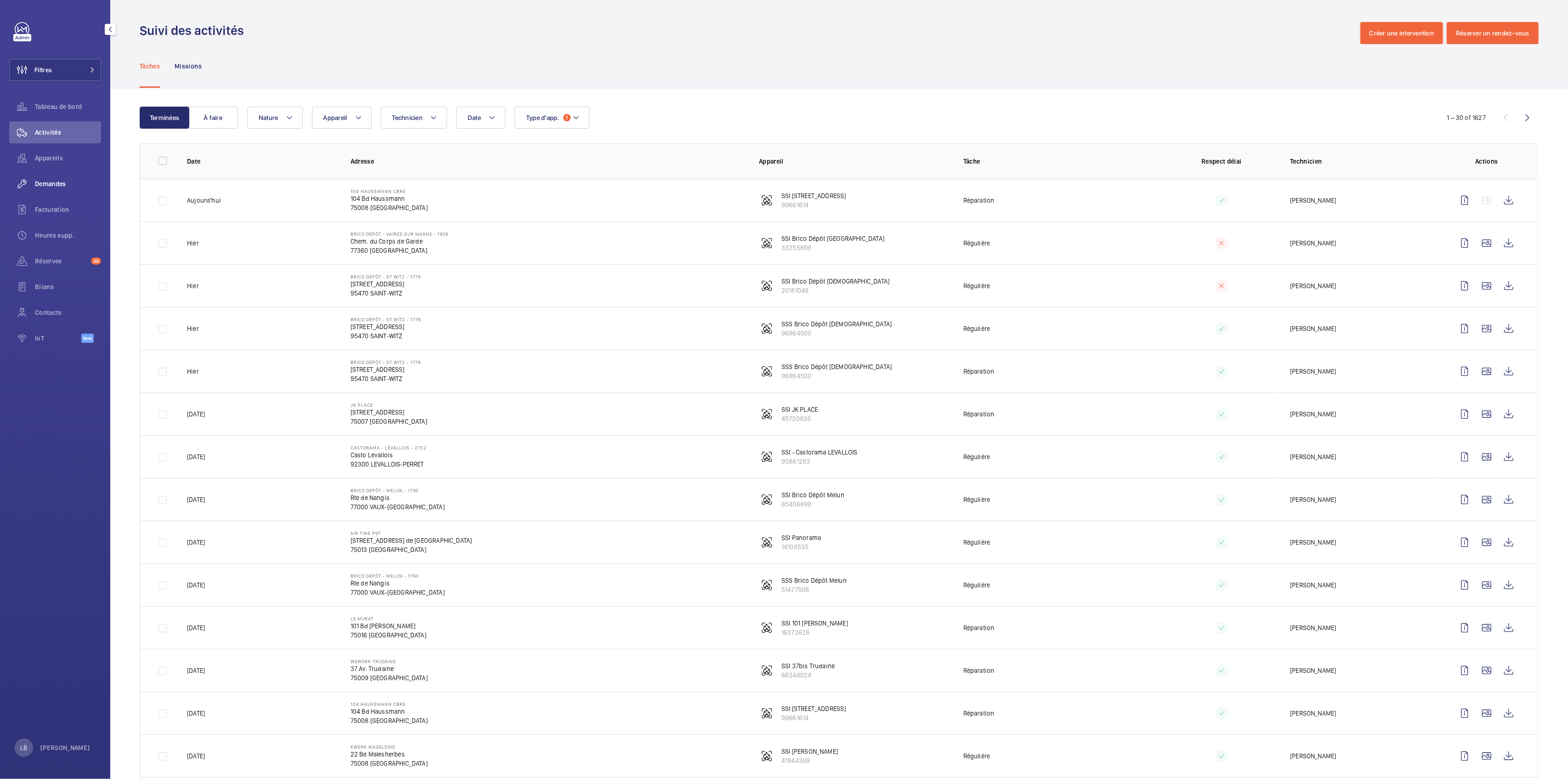
click at [55, 190] on div "Demandes" at bounding box center [55, 184] width 92 height 22
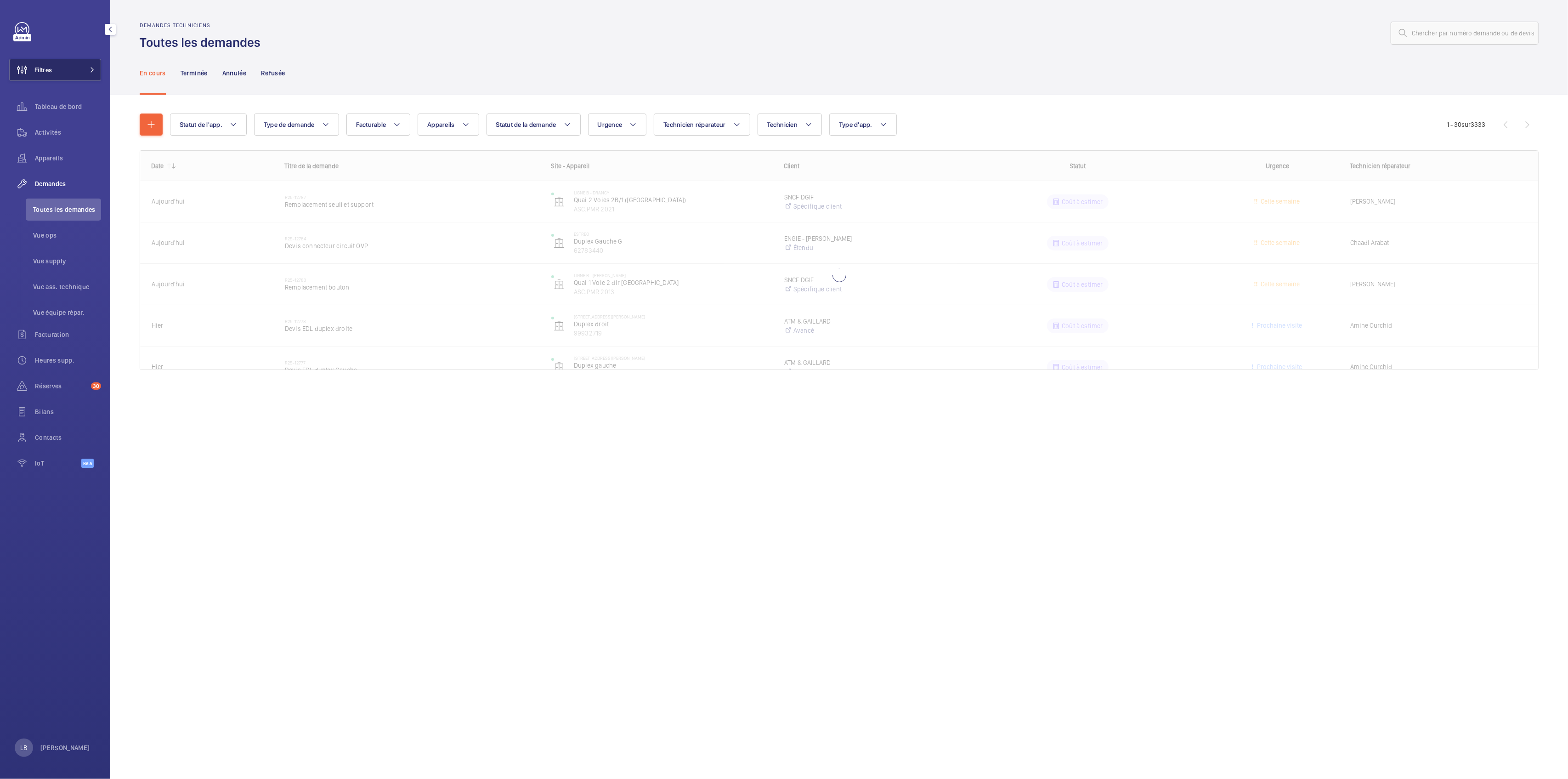
click at [68, 66] on button "Filtres" at bounding box center [55, 70] width 92 height 22
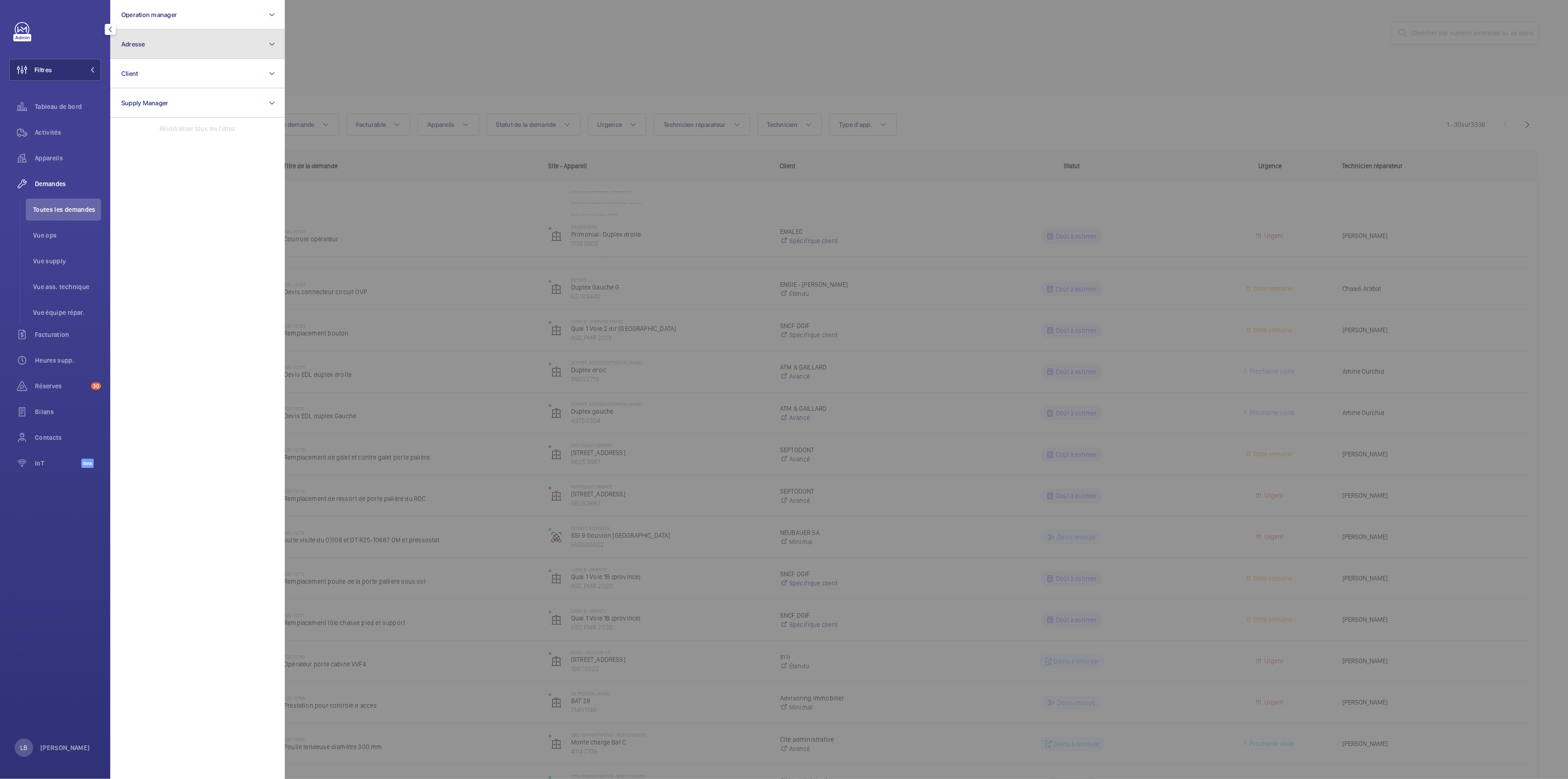
click at [208, 42] on button "Adresse" at bounding box center [197, 44] width 175 height 29
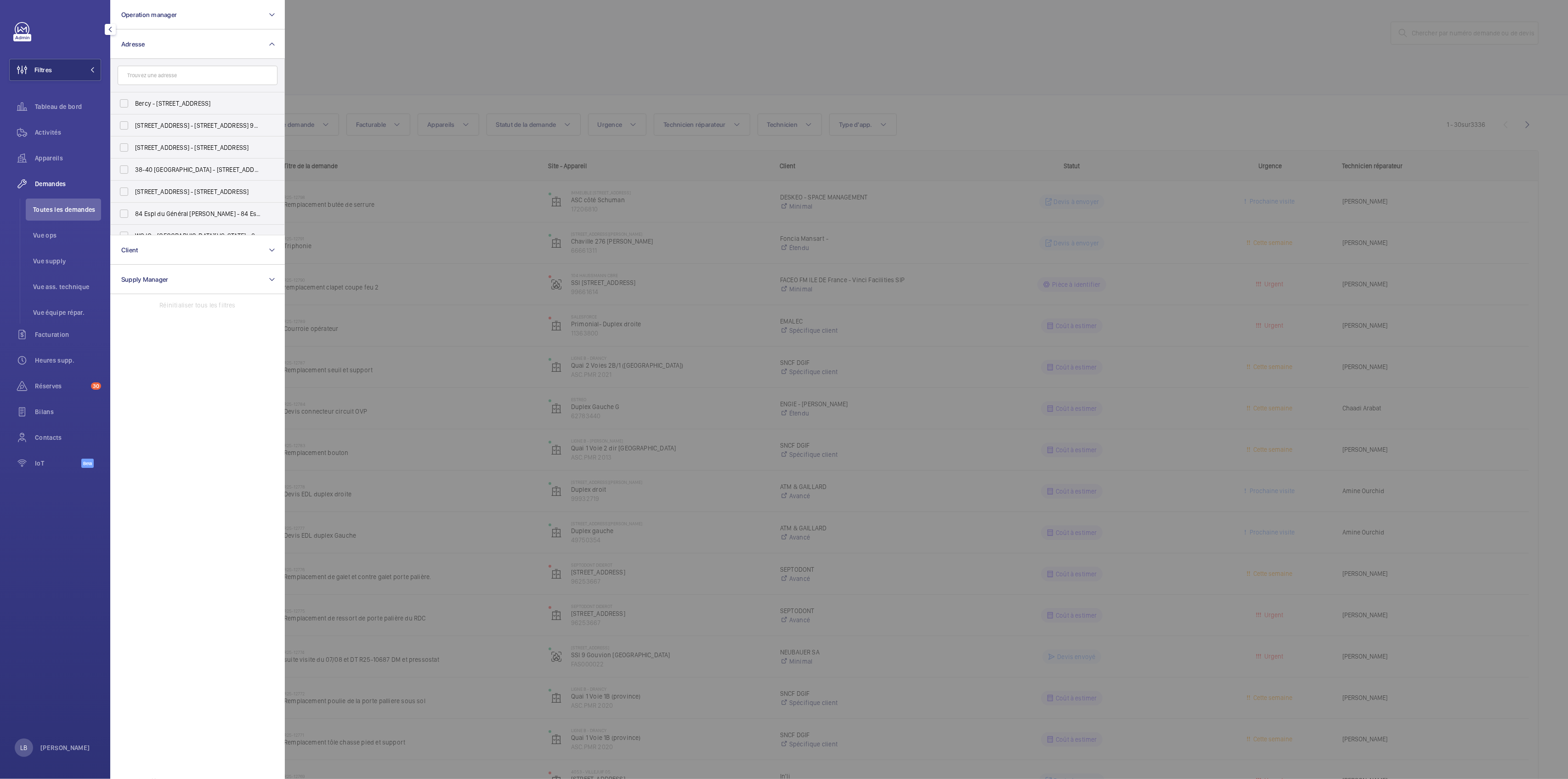
click at [162, 78] on input "text" at bounding box center [197, 76] width 160 height 19
type input "101"
click at [175, 118] on label "Le Murat - 101 [GEOGRAPHIC_DATA]" at bounding box center [191, 125] width 160 height 22
click at [133, 118] on input "Le Murat - 101 [GEOGRAPHIC_DATA]" at bounding box center [124, 125] width 18 height 18
checkbox input "true"
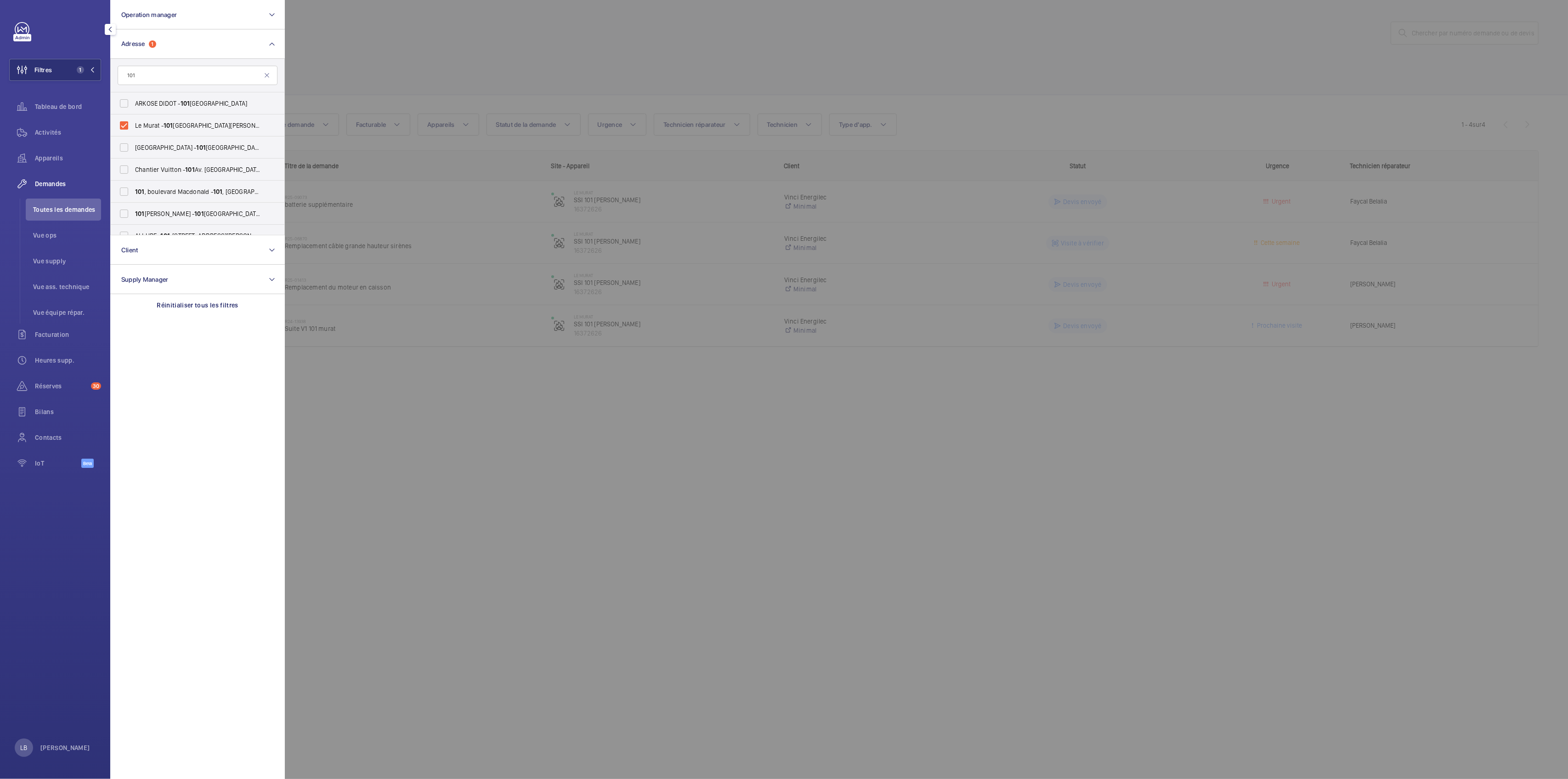
click at [461, 65] on div at bounding box center [1069, 389] width 1568 height 779
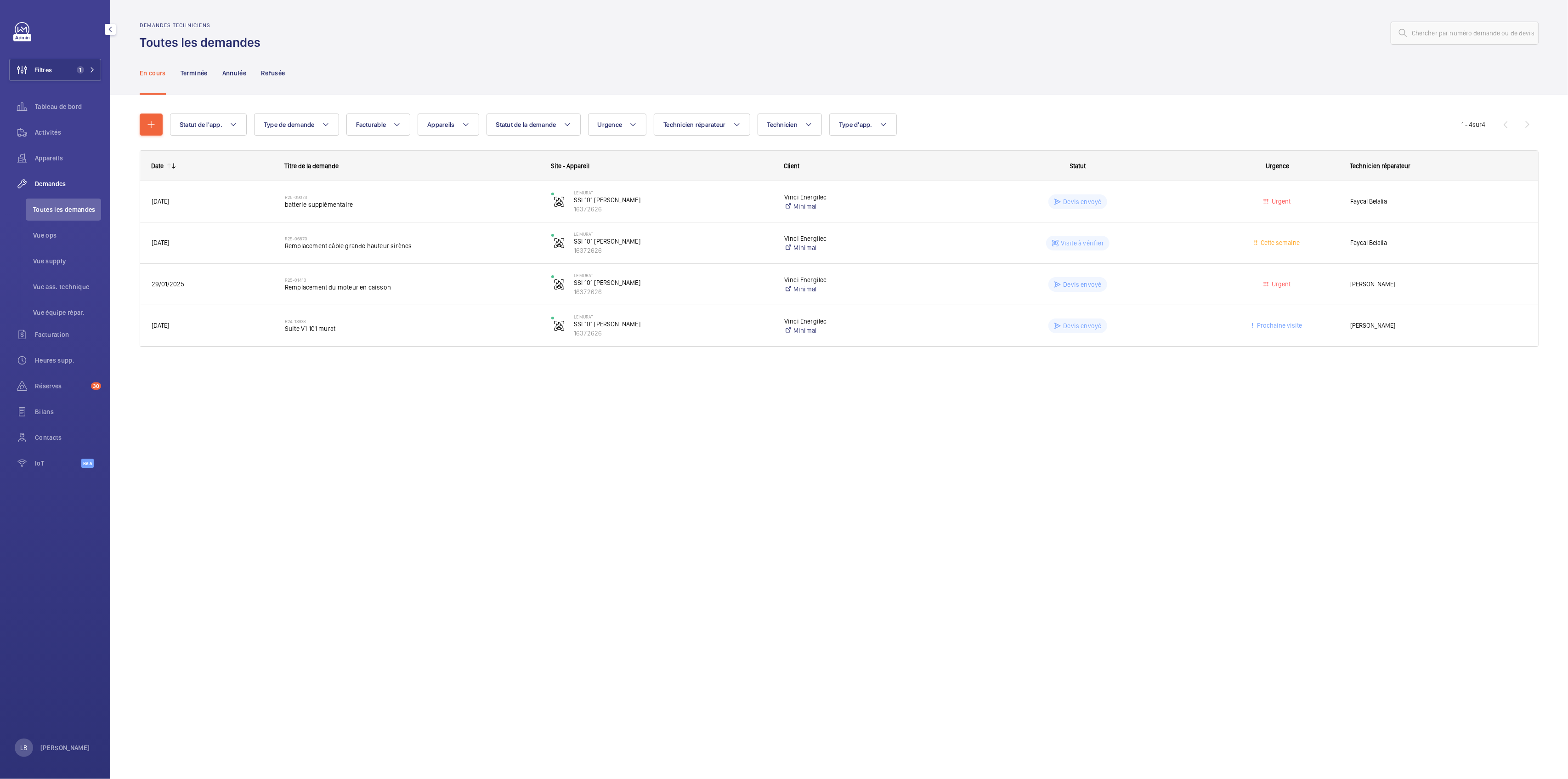
click at [71, 208] on span "Toutes les demandes" at bounding box center [67, 210] width 68 height 9
click at [43, 84] on div "Filtres 1 Tableau de bord Activités Appareils Demandes Toutes les demandes Vue …" at bounding box center [55, 250] width 92 height 456
click at [68, 61] on button "Filtres 1" at bounding box center [55, 70] width 92 height 22
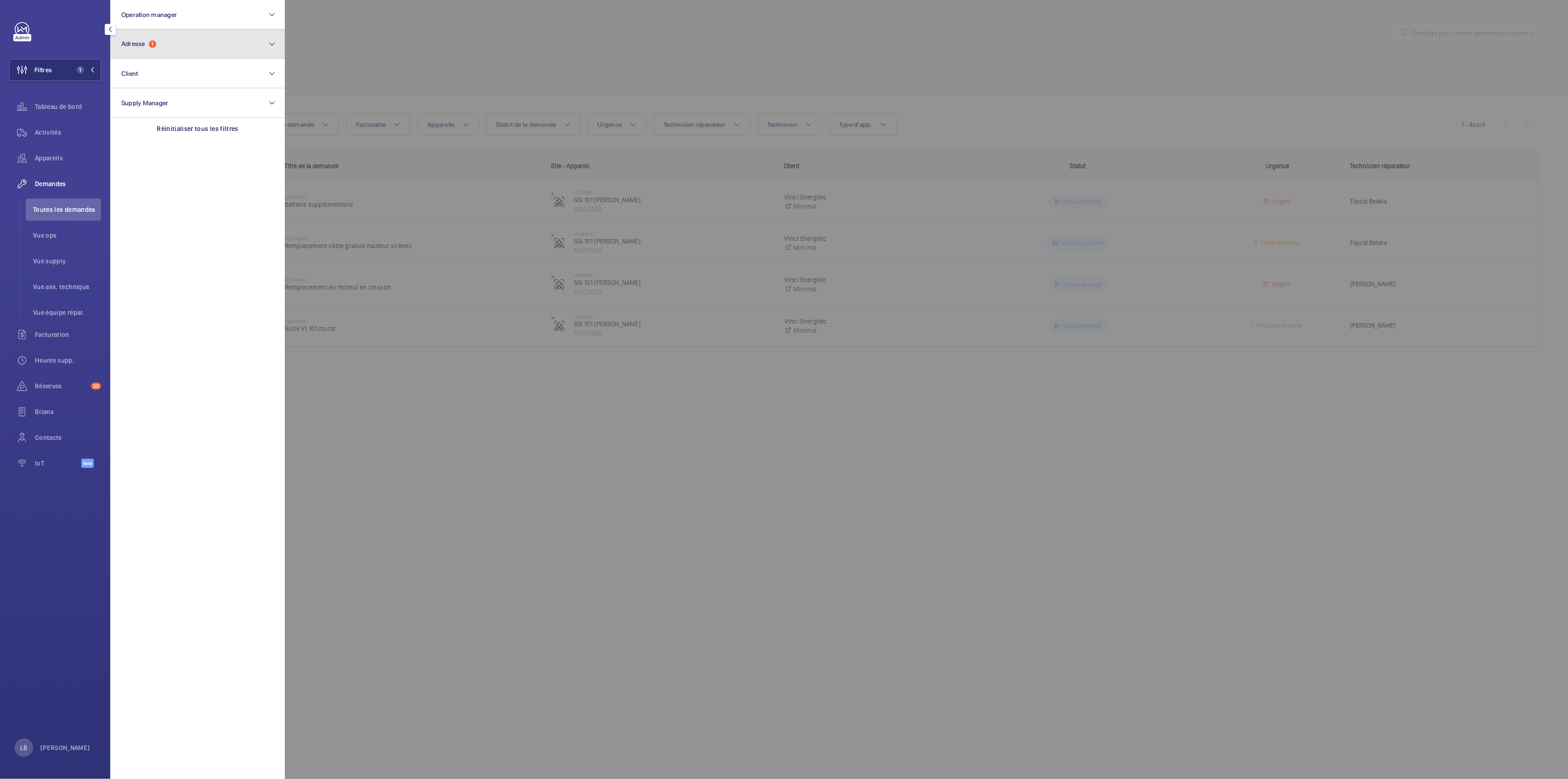
click at [148, 39] on button "Adresse 1" at bounding box center [197, 44] width 175 height 29
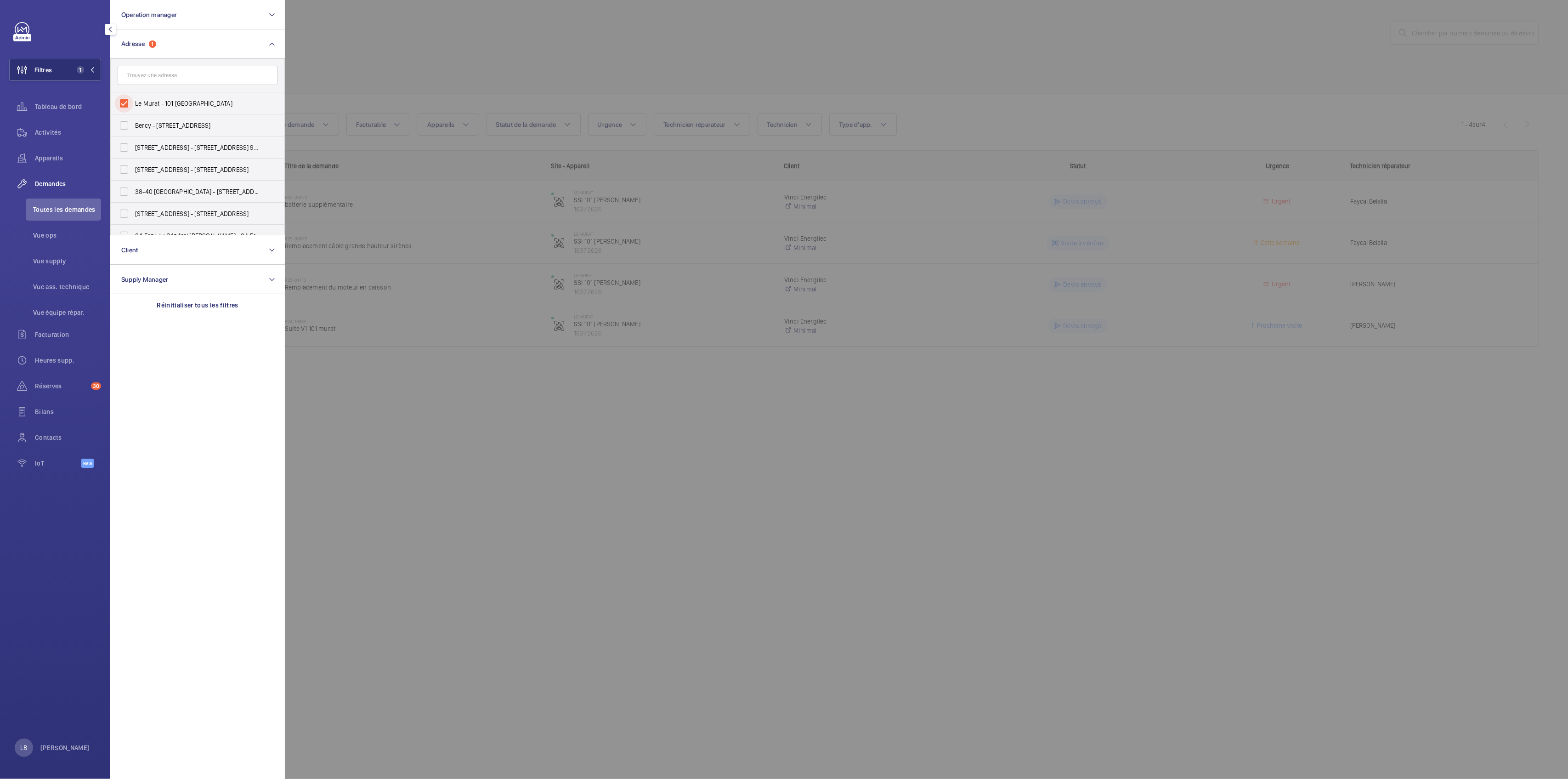
click at [124, 100] on input "Le Murat - 101 [GEOGRAPHIC_DATA]" at bounding box center [124, 104] width 18 height 18
checkbox input "false"
click at [150, 78] on input "text" at bounding box center [197, 76] width 160 height 19
type input "castorama"
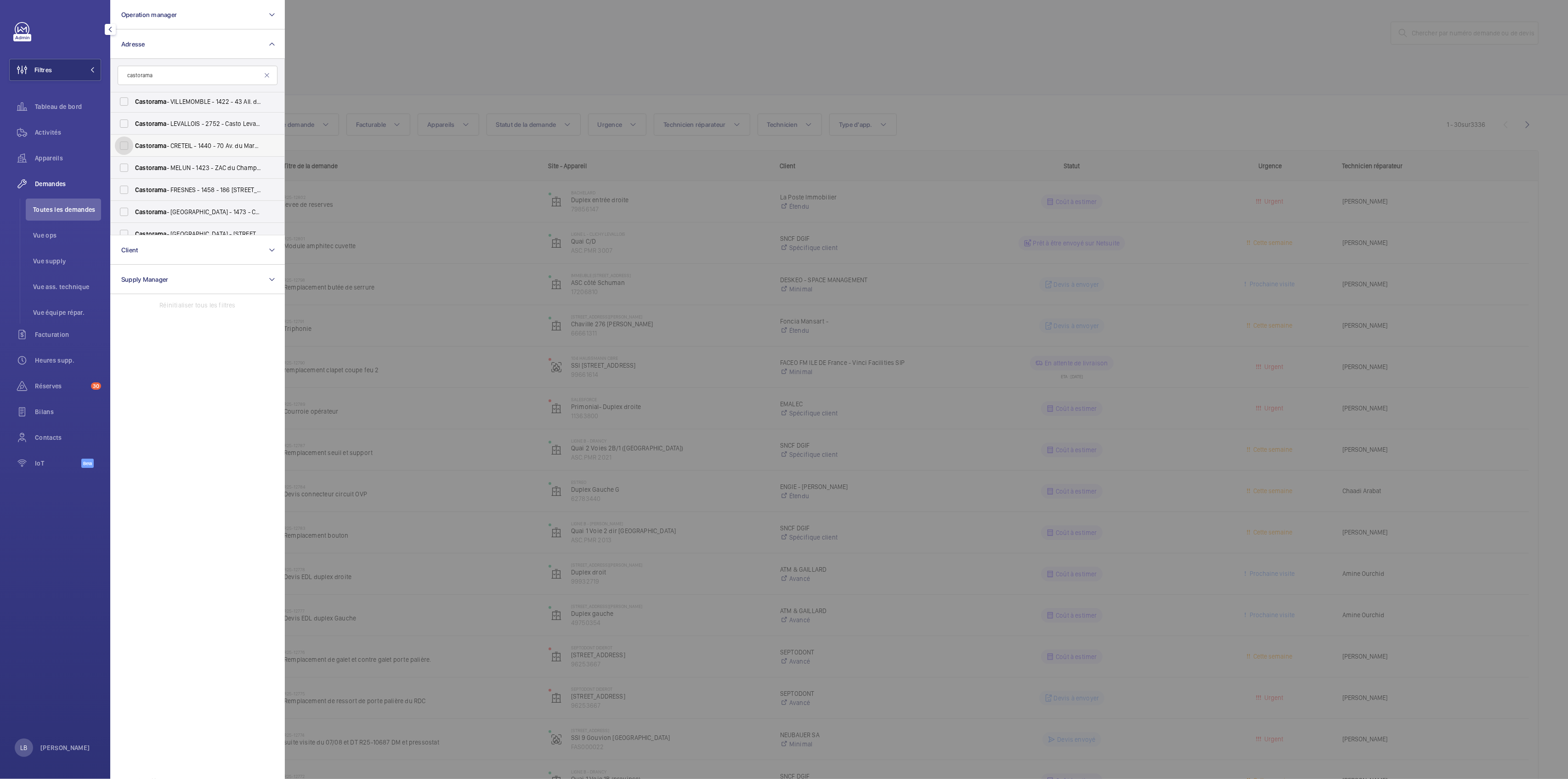
click at [128, 146] on input "Castorama - CRETEIL - 1440 - 70 Av. du Maréchal Foch, CRÉTEIL 94000" at bounding box center [124, 146] width 18 height 18
checkbox input "true"
click at [436, 36] on div at bounding box center [1069, 389] width 1568 height 779
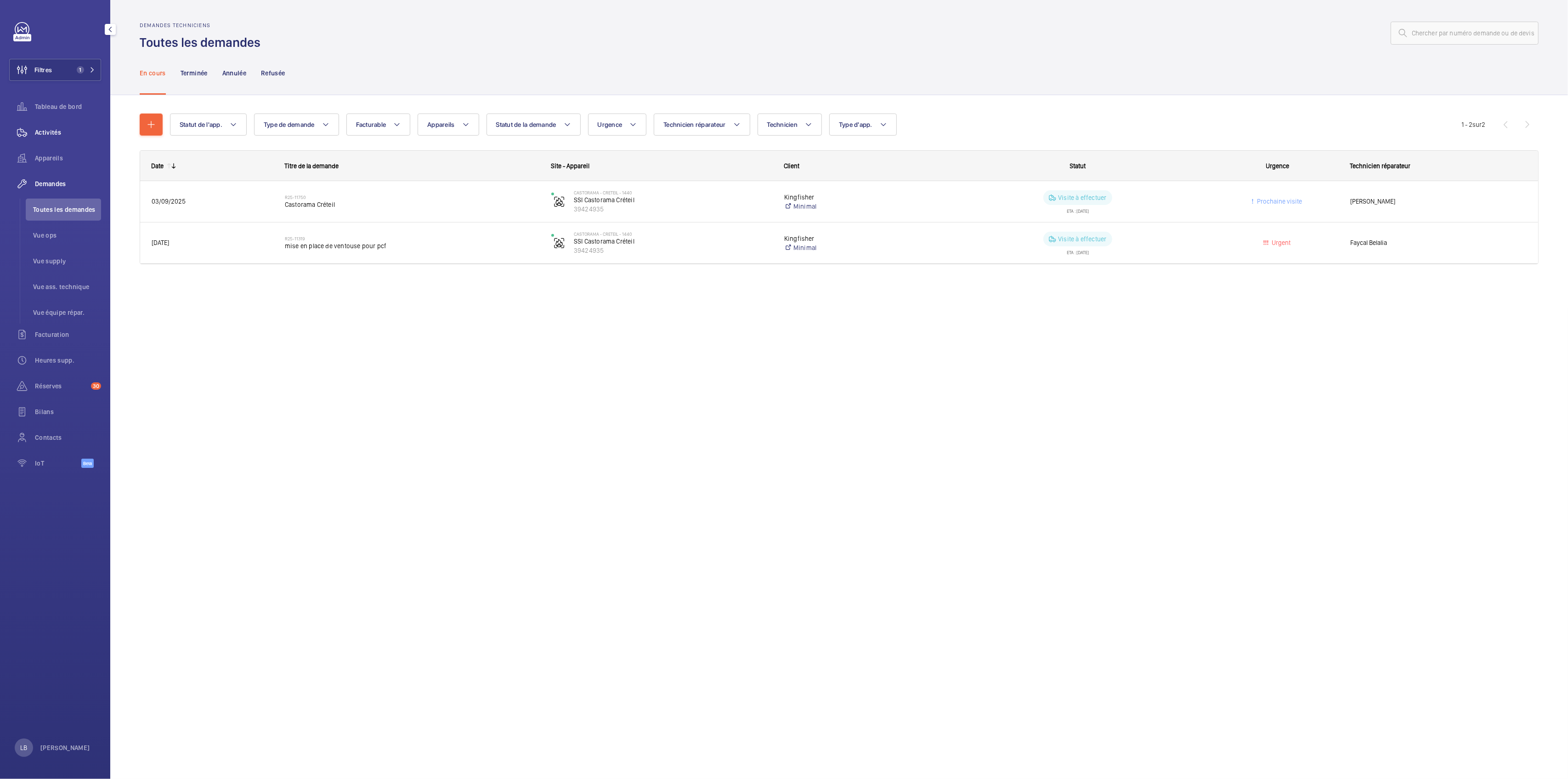
click at [45, 136] on span "Activités" at bounding box center [68, 132] width 66 height 9
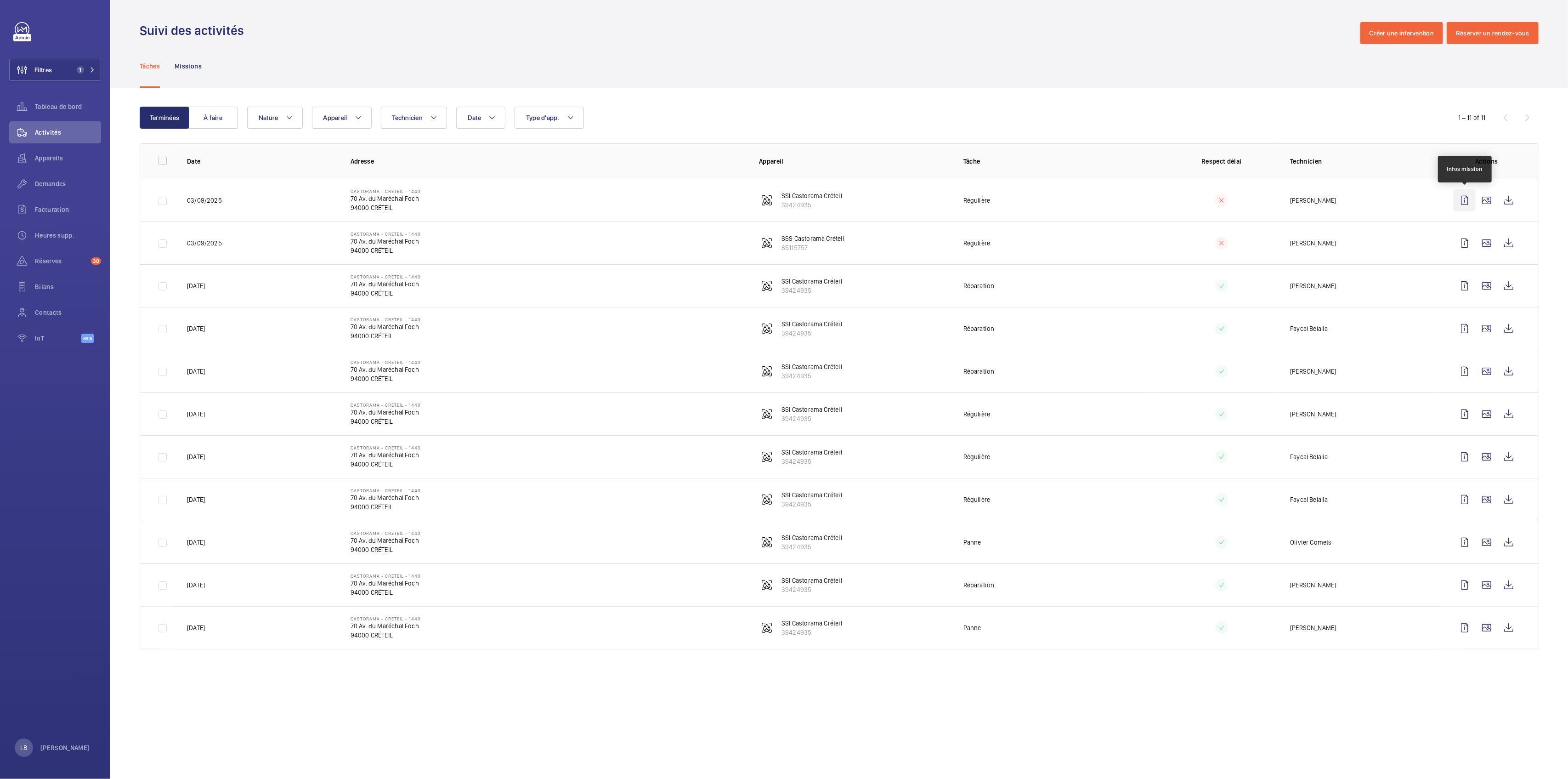
click at [784, 205] on wm-front-icon-button at bounding box center [1465, 200] width 22 height 22
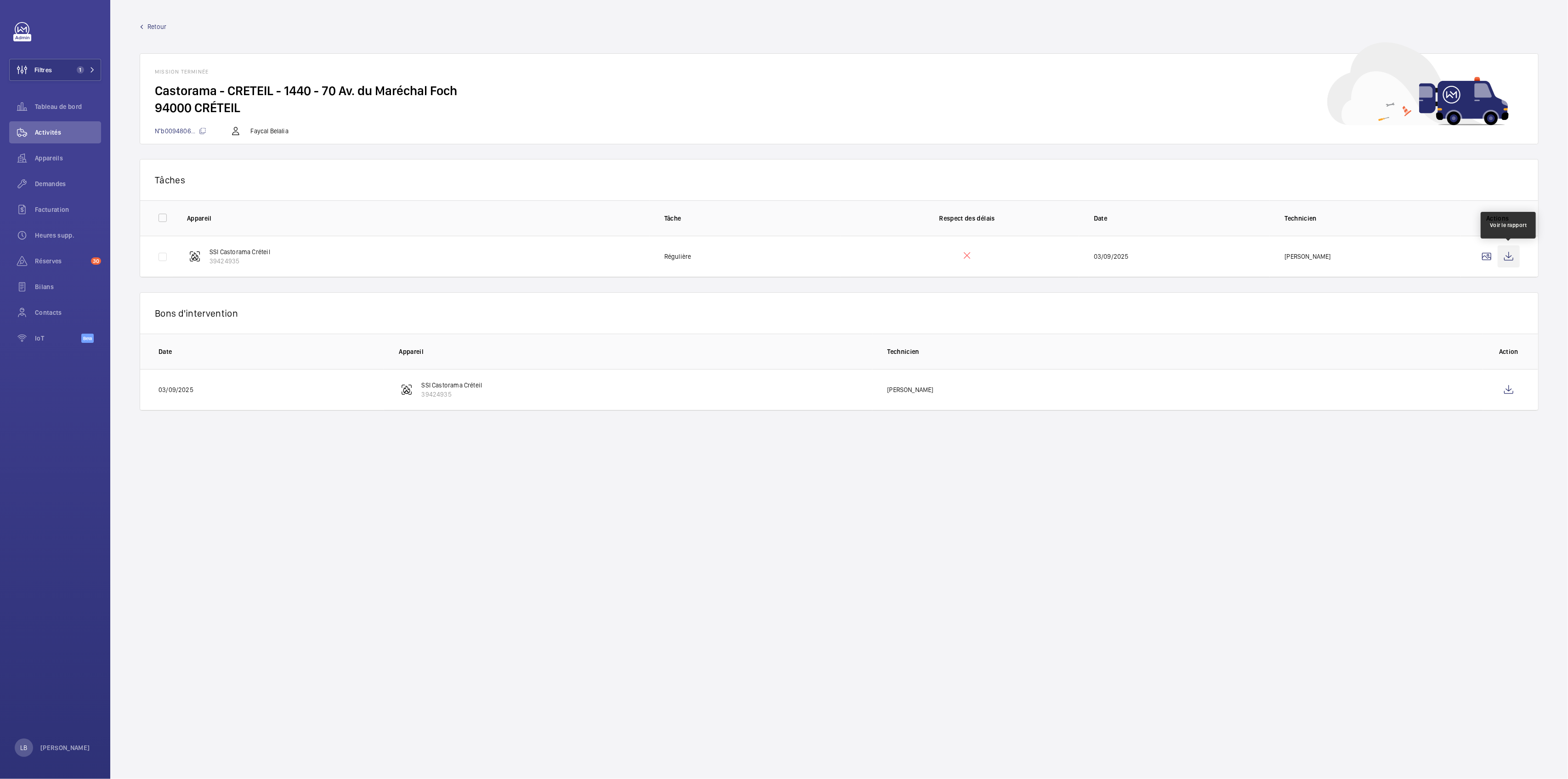
click at [784, 258] on wm-front-icon-button at bounding box center [1509, 256] width 22 height 22
click at [784, 384] on wm-front-icon-button at bounding box center [1509, 390] width 22 height 22
click at [152, 24] on span "Retour" at bounding box center [156, 26] width 19 height 9
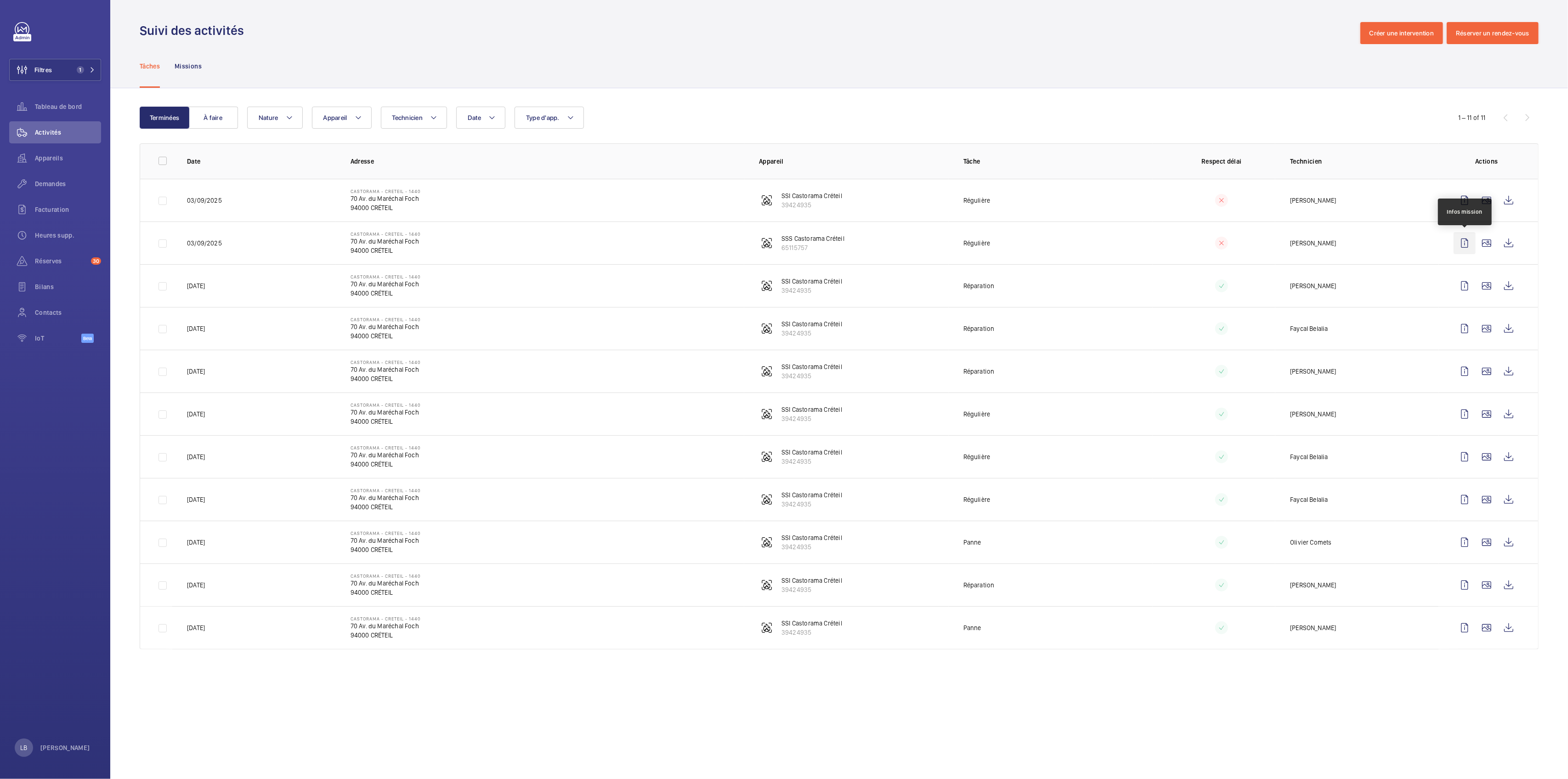
click at [784, 238] on wm-front-icon-button at bounding box center [1465, 243] width 22 height 22
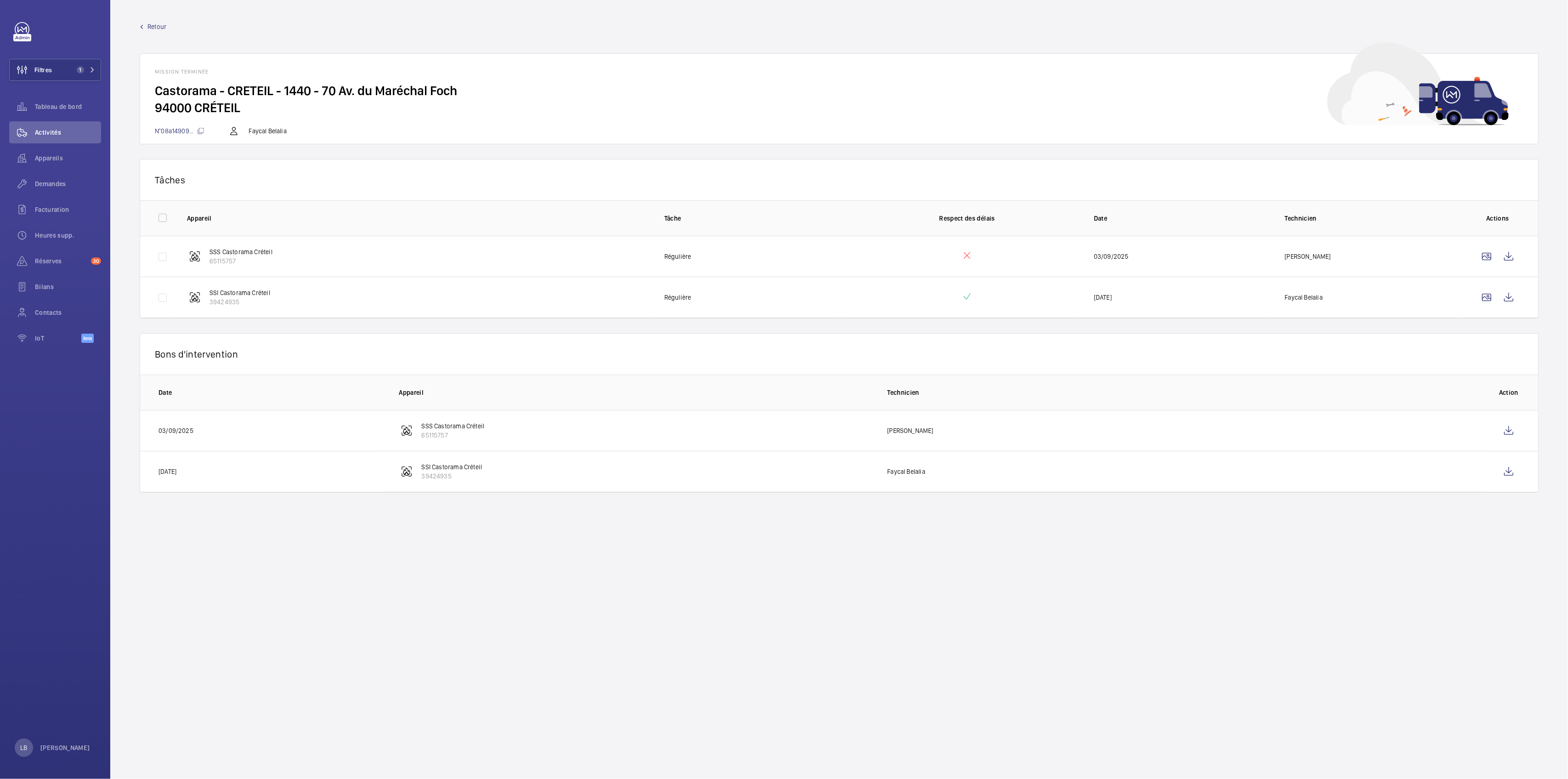
click at [166, 27] on link "Retour" at bounding box center [839, 26] width 1399 height 9
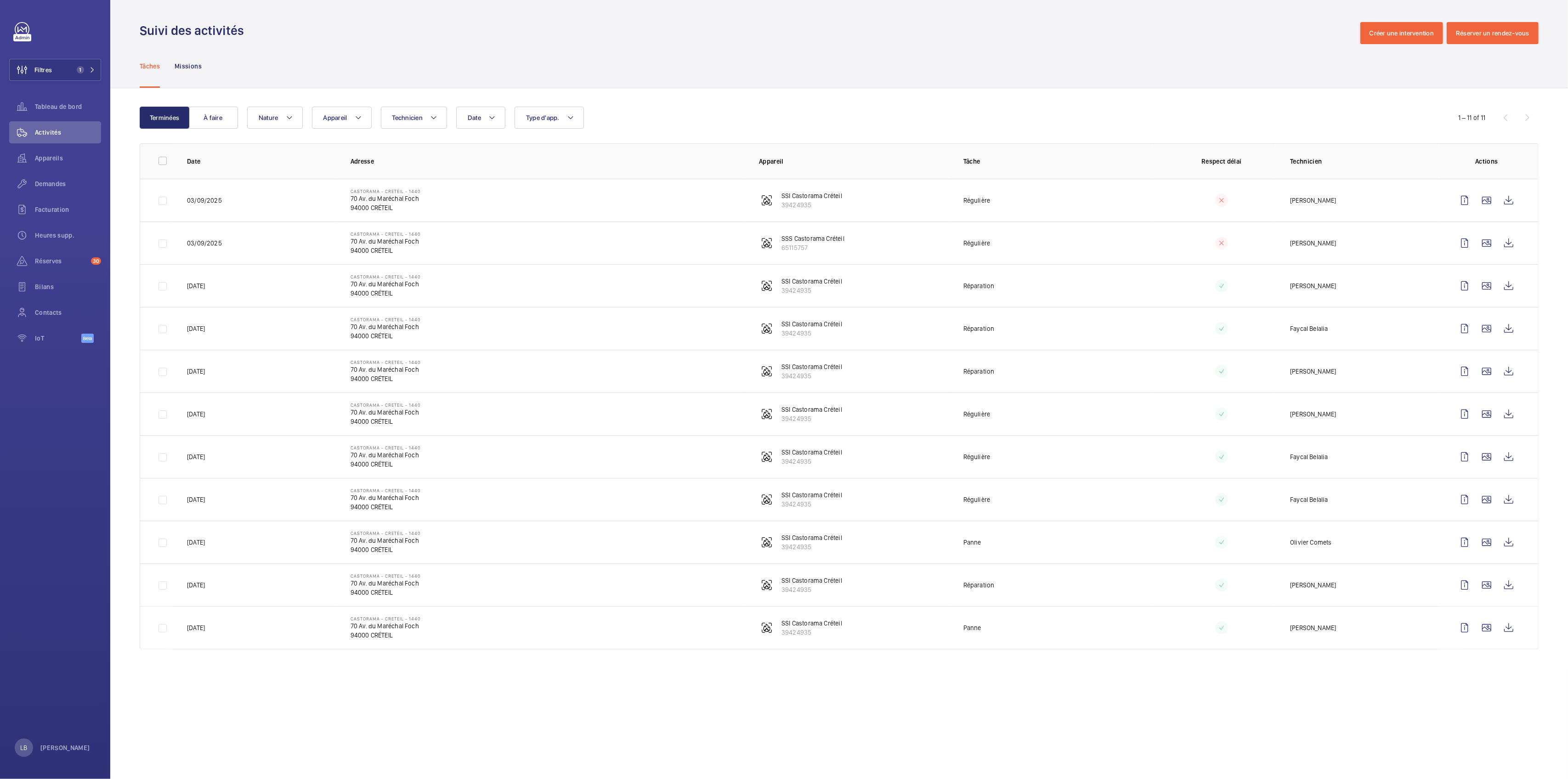
click at [730, 47] on div "Tâches Missions" at bounding box center [839, 66] width 1399 height 44
click at [55, 67] on button "Filtres 1" at bounding box center [55, 70] width 92 height 22
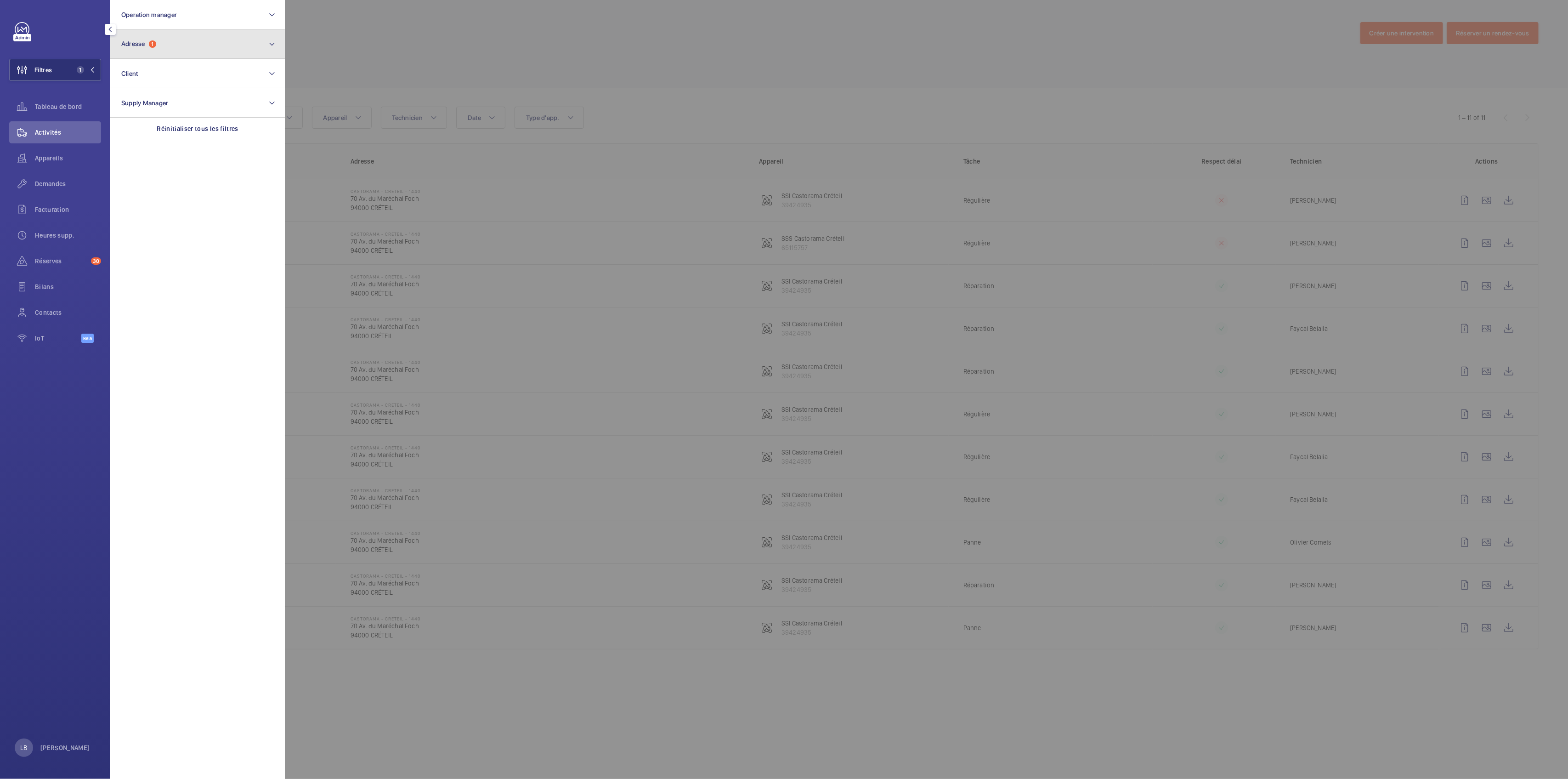
click at [180, 43] on button "Adresse 1" at bounding box center [197, 44] width 175 height 29
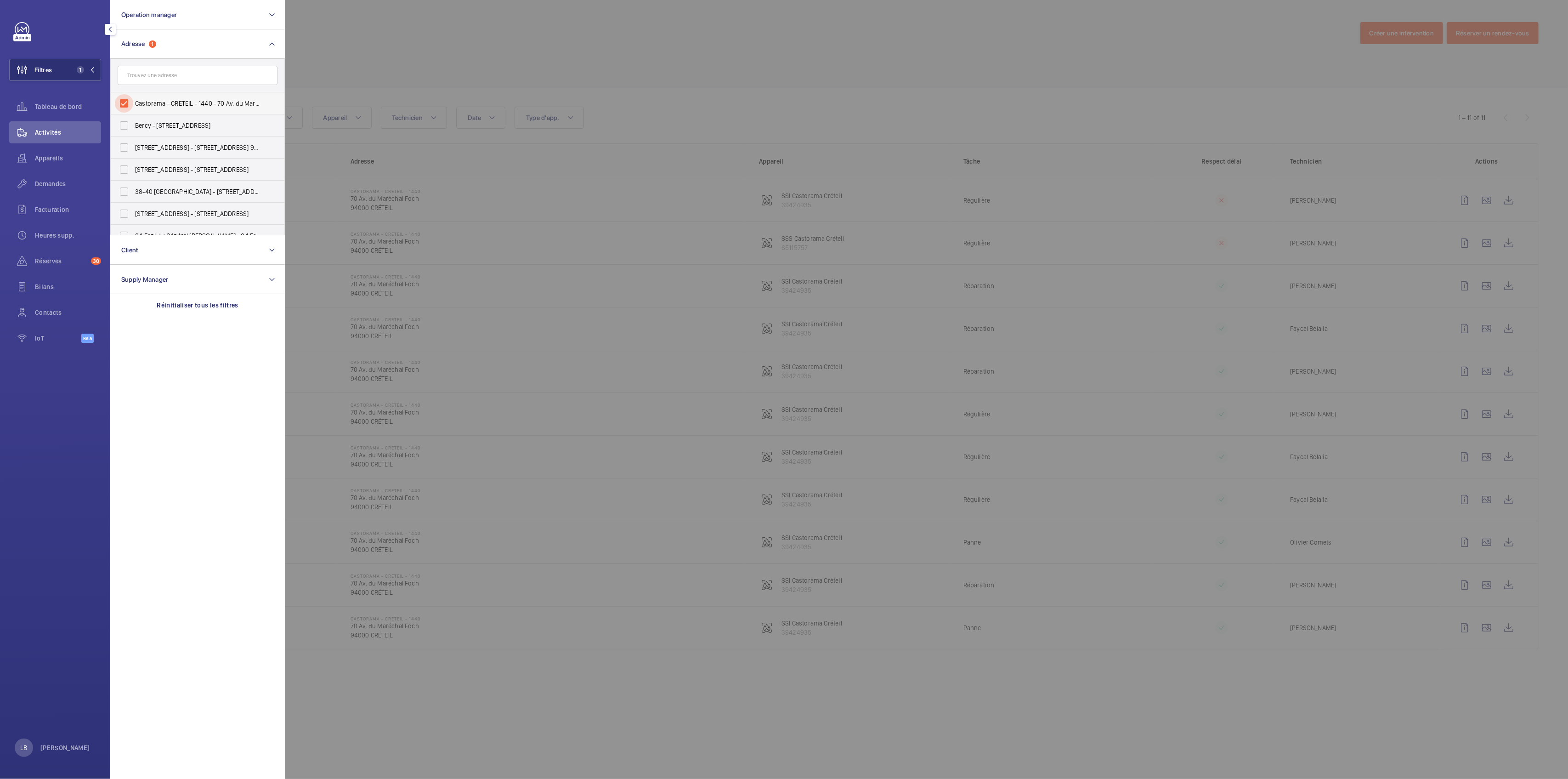
click at [119, 106] on input "Castorama - CRETEIL - 1440 - 70 Av. du Maréchal Foch, CRÉTEIL 94000" at bounding box center [124, 104] width 18 height 18
checkbox input "false"
click at [156, 74] on input "text" at bounding box center [197, 76] width 160 height 19
type input "monoprix"
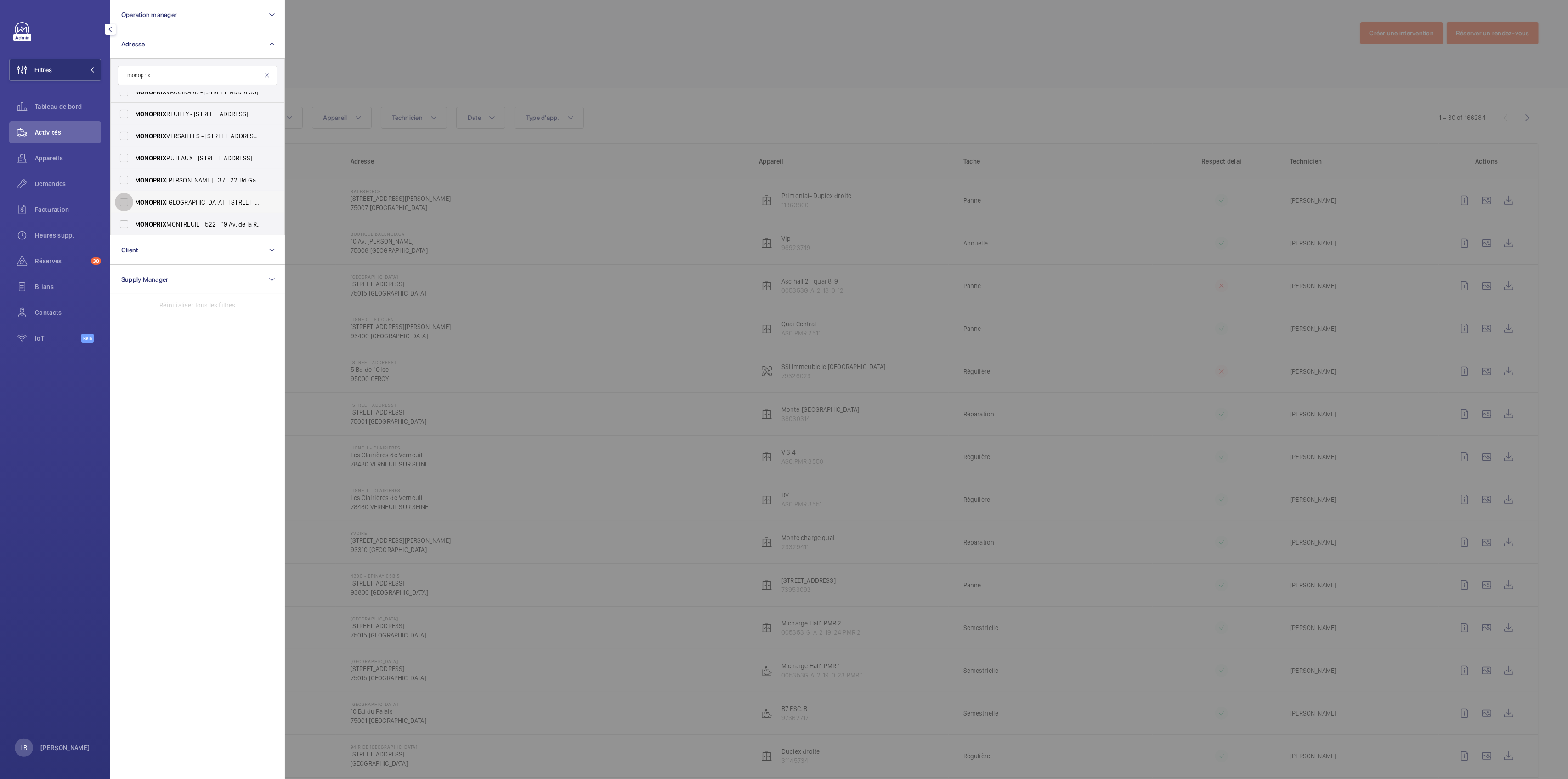
click at [123, 202] on input "MONOPRIX [GEOGRAPHIC_DATA] - [STREET_ADDRESS]" at bounding box center [124, 202] width 18 height 18
checkbox input "true"
click at [536, 43] on div at bounding box center [1069, 389] width 1568 height 779
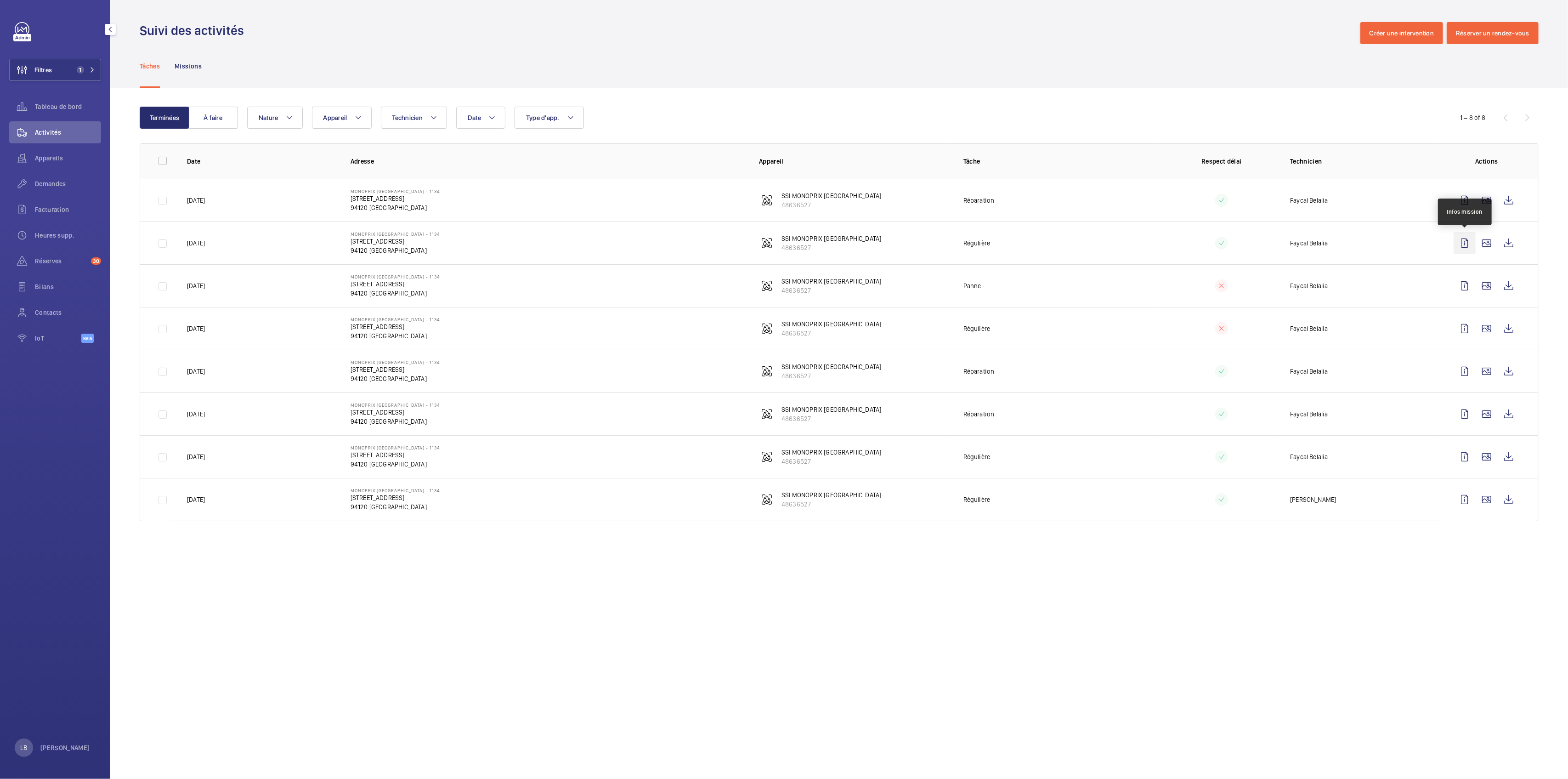
click at [784, 245] on wm-front-icon-button at bounding box center [1465, 243] width 22 height 22
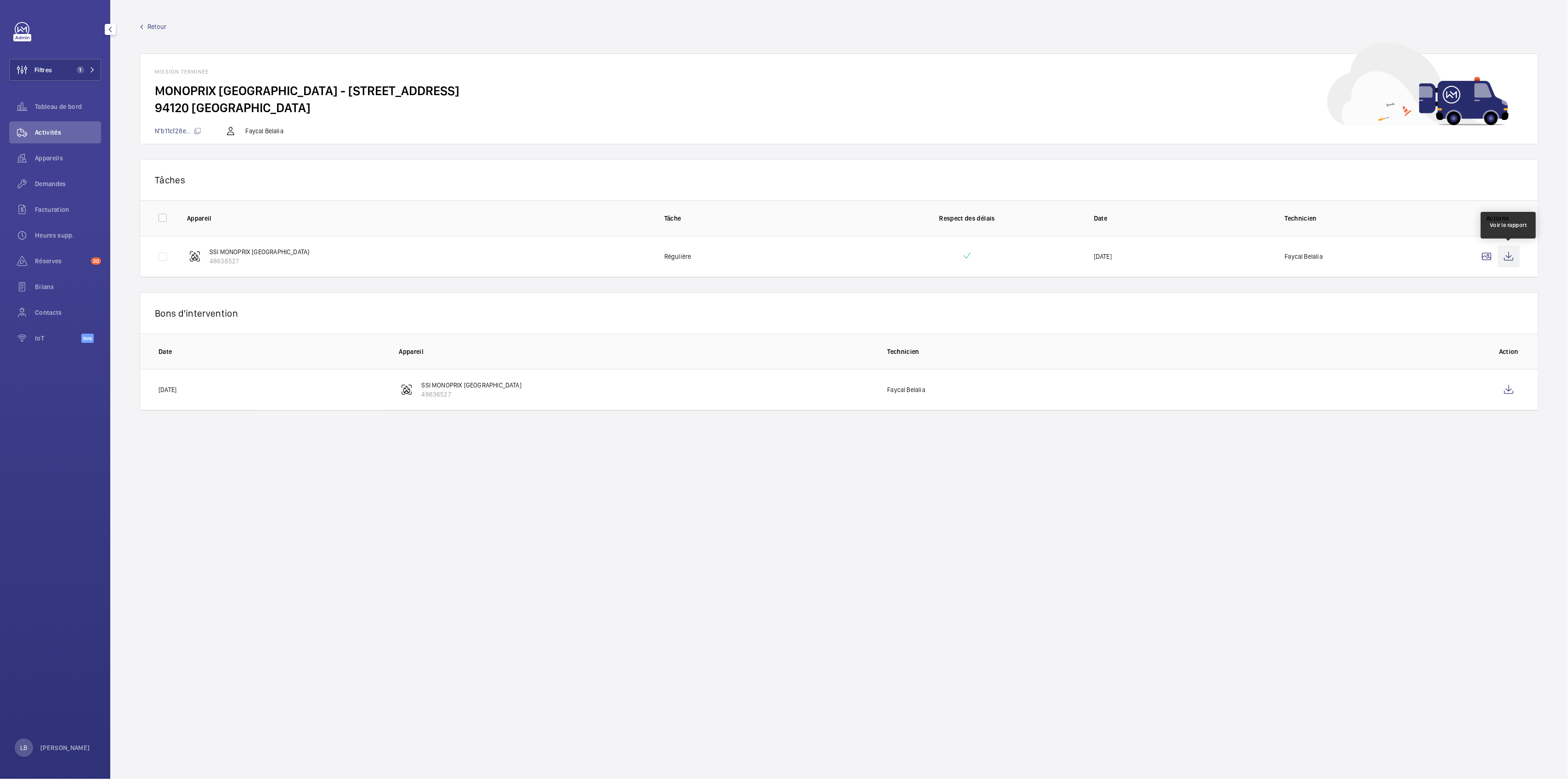
click at [784, 258] on wm-front-icon-button at bounding box center [1509, 256] width 22 height 22
click at [784, 387] on wm-front-icon-button at bounding box center [1509, 390] width 22 height 22
click at [157, 26] on span "Retour" at bounding box center [156, 26] width 19 height 9
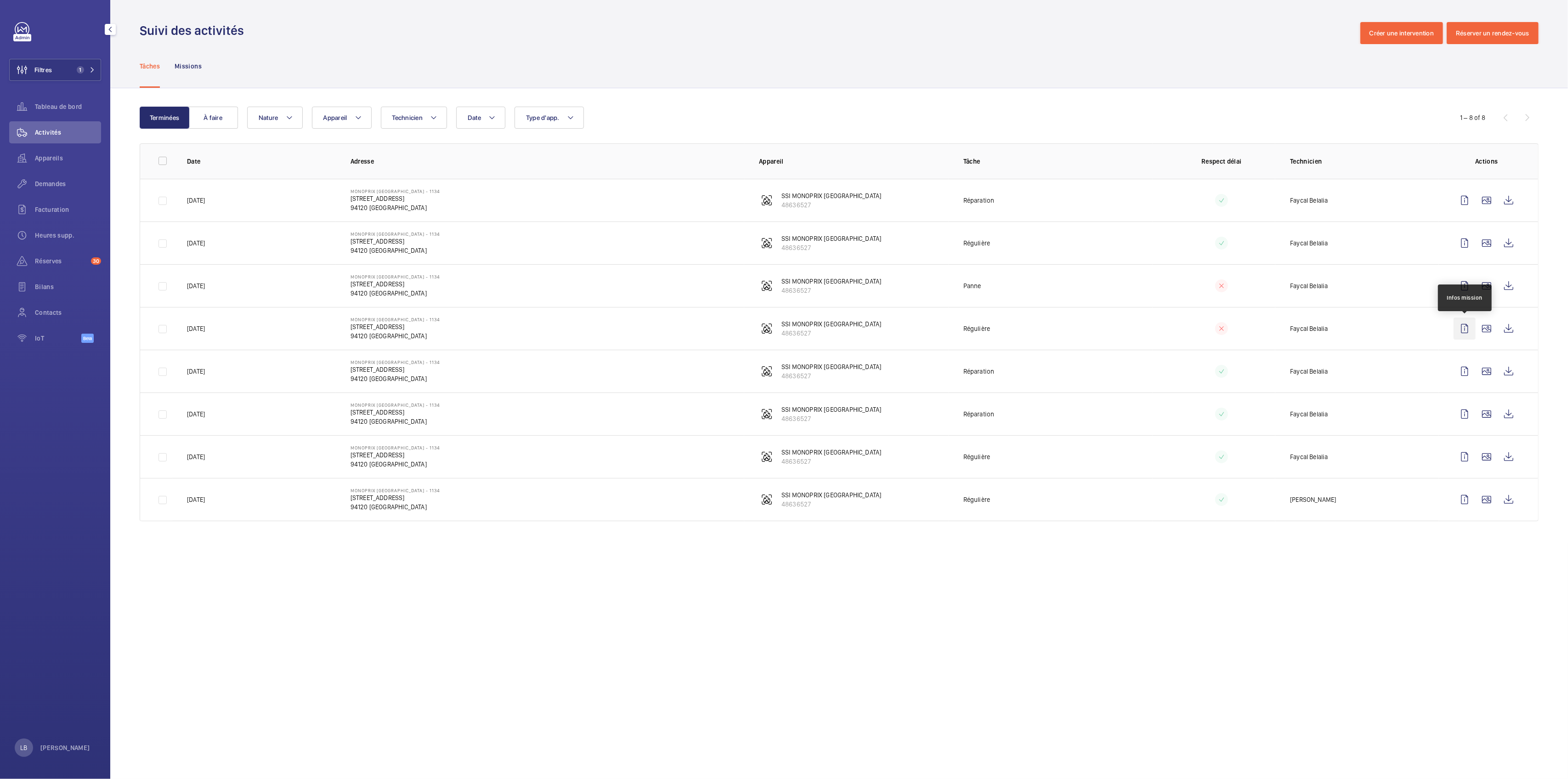
click at [784, 330] on wm-front-icon-button at bounding box center [1465, 329] width 22 height 22
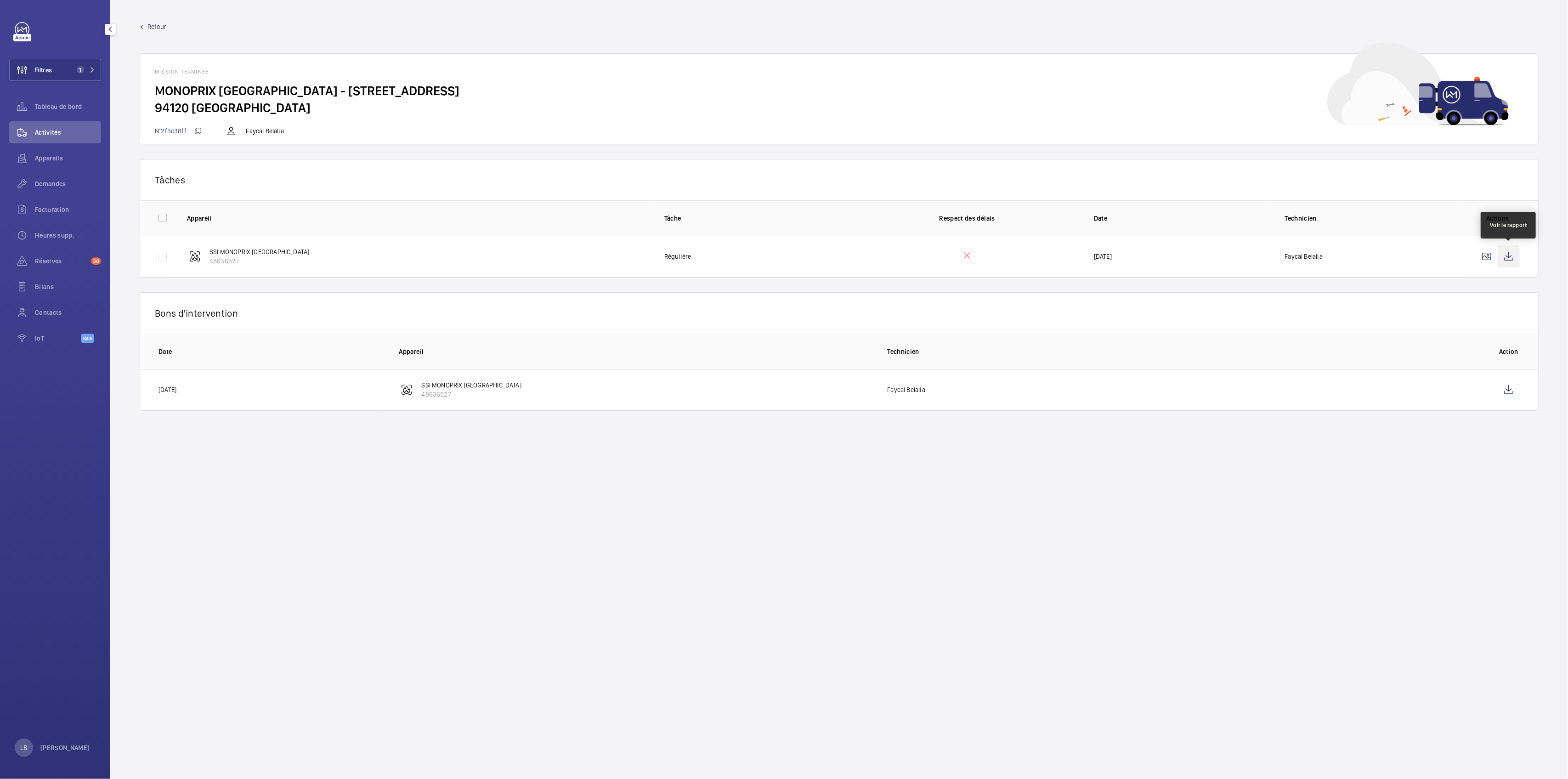
click at [784, 250] on wm-front-icon-button at bounding box center [1509, 256] width 22 height 22
click at [784, 387] on wm-front-icon-button at bounding box center [1509, 390] width 22 height 22
click at [784, 253] on wm-front-icon-button at bounding box center [1509, 256] width 22 height 22
click at [159, 25] on span "Retour" at bounding box center [156, 26] width 19 height 9
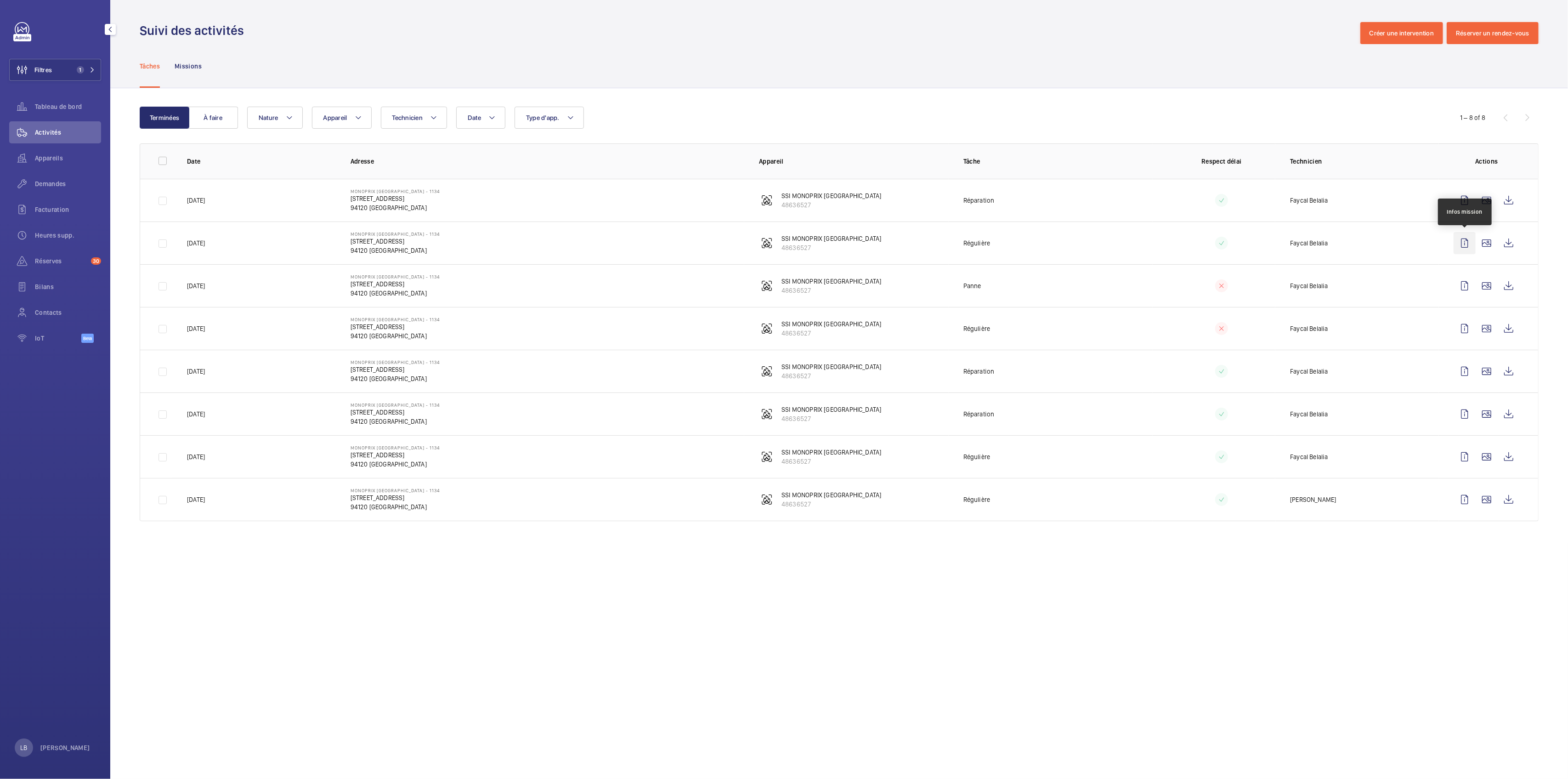
click at [784, 245] on wm-front-icon-button at bounding box center [1465, 243] width 22 height 22
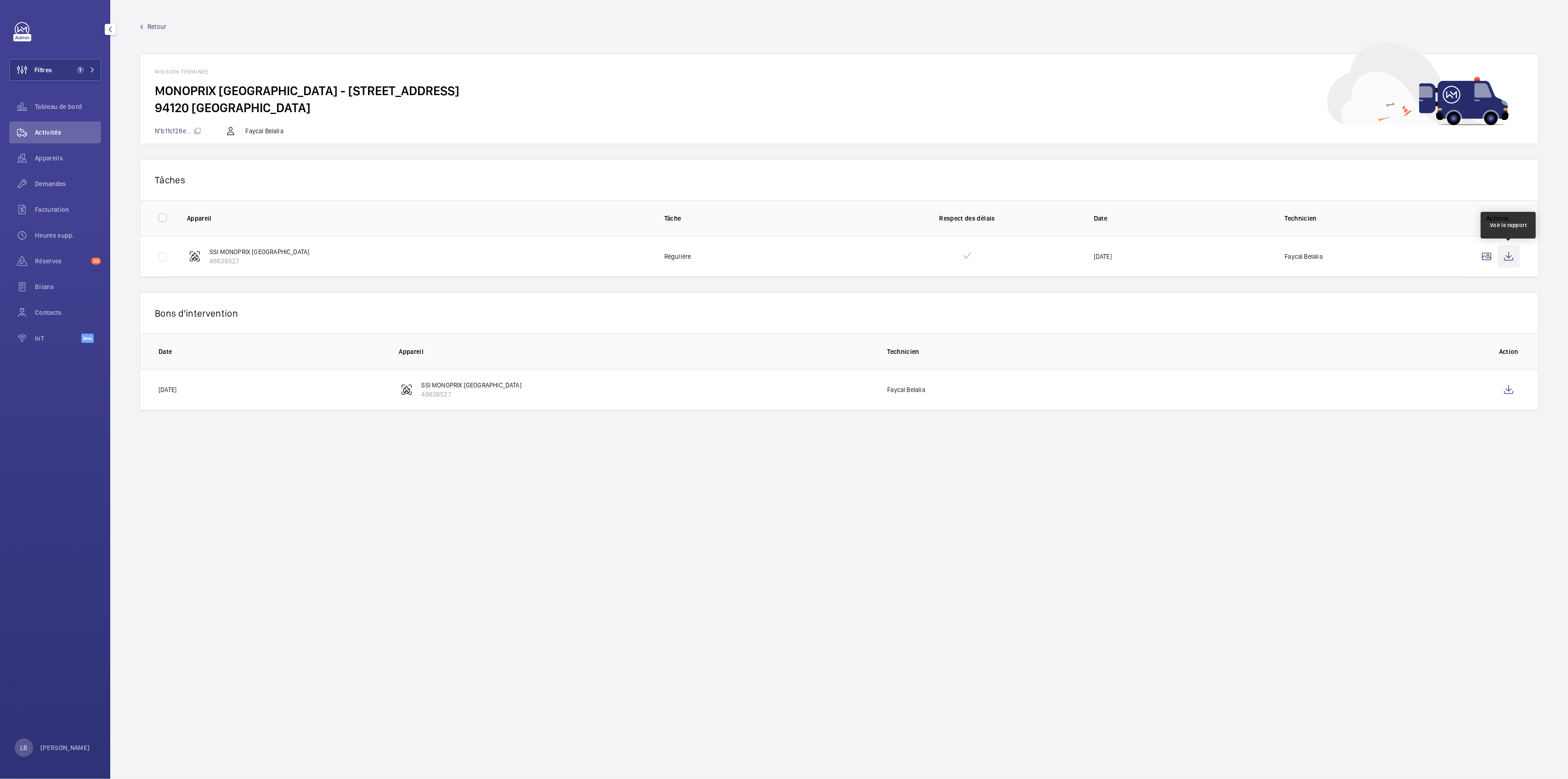
click at [784, 255] on wm-front-icon-button at bounding box center [1509, 256] width 22 height 22
click at [784, 387] on wm-front-icon-button at bounding box center [1509, 390] width 22 height 22
click at [61, 71] on button "Filtres 1" at bounding box center [55, 70] width 92 height 22
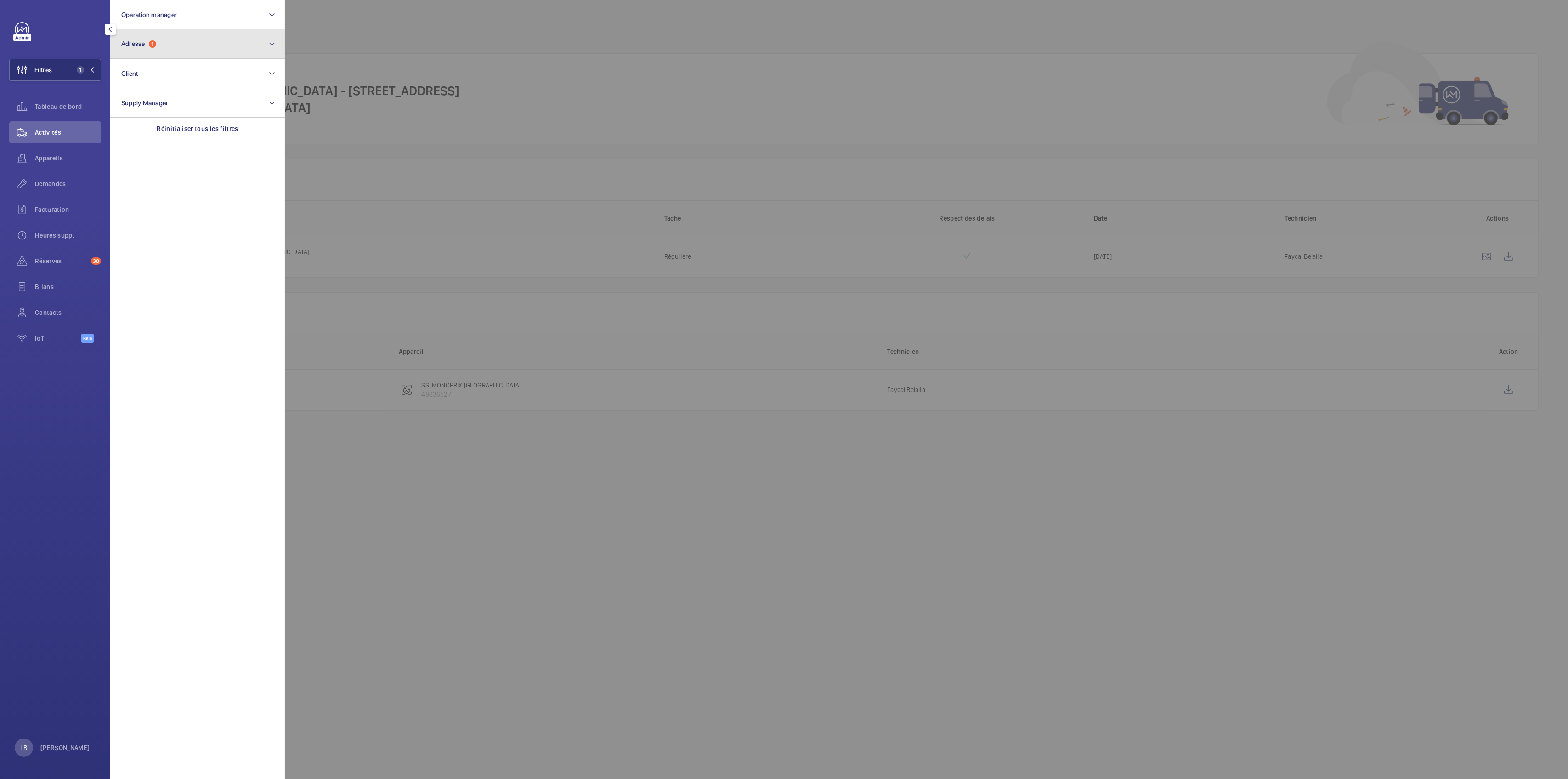
click at [229, 50] on button "Adresse 1" at bounding box center [197, 44] width 175 height 29
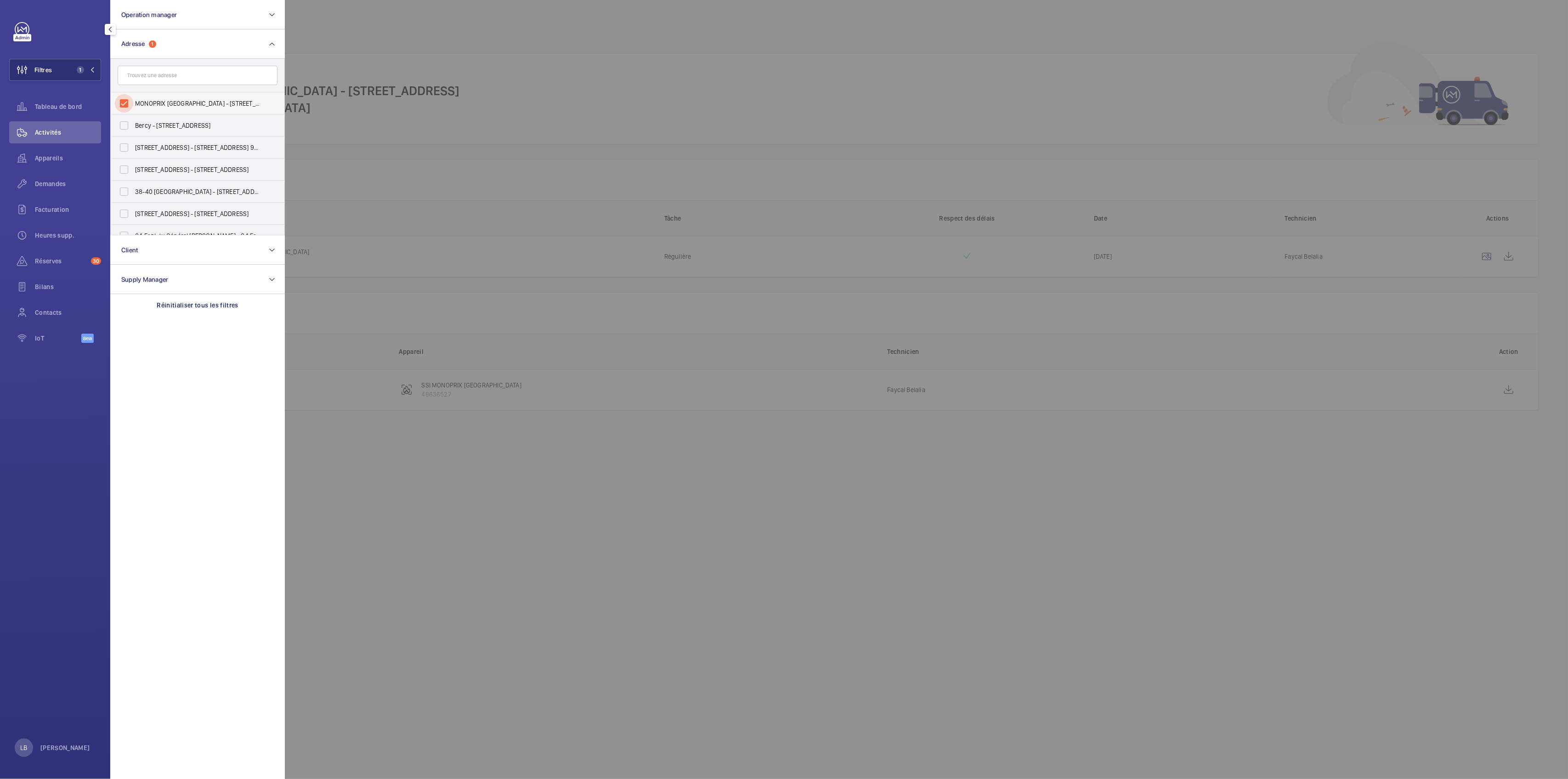
click at [124, 101] on input "MONOPRIX [GEOGRAPHIC_DATA] - [STREET_ADDRESS]" at bounding box center [124, 104] width 18 height 18
checkbox input "false"
click at [159, 72] on input "text" at bounding box center [197, 76] width 160 height 19
type input "monoprix"
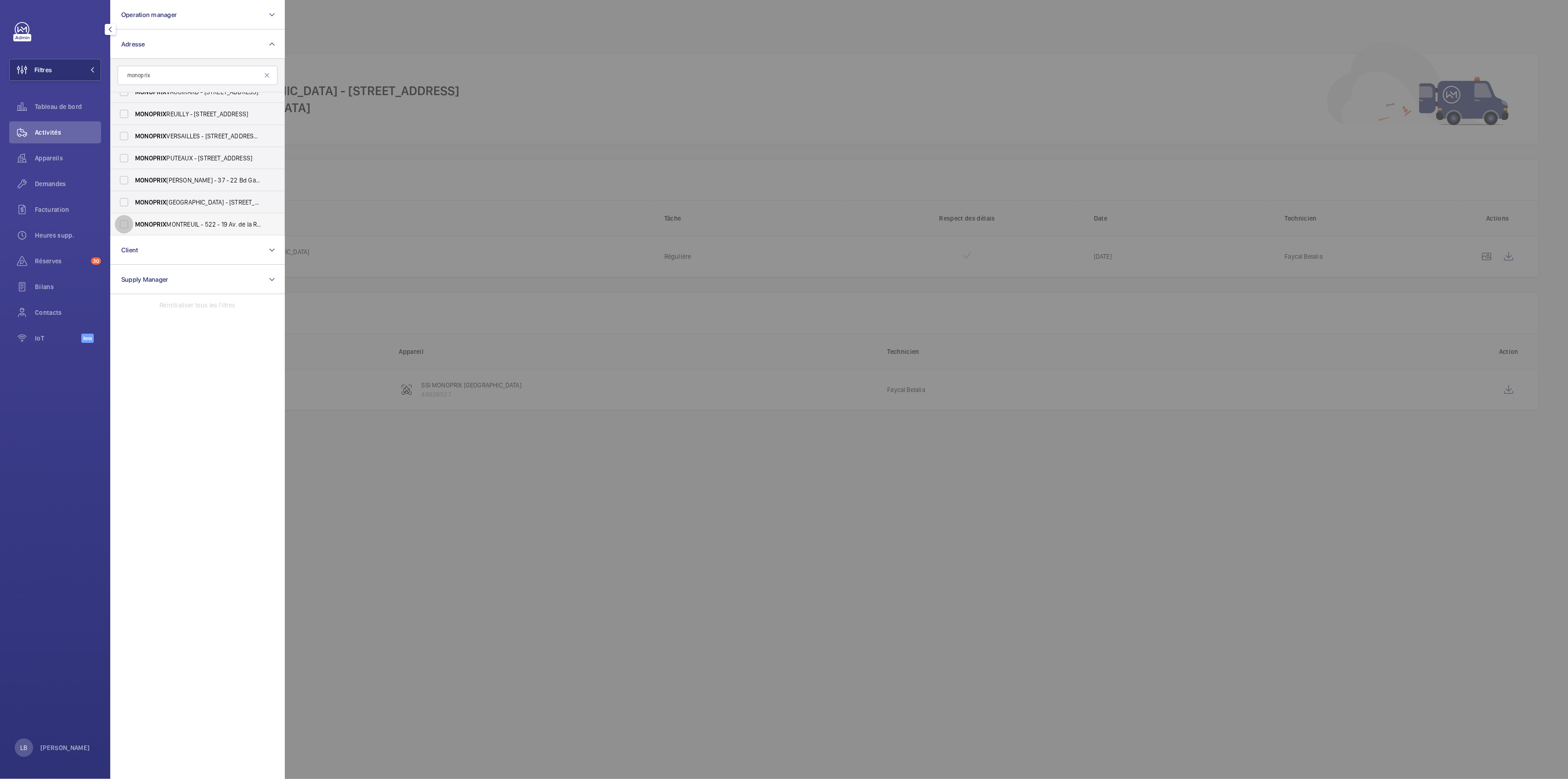
click at [124, 226] on input "MONOPRIX MONTREUIL - 522 - 19 Av. de la Résistance, MONTREUIL 93100" at bounding box center [124, 224] width 18 height 18
checkbox input "true"
click at [636, 62] on div at bounding box center [1069, 389] width 1568 height 779
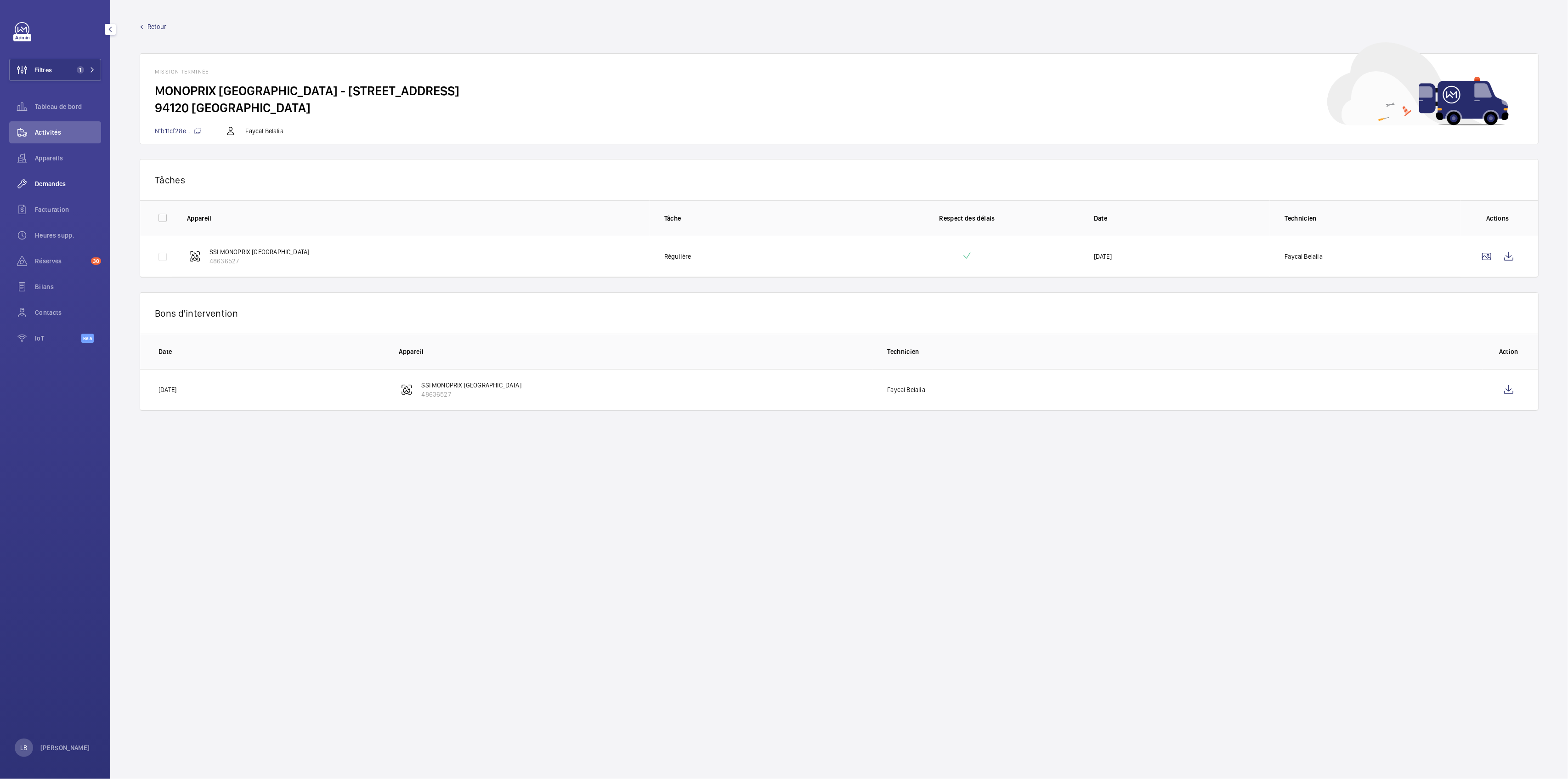
click at [40, 186] on span "Demandes" at bounding box center [68, 183] width 66 height 9
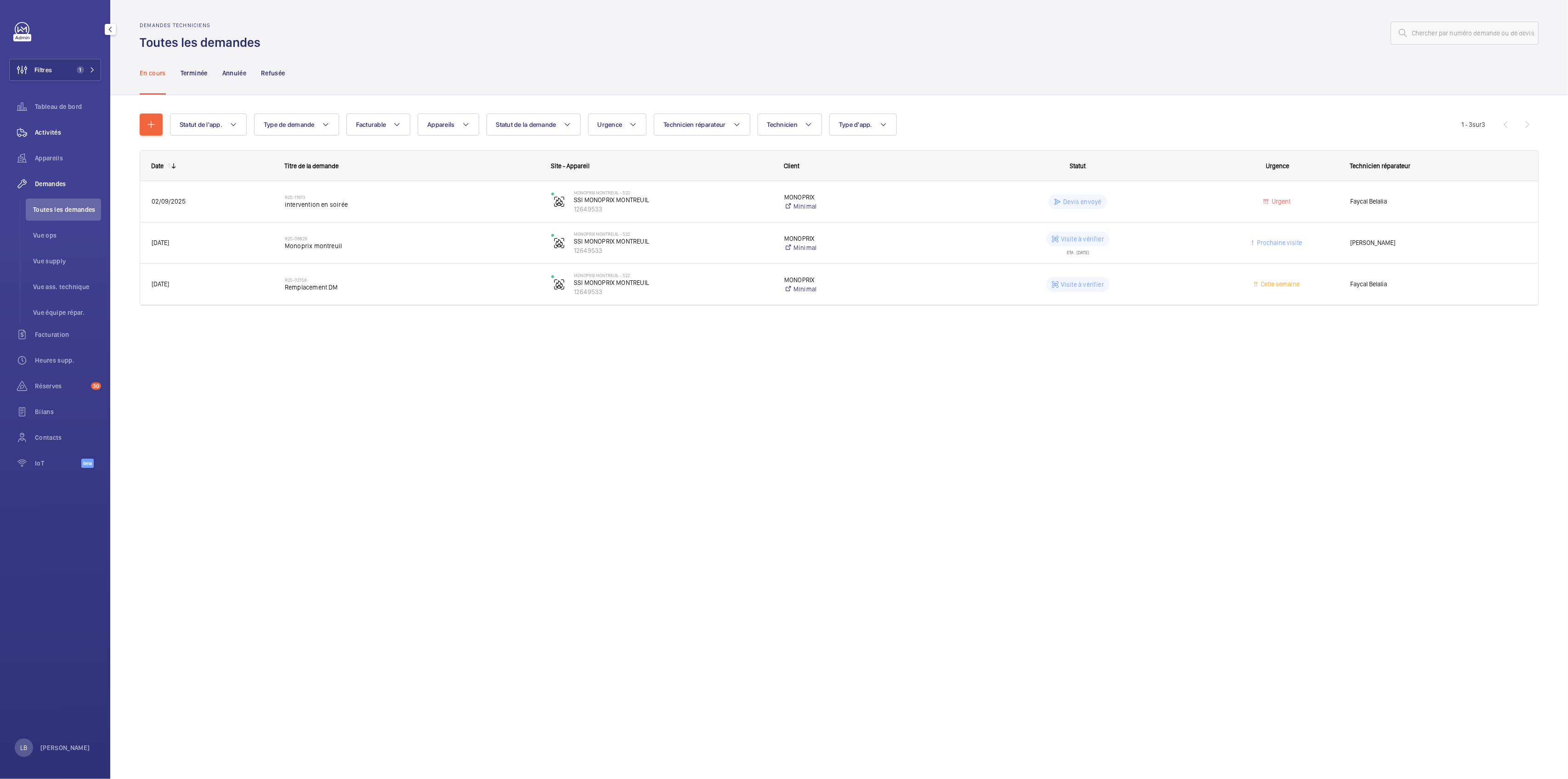
click at [35, 129] on span "Activités" at bounding box center [68, 132] width 66 height 9
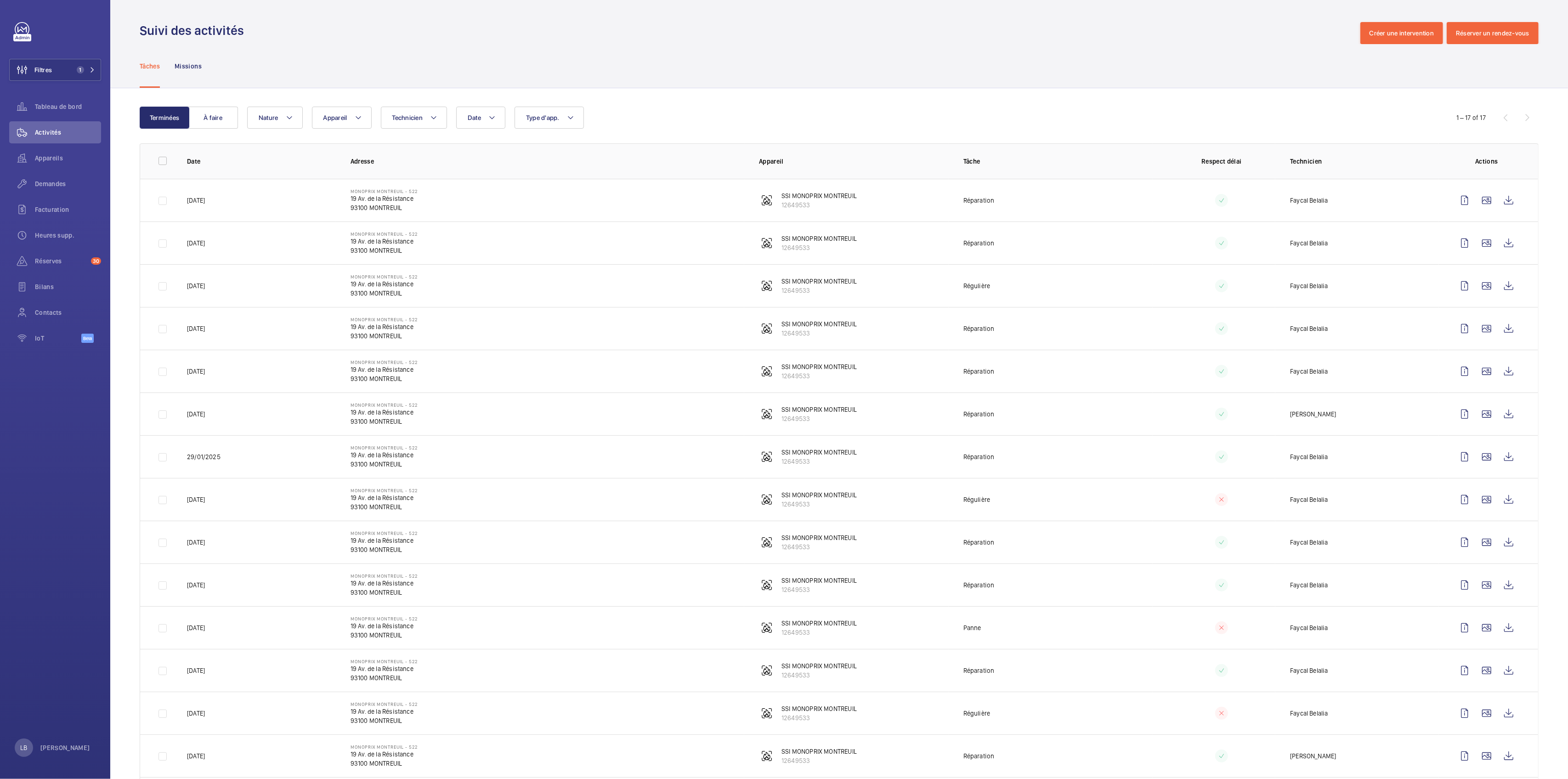
click at [784, 38] on div "Suivi des activités Créer une intervention Réserver un rendez-vous" at bounding box center [839, 33] width 1399 height 22
